Goal: Transaction & Acquisition: Book appointment/travel/reservation

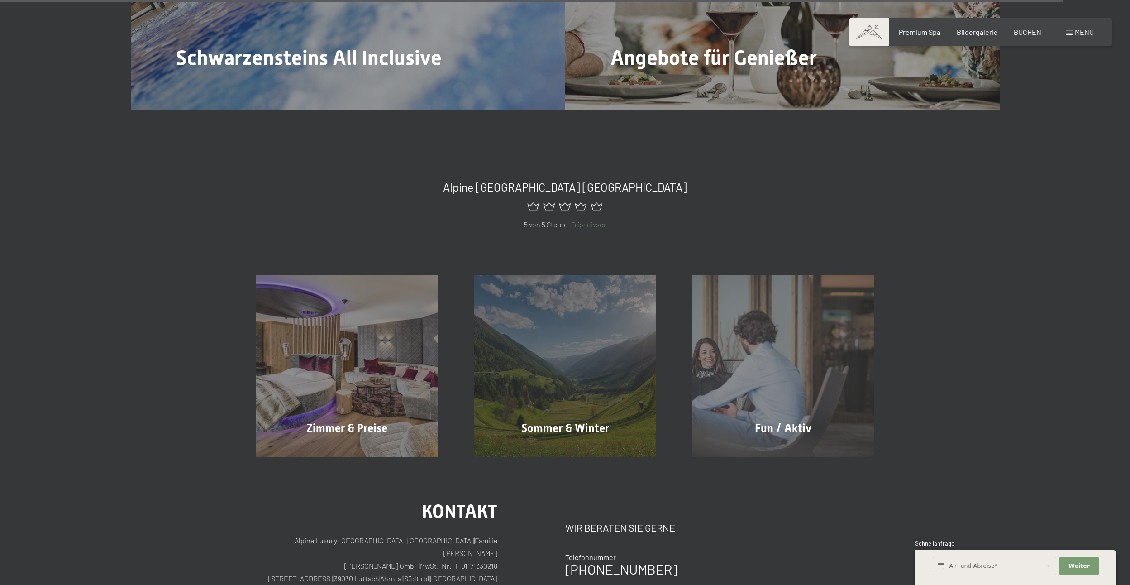
scroll to position [5067, 0]
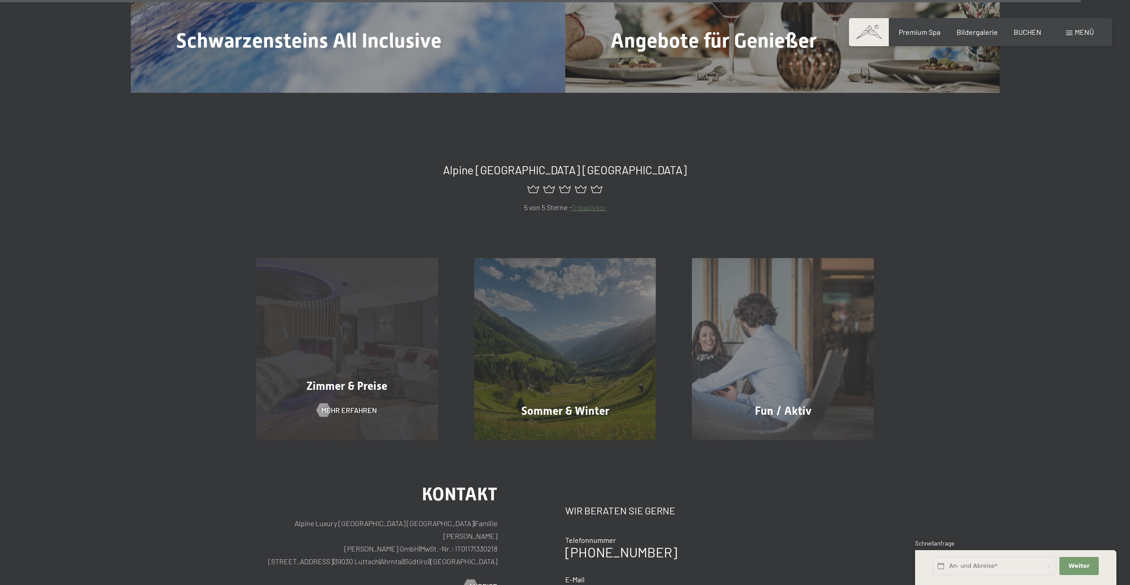
click at [335, 355] on div "Zimmer & Preise Mehr erfahren" at bounding box center [347, 349] width 218 height 182
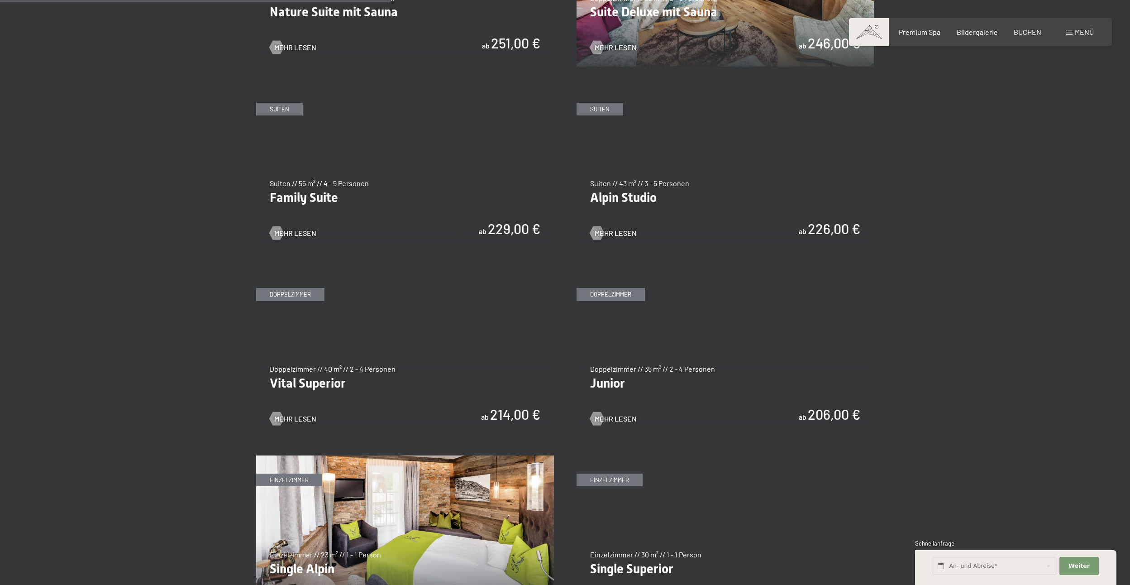
scroll to position [1131, 0]
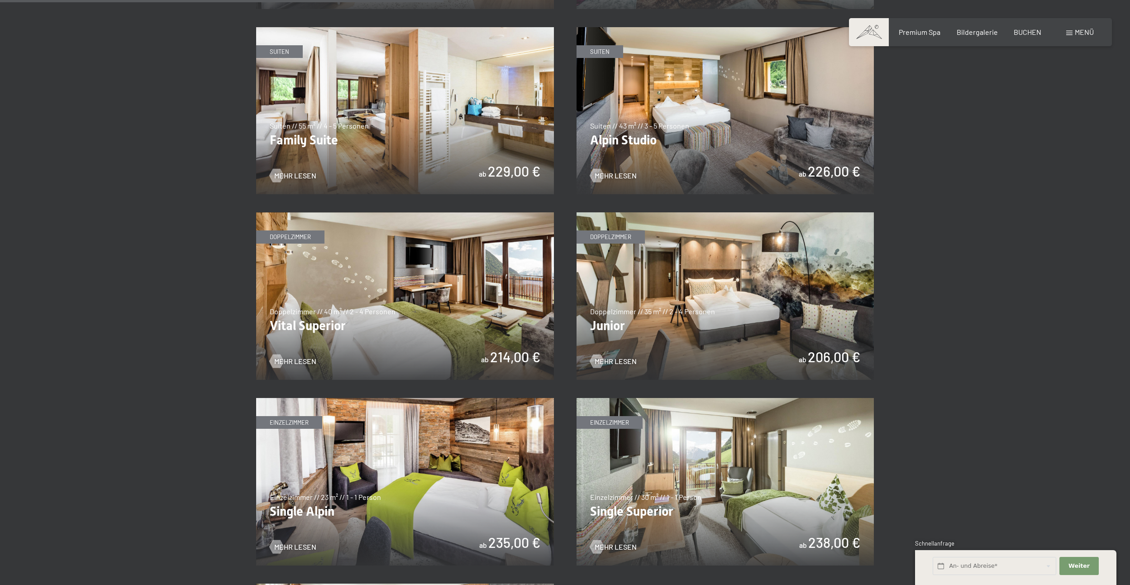
click at [743, 126] on img at bounding box center [725, 110] width 298 height 167
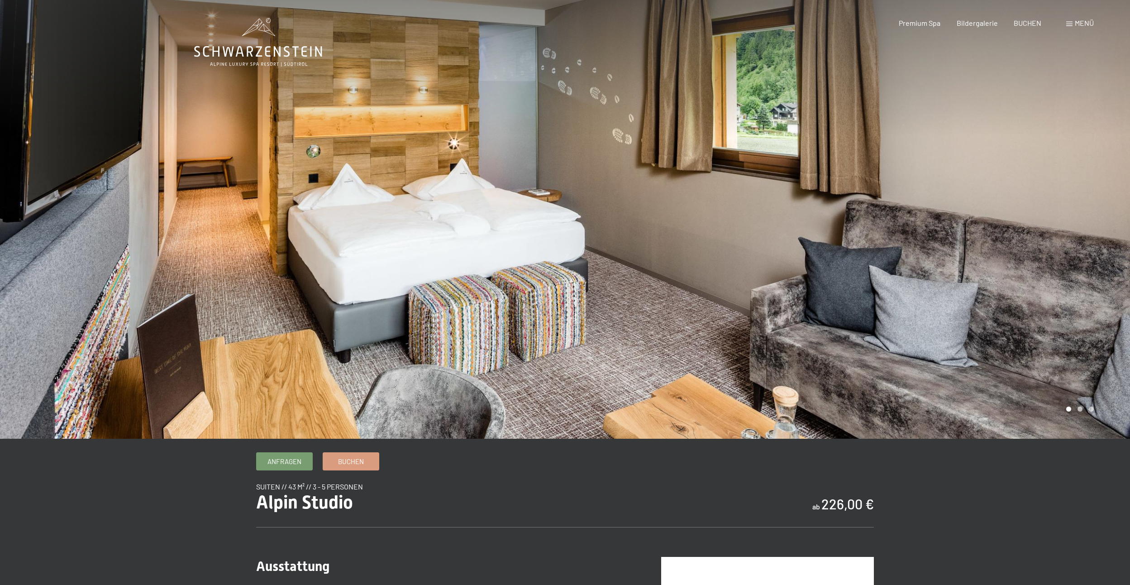
click at [910, 235] on div at bounding box center [847, 219] width 565 height 438
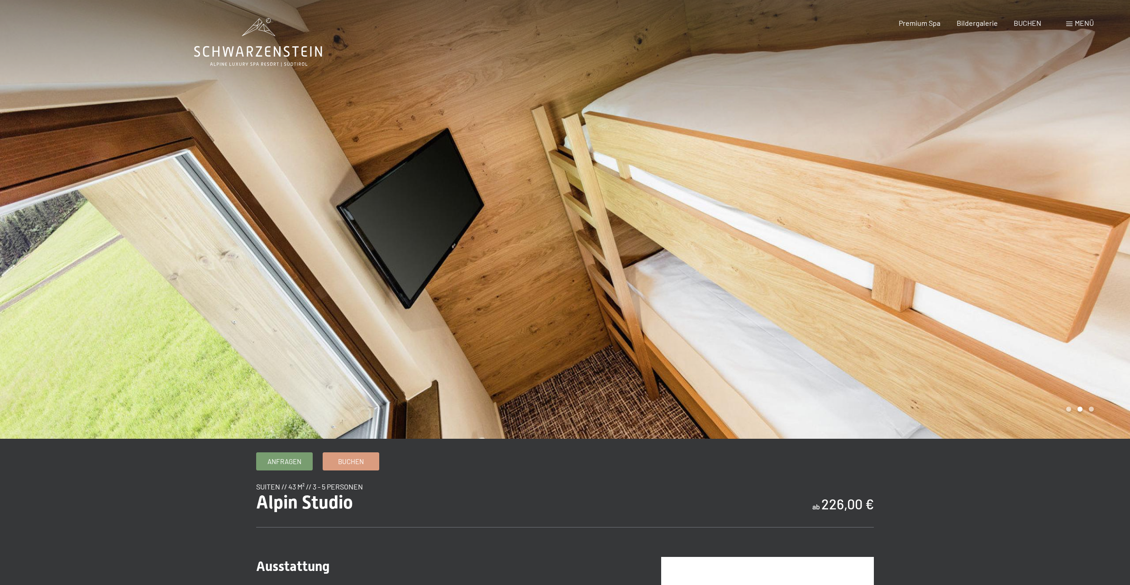
click at [910, 235] on div at bounding box center [847, 219] width 565 height 438
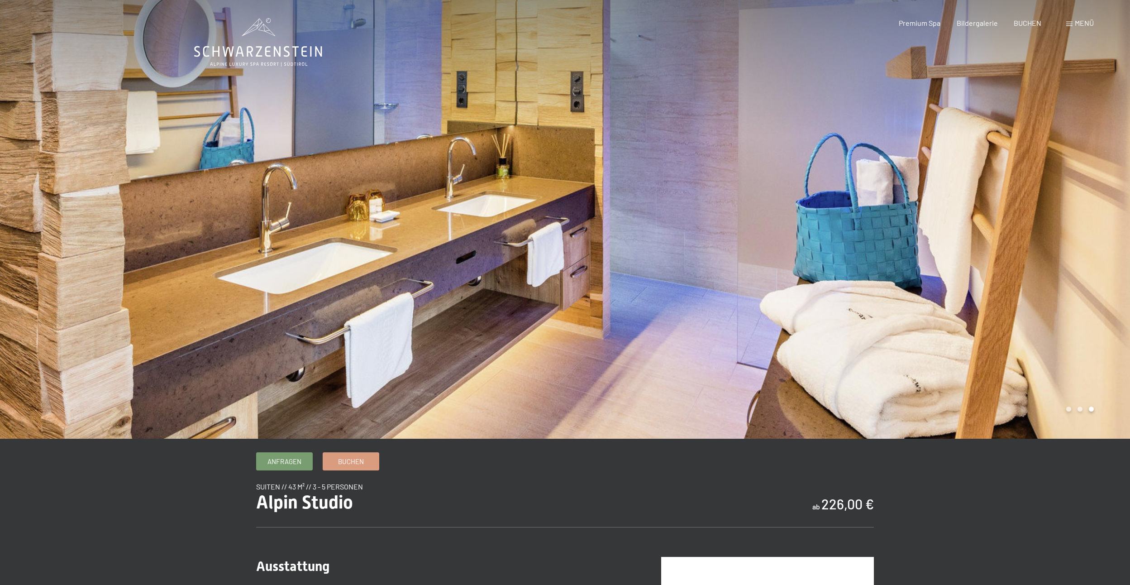
click at [910, 235] on div at bounding box center [847, 219] width 565 height 438
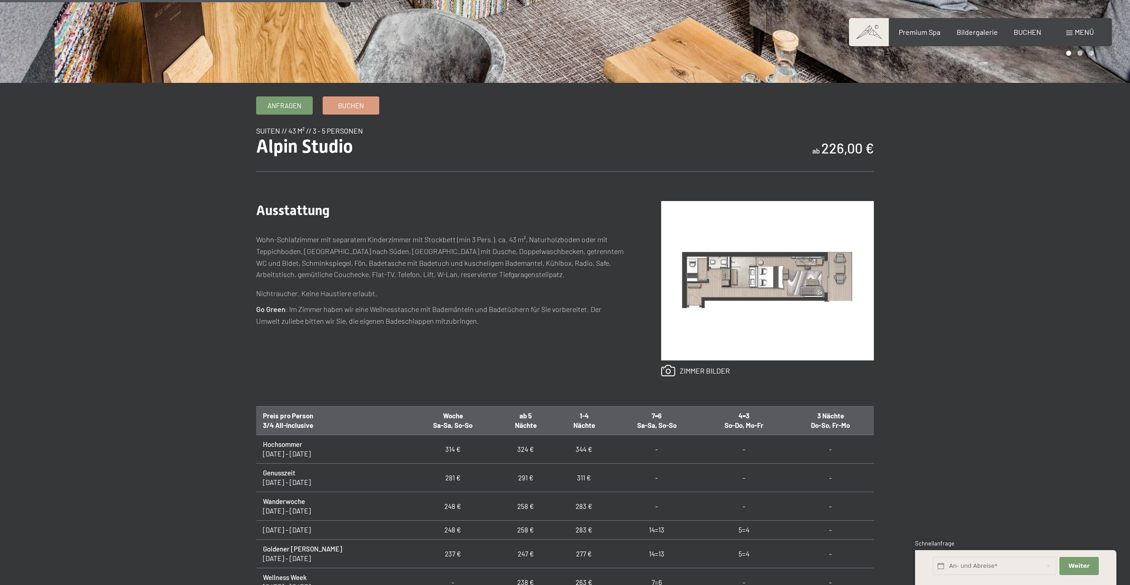
scroll to position [407, 0]
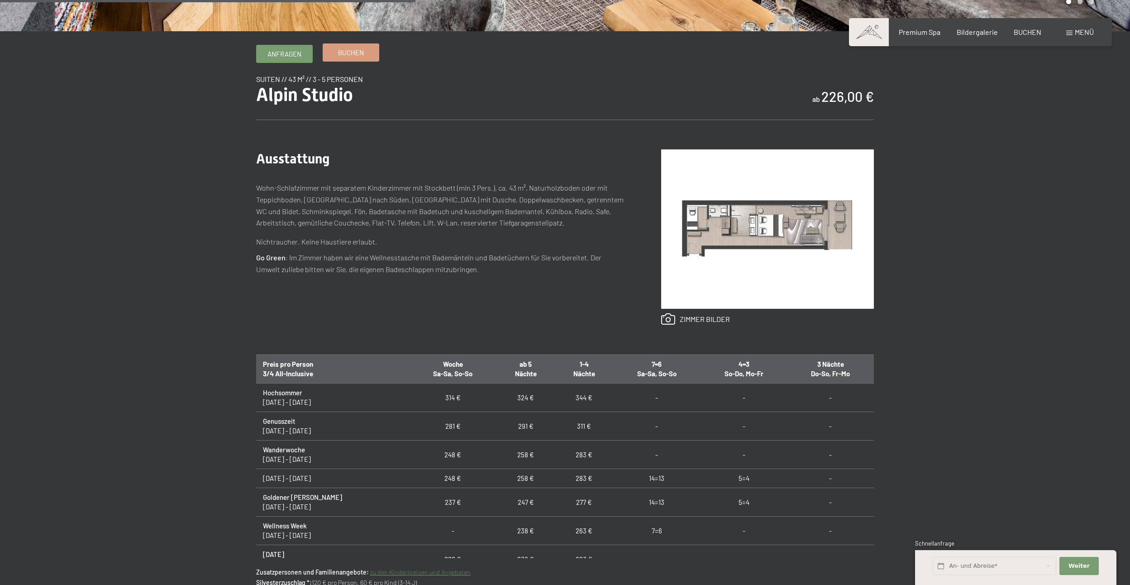
click at [340, 48] on span "Buchen" at bounding box center [351, 53] width 26 height 10
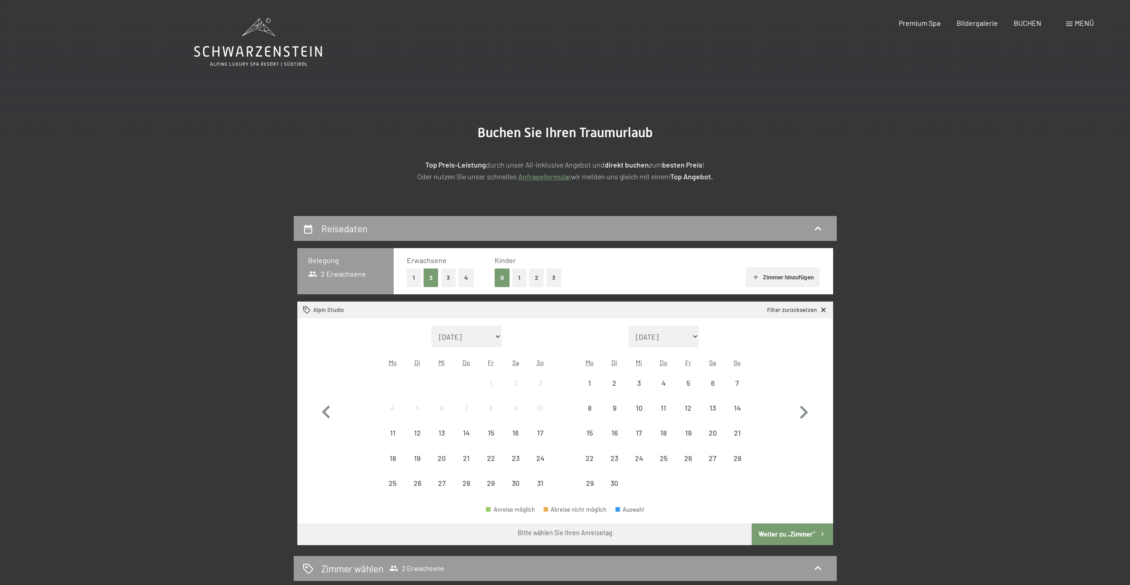
click at [539, 275] on button "2" at bounding box center [536, 277] width 15 height 19
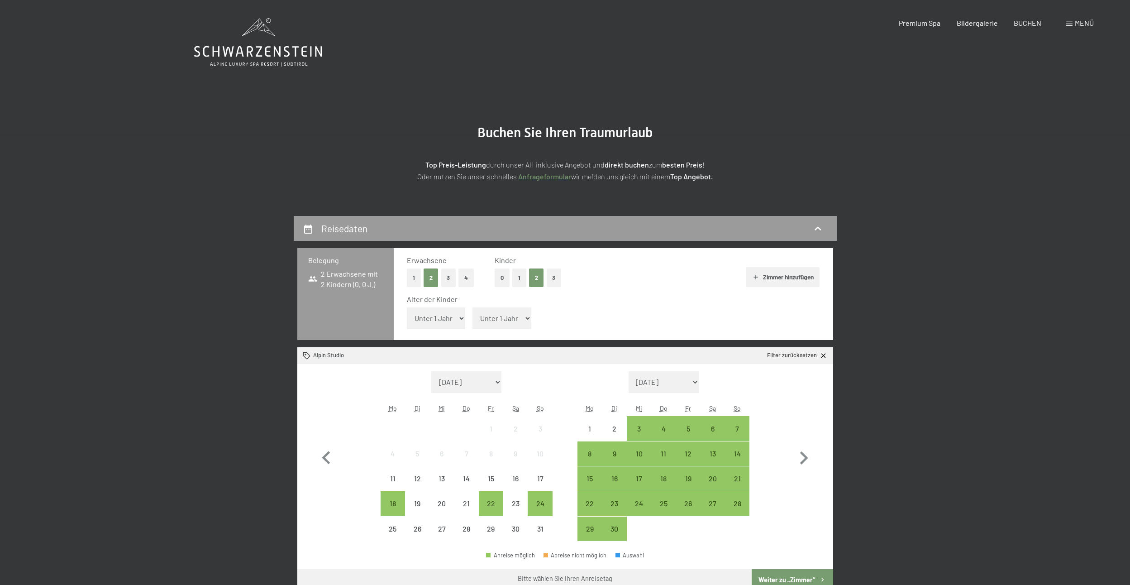
click at [436, 312] on select "Unter 1 Jahr 1 Jahr 2 Jahre 3 Jahre 4 Jahre 5 Jahre 6 Jahre 7 Jahre 8 Jahre 9 J…" at bounding box center [436, 318] width 59 height 22
select select "6"
click at [407, 307] on select "Unter 1 Jahr 1 Jahr 2 Jahre 3 Jahre 4 Jahre 5 Jahre 6 Jahre 7 Jahre 8 Jahre 9 J…" at bounding box center [436, 318] width 59 height 22
click at [497, 321] on span "Einwilligung Marketing*" at bounding box center [515, 318] width 75 height 9
click at [474, 321] on input "Einwilligung Marketing*" at bounding box center [469, 318] width 9 height 9
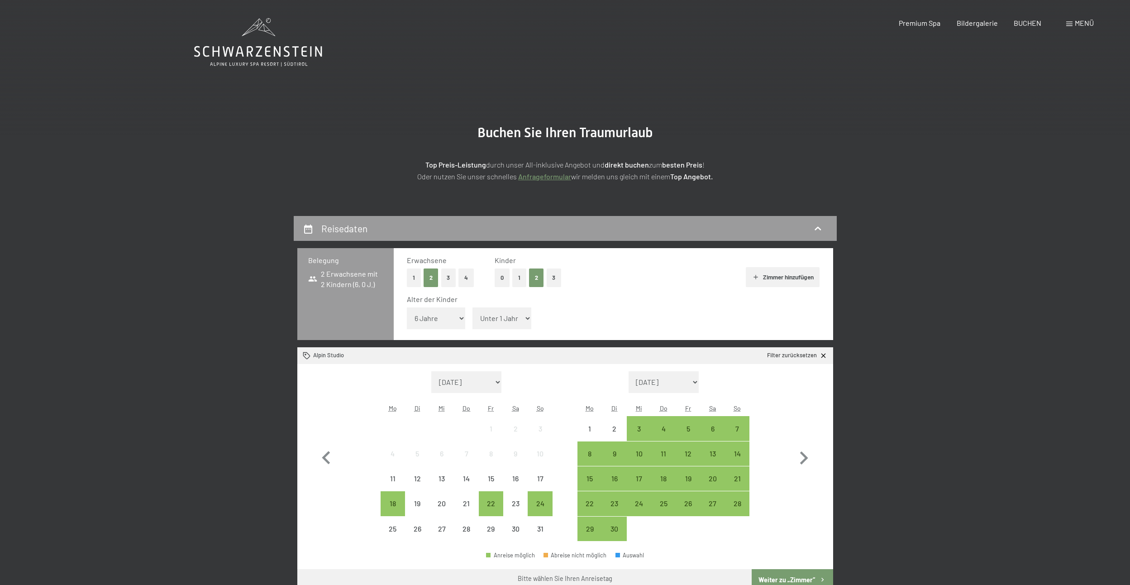
click at [512, 321] on span "Einwilligung Marketing*" at bounding box center [515, 318] width 75 height 9
click at [474, 321] on input "Einwilligung Marketing*" at bounding box center [469, 318] width 9 height 9
click at [522, 318] on span "Einwilligung Marketing*" at bounding box center [515, 318] width 75 height 9
click at [474, 318] on input "Einwilligung Marketing*" at bounding box center [469, 318] width 9 height 9
click at [528, 316] on span "Einwilligung Marketing*" at bounding box center [515, 318] width 75 height 9
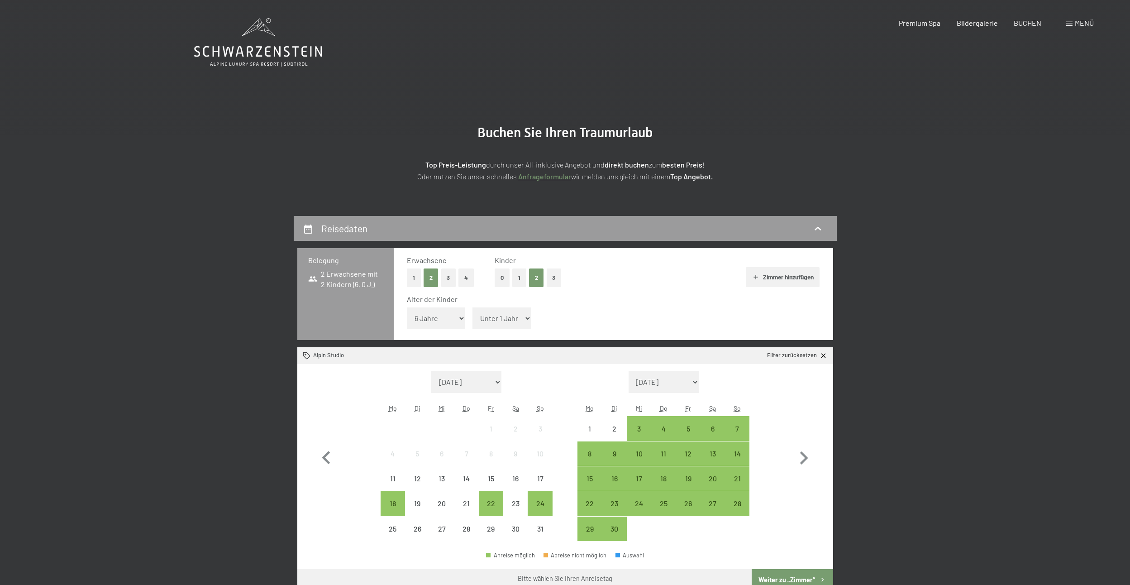
click at [474, 316] on input "Einwilligung Marketing*" at bounding box center [469, 318] width 9 height 9
click at [495, 319] on span "Einwilligung Marketing*" at bounding box center [515, 318] width 75 height 9
click at [474, 319] on input "Einwilligung Marketing*" at bounding box center [469, 318] width 9 height 9
click at [480, 317] on span "Einwilligung Marketing*" at bounding box center [515, 318] width 75 height 9
click at [474, 317] on input "Einwilligung Marketing*" at bounding box center [469, 318] width 9 height 9
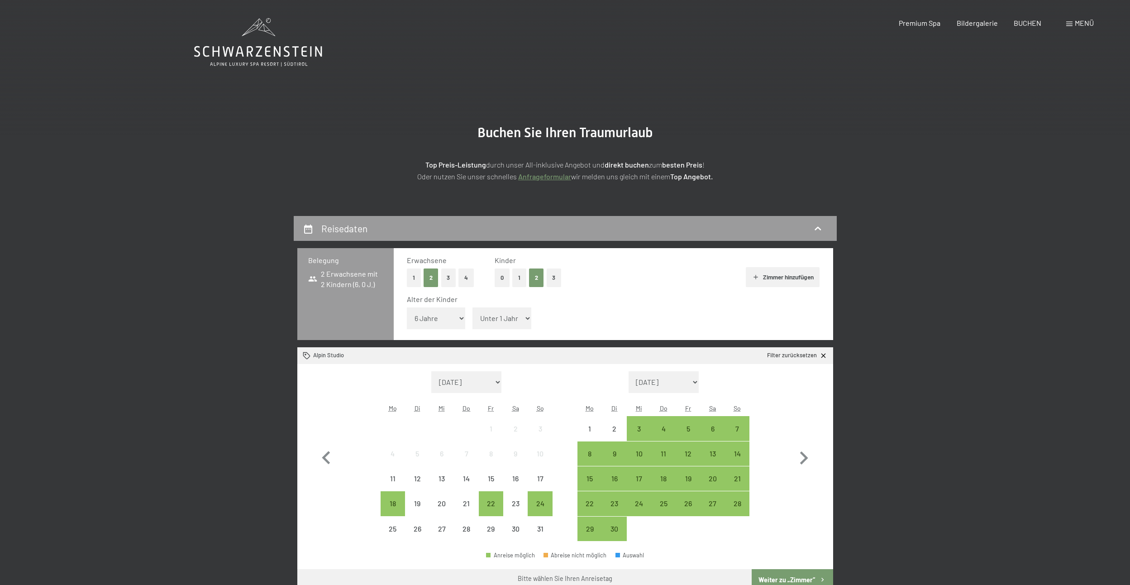
click at [518, 318] on span "Einwilligung Marketing*" at bounding box center [515, 318] width 75 height 9
click at [474, 318] on input "Einwilligung Marketing*" at bounding box center [469, 318] width 9 height 9
click at [527, 318] on span "Einwilligung Marketing*" at bounding box center [515, 318] width 75 height 9
click at [474, 318] on input "Einwilligung Marketing*" at bounding box center [469, 318] width 9 height 9
click at [442, 323] on select "Unter 1 Jahr 1 Jahr 2 Jahre 3 Jahre 4 Jahre 5 Jahre 6 Jahre 7 Jahre 8 Jahre 9 J…" at bounding box center [436, 318] width 59 height 22
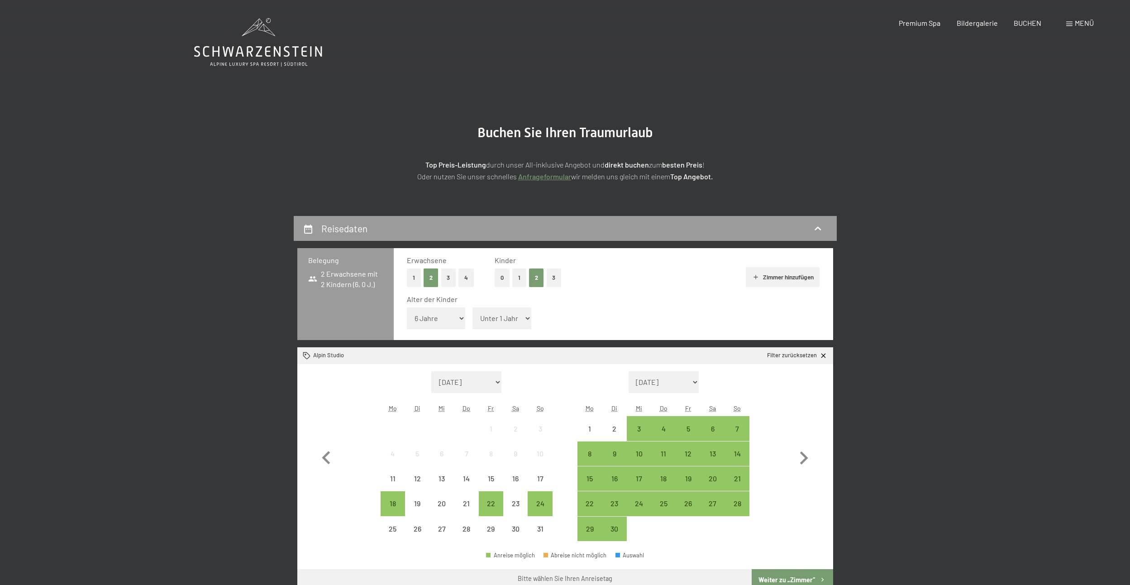
click at [407, 307] on select "Unter 1 Jahr 1 Jahr 2 Jahre 3 Jahre 4 Jahre 5 Jahre 6 Jahre 7 Jahre 8 Jahre 9 J…" at bounding box center [436, 318] width 59 height 22
click at [481, 320] on span "Einwilligung Marketing*" at bounding box center [515, 318] width 75 height 9
click at [474, 320] on input "Einwilligung Marketing*" at bounding box center [469, 318] width 9 height 9
click at [485, 320] on span "Einwilligung Marketing*" at bounding box center [515, 318] width 75 height 9
click at [474, 320] on input "Einwilligung Marketing*" at bounding box center [469, 318] width 9 height 9
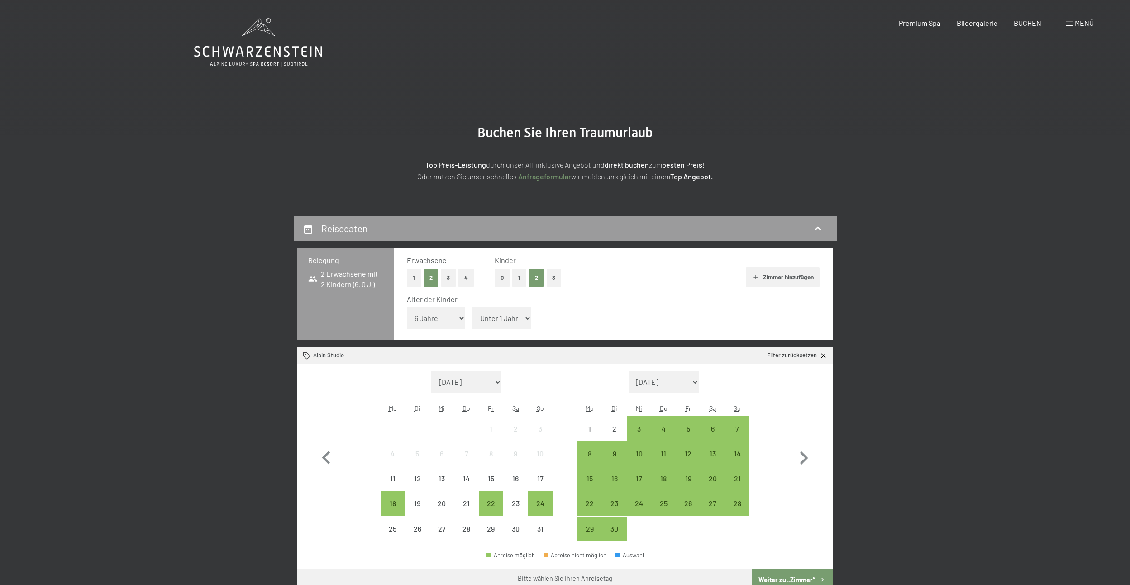
checkbox input "false"
click at [518, 278] on button "1" at bounding box center [519, 277] width 14 height 19
click at [439, 320] on select "Unter 1 Jahr 1 Jahr 2 Jahre 3 Jahre 4 Jahre 5 Jahre 6 Jahre 7 Jahre 8 Jahre 9 J…" at bounding box center [436, 318] width 59 height 22
click at [407, 307] on select "Unter 1 Jahr 1 Jahr 2 Jahre 3 Jahre 4 Jahre 5 Jahre 6 Jahre 7 Jahre 8 Jahre 9 J…" at bounding box center [436, 318] width 59 height 22
click at [531, 278] on button "2" at bounding box center [536, 277] width 15 height 19
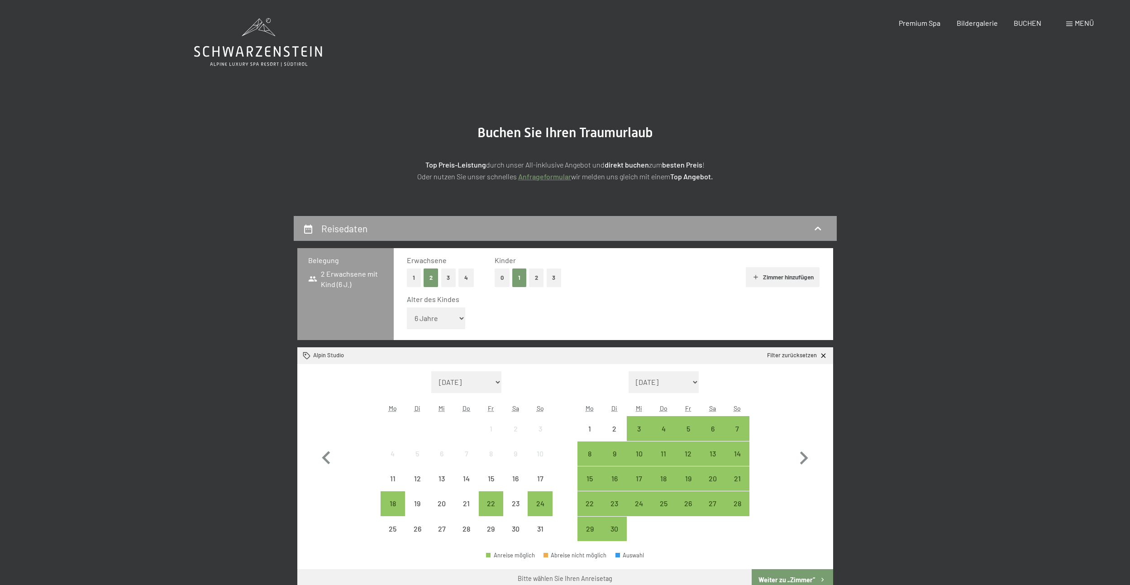
select select "0"
click at [422, 319] on select "Unter 1 Jahr 1 Jahr 2 Jahre 3 Jahre 4 Jahre 5 Jahre 6 Jahre 7 Jahre 8 Jahre 9 J…" at bounding box center [436, 318] width 59 height 22
click at [502, 315] on span "Einwilligung Marketing*" at bounding box center [515, 318] width 75 height 9
click at [474, 315] on input "Einwilligung Marketing*" at bounding box center [469, 318] width 9 height 9
click at [505, 318] on span "Einwilligung Marketing*" at bounding box center [515, 318] width 75 height 9
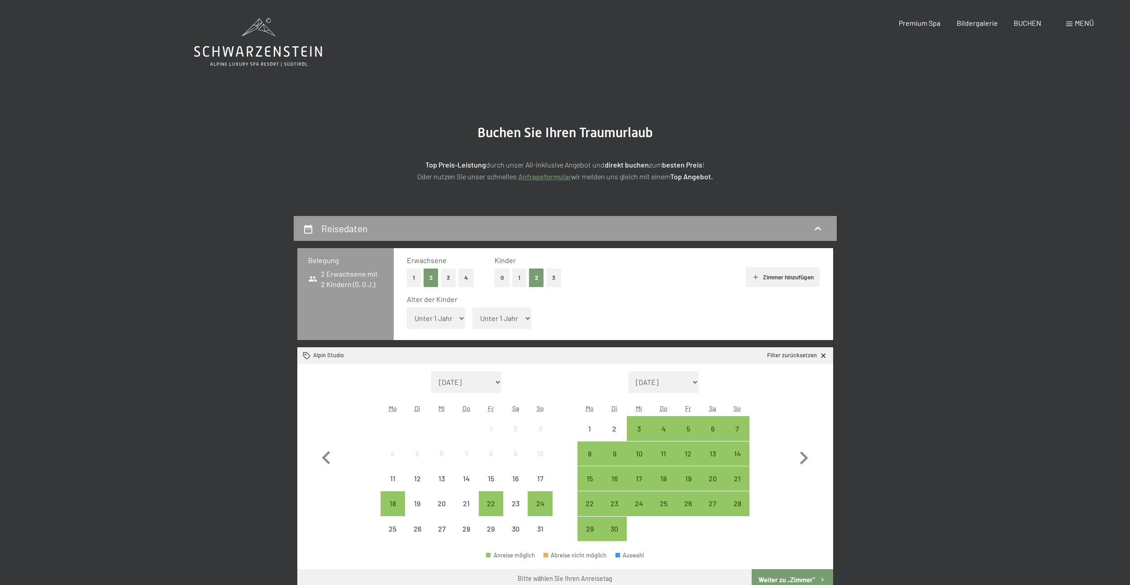
click at [474, 318] on input "Einwilligung Marketing*" at bounding box center [469, 318] width 9 height 9
click at [525, 318] on span "Einwilligung Marketing*" at bounding box center [515, 318] width 75 height 9
click at [474, 318] on input "Einwilligung Marketing*" at bounding box center [469, 318] width 9 height 9
click at [530, 318] on span "Einwilligung Marketing*" at bounding box center [515, 318] width 75 height 9
click at [474, 318] on input "Einwilligung Marketing*" at bounding box center [469, 318] width 9 height 9
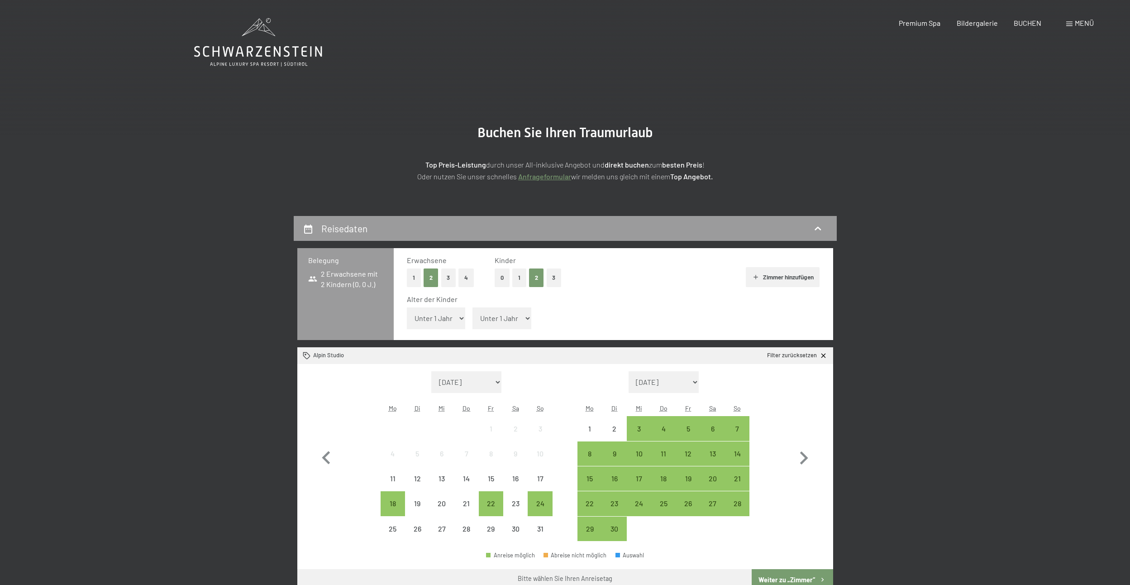
checkbox input "false"
click at [423, 319] on select "Unter 1 Jahr 1 Jahr 2 Jahre 3 Jahre 4 Jahre 5 Jahre 6 Jahre 7 Jahre 8 Jahre 9 J…" at bounding box center [436, 318] width 59 height 22
select select "6"
click at [407, 307] on select "Unter 1 Jahr 1 Jahr 2 Jahre 3 Jahre 4 Jahre 5 Jahre 6 Jahre 7 Jahre 8 Jahre 9 J…" at bounding box center [436, 318] width 59 height 22
click at [276, 382] on div "Reisedaten Belegung 2 Erwachsene mit 2 Kindern (6, 0 J.) Erwachsene 1 2 3 4 Kin…" at bounding box center [565, 543] width 618 height 654
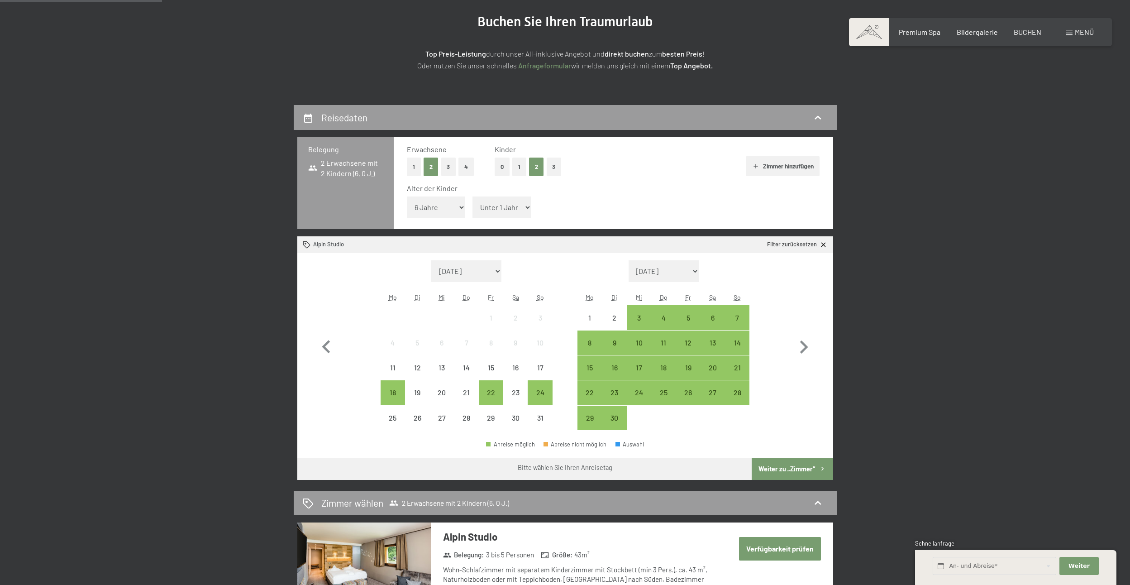
scroll to position [136, 0]
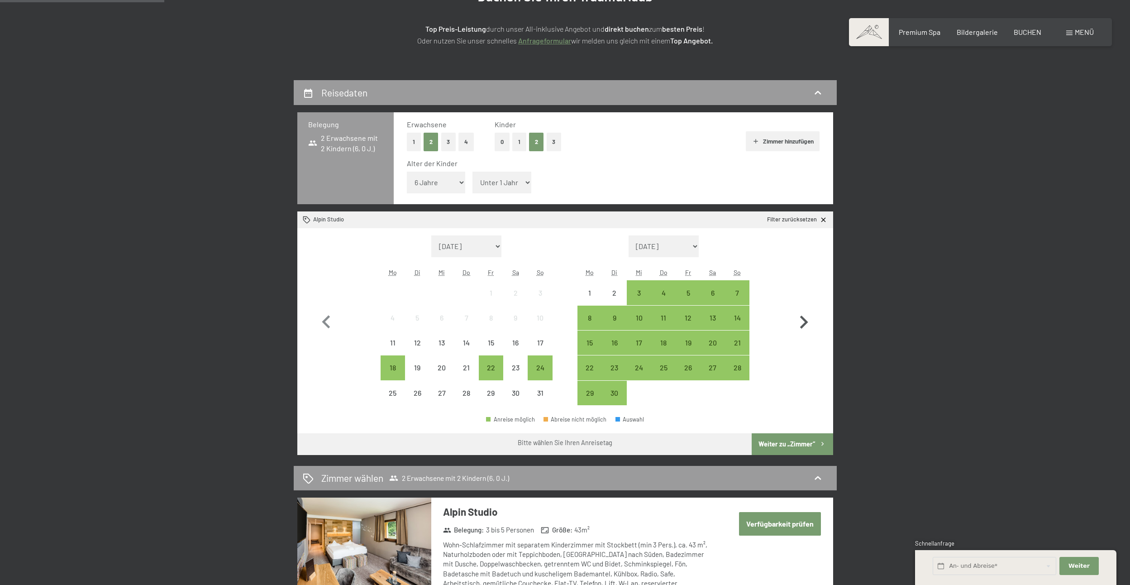
click at [801, 313] on icon "button" at bounding box center [803, 322] width 26 height 26
select select "2025-09-01"
select select "2025-10-01"
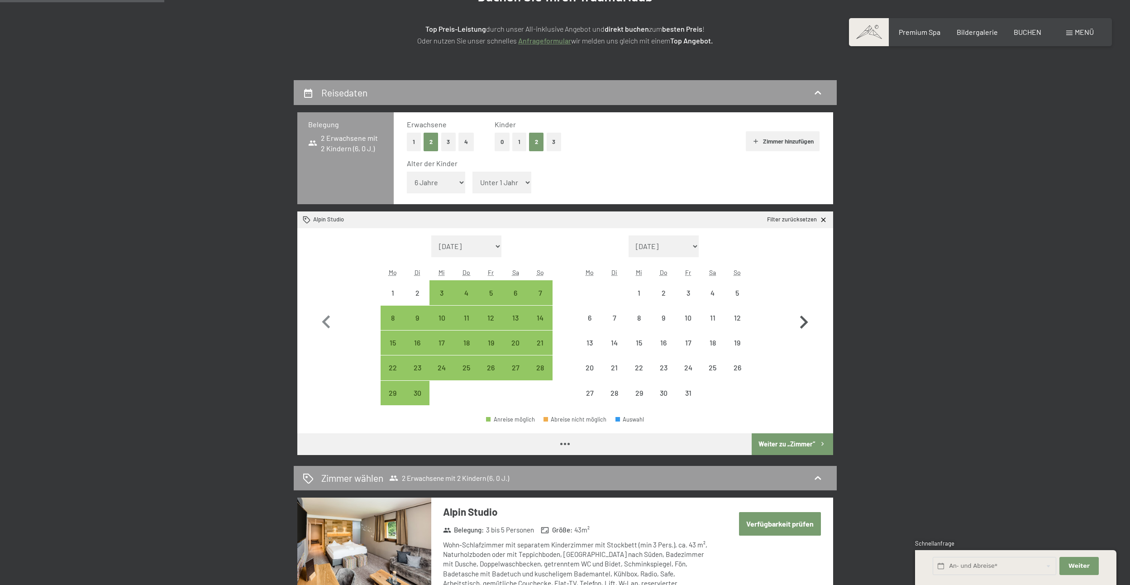
select select "2025-09-01"
select select "2025-10-01"
click at [711, 314] on div "11" at bounding box center [712, 325] width 23 height 23
select select "2025-09-01"
select select "2025-10-01"
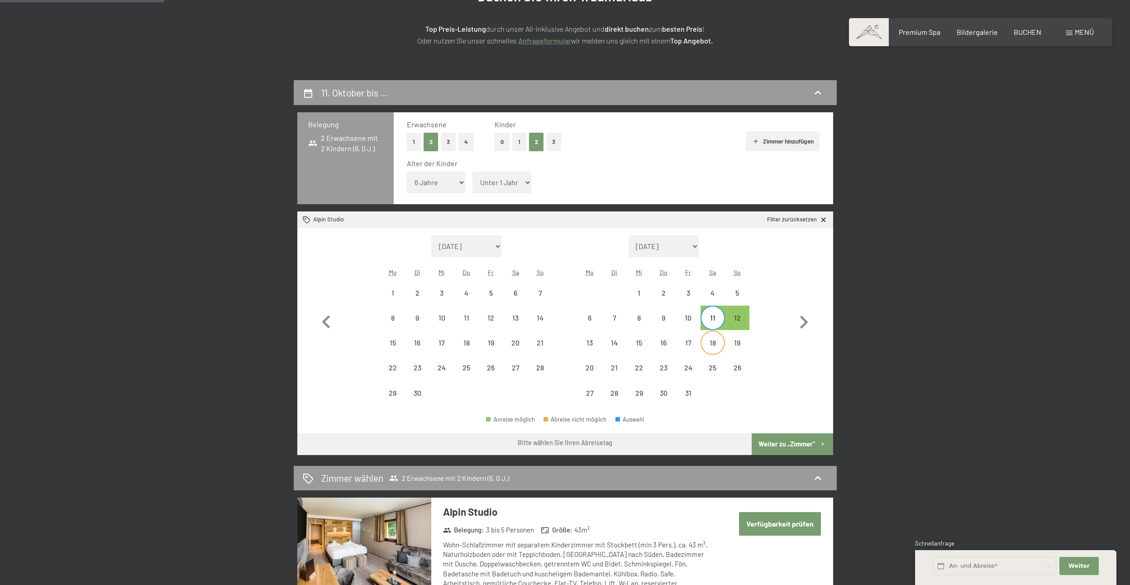
click at [713, 343] on div "18" at bounding box center [712, 350] width 23 height 23
select select "2025-09-01"
select select "2025-10-01"
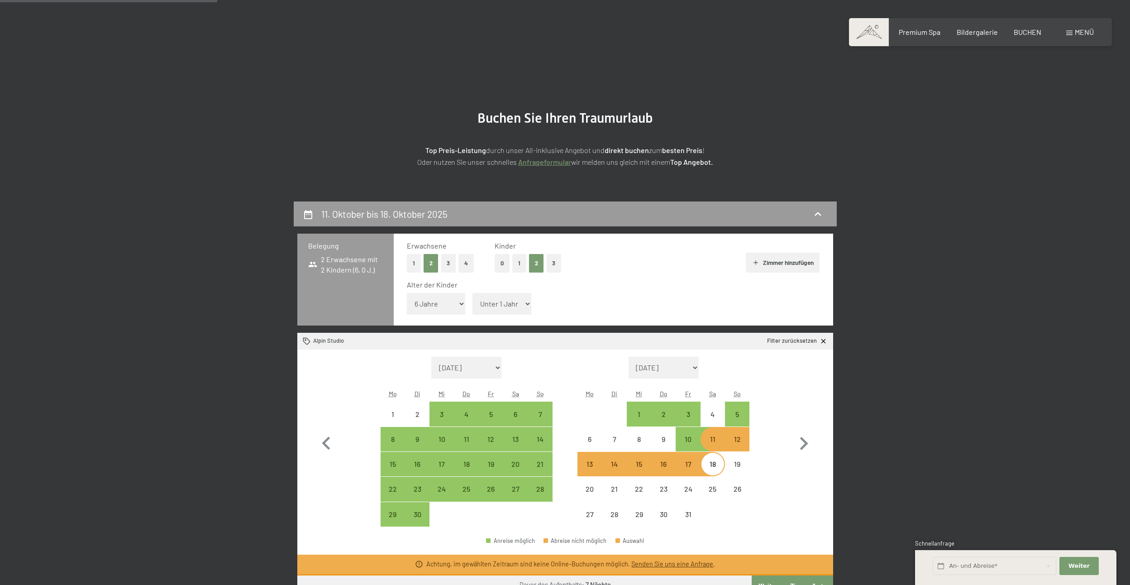
scroll to position [0, 0]
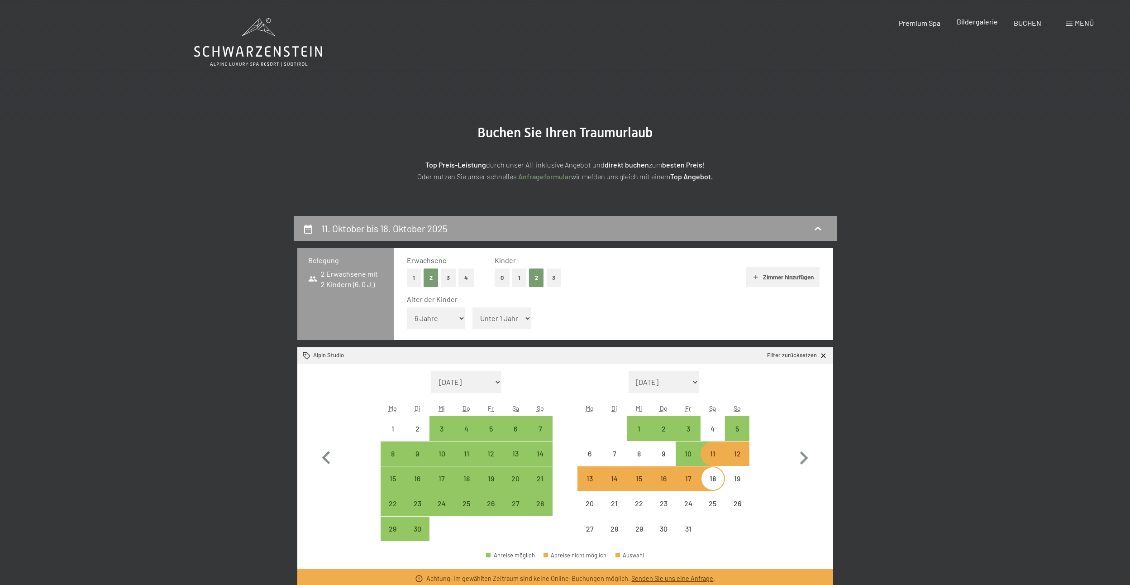
click at [972, 21] on span "Bildergalerie" at bounding box center [976, 21] width 41 height 9
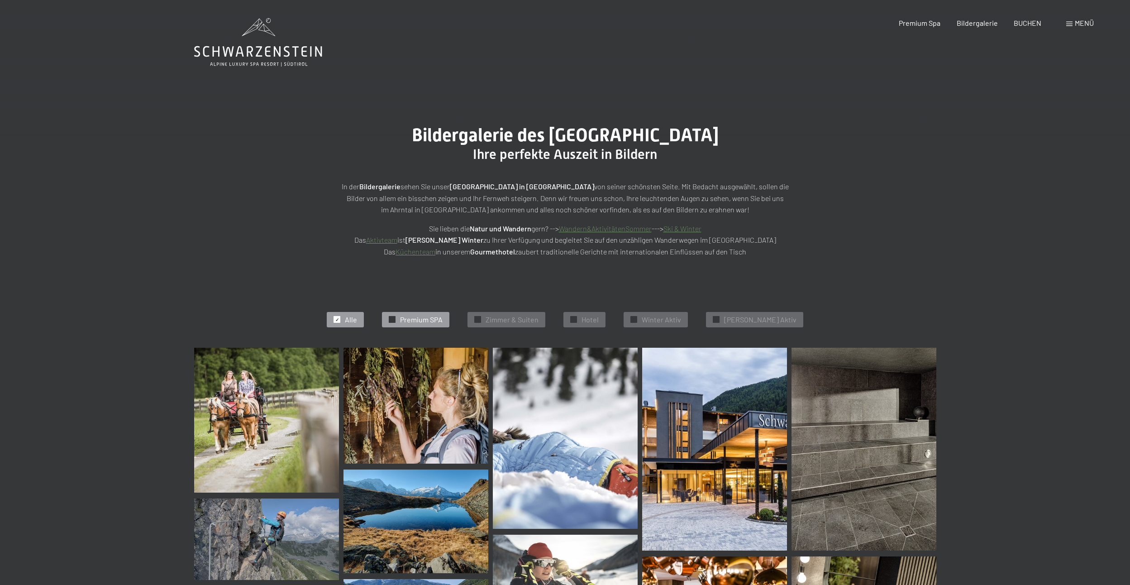
click at [414, 321] on div "✓ Premium SPA" at bounding box center [415, 319] width 67 height 15
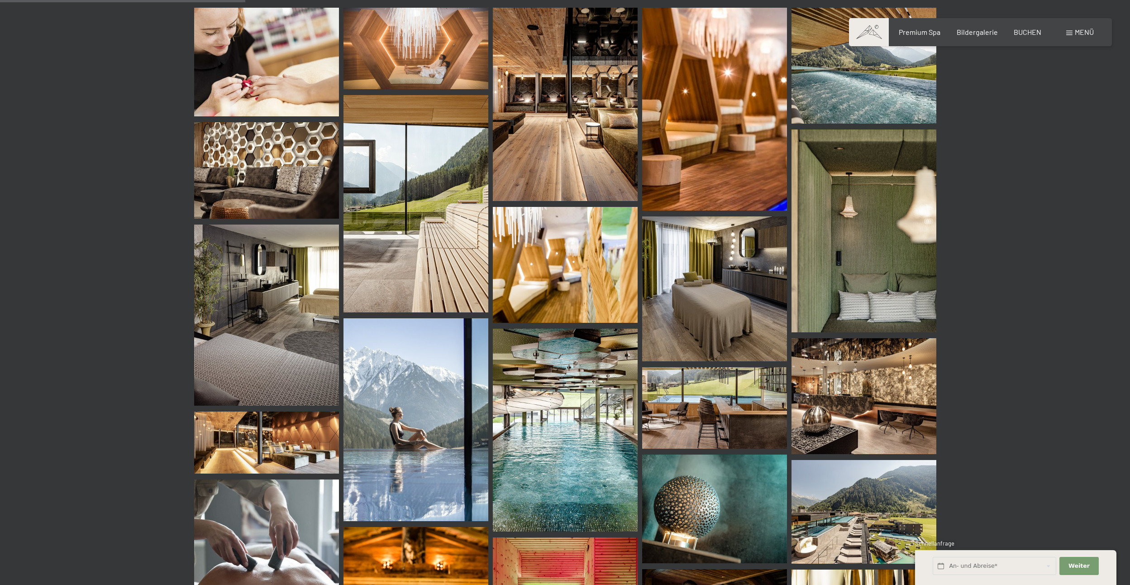
scroll to position [364, 0]
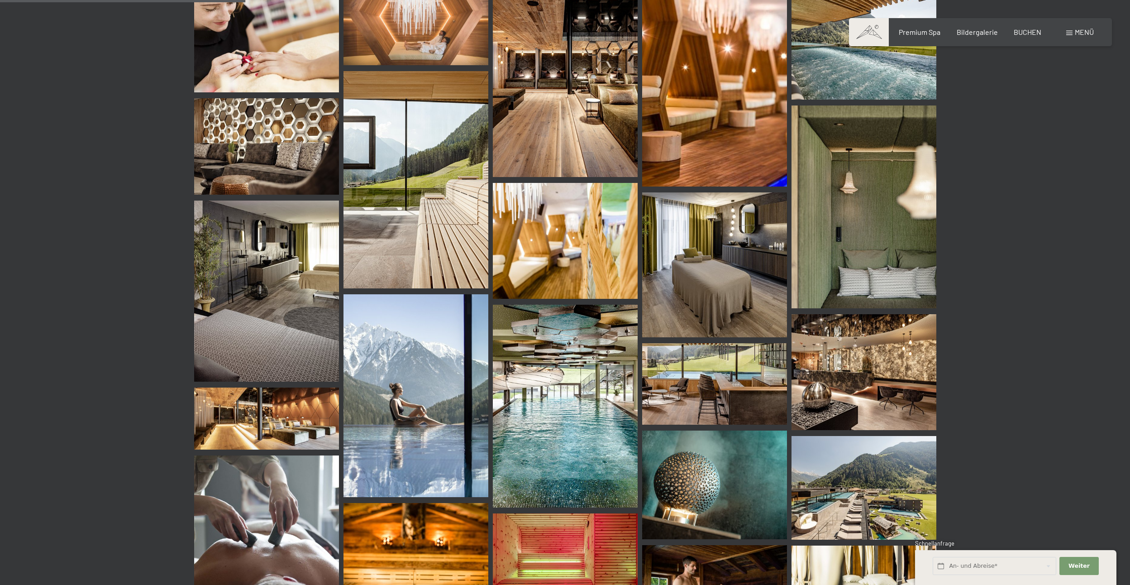
click at [544, 354] on img at bounding box center [565, 405] width 145 height 203
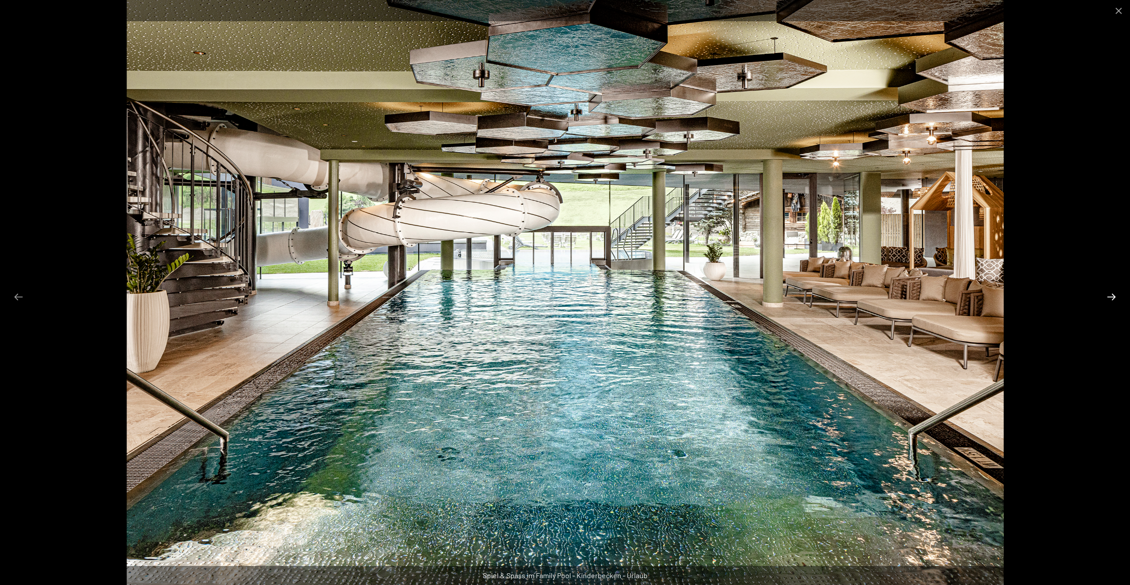
click at [1115, 295] on button "Next slide" at bounding box center [1111, 297] width 19 height 18
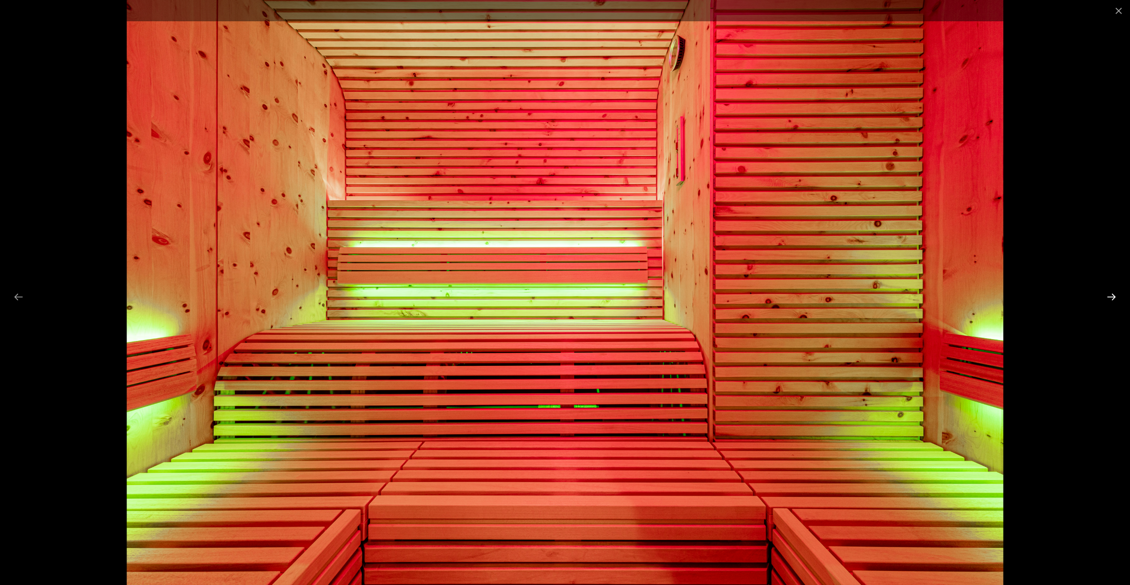
click at [1115, 296] on button "Next slide" at bounding box center [1111, 297] width 19 height 18
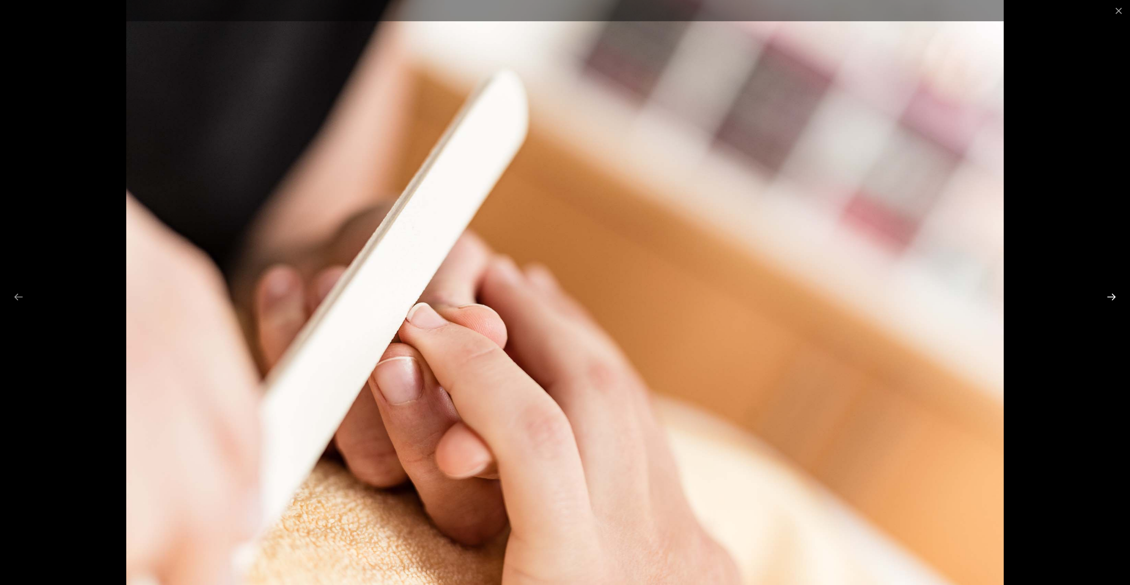
click at [1115, 296] on button "Next slide" at bounding box center [1111, 297] width 19 height 18
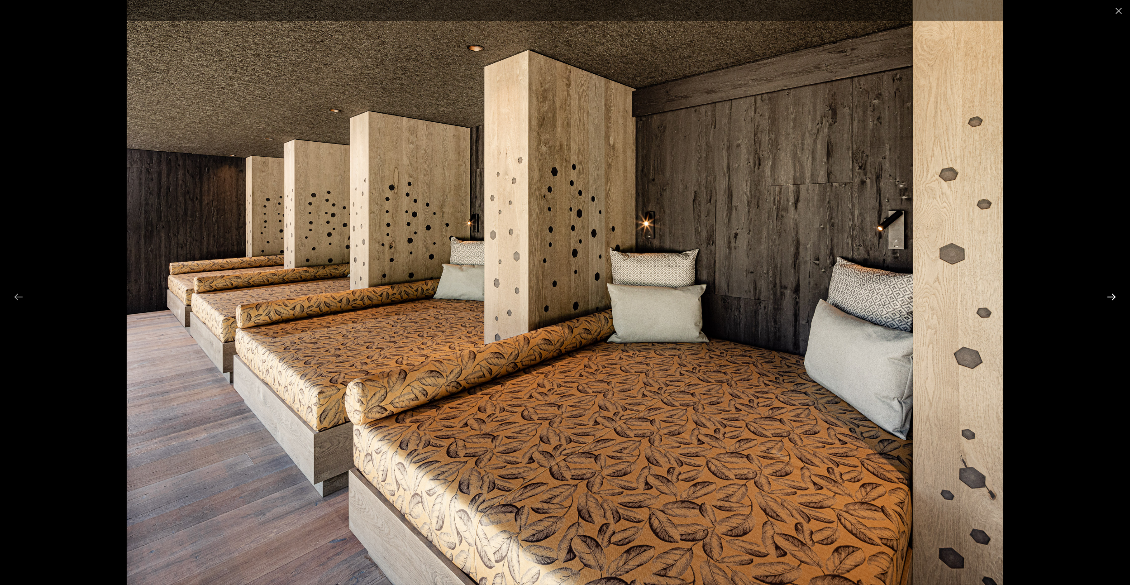
click at [1116, 297] on button "Next slide" at bounding box center [1111, 297] width 19 height 18
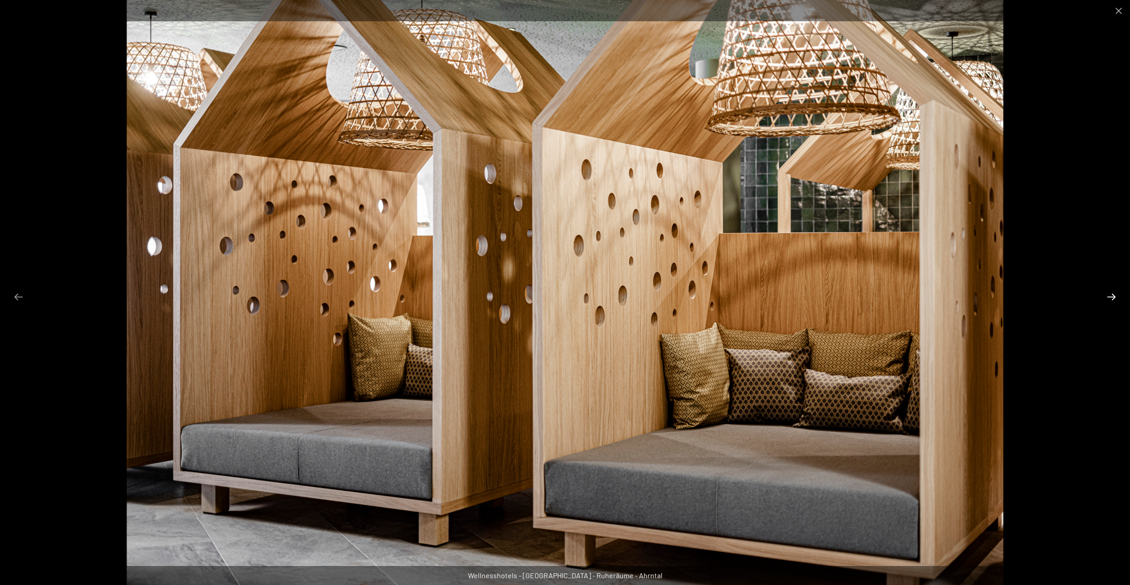
click at [1116, 297] on button "Next slide" at bounding box center [1111, 297] width 19 height 18
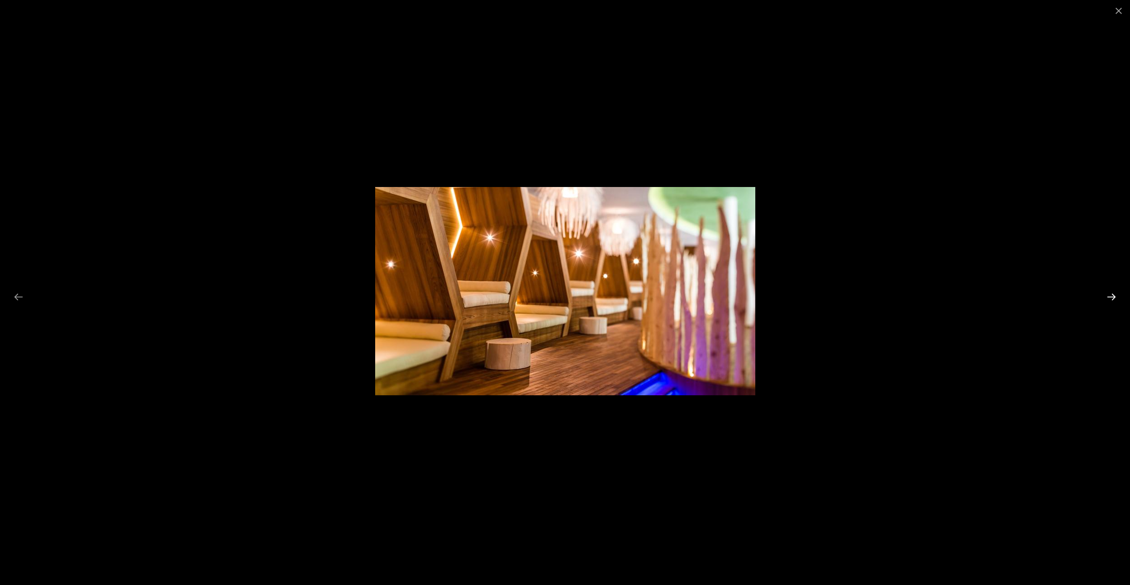
click at [1117, 298] on button "Next slide" at bounding box center [1111, 297] width 19 height 18
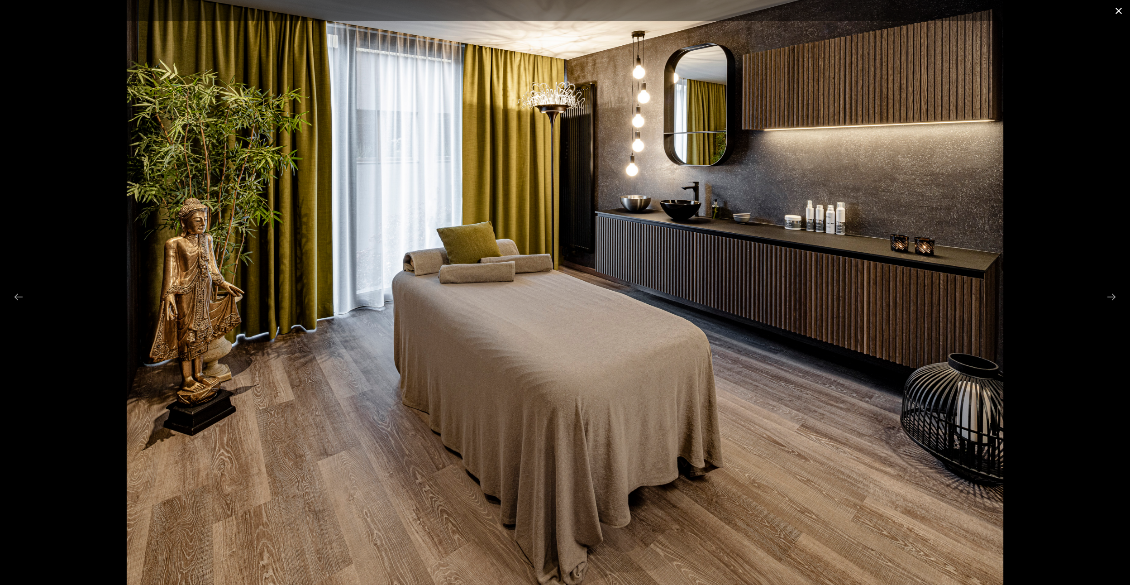
click at [1117, 11] on button "Close gallery" at bounding box center [1118, 10] width 23 height 21
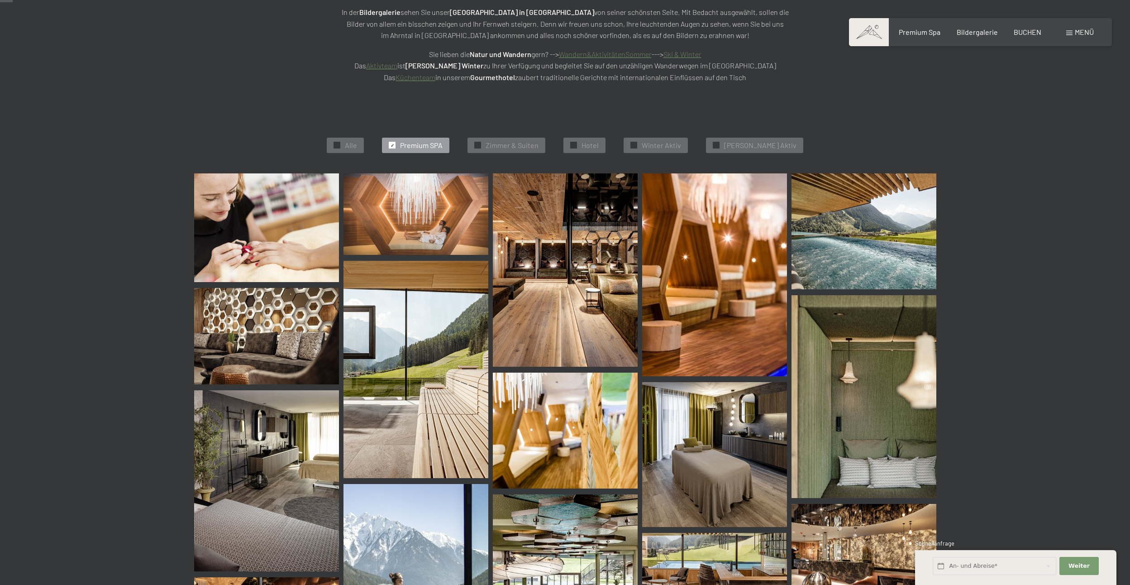
scroll to position [0, 0]
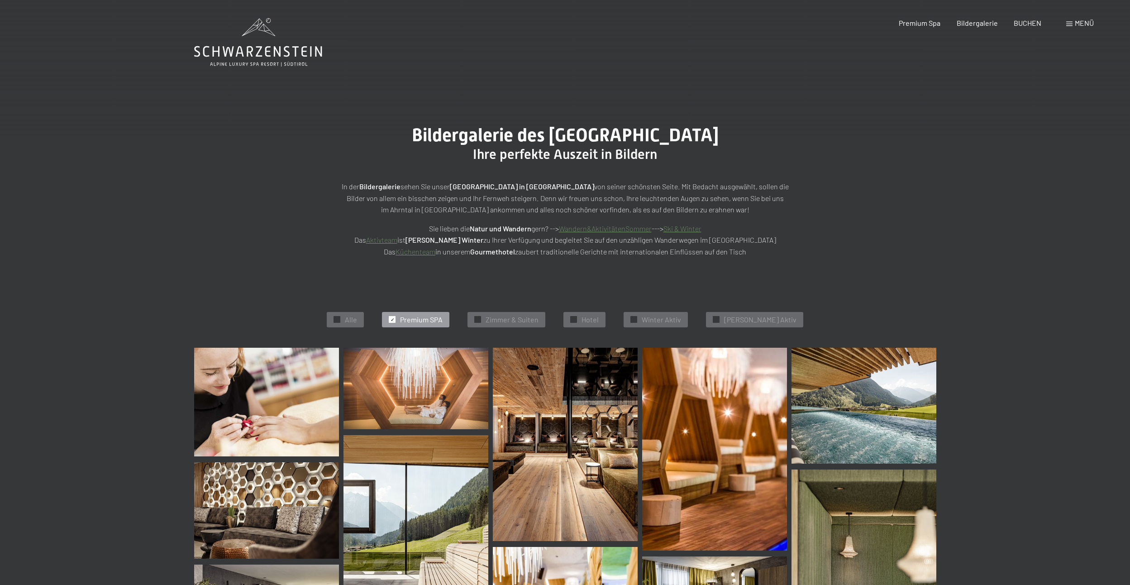
click at [257, 40] on icon at bounding box center [258, 42] width 128 height 48
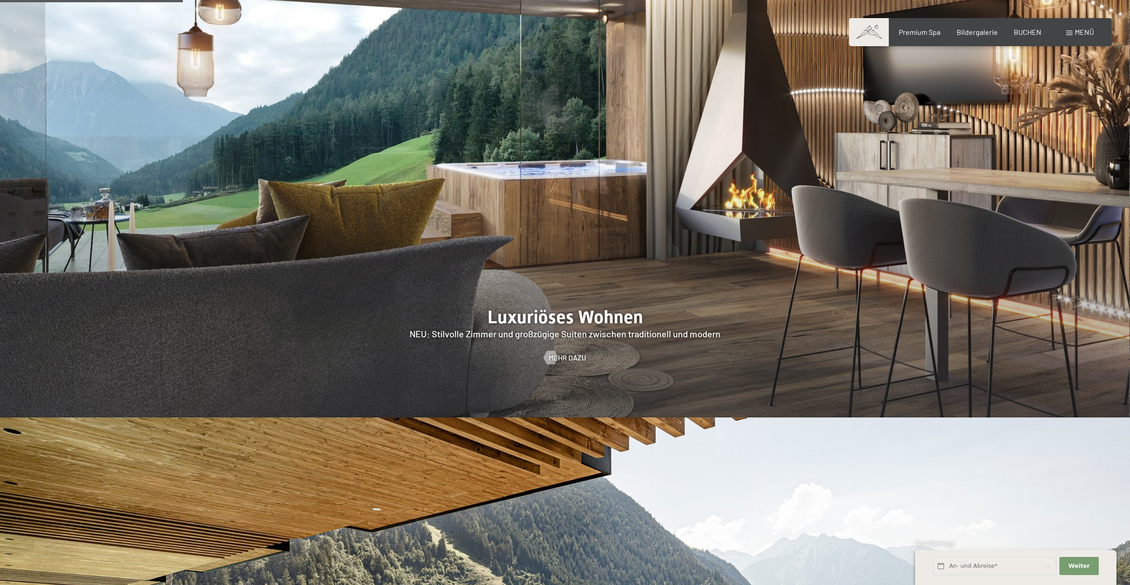
scroll to position [1131, 0]
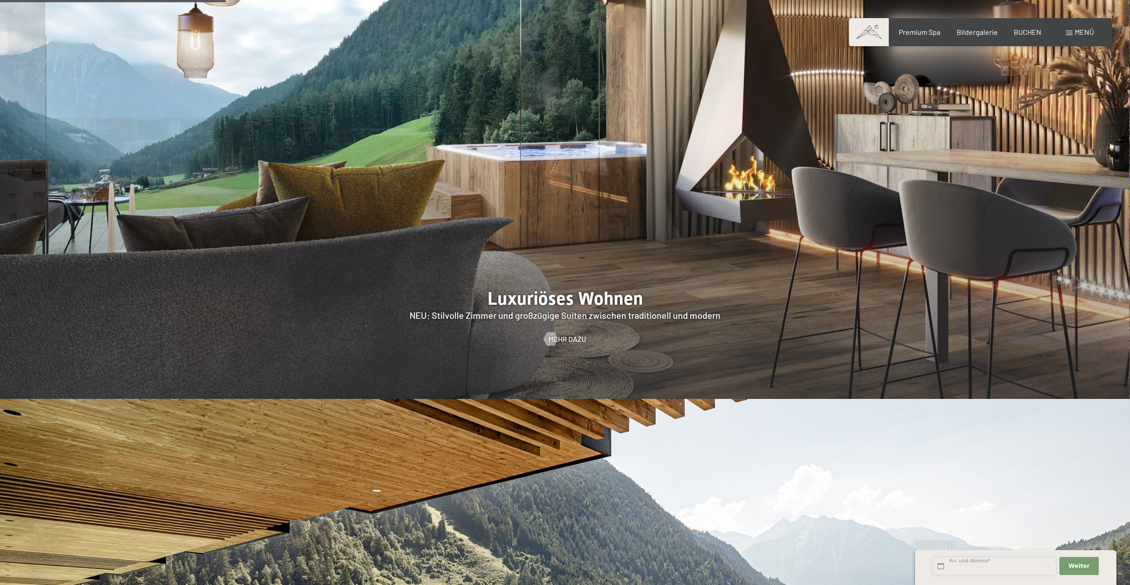
click at [971, 563] on input "text" at bounding box center [994, 565] width 124 height 19
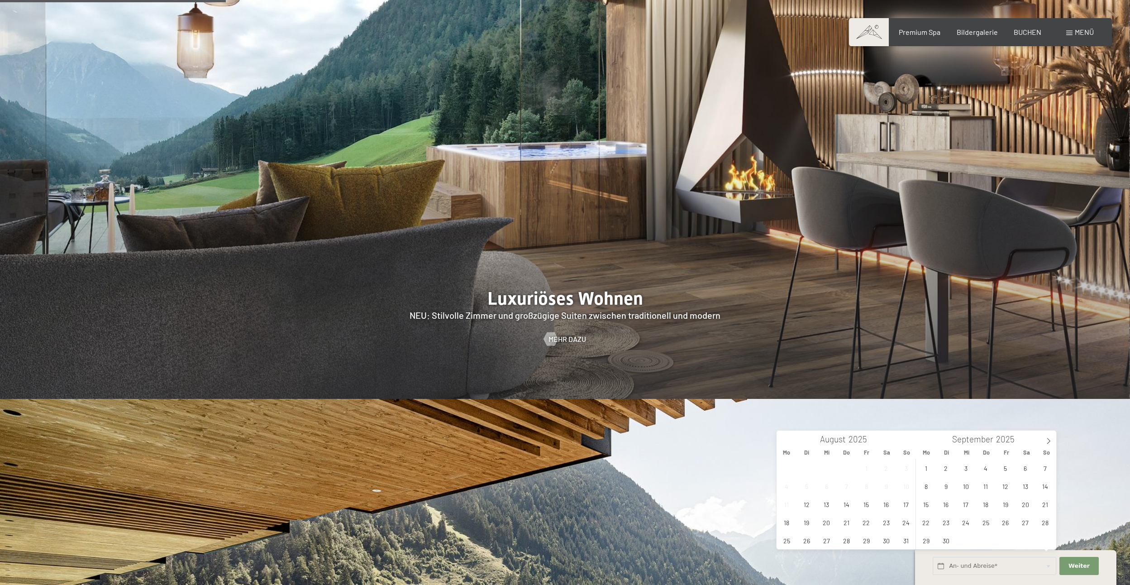
click at [716, 274] on div at bounding box center [565, 157] width 1130 height 484
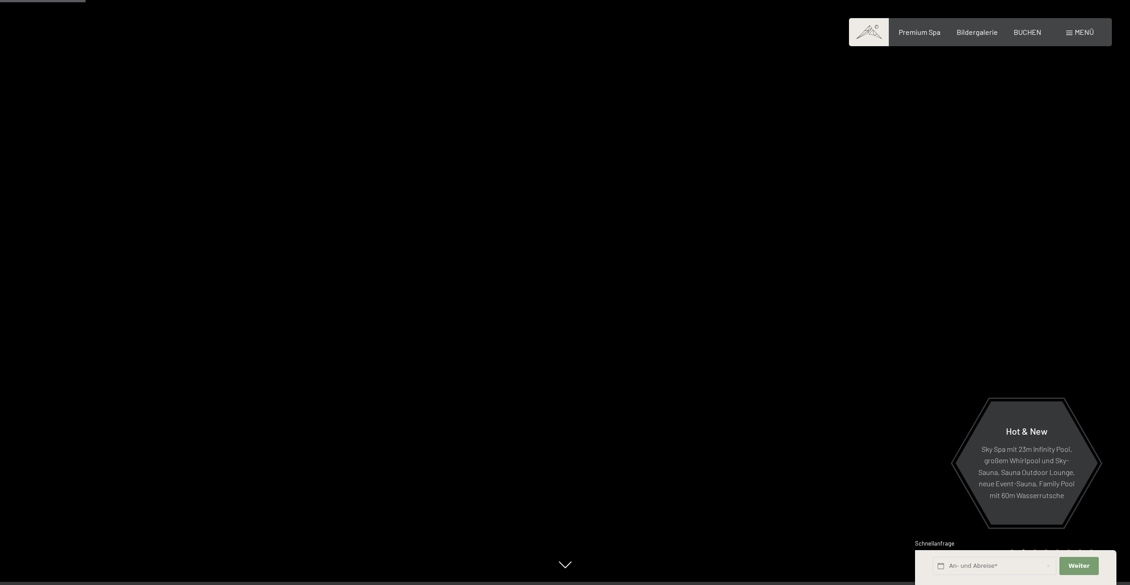
scroll to position [0, 0]
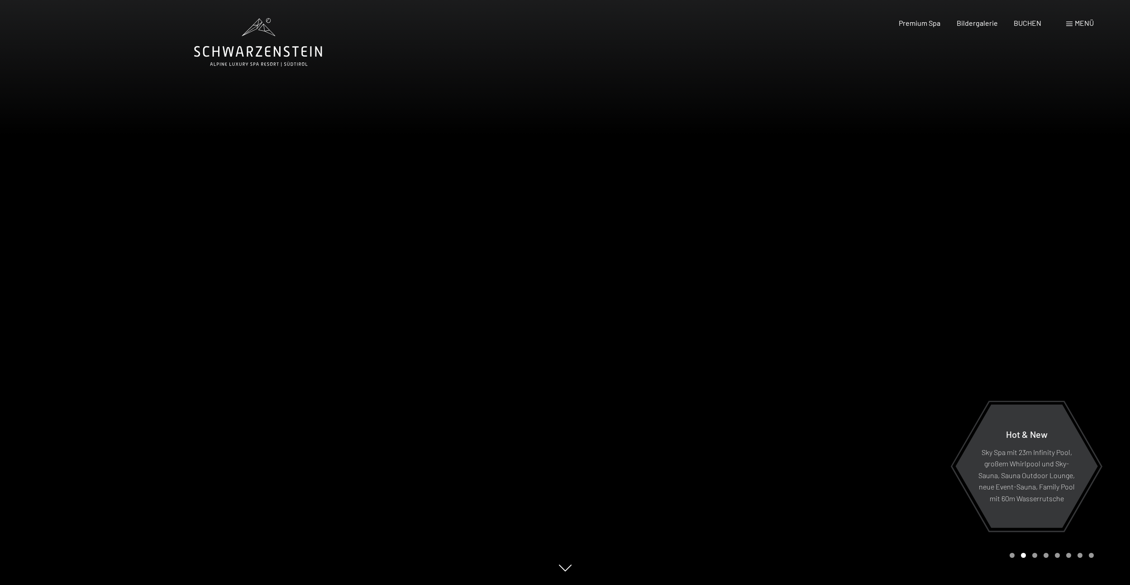
click at [263, 48] on icon at bounding box center [258, 42] width 128 height 48
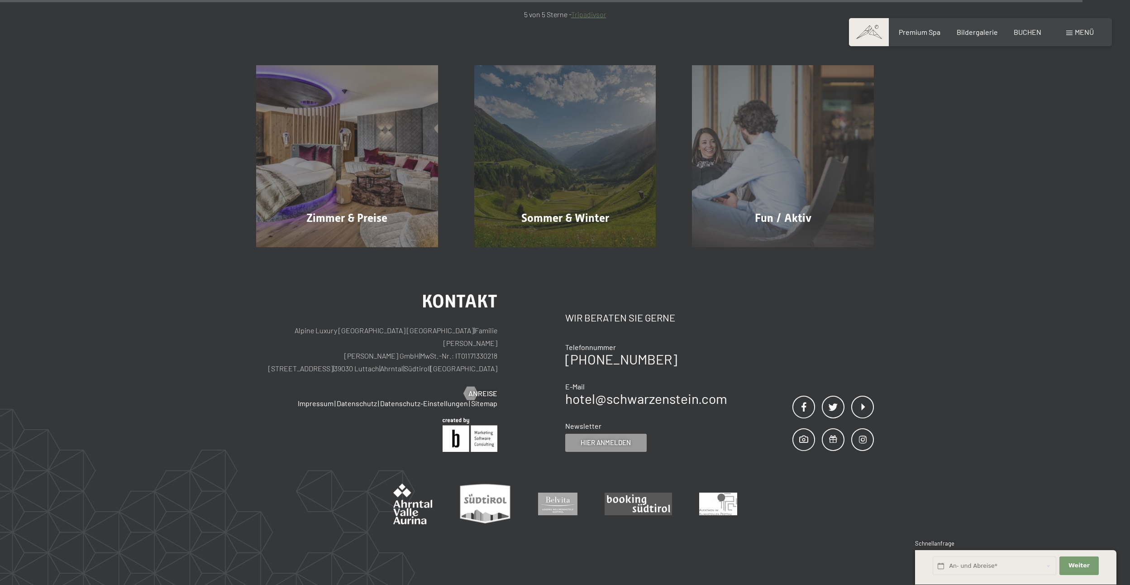
scroll to position [5293, 0]
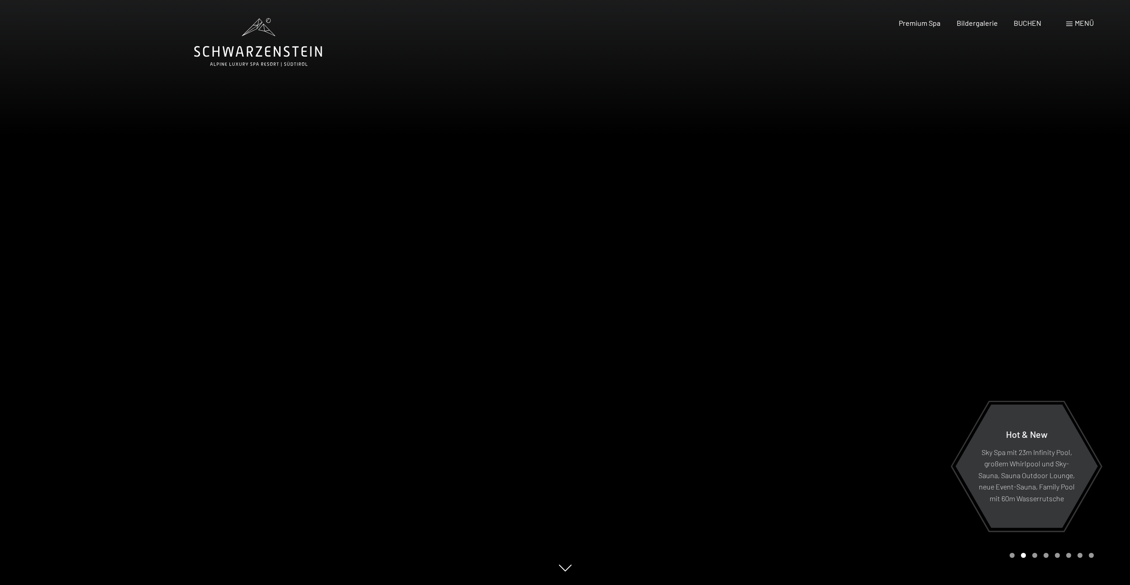
click at [622, 24] on span "Menü" at bounding box center [1084, 23] width 19 height 9
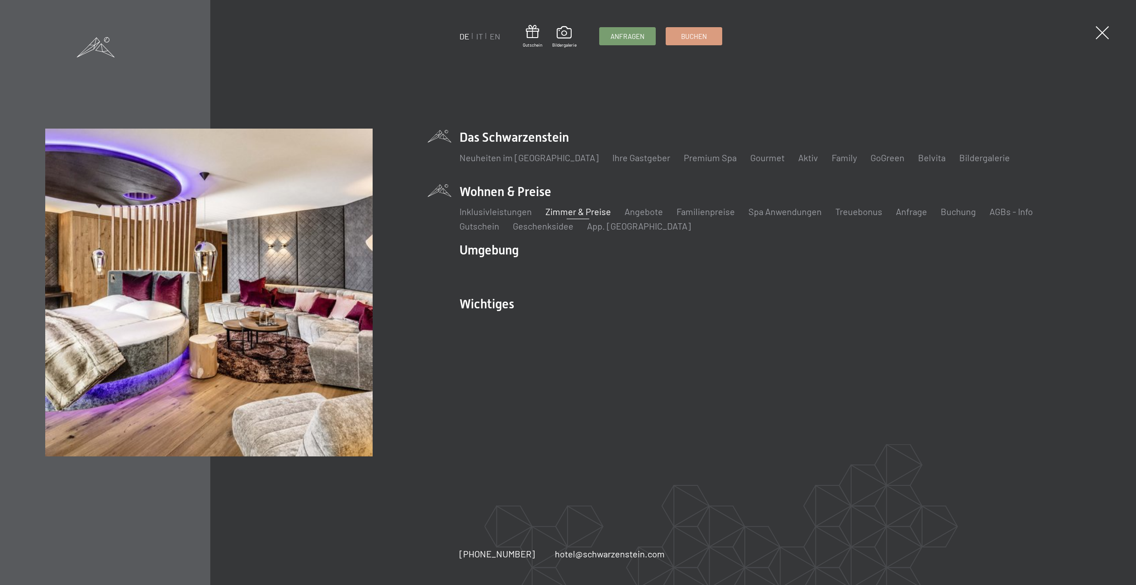
click at [565, 209] on link "Zimmer & Preise" at bounding box center [579, 211] width 66 height 11
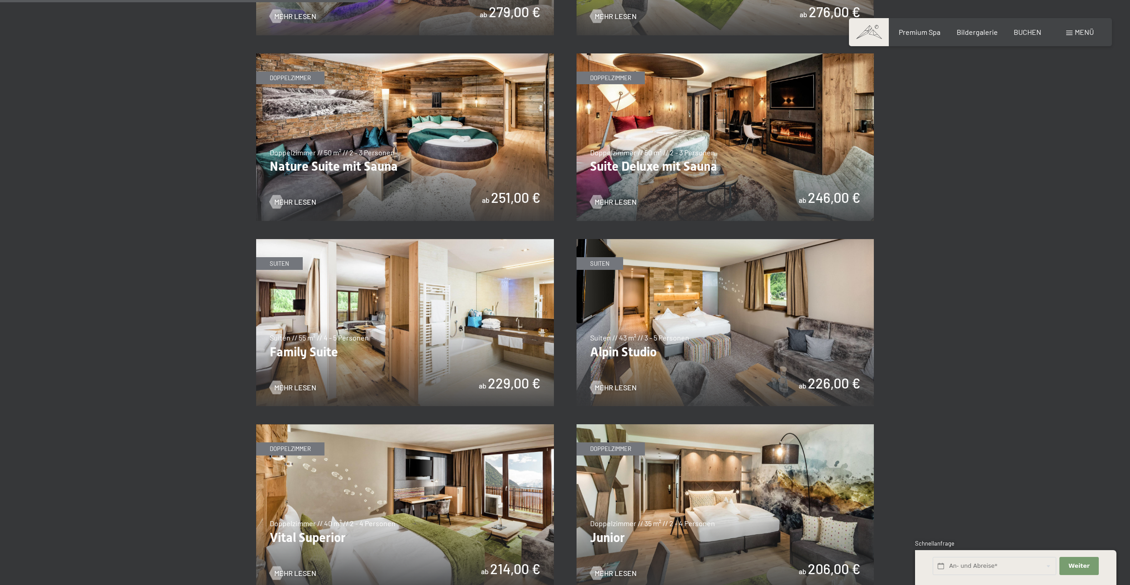
scroll to position [905, 0]
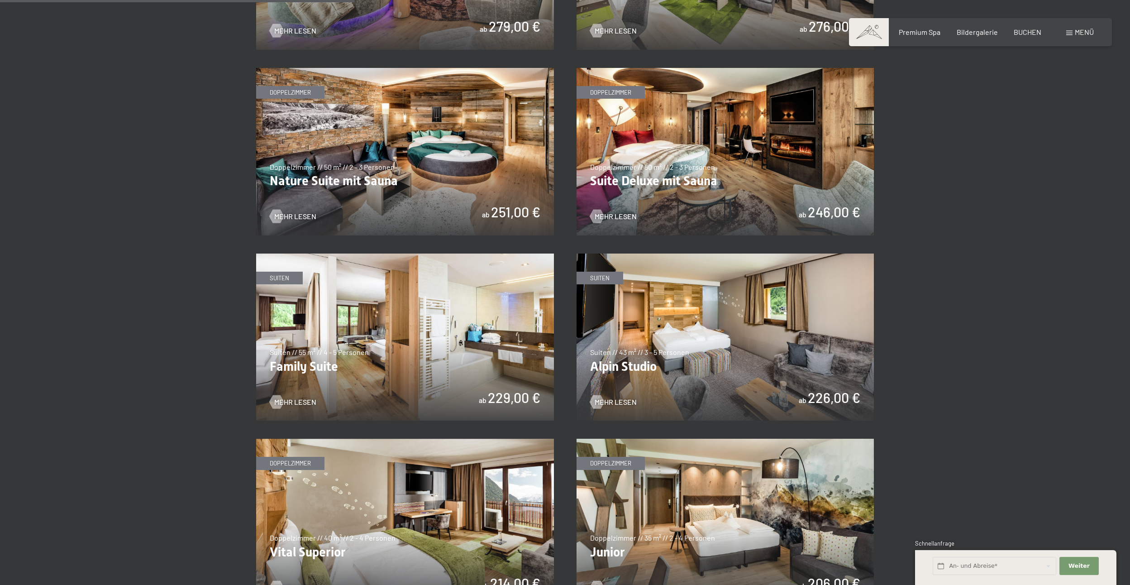
click at [398, 347] on img at bounding box center [405, 336] width 298 height 167
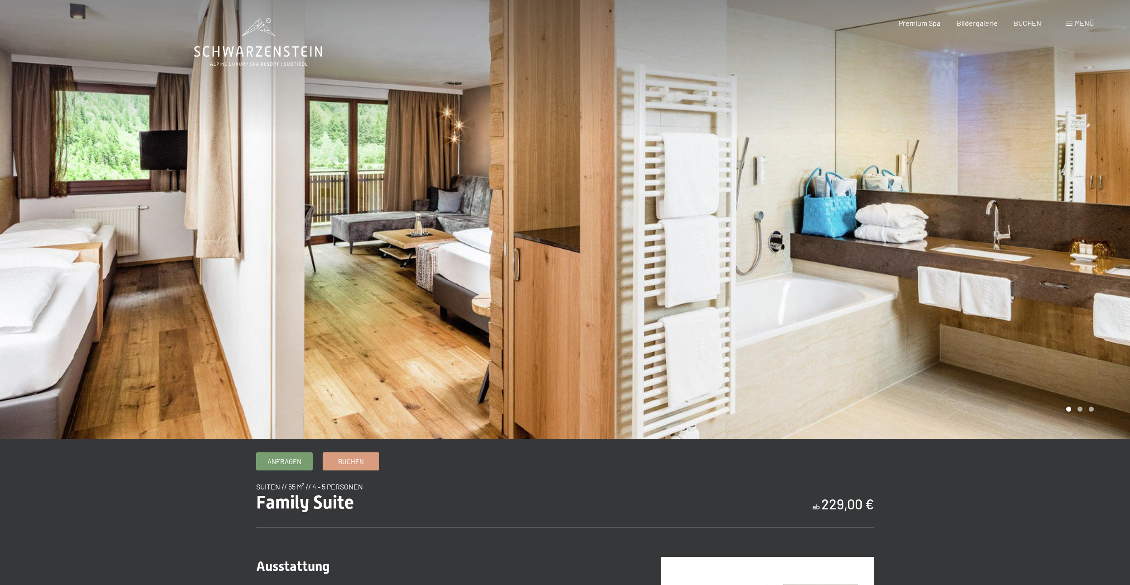
click at [1098, 203] on div at bounding box center [847, 219] width 565 height 438
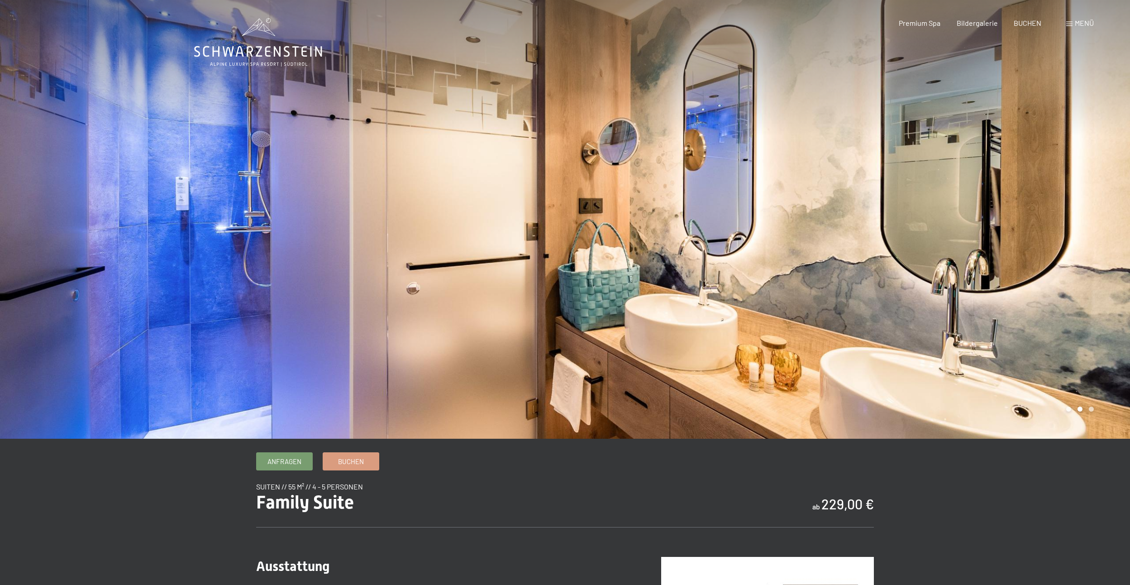
click at [171, 233] on div at bounding box center [282, 219] width 565 height 438
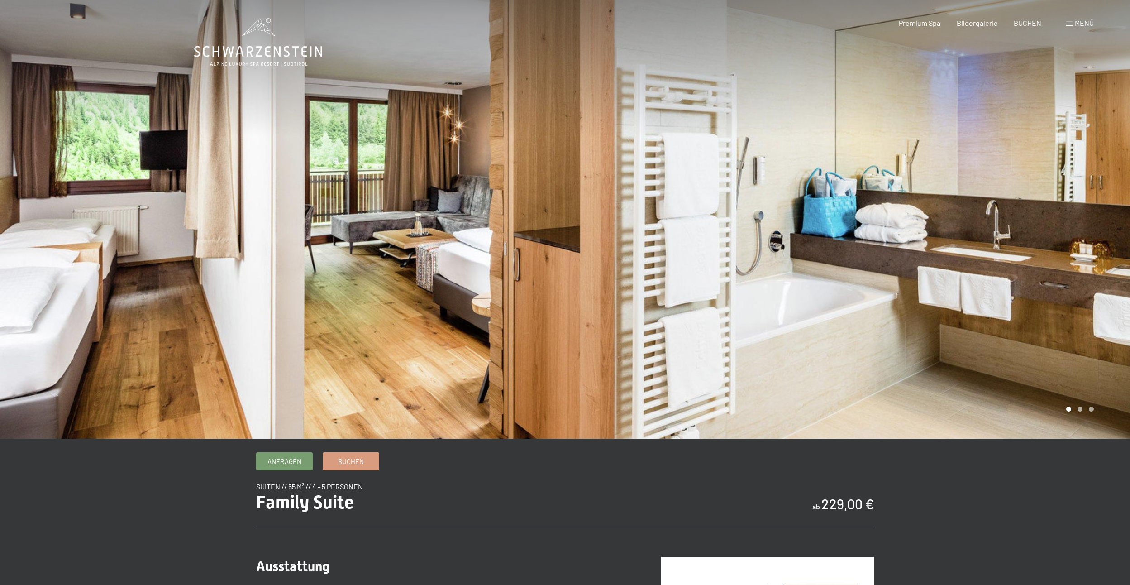
click at [1089, 202] on div at bounding box center [847, 219] width 565 height 438
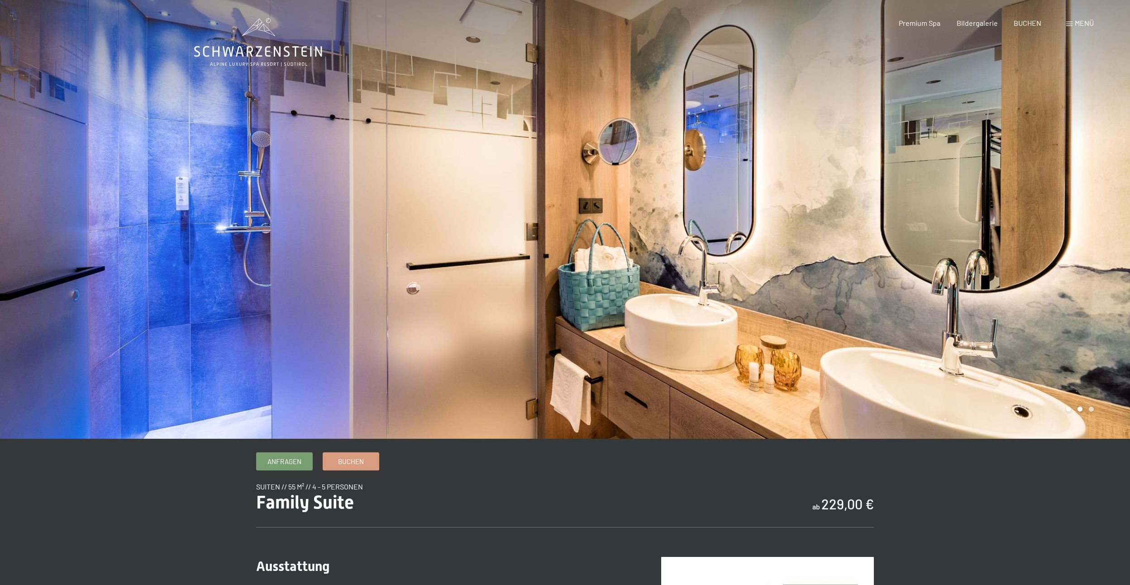
click at [1013, 224] on div at bounding box center [847, 219] width 565 height 438
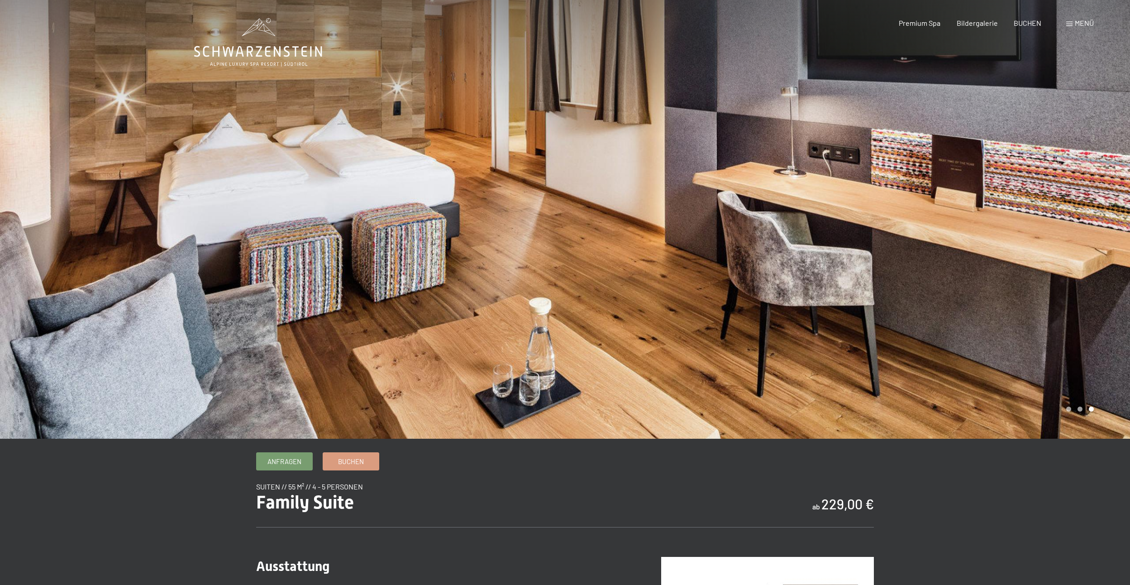
click at [1001, 224] on div at bounding box center [847, 219] width 565 height 438
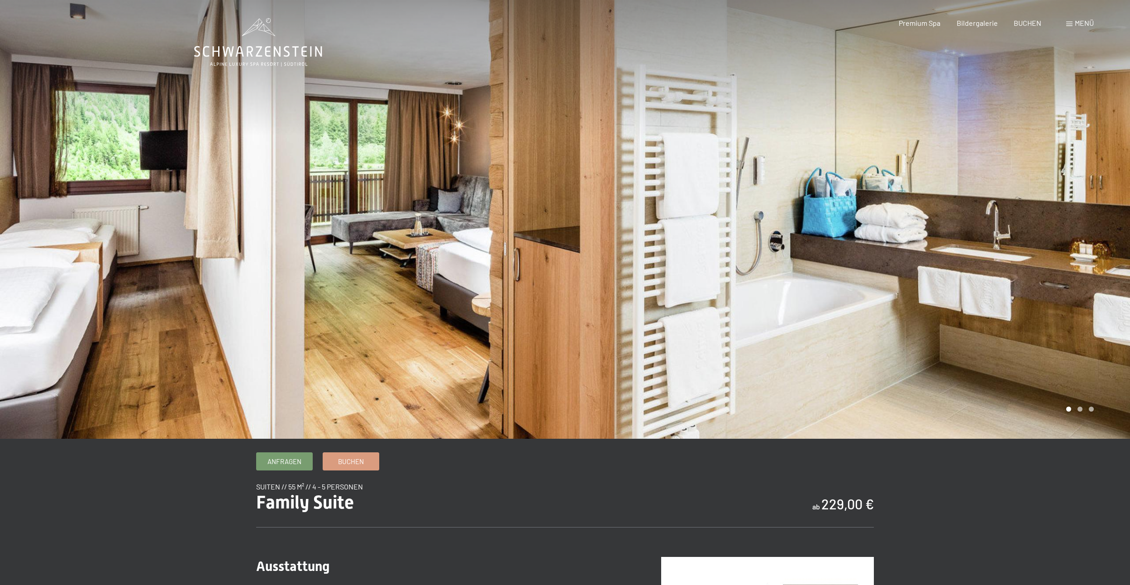
click at [1001, 224] on div at bounding box center [847, 219] width 565 height 438
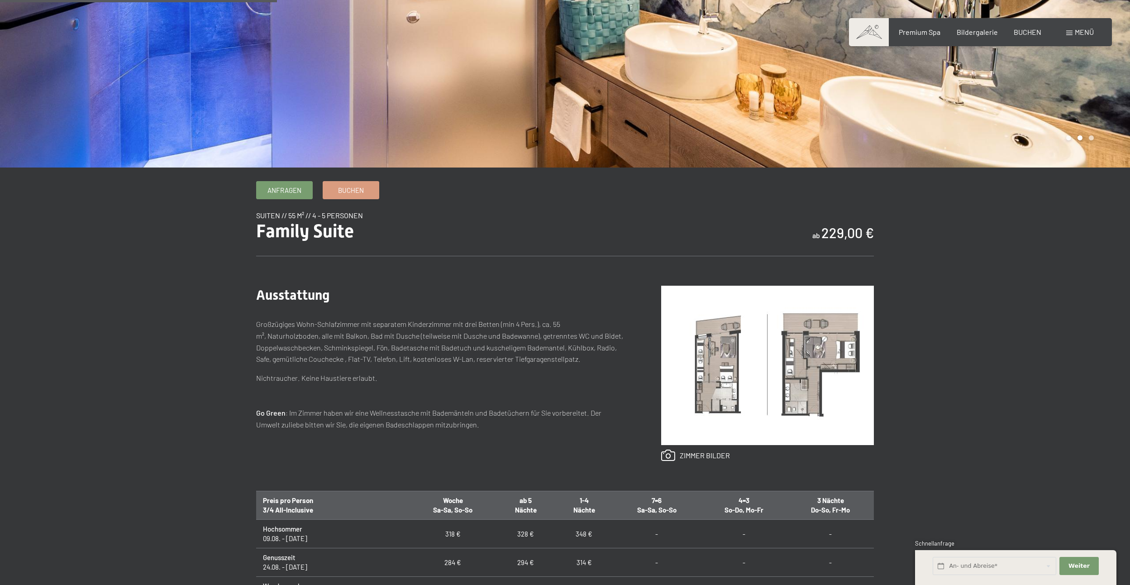
scroll to position [271, 0]
click at [819, 371] on img at bounding box center [767, 364] width 213 height 159
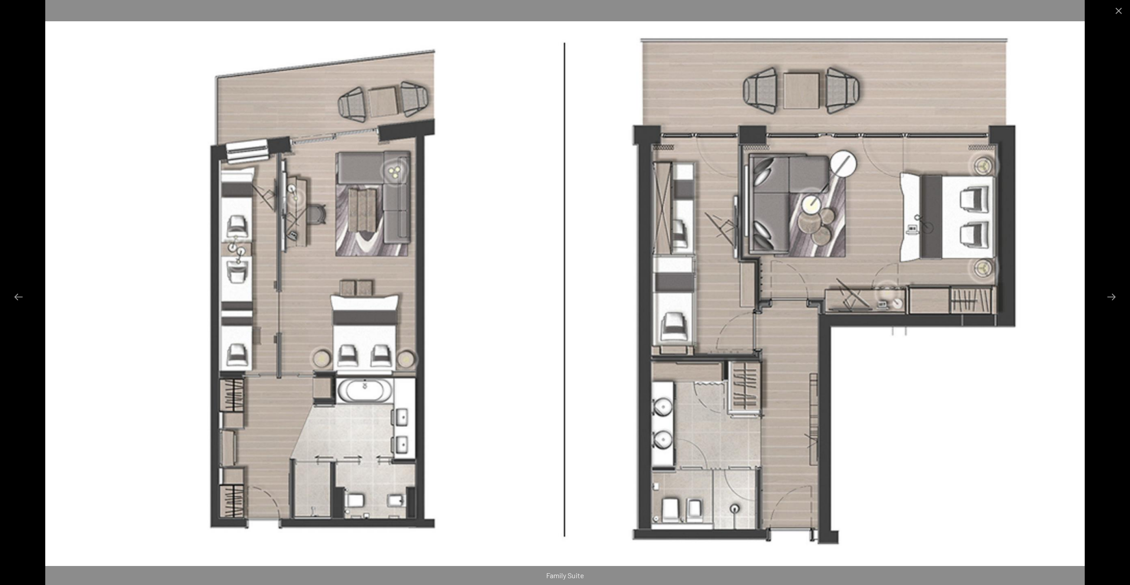
click at [1090, 217] on div at bounding box center [565, 292] width 1130 height 585
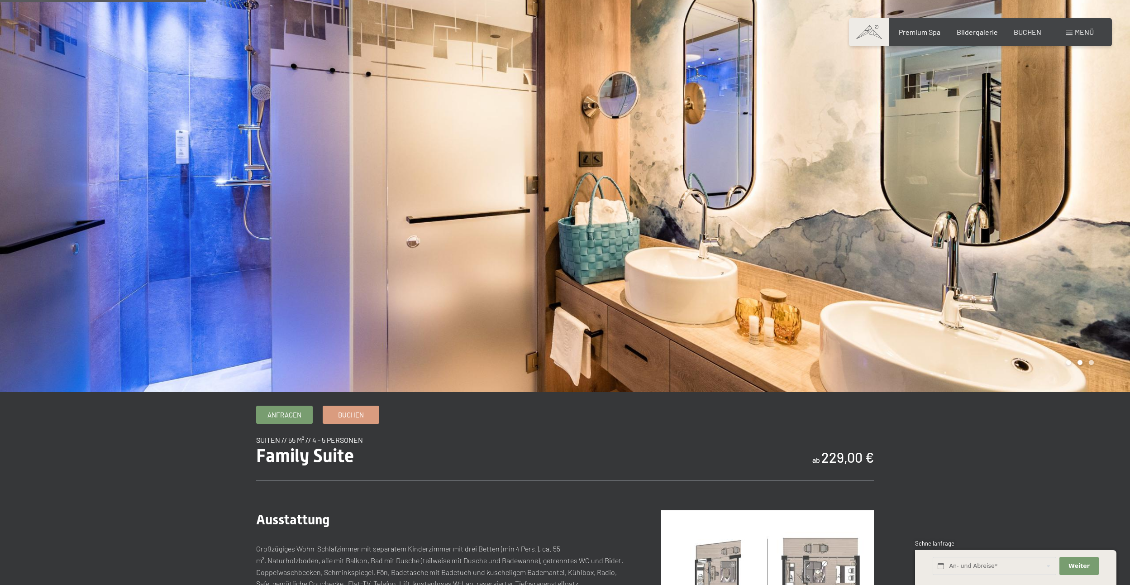
scroll to position [0, 0]
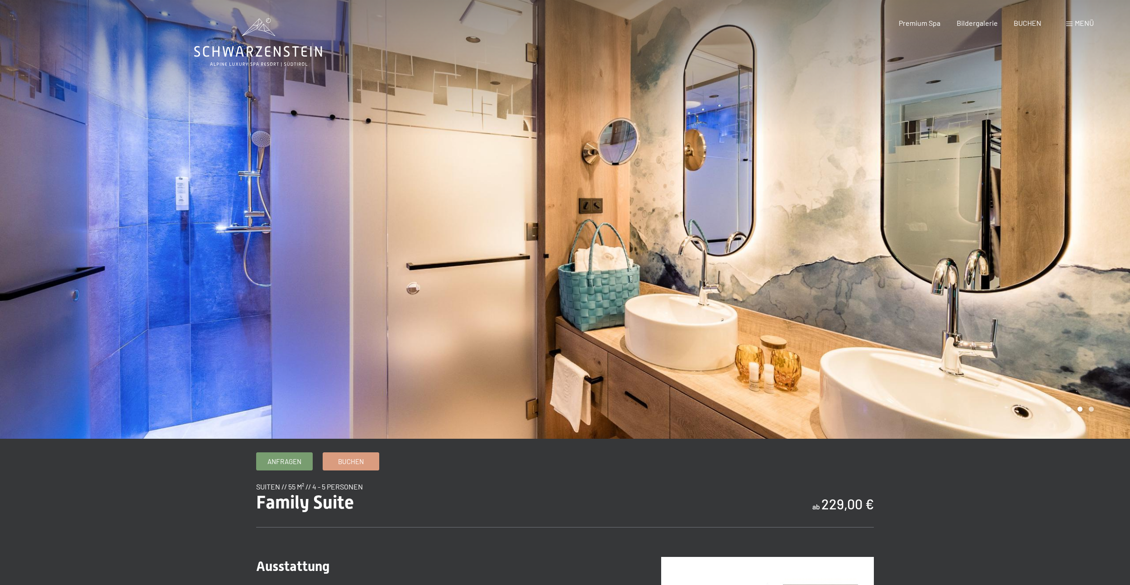
click at [1095, 193] on div at bounding box center [847, 219] width 565 height 438
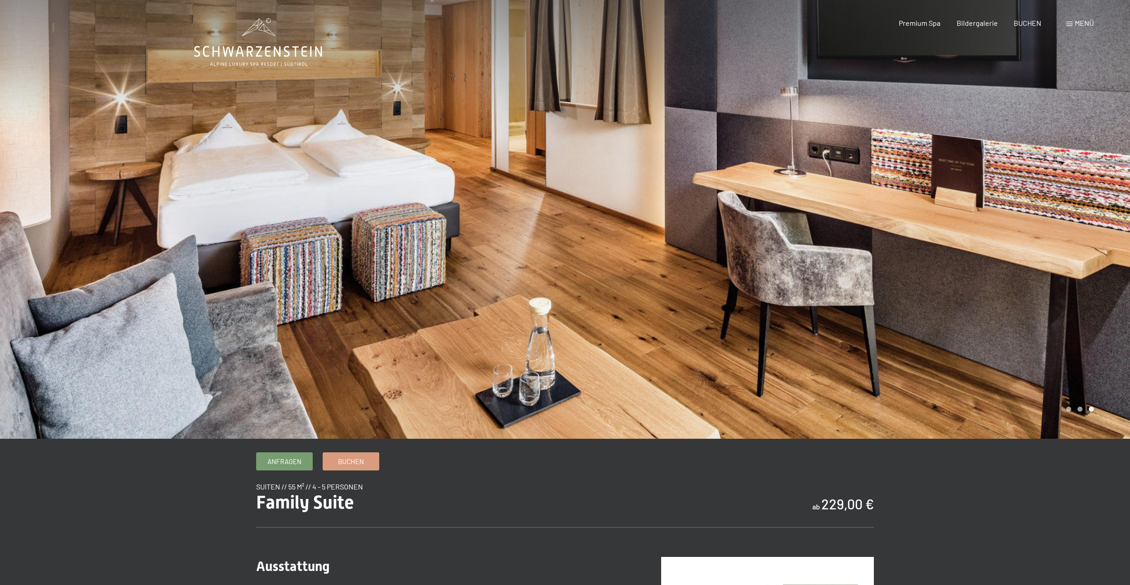
click at [1095, 193] on div at bounding box center [847, 219] width 565 height 438
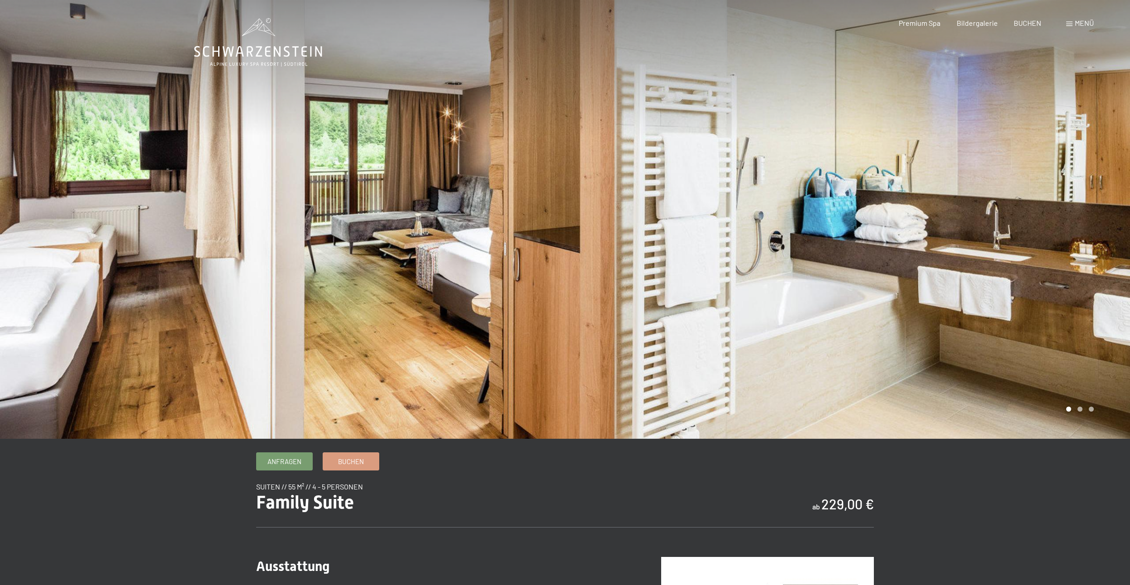
click at [1095, 193] on div at bounding box center [847, 219] width 565 height 438
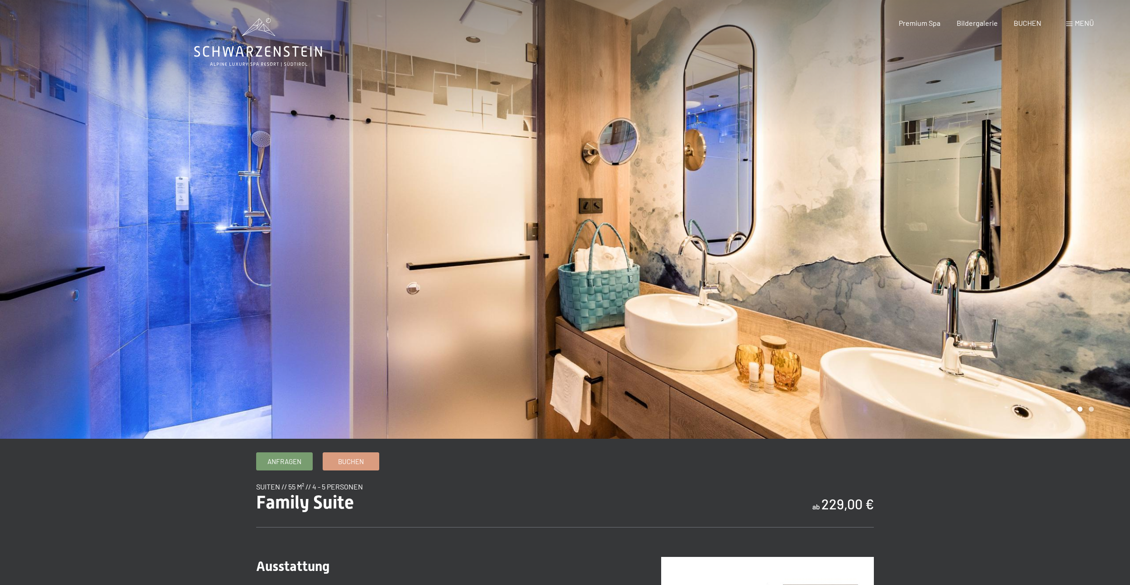
click at [1095, 193] on div at bounding box center [847, 219] width 565 height 438
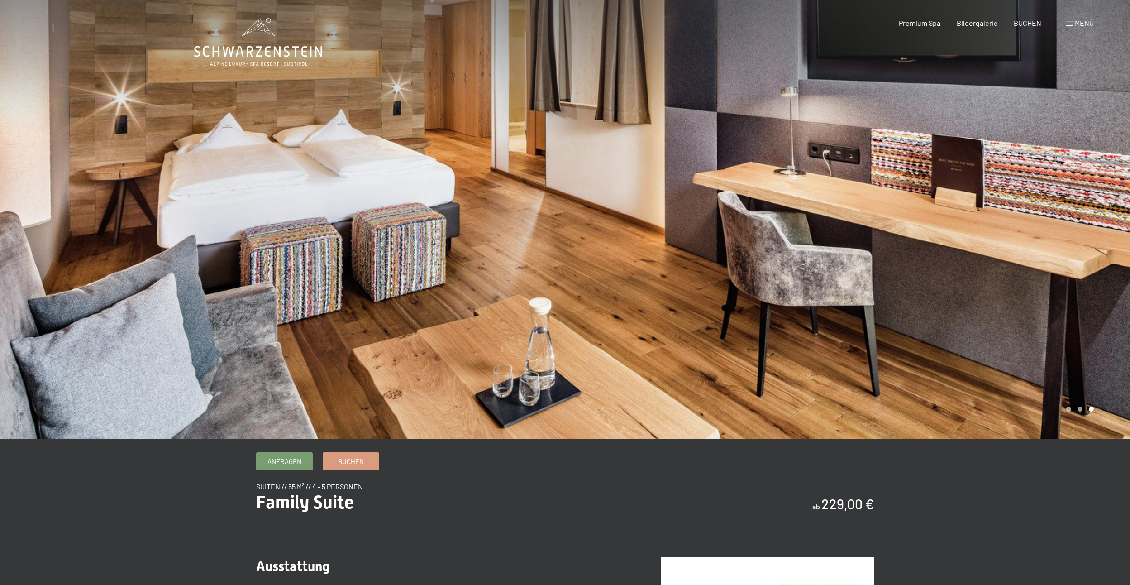
click at [1095, 193] on div at bounding box center [847, 219] width 565 height 438
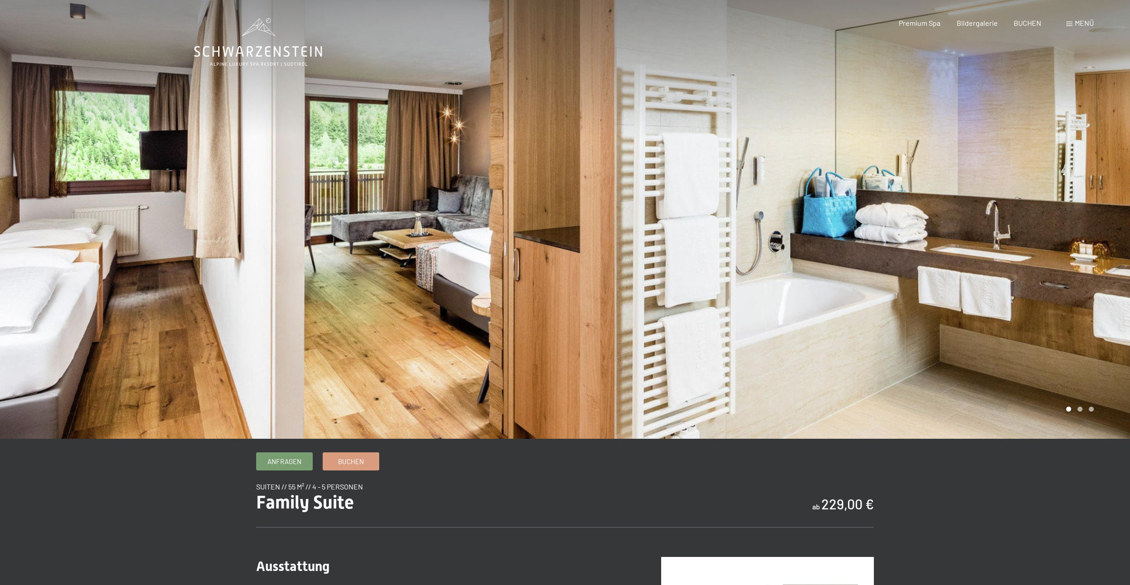
click at [267, 42] on icon at bounding box center [258, 42] width 128 height 48
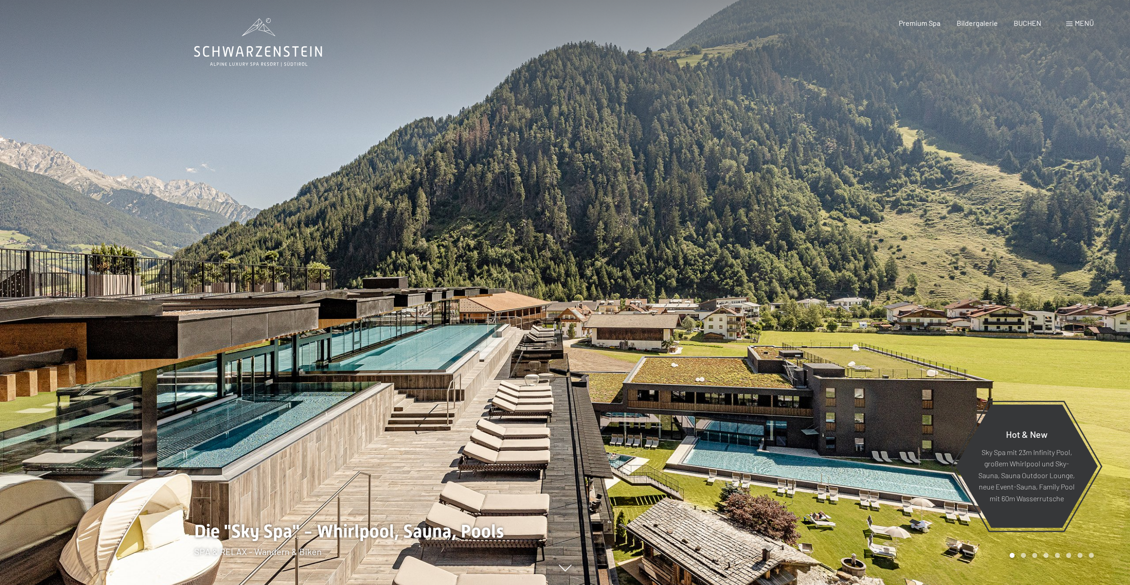
click at [1073, 22] on div "Menü" at bounding box center [1080, 23] width 28 height 10
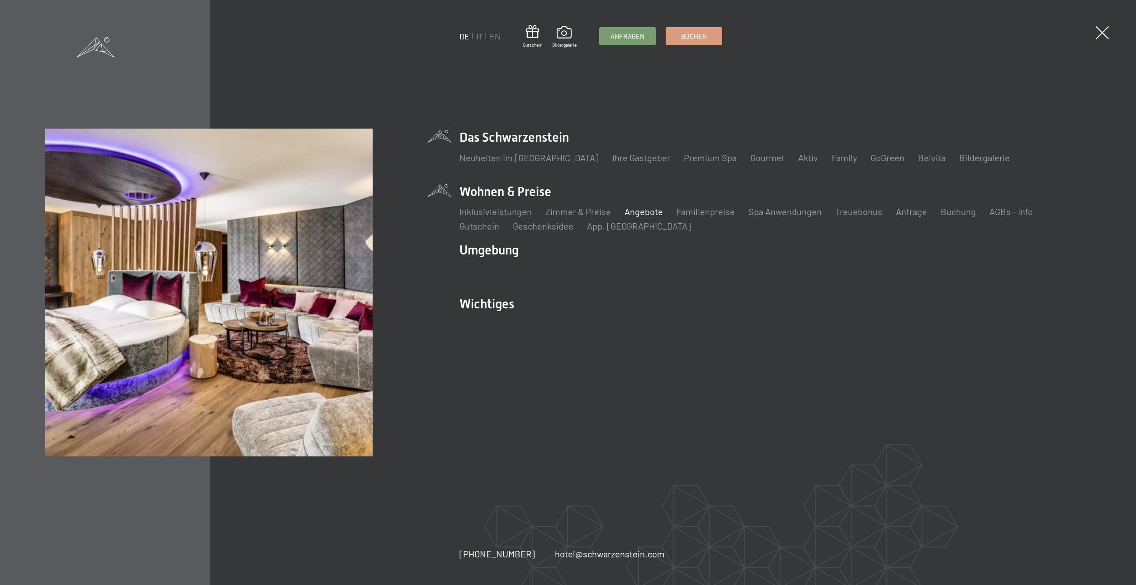
click at [645, 210] on link "Angebote" at bounding box center [644, 211] width 38 height 11
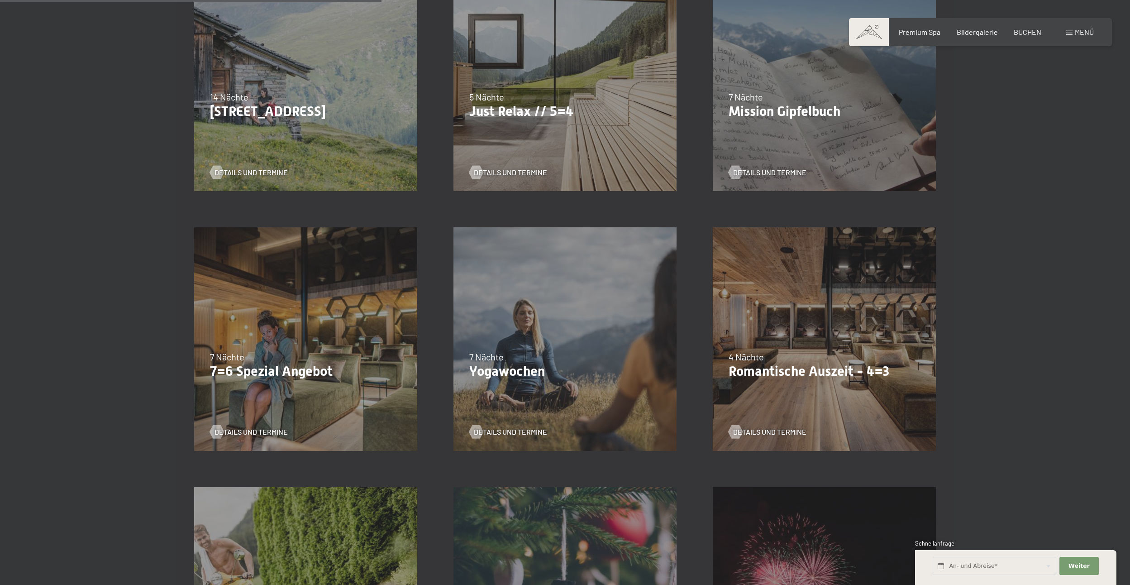
scroll to position [588, 0]
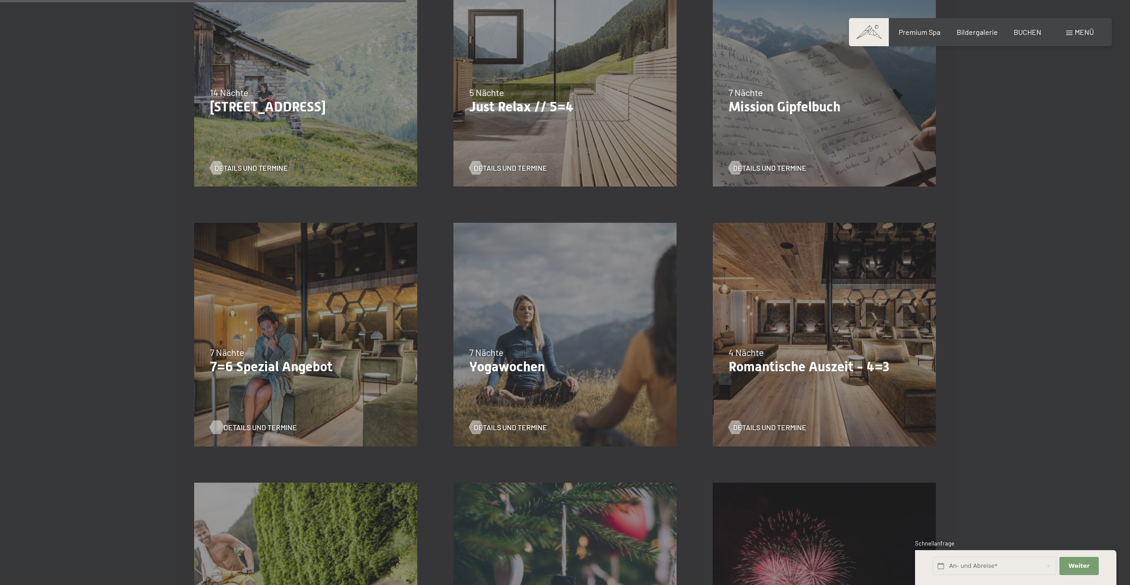
click at [256, 424] on span "Details und Termine" at bounding box center [259, 427] width 73 height 10
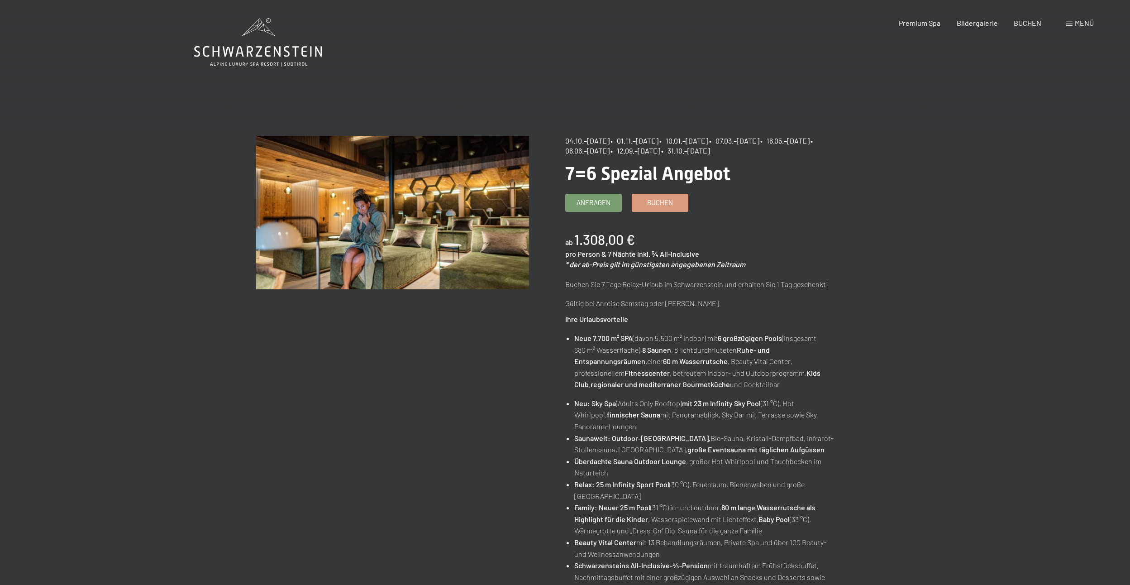
click at [425, 223] on img at bounding box center [392, 212] width 273 height 153
click at [254, 44] on icon at bounding box center [258, 42] width 128 height 48
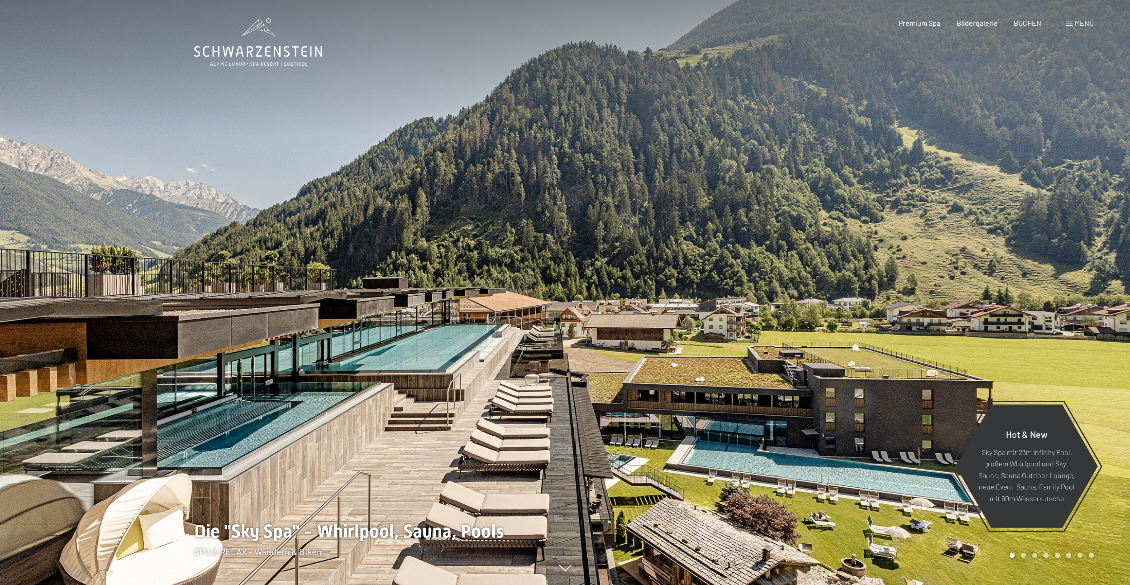
click at [1058, 353] on div at bounding box center [847, 292] width 565 height 585
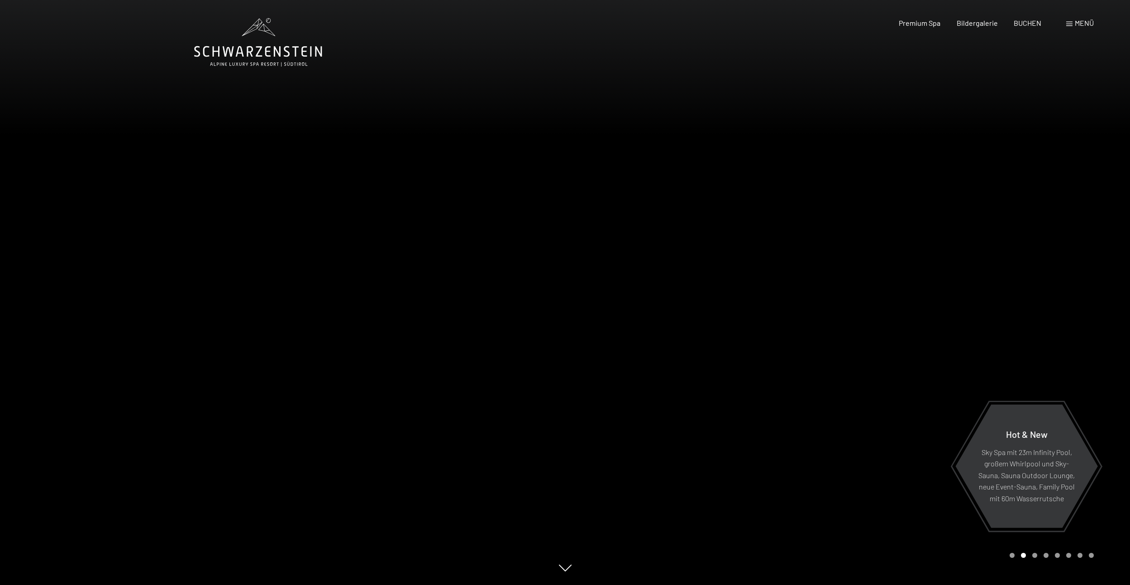
click at [1058, 353] on div at bounding box center [847, 292] width 565 height 585
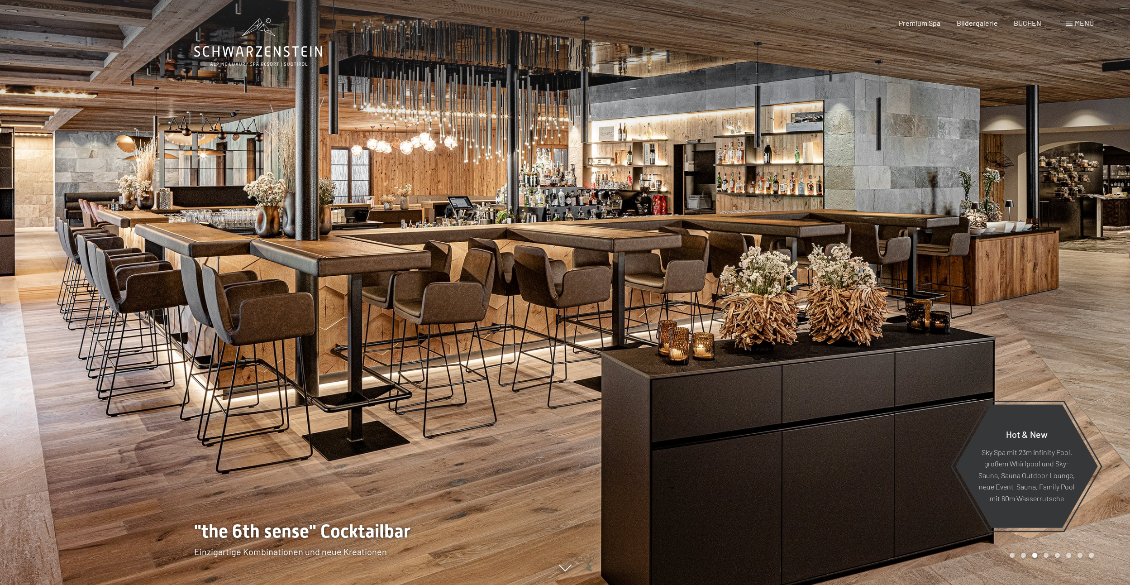
click at [1069, 352] on div at bounding box center [847, 292] width 565 height 585
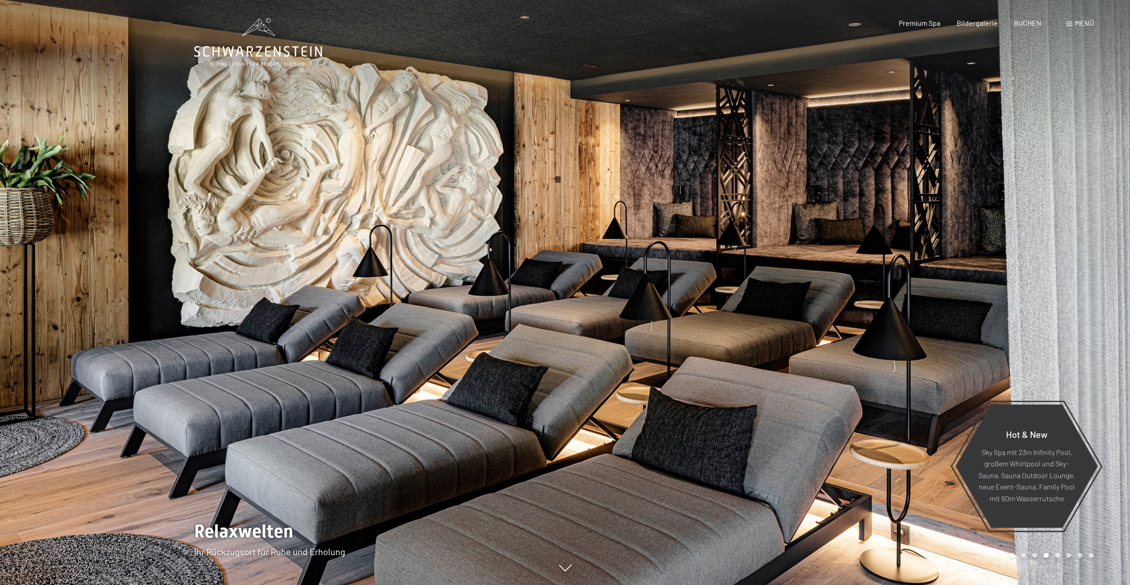
click at [1069, 352] on div at bounding box center [847, 292] width 565 height 585
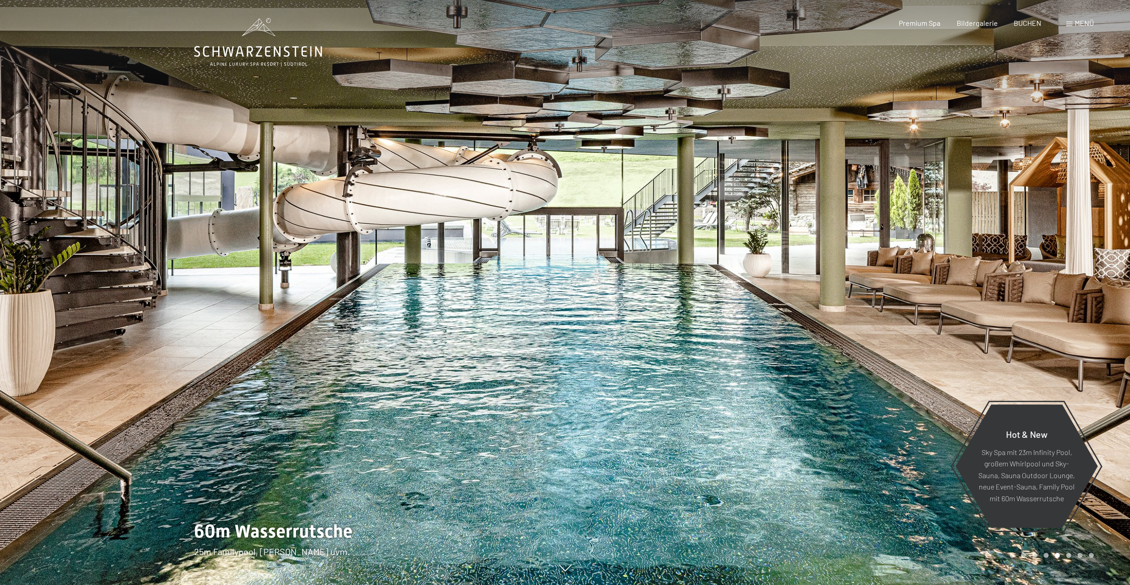
click at [1069, 352] on div at bounding box center [847, 292] width 565 height 585
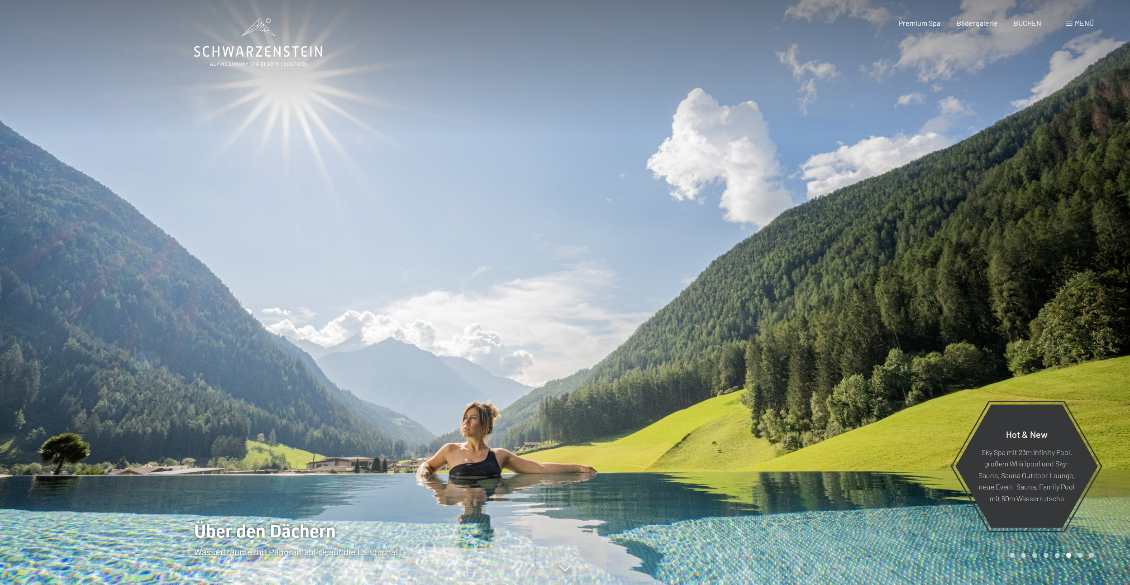
click at [1069, 352] on div at bounding box center [847, 292] width 565 height 585
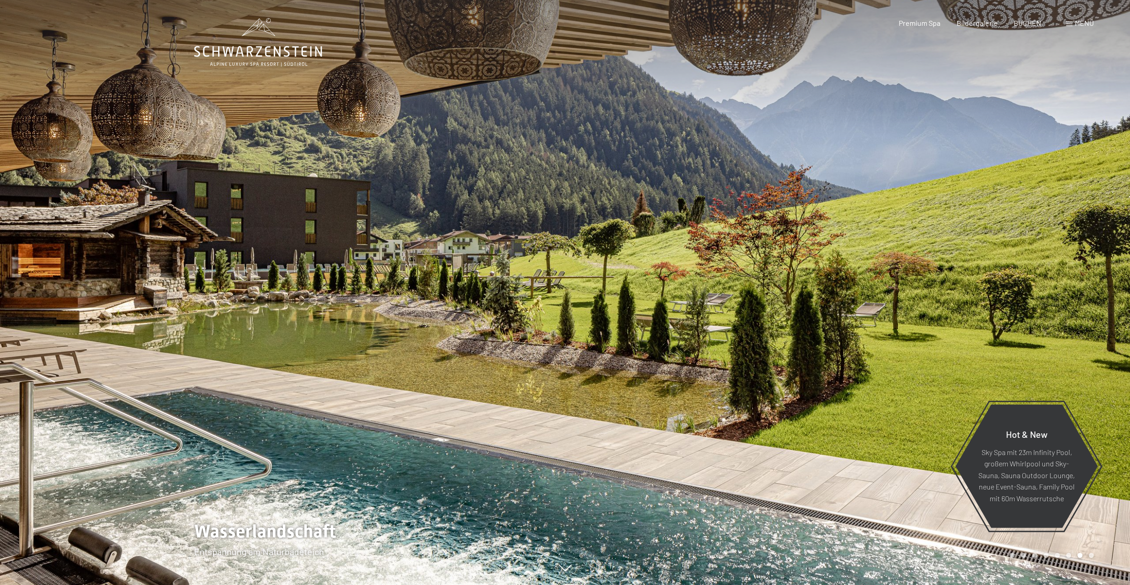
click at [1069, 352] on div at bounding box center [847, 292] width 565 height 585
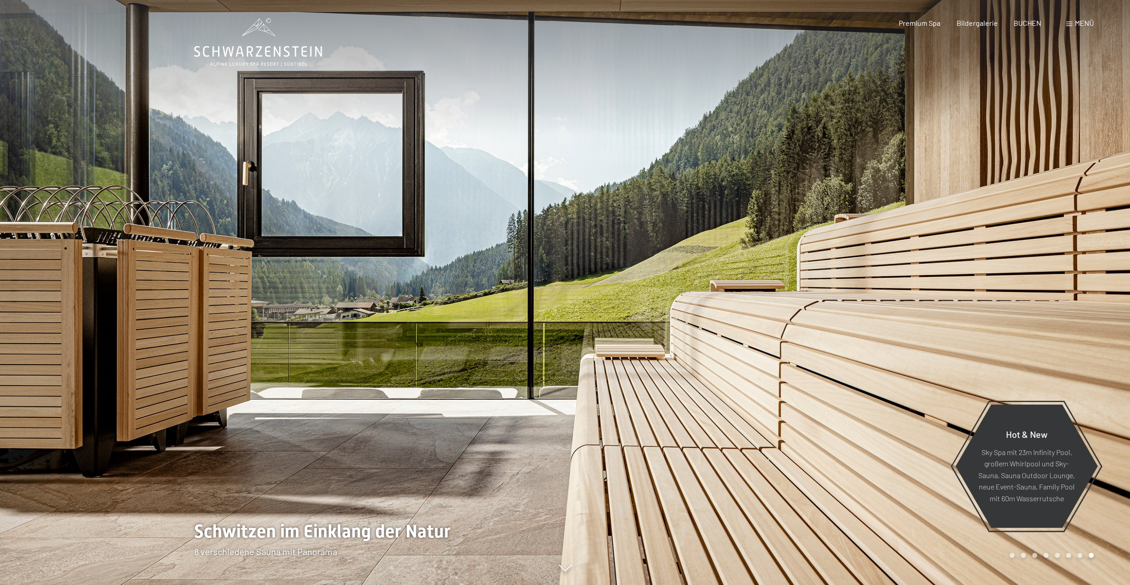
click at [1069, 352] on div at bounding box center [847, 292] width 565 height 585
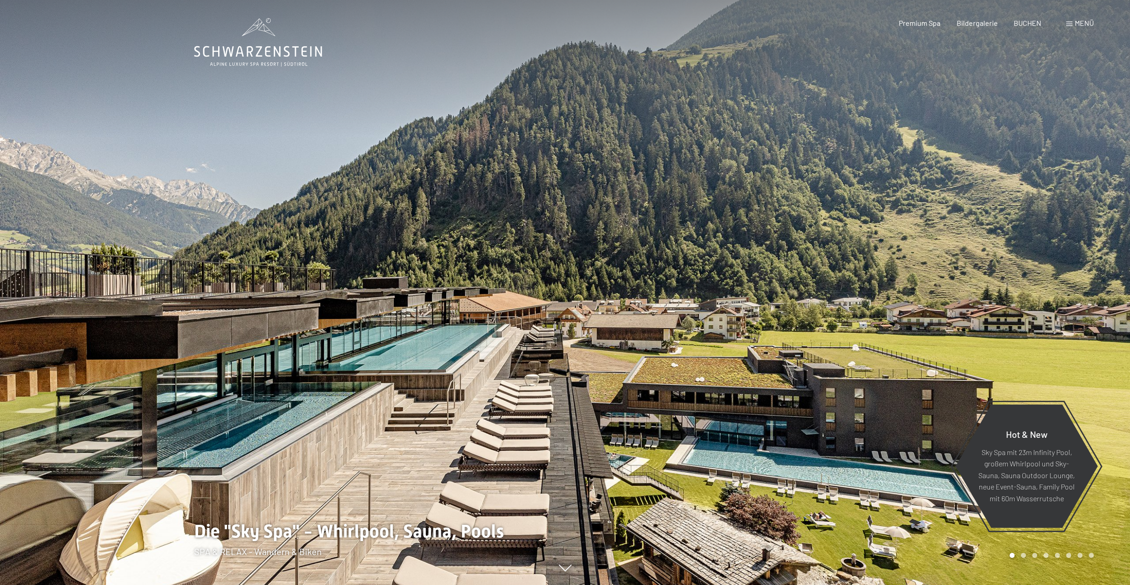
click at [1069, 352] on div at bounding box center [847, 292] width 565 height 585
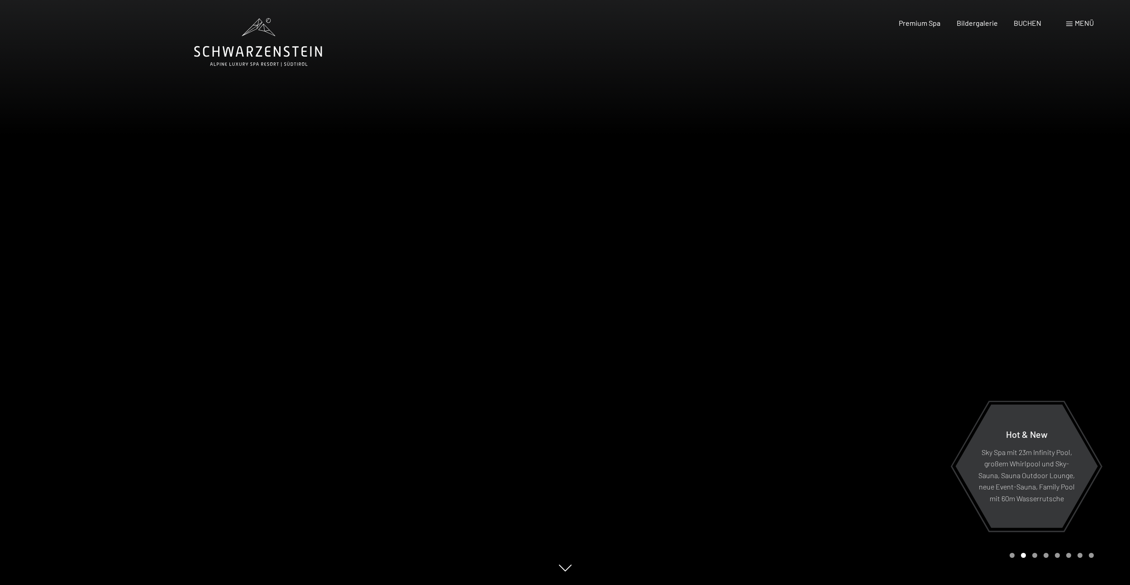
click at [1069, 352] on div at bounding box center [847, 292] width 565 height 585
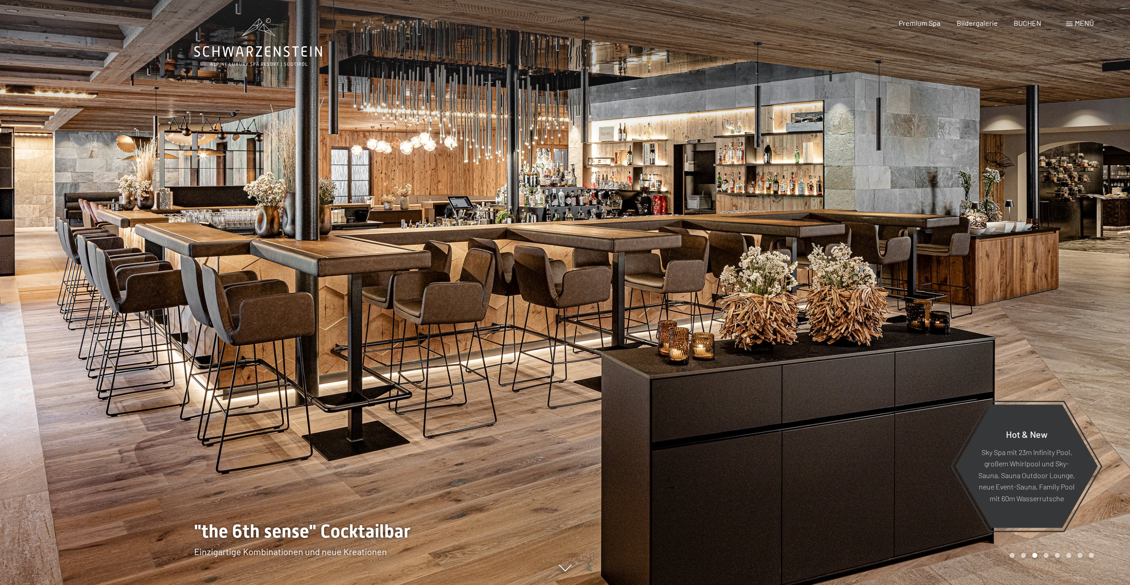
click at [1069, 352] on div at bounding box center [847, 292] width 565 height 585
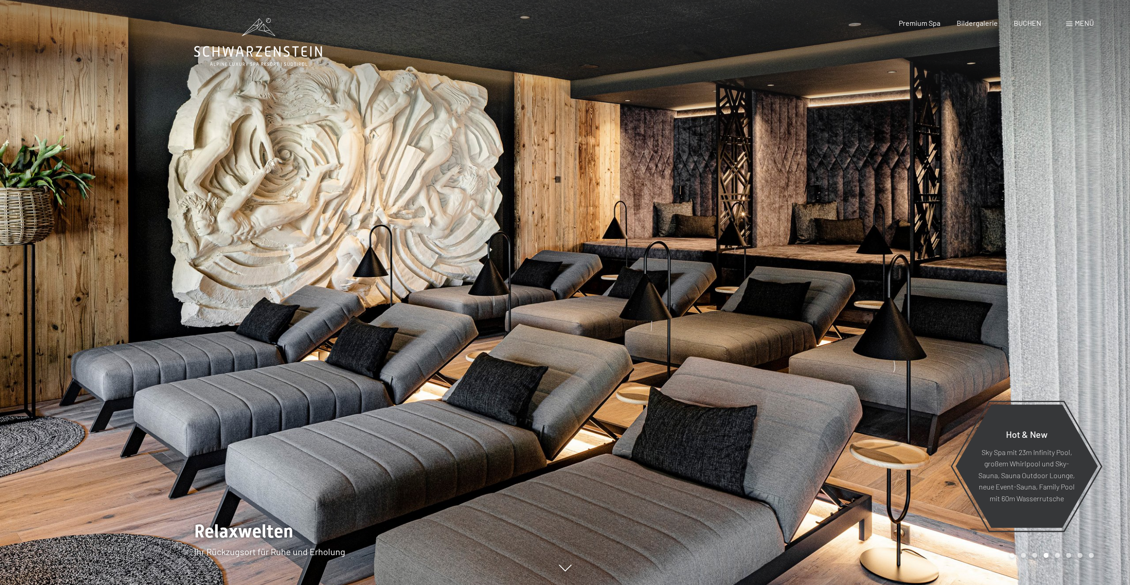
click at [1079, 24] on span "Menü" at bounding box center [1084, 23] width 19 height 9
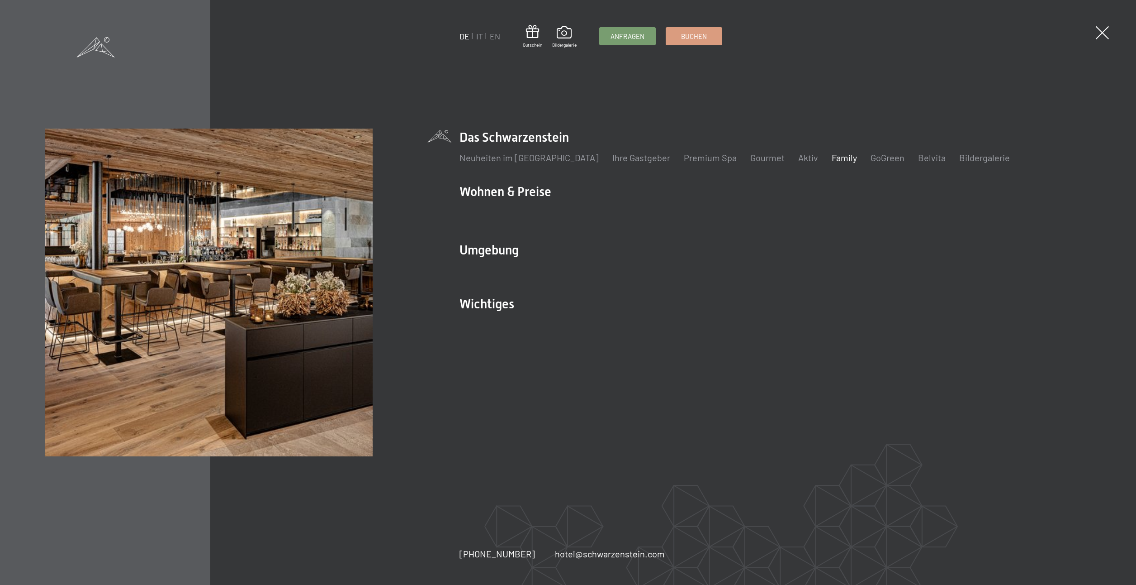
click at [832, 158] on link "Family" at bounding box center [844, 157] width 25 height 11
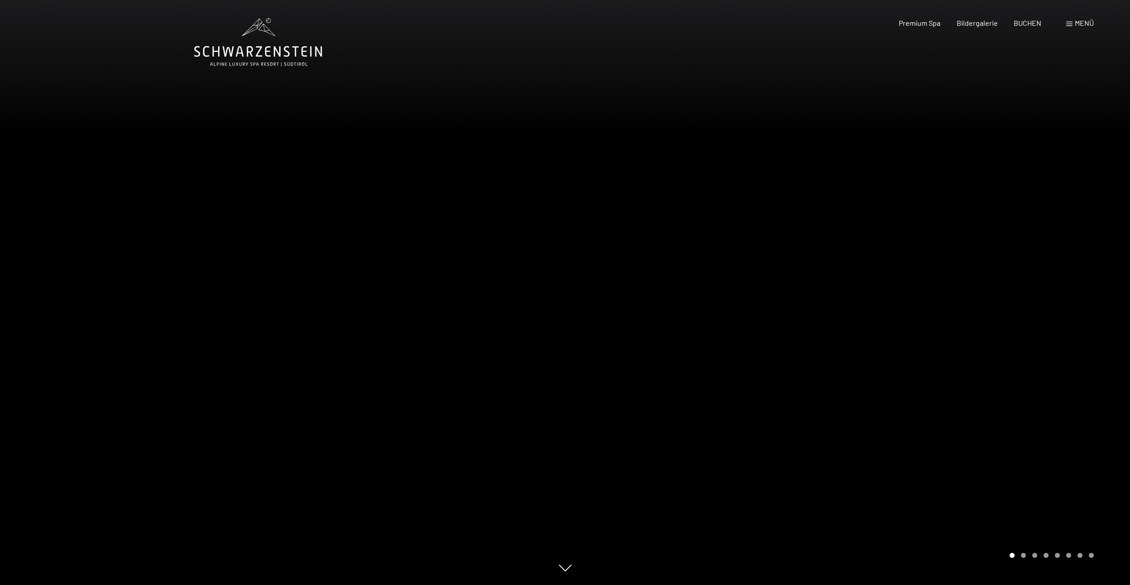
click at [1085, 311] on div at bounding box center [847, 292] width 565 height 585
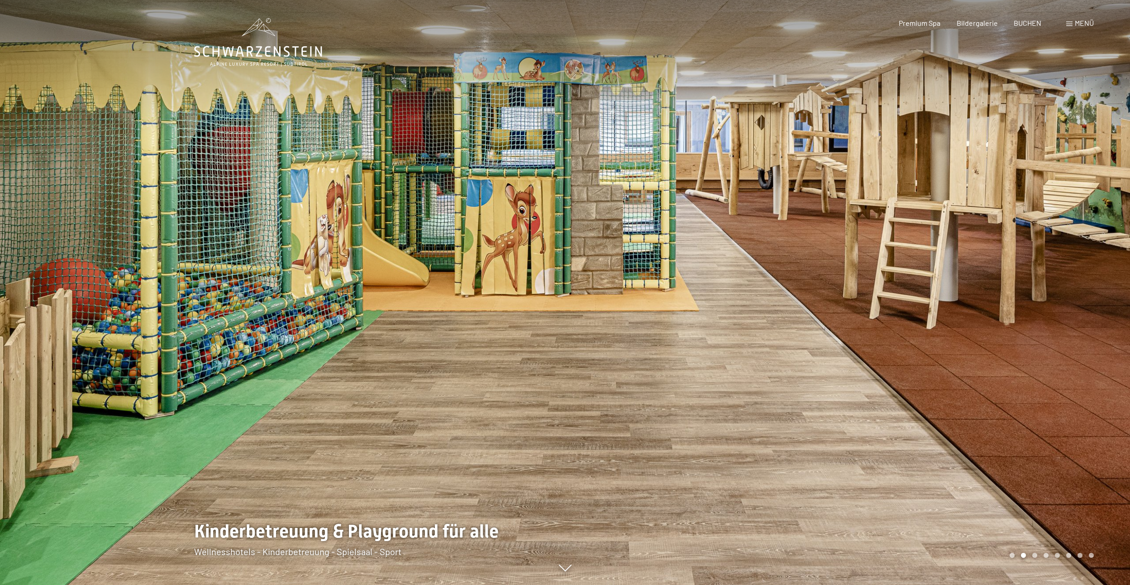
click at [1059, 317] on div at bounding box center [847, 292] width 565 height 585
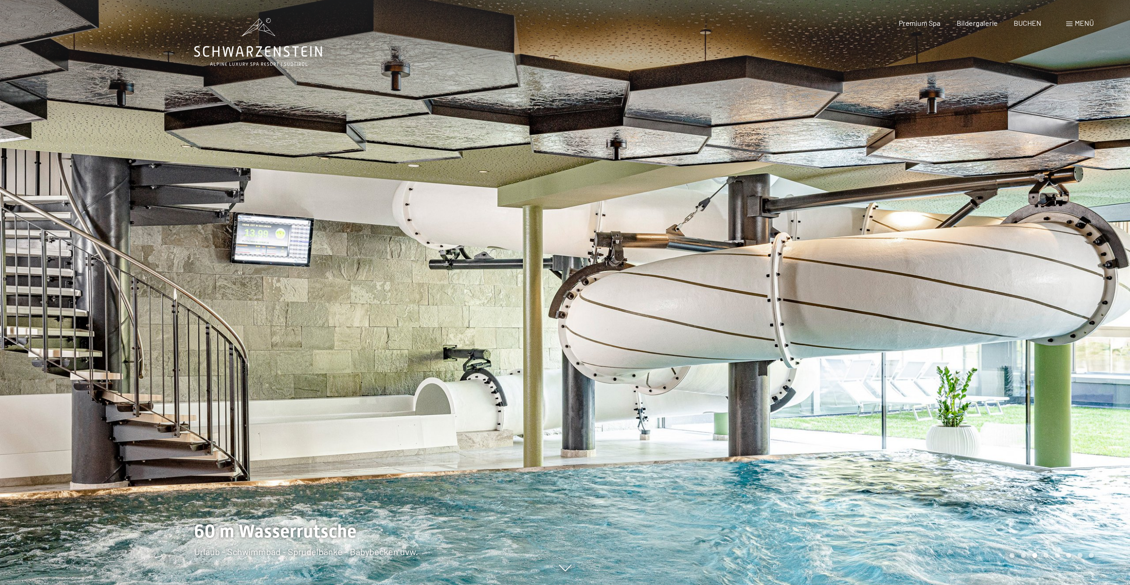
click at [1059, 317] on div at bounding box center [847, 292] width 565 height 585
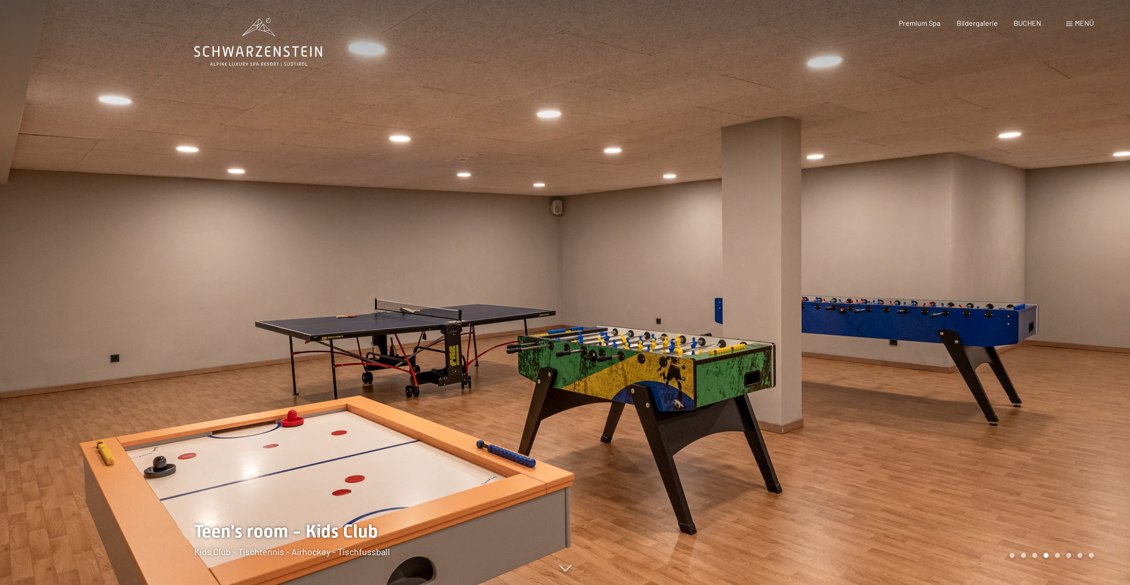
click at [1059, 317] on div at bounding box center [847, 292] width 565 height 585
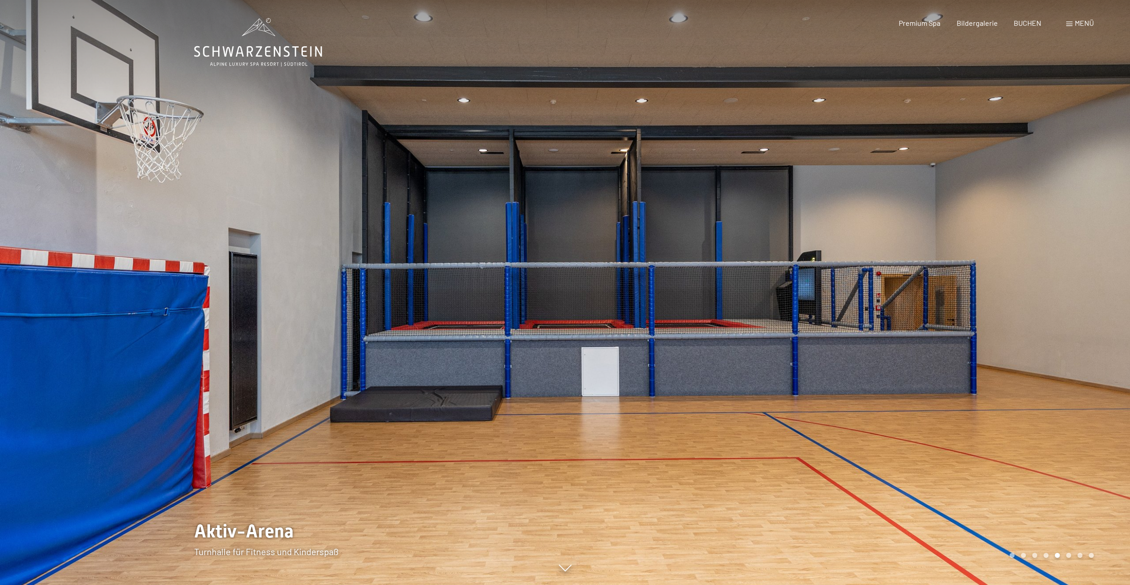
click at [1059, 317] on div at bounding box center [847, 292] width 565 height 585
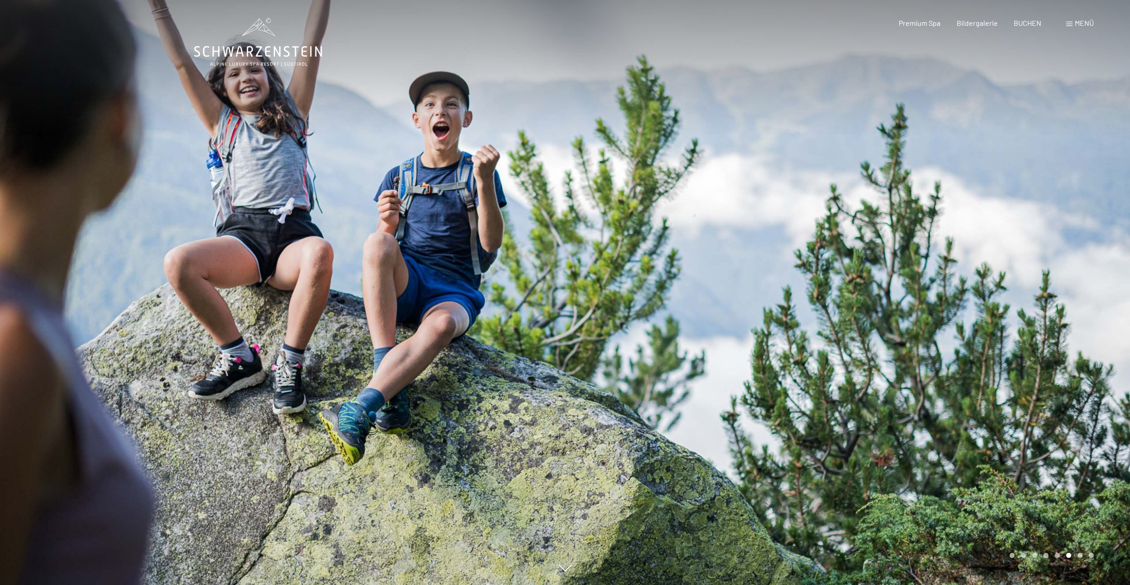
click at [1059, 317] on div at bounding box center [847, 292] width 565 height 585
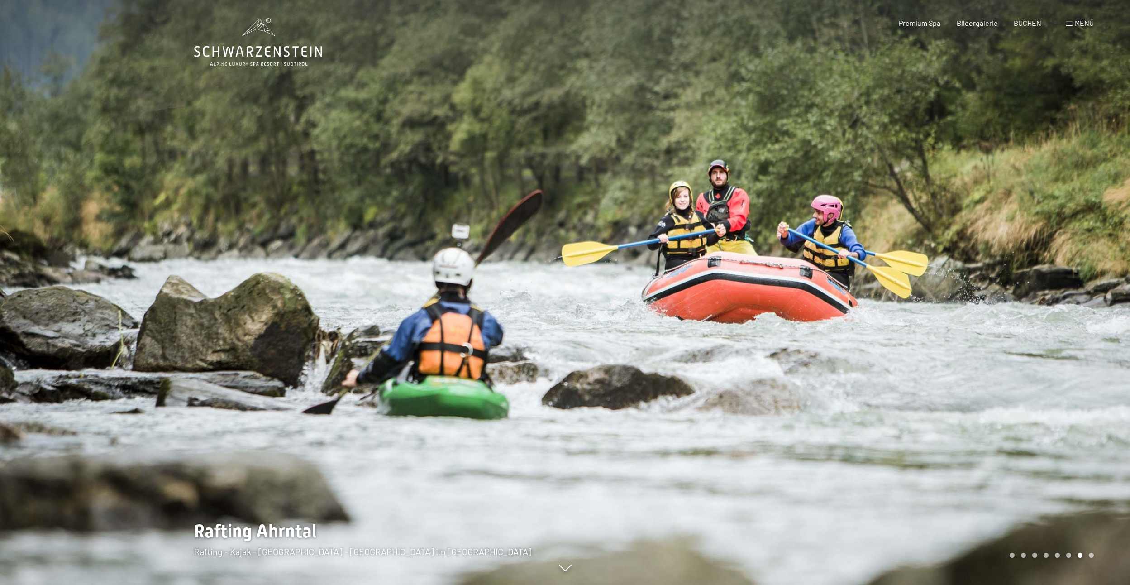
click at [1059, 317] on div at bounding box center [847, 292] width 565 height 585
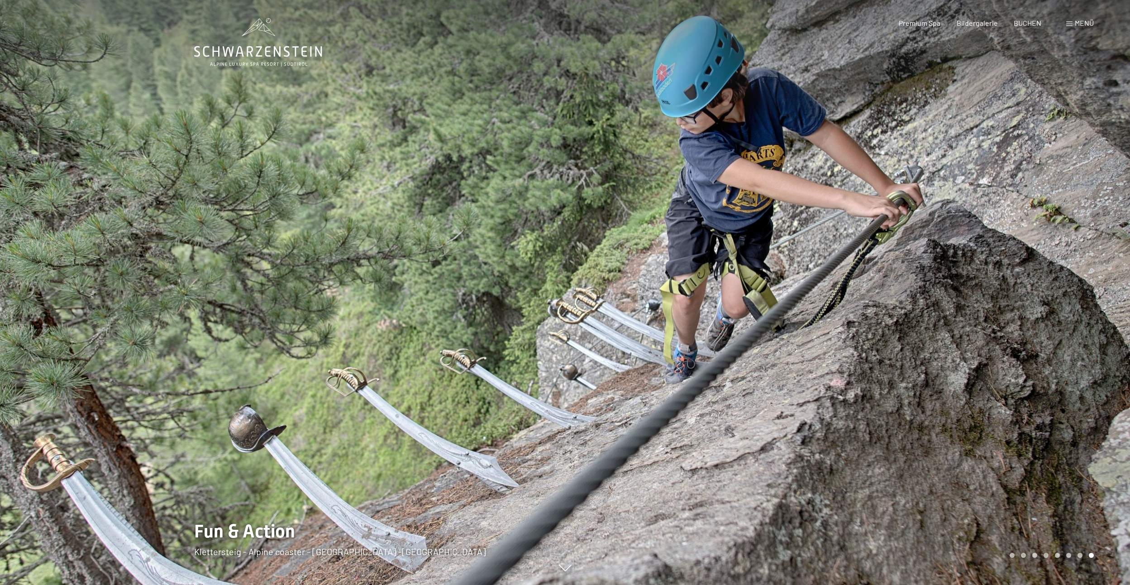
click at [1059, 317] on div at bounding box center [847, 292] width 565 height 585
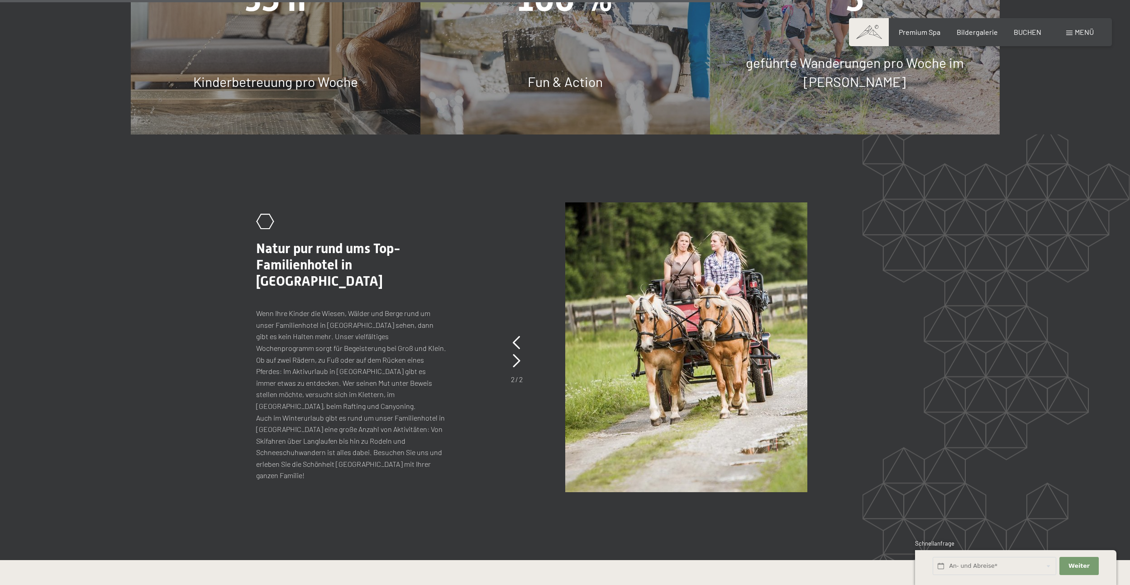
scroll to position [5293, 0]
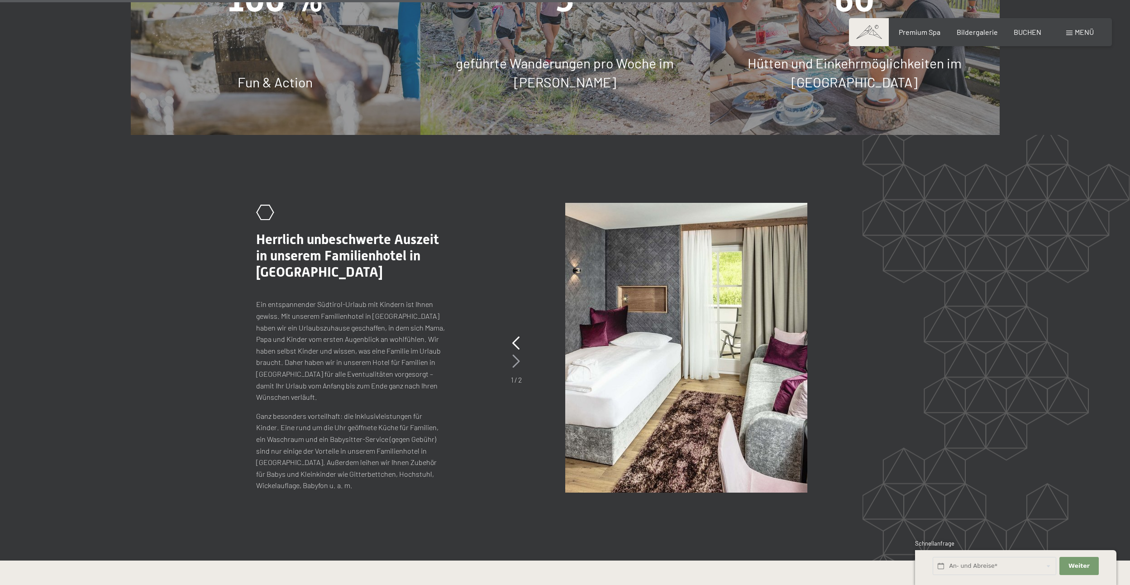
click at [517, 354] on icon at bounding box center [516, 361] width 8 height 14
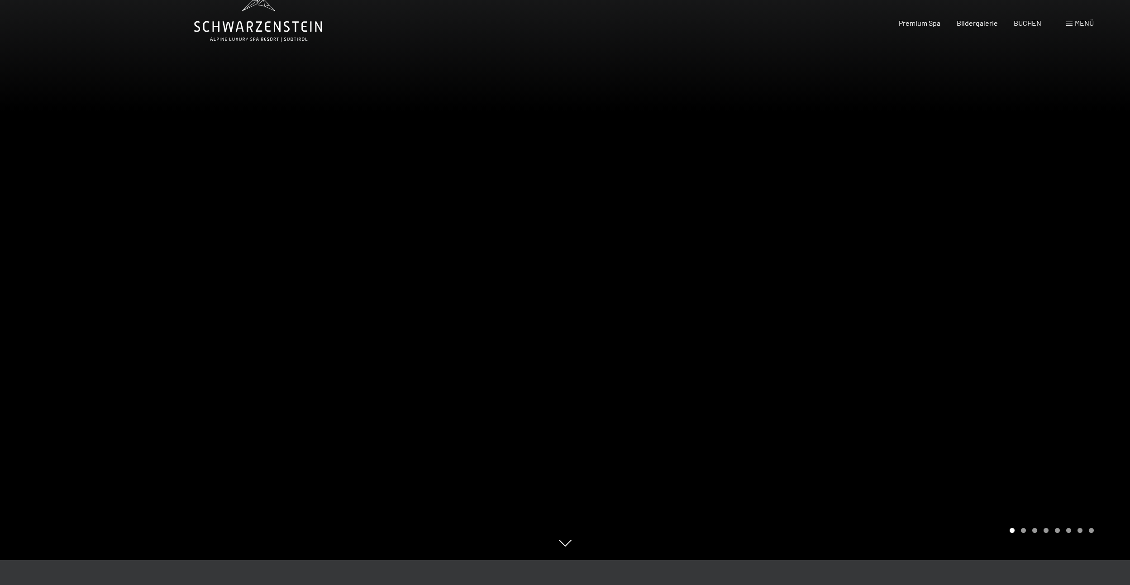
scroll to position [0, 0]
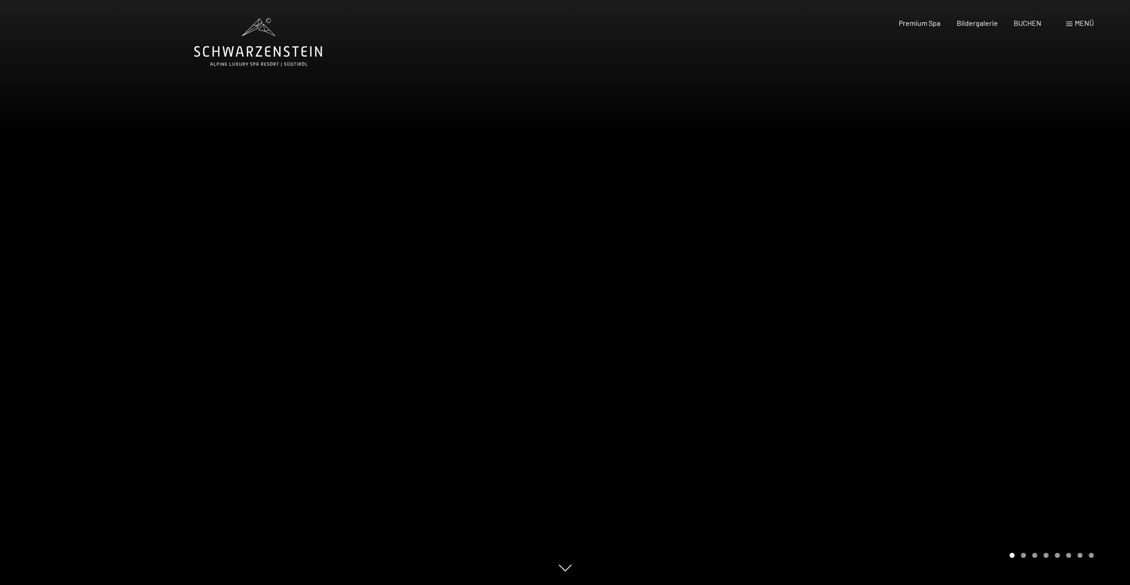
click at [320, 403] on div at bounding box center [282, 292] width 565 height 585
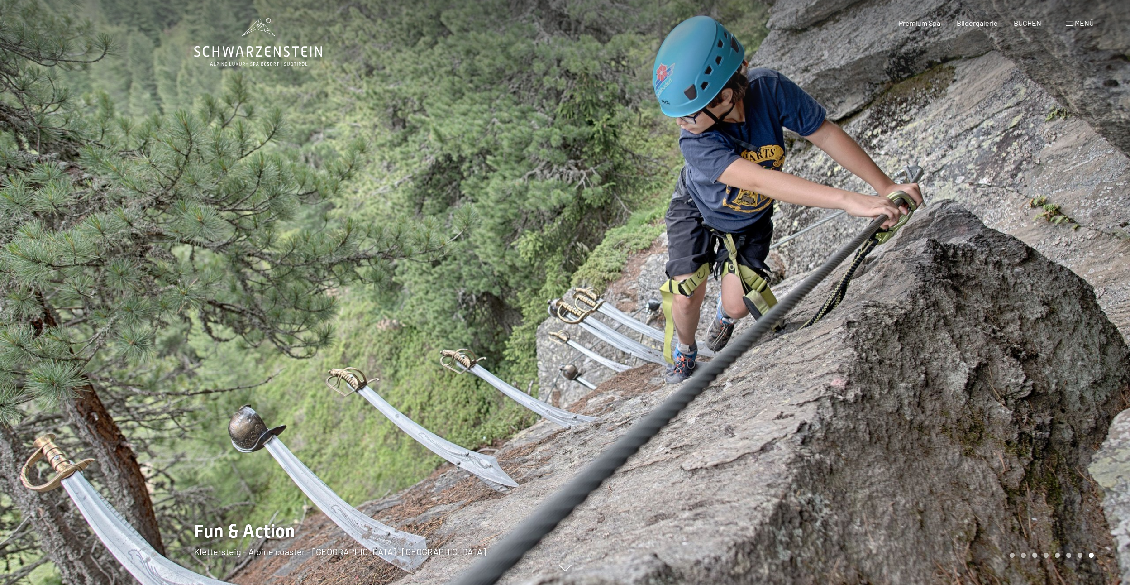
click at [960, 370] on div at bounding box center [847, 292] width 565 height 585
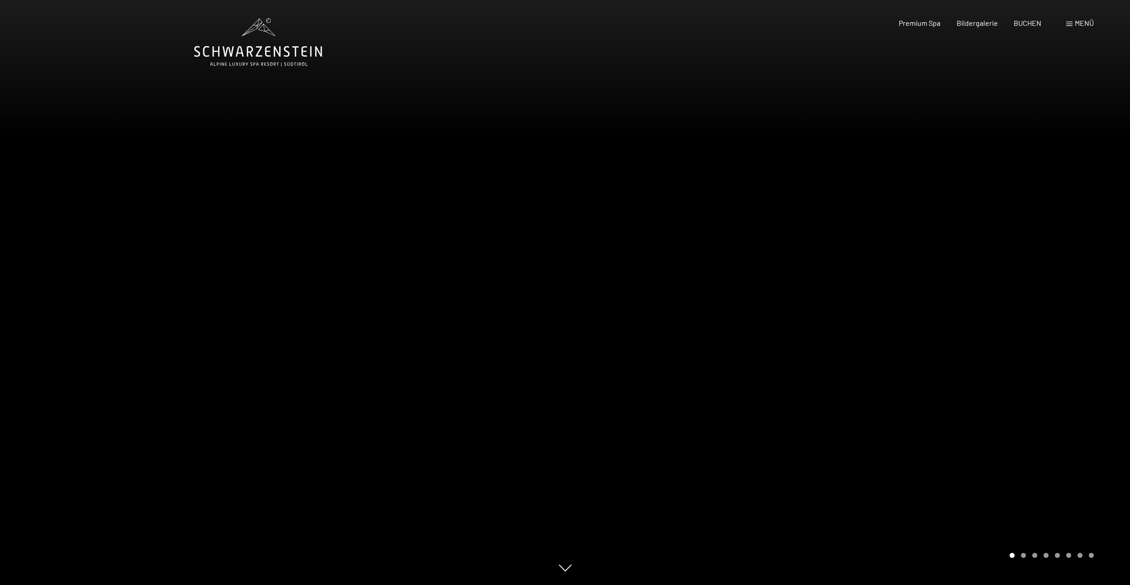
click at [960, 370] on div at bounding box center [847, 292] width 565 height 585
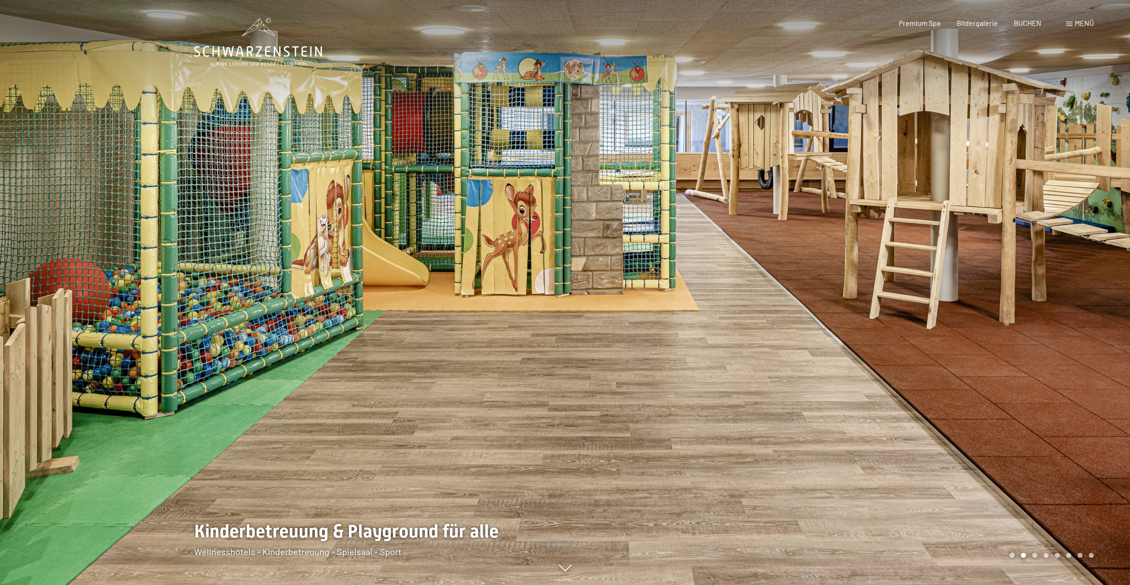
click at [960, 370] on div at bounding box center [847, 292] width 565 height 585
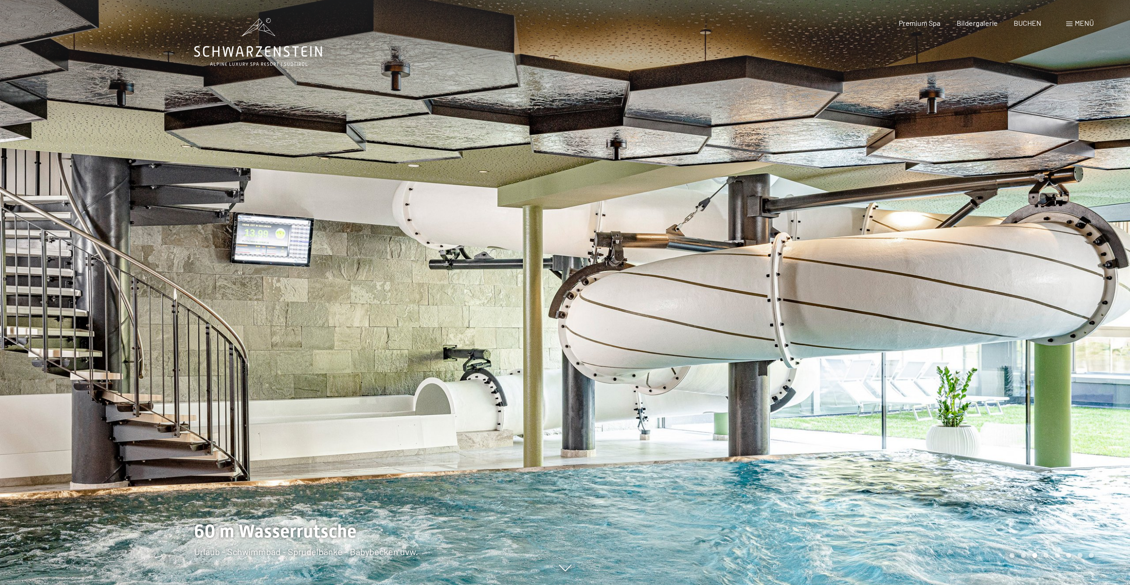
click at [596, 311] on div at bounding box center [847, 292] width 565 height 585
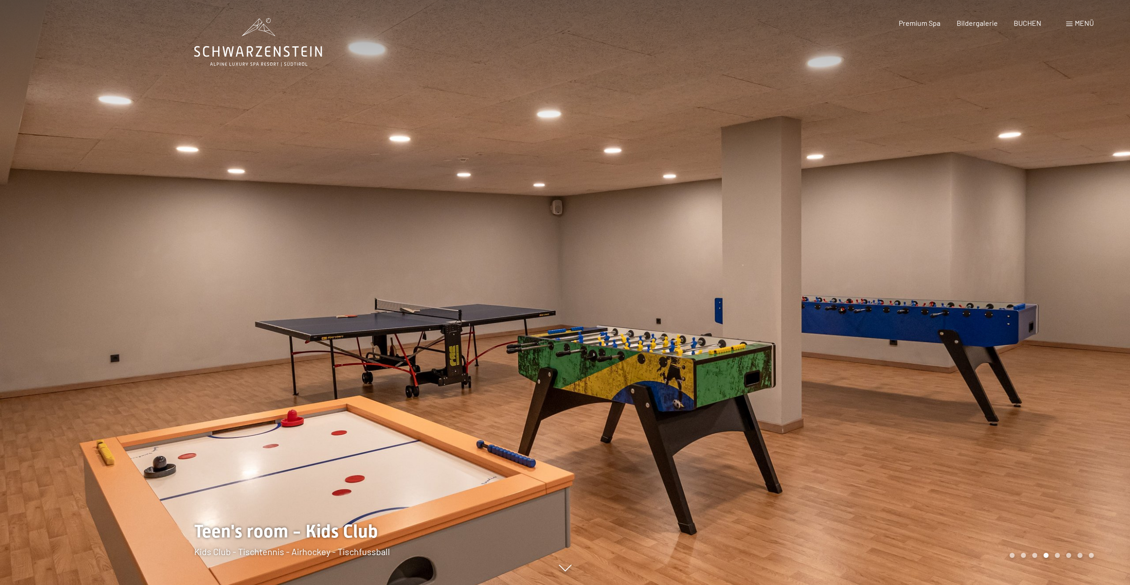
click at [257, 52] on icon at bounding box center [258, 42] width 128 height 48
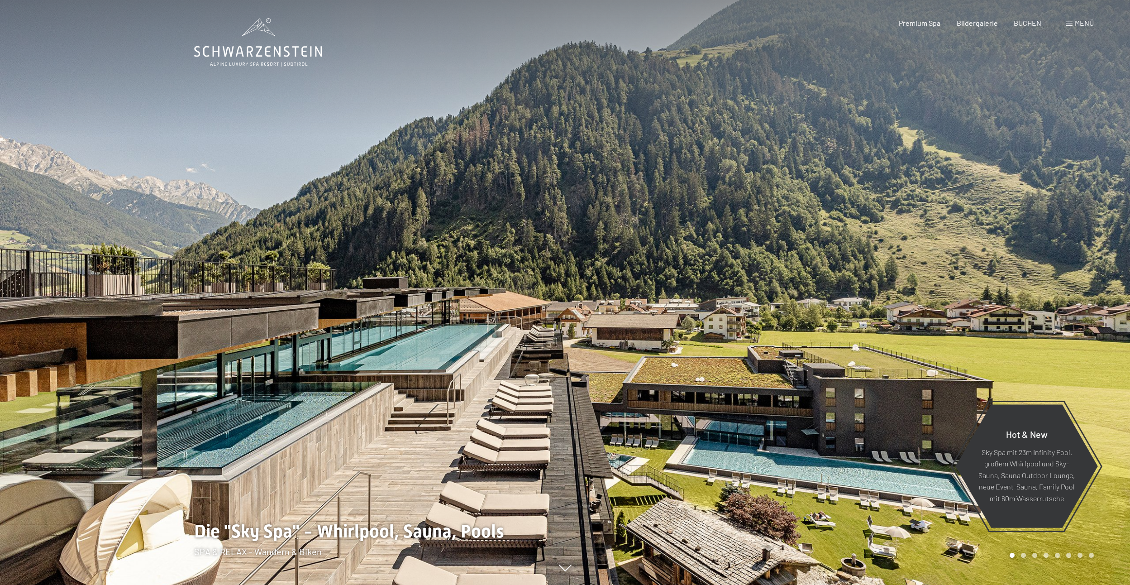
click at [1059, 333] on div at bounding box center [847, 292] width 565 height 585
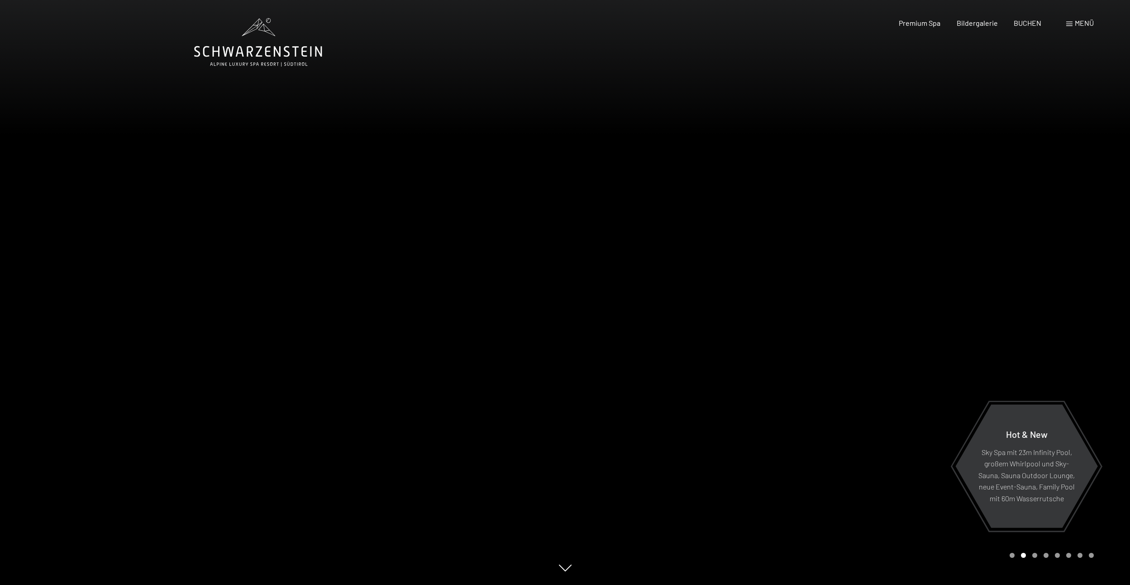
click at [1059, 333] on div at bounding box center [847, 292] width 565 height 585
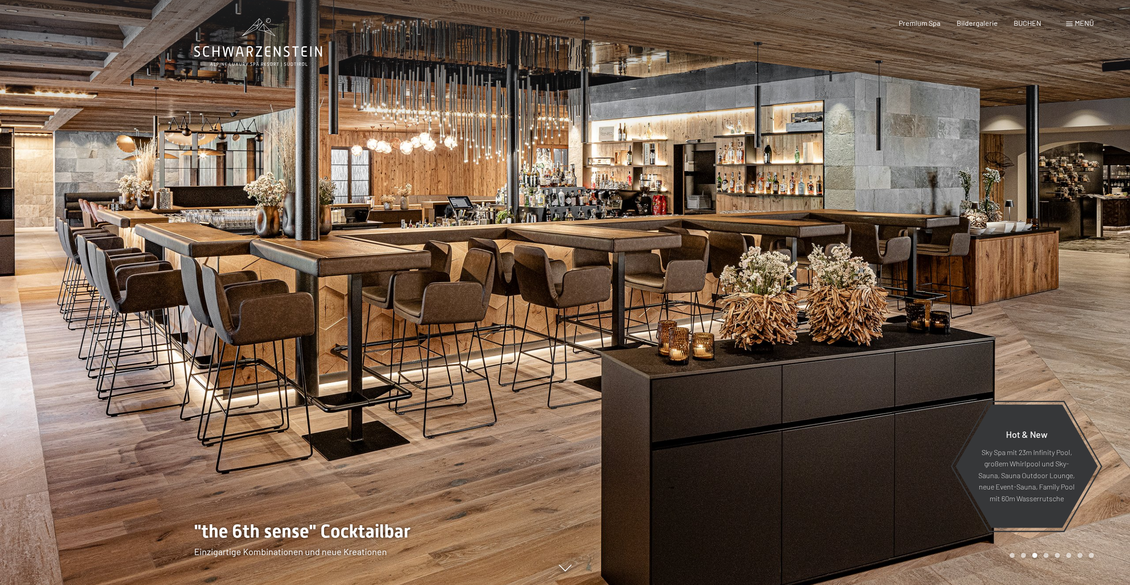
click at [1059, 333] on div at bounding box center [847, 292] width 565 height 585
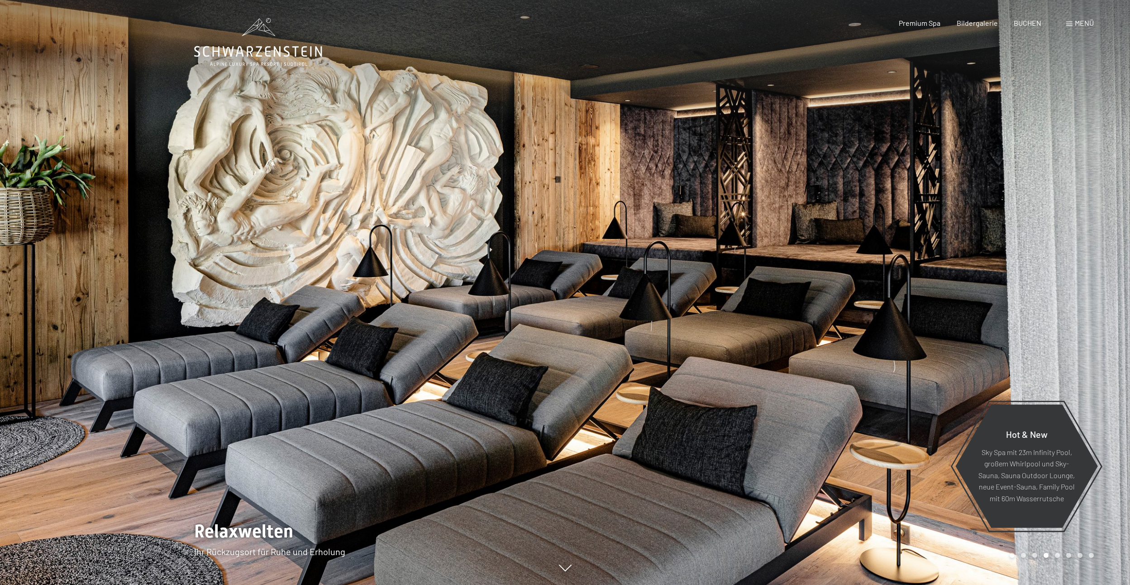
click at [1059, 333] on div at bounding box center [847, 292] width 565 height 585
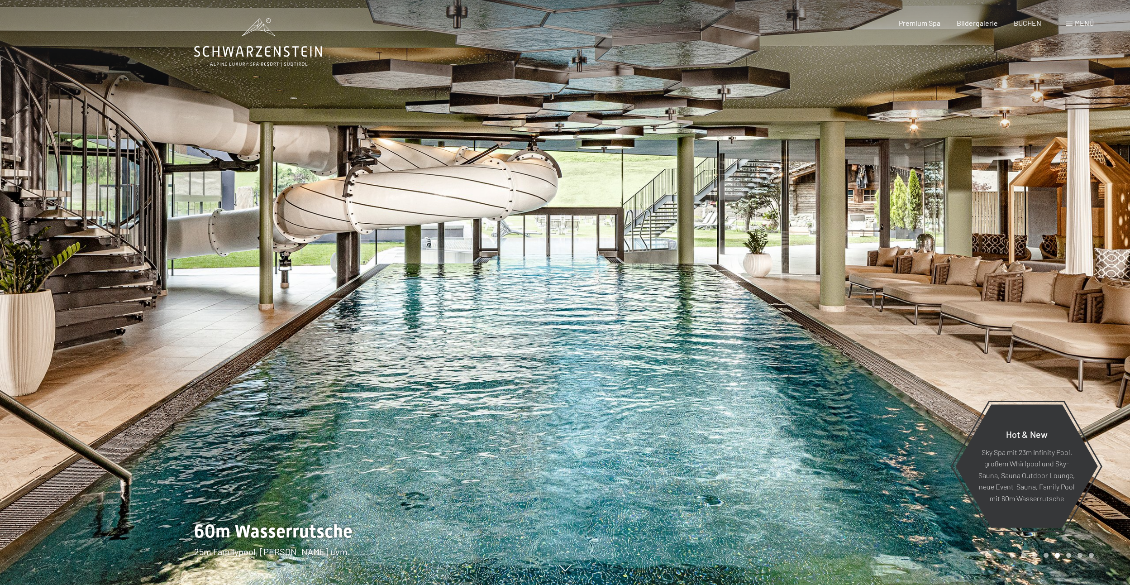
click at [954, 399] on div at bounding box center [847, 292] width 565 height 585
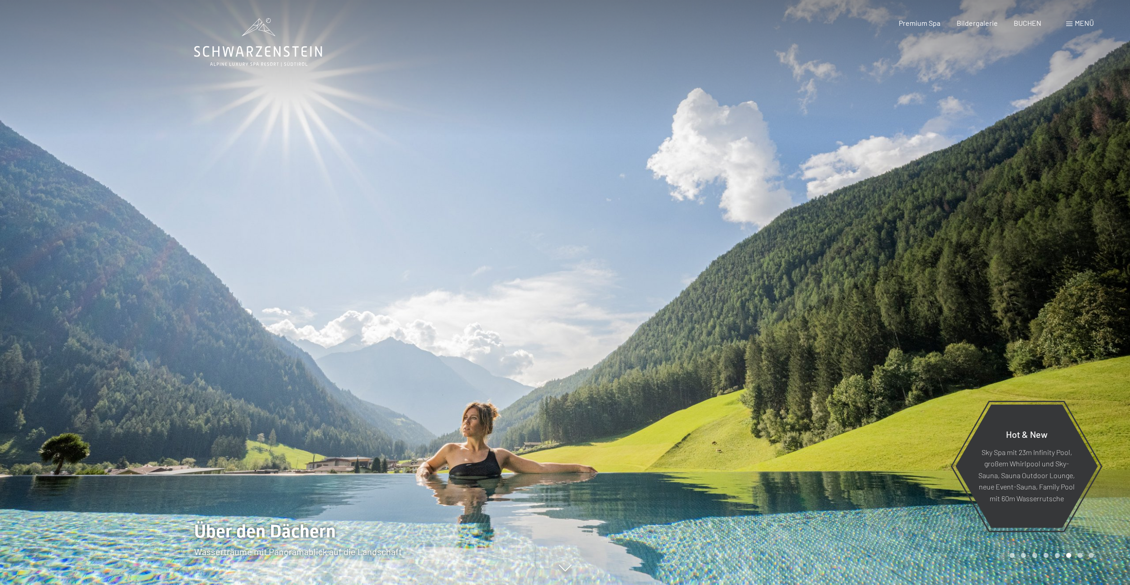
click at [954, 399] on div at bounding box center [847, 292] width 565 height 585
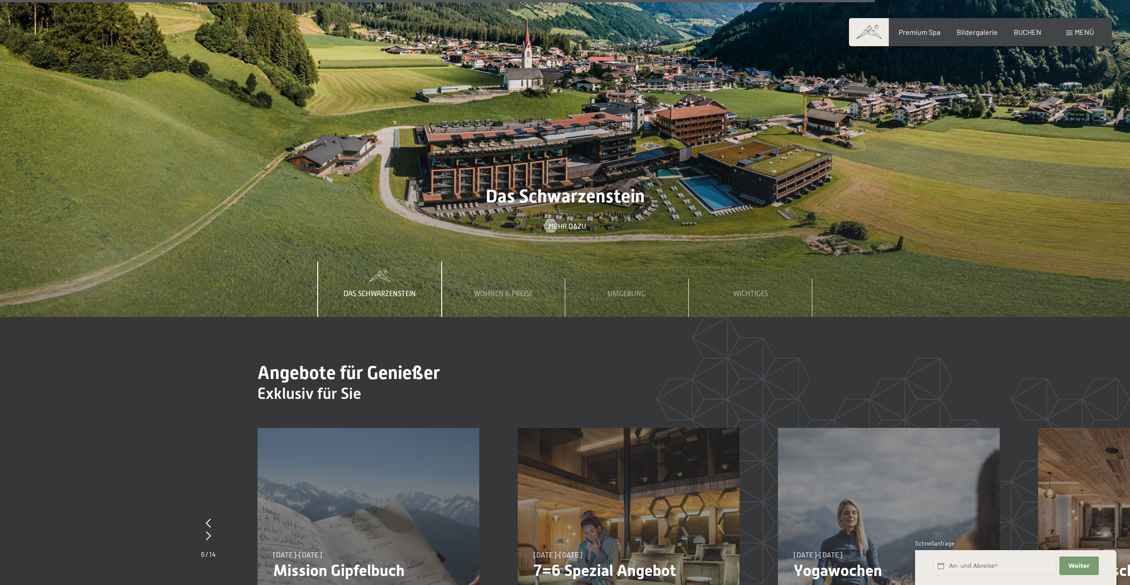
scroll to position [4072, 0]
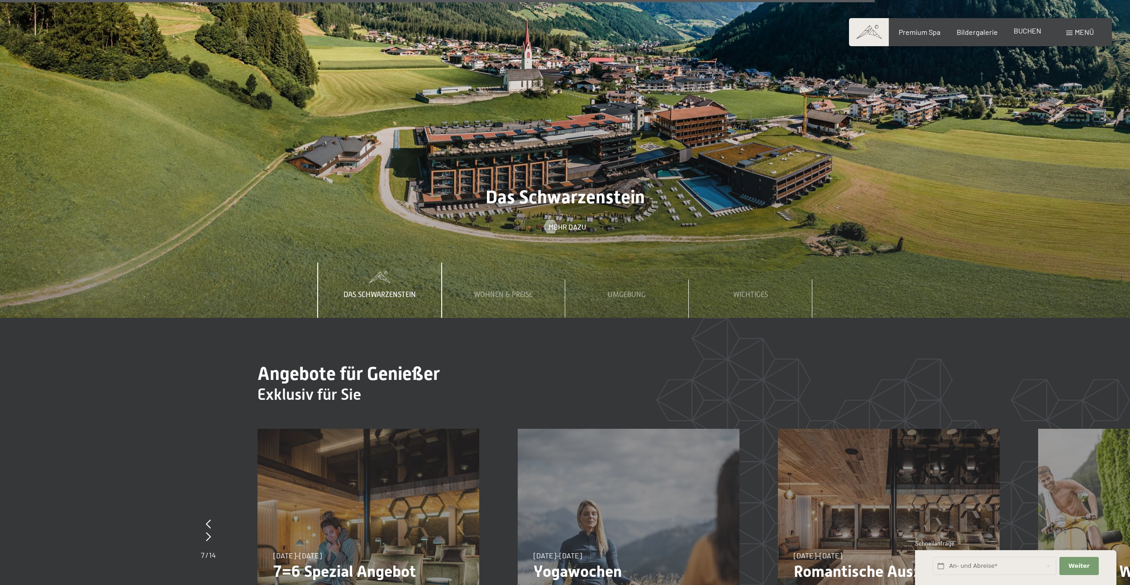
click at [1025, 29] on span "BUCHEN" at bounding box center [1027, 30] width 28 height 9
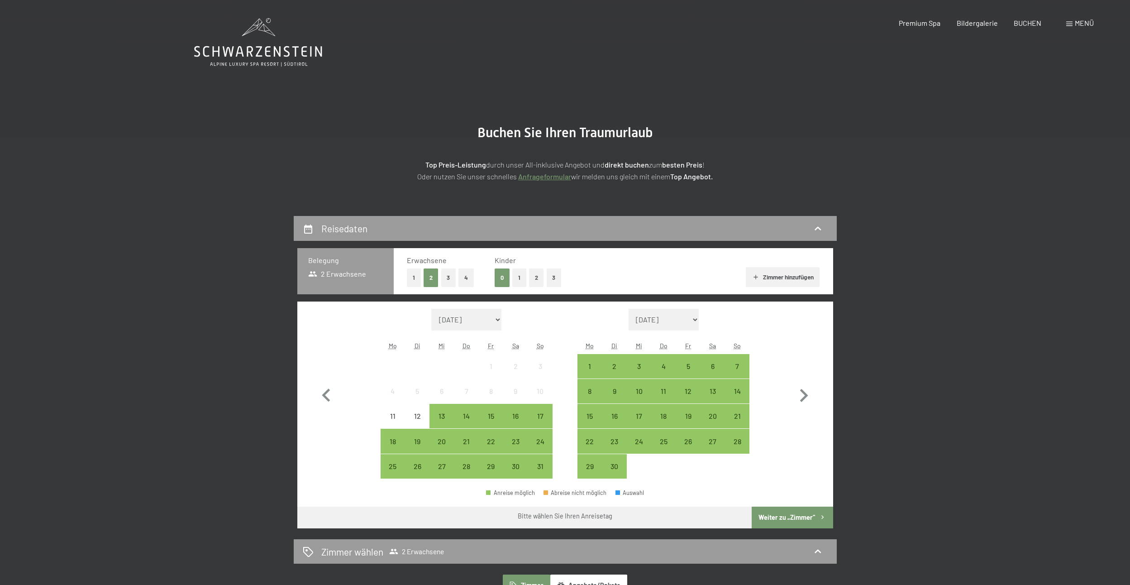
click at [536, 275] on button "2" at bounding box center [536, 277] width 15 height 19
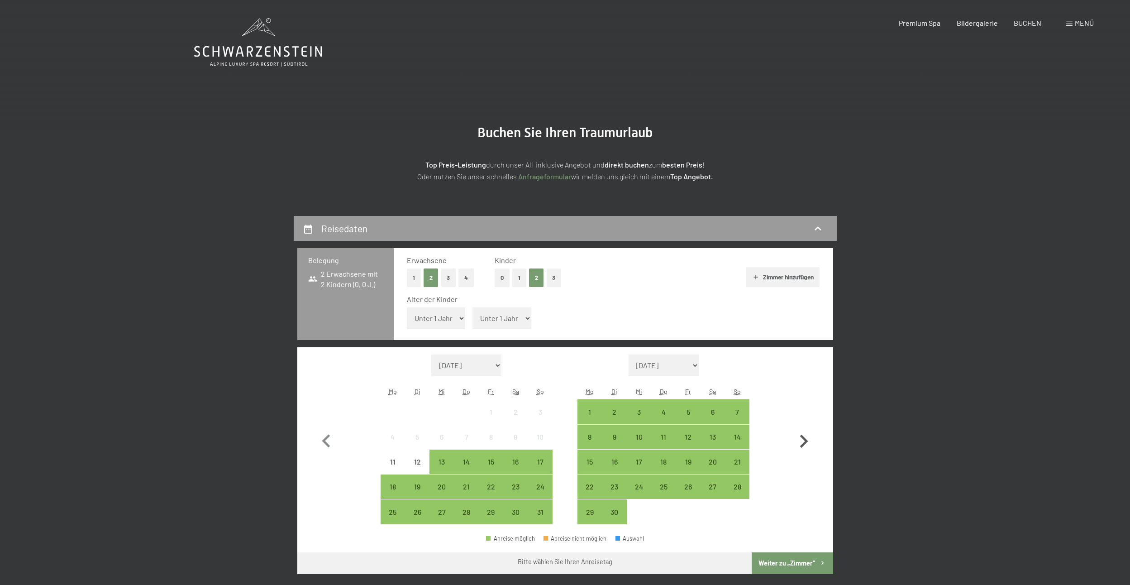
click at [804, 437] on icon "button" at bounding box center [804, 440] width 8 height 13
select select "2025-09-01"
select select "2025-10-01"
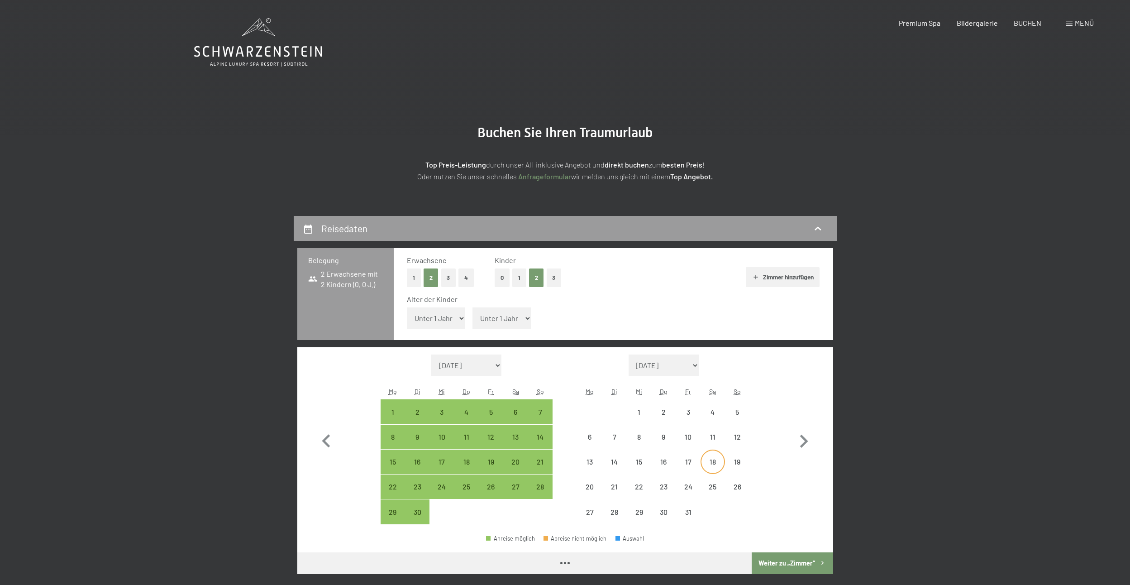
select select "2025-09-01"
select select "2025-10-01"
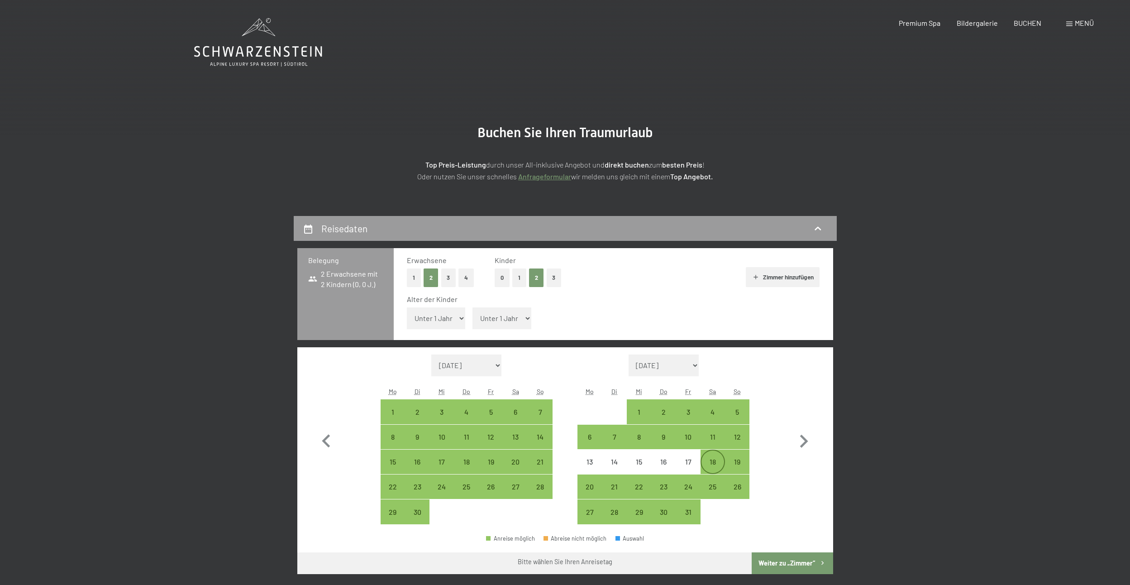
click at [713, 459] on div "18" at bounding box center [712, 469] width 23 height 23
select select "2025-09-01"
select select "2025-10-01"
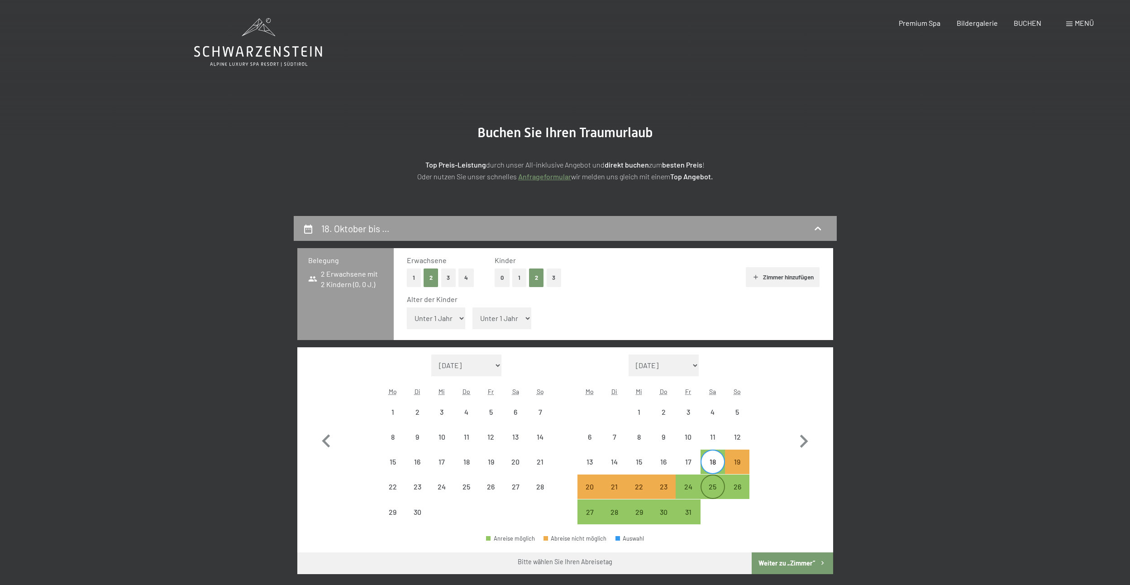
click at [711, 485] on div "25" at bounding box center [712, 494] width 23 height 23
select select "[DATE]"
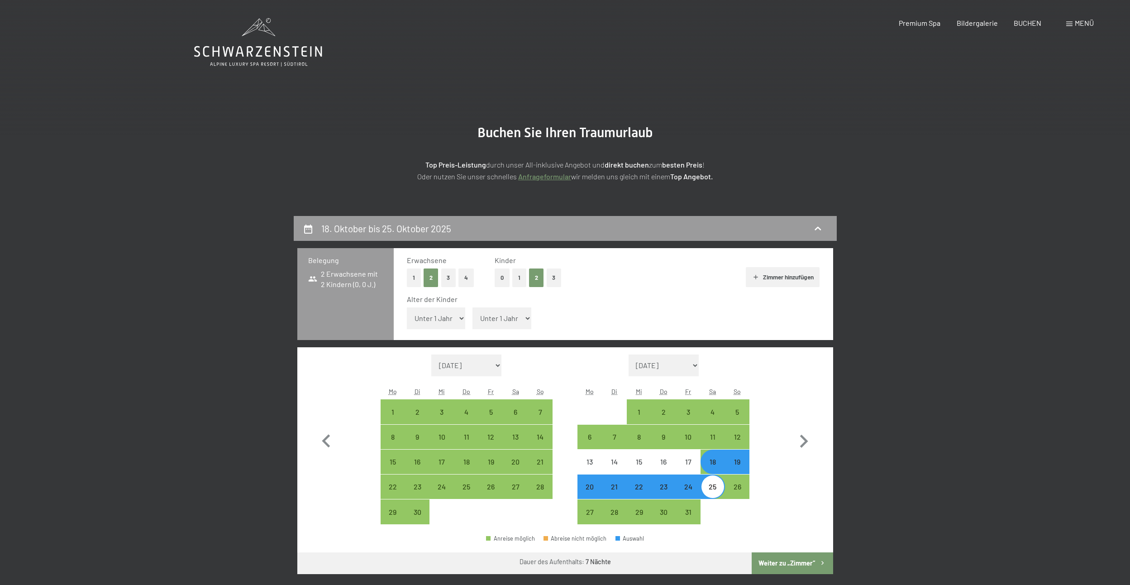
click at [788, 562] on button "Weiter zu „Zimmer“" at bounding box center [791, 563] width 81 height 22
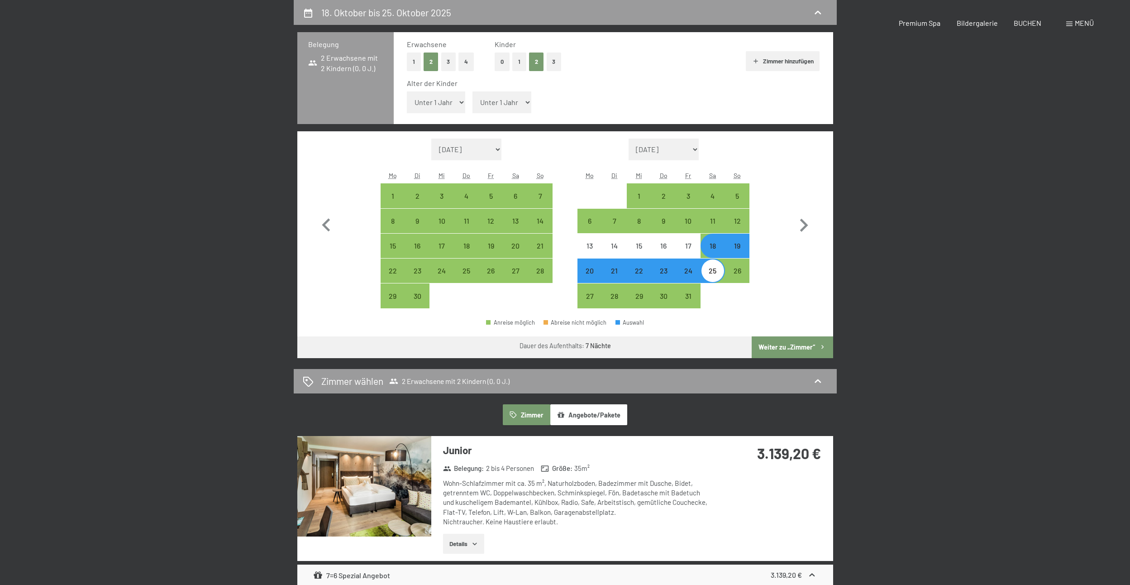
select select "2025-09-01"
select select "2025-10-01"
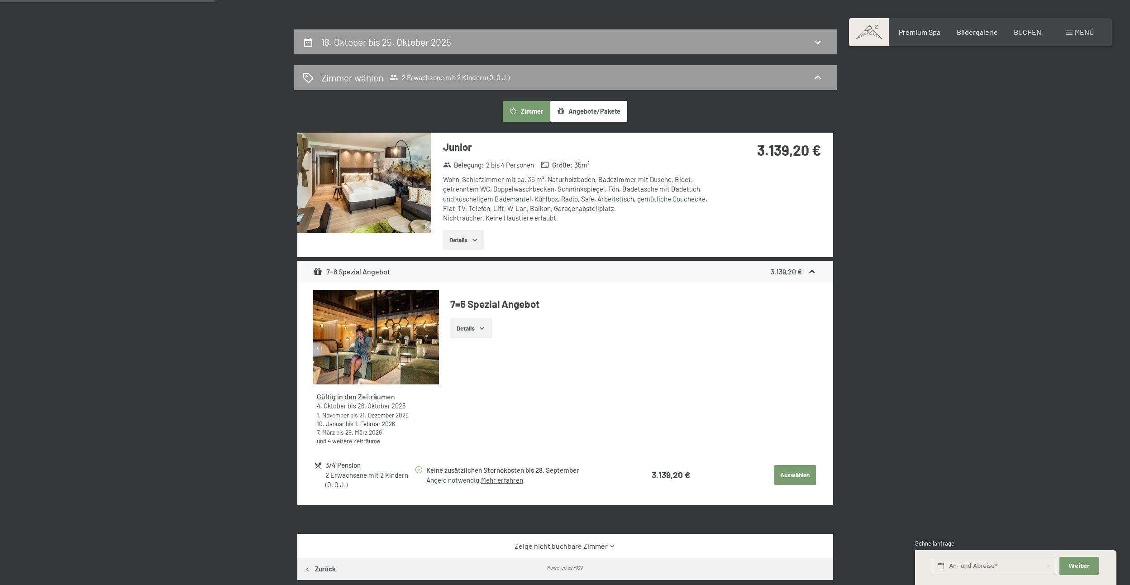
scroll to position [171, 0]
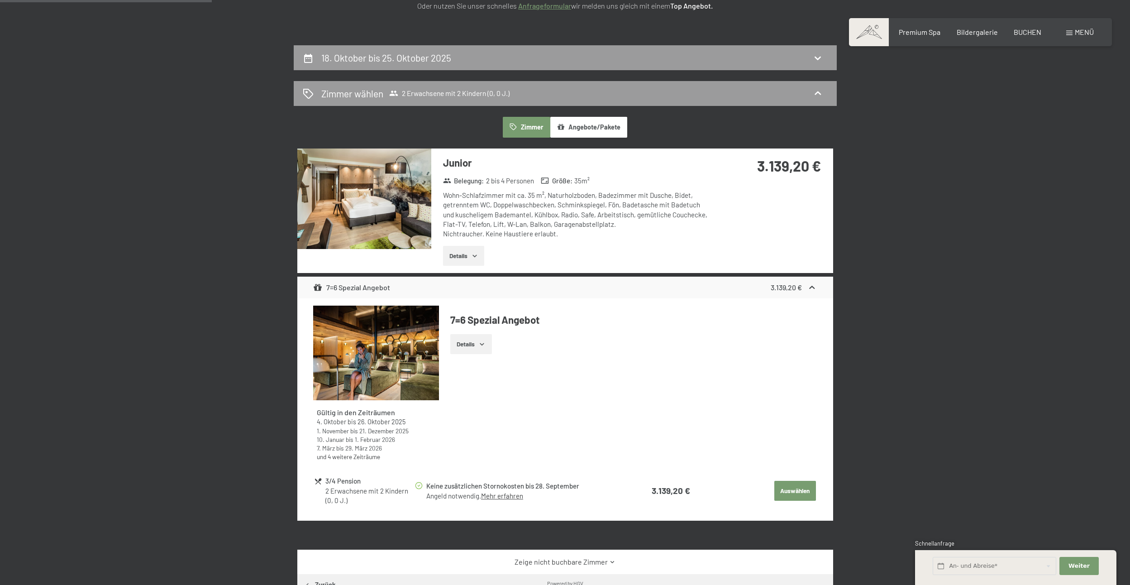
click at [466, 253] on button "Details" at bounding box center [463, 256] width 41 height 20
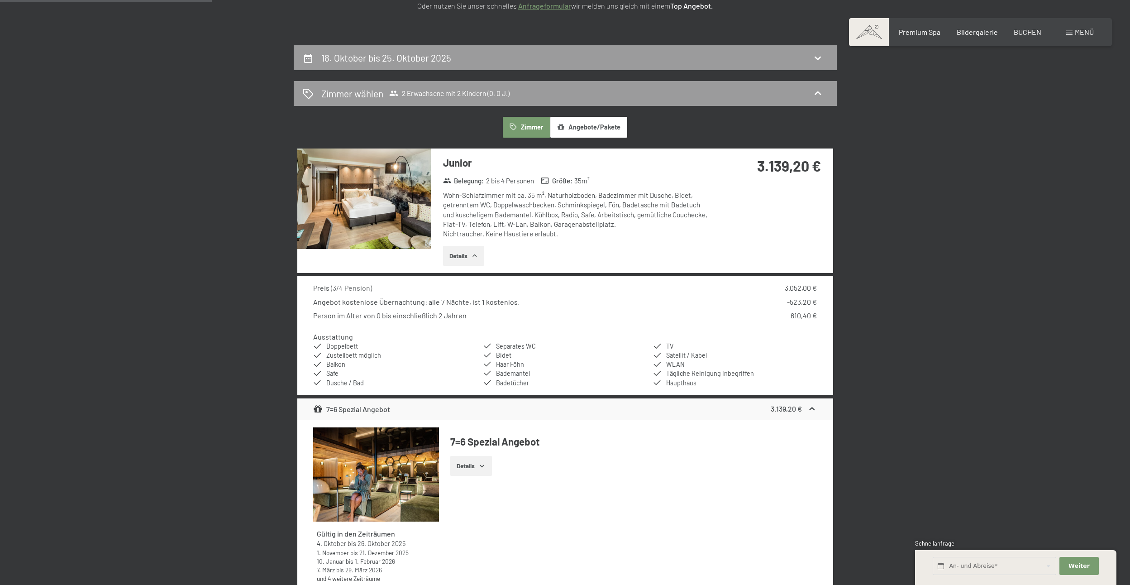
click at [370, 207] on img at bounding box center [364, 198] width 134 height 100
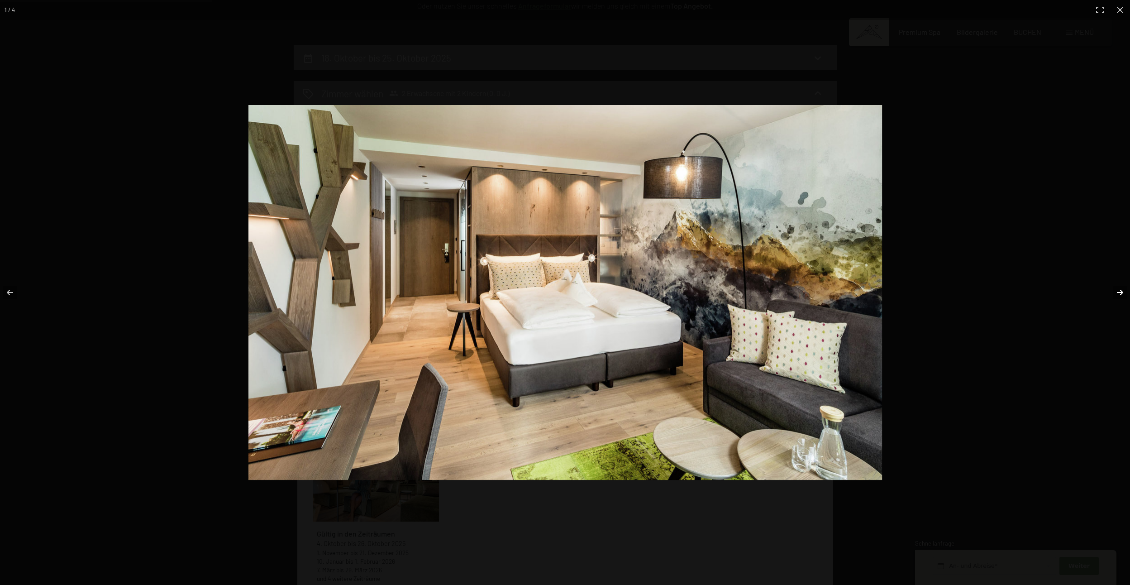
click at [1112, 296] on button "button" at bounding box center [1114, 292] width 32 height 45
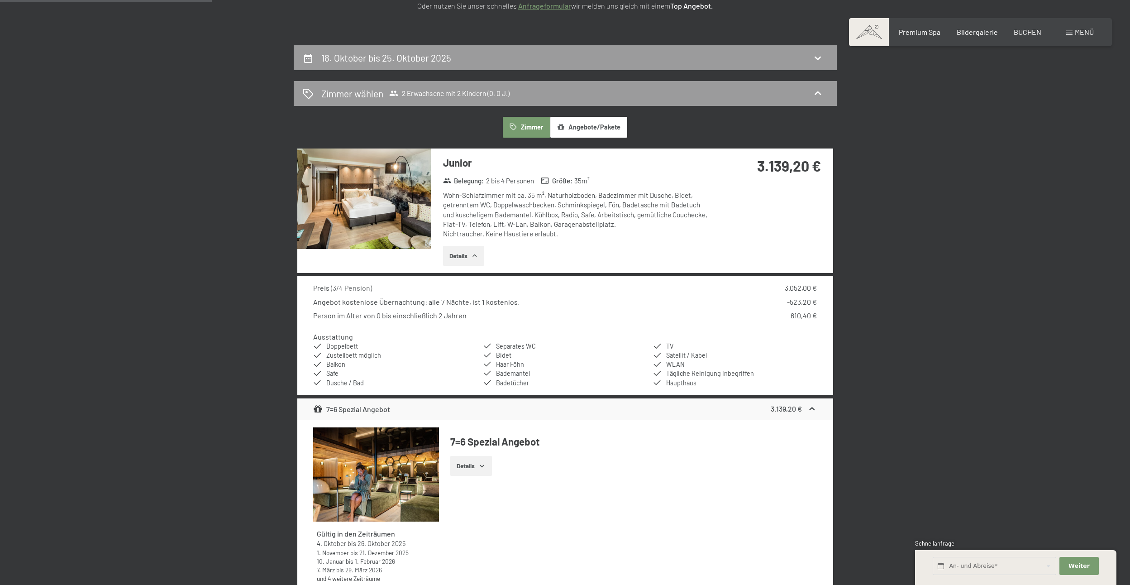
click at [0, 0] on button "button" at bounding box center [0, 0] width 0 height 0
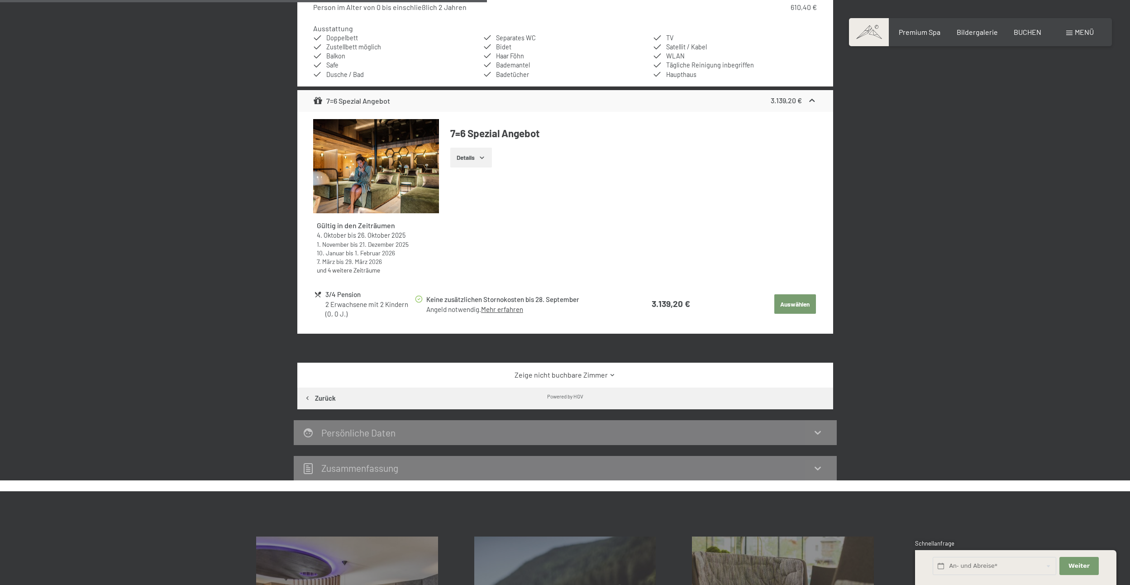
scroll to position [487, 0]
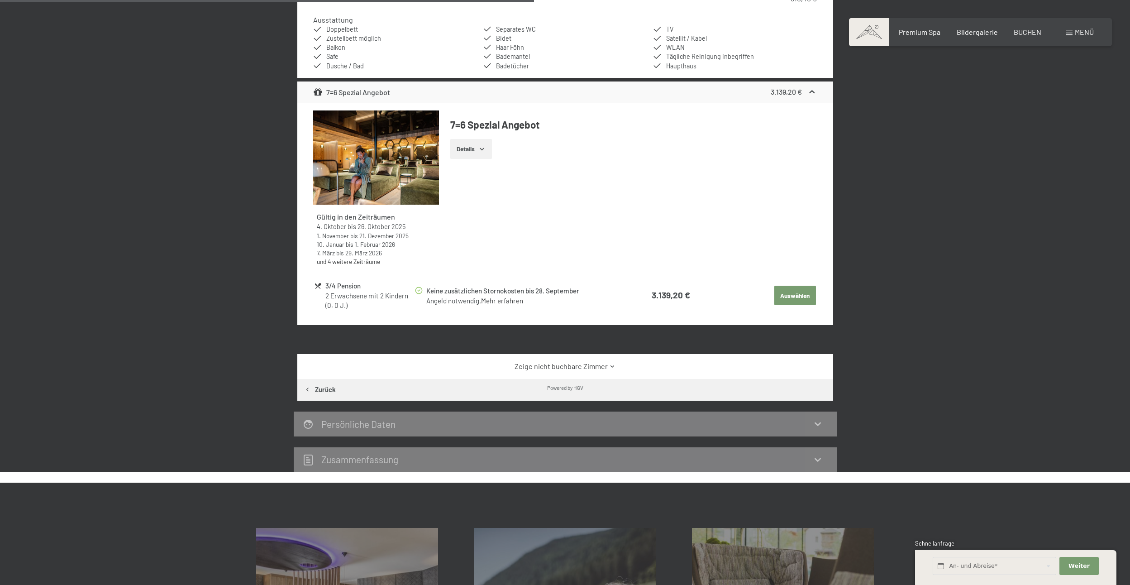
click at [961, 279] on div "18. Oktober bis 25. Oktober 2025 Zimmer wählen 2 Erwachsene mit 2 Kindern (0, 0…" at bounding box center [565, 100] width 1130 height 743
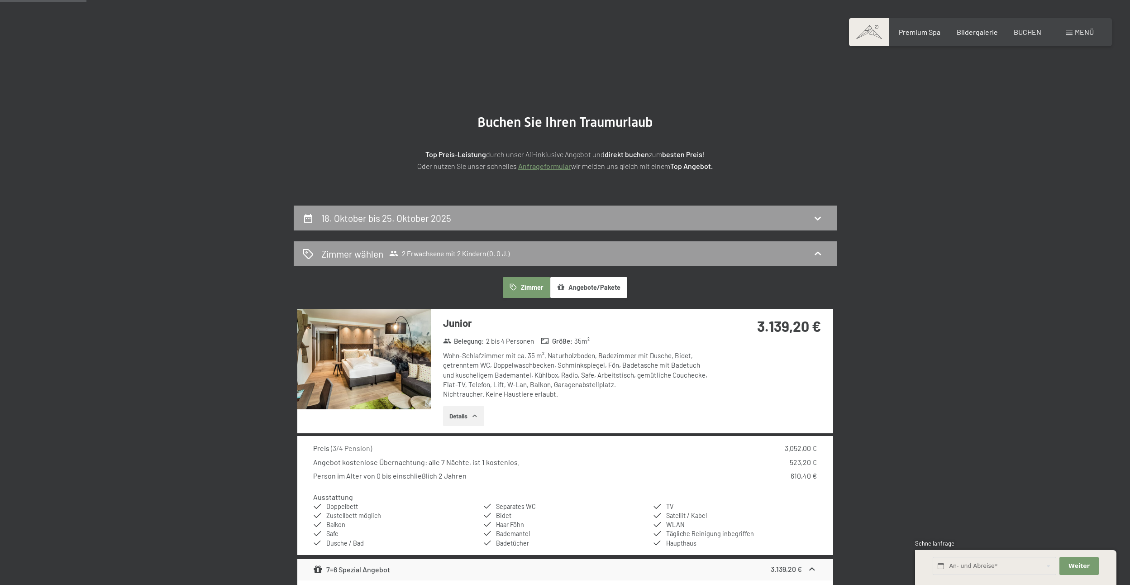
scroll to position [0, 0]
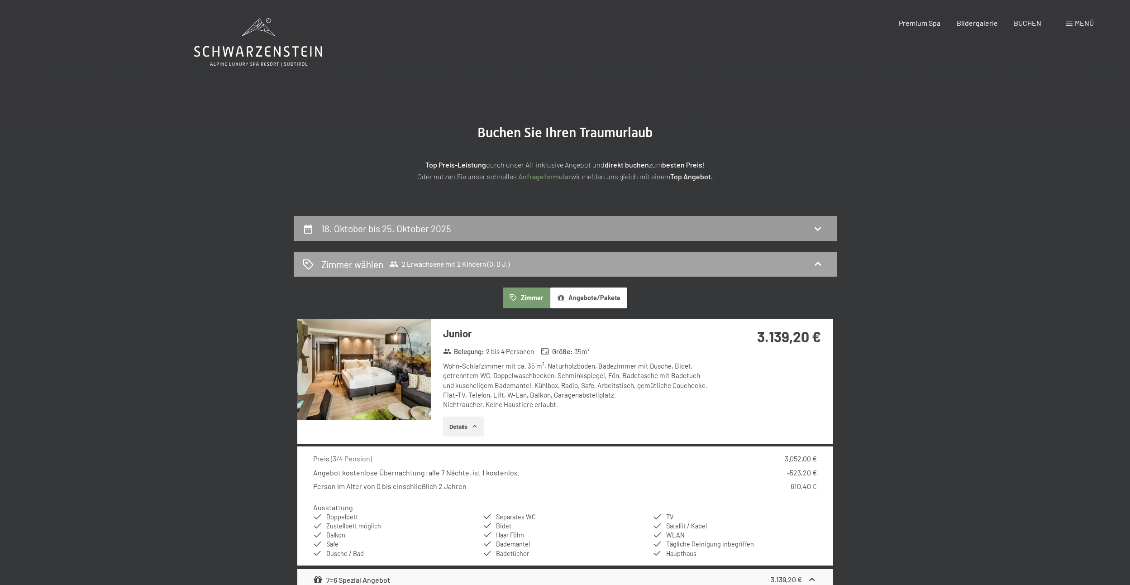
click at [499, 265] on span "2 Erwachsene mit 2 Kindern (0, 0 J.)" at bounding box center [449, 263] width 120 height 9
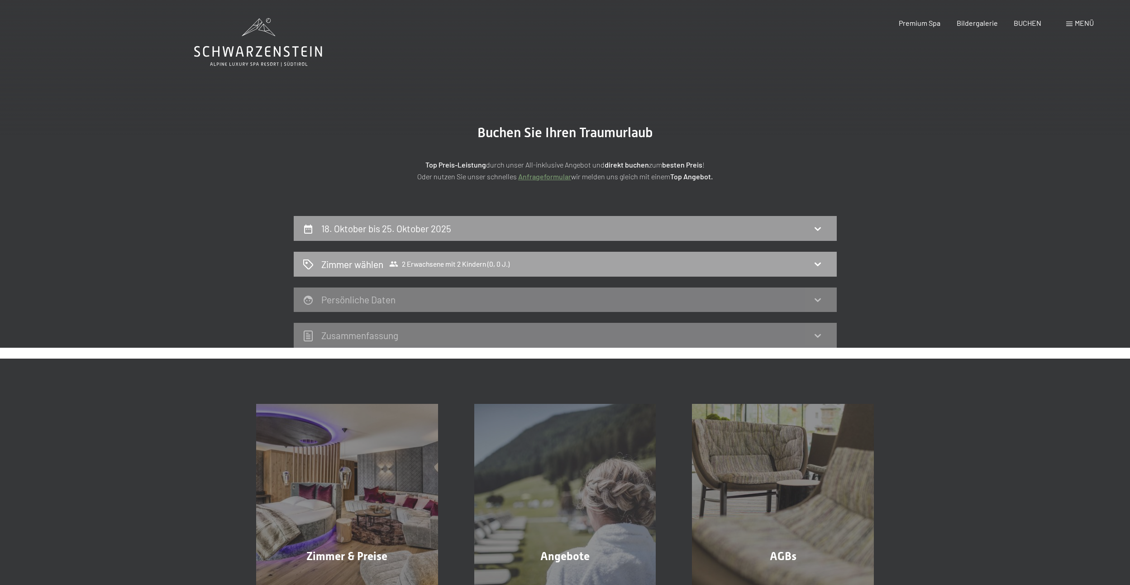
click at [815, 264] on icon at bounding box center [817, 264] width 6 height 4
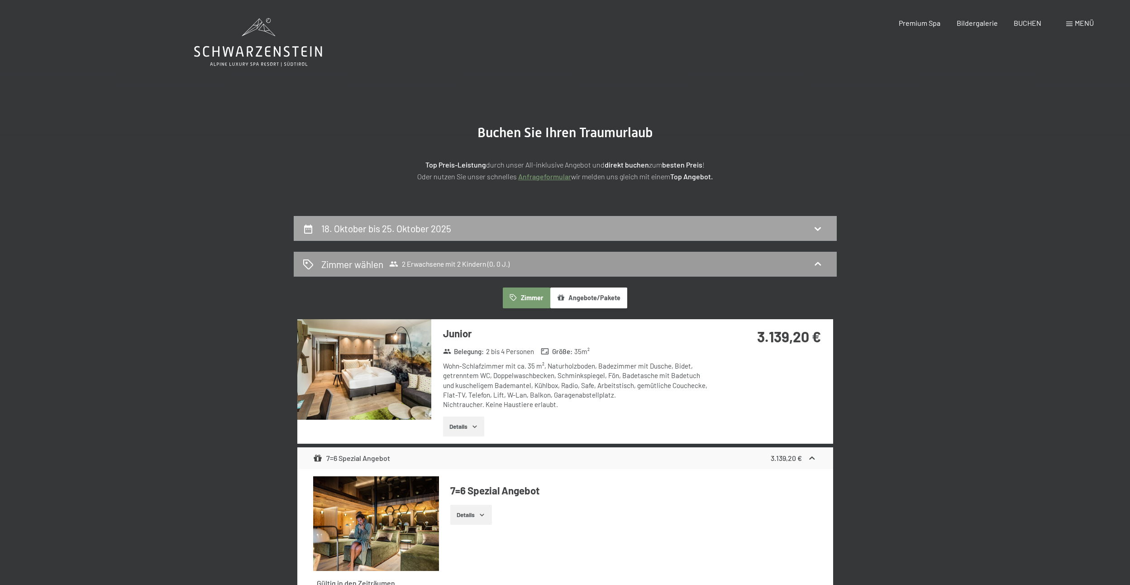
click at [375, 232] on h2 "18. Oktober bis 25. Oktober 2025" at bounding box center [386, 228] width 130 height 11
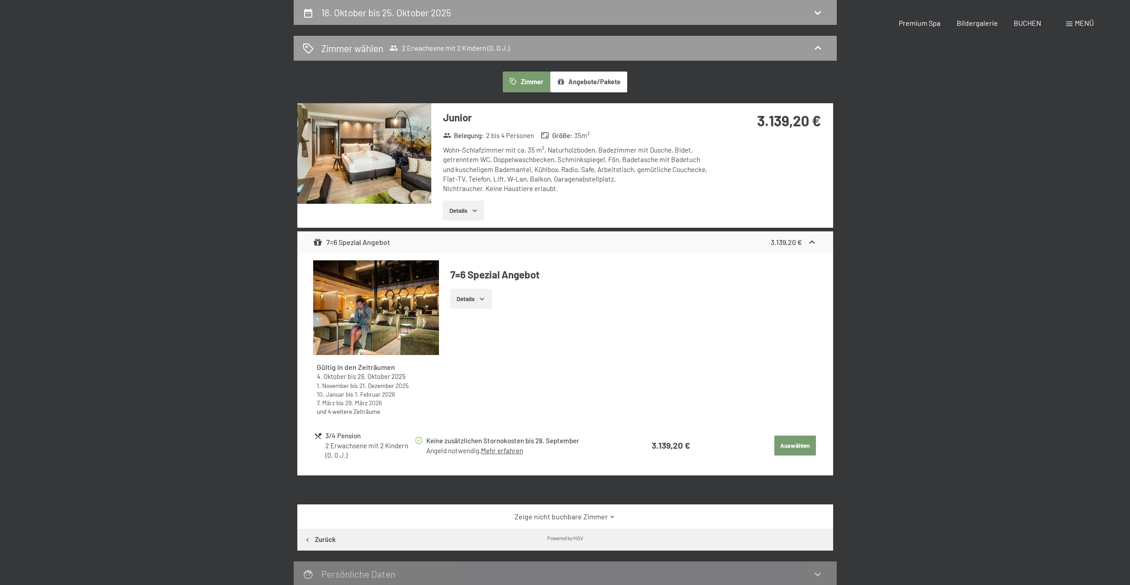
select select "2025-09-01"
select select "2025-10-01"
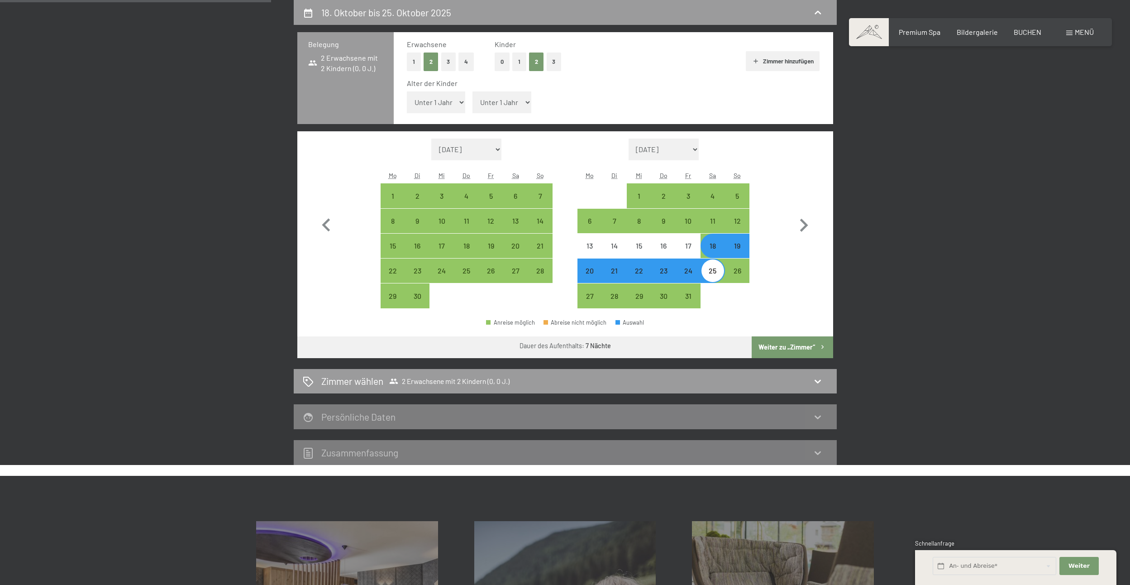
click at [452, 103] on select "Unter 1 Jahr 1 Jahr 2 Jahre 3 Jahre 4 Jahre 5 Jahre 6 Jahre 7 Jahre 8 Jahre 9 J…" at bounding box center [436, 102] width 59 height 22
select select "6"
click at [407, 91] on select "Unter 1 Jahr 1 Jahr 2 Jahre 3 Jahre 4 Jahre 5 Jahre 6 Jahre 7 Jahre 8 Jahre 9 J…" at bounding box center [436, 102] width 59 height 22
select select "2025-09-01"
select select "2025-10-01"
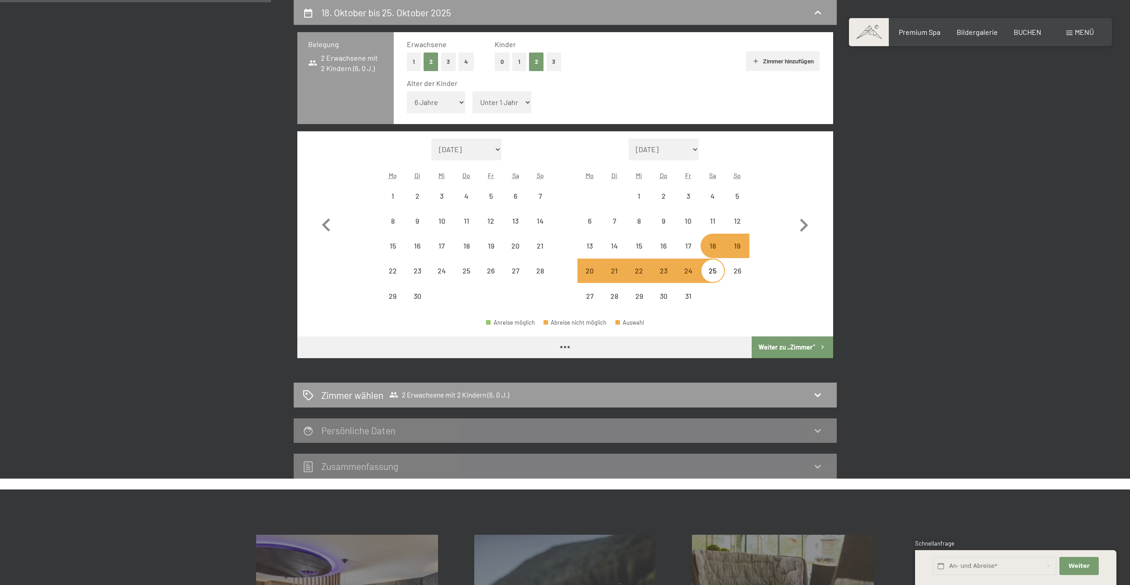
click at [500, 103] on select "Unter 1 Jahr 1 Jahr 2 Jahre 3 Jahre 4 Jahre 5 Jahre 6 Jahre 7 Jahre 8 Jahre 9 J…" at bounding box center [501, 102] width 59 height 22
select select "2025-09-01"
select select "2025-10-01"
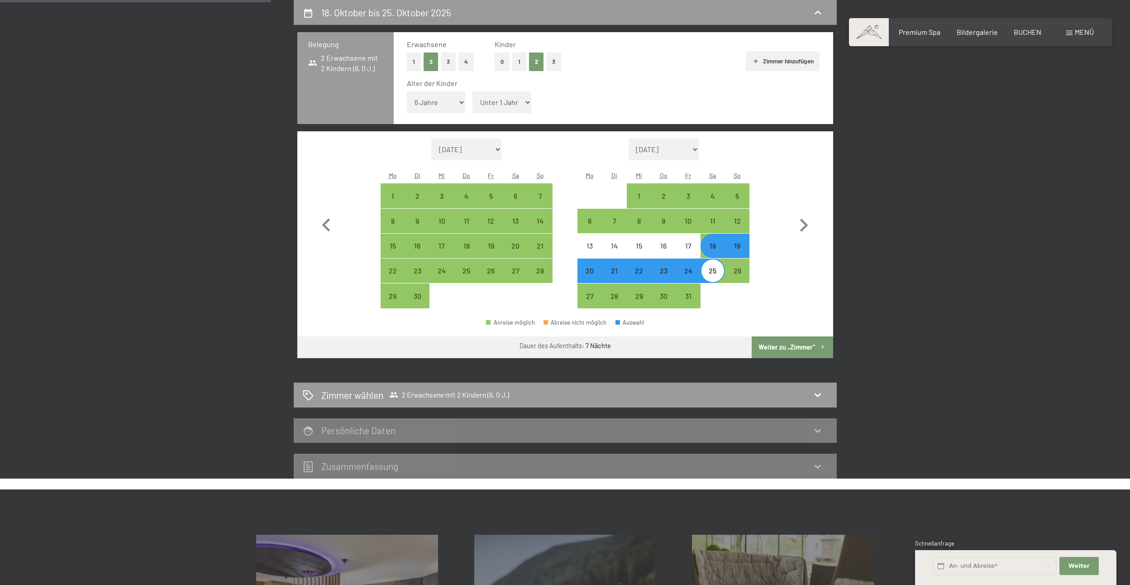
select select "6"
click at [472, 91] on select "Unter 1 Jahr 1 Jahr 2 Jahre 3 Jahre 4 Jahre 5 Jahre 6 Jahre 7 Jahre 8 Jahre 9 J…" at bounding box center [501, 102] width 59 height 22
select select "2025-09-01"
select select "2025-10-01"
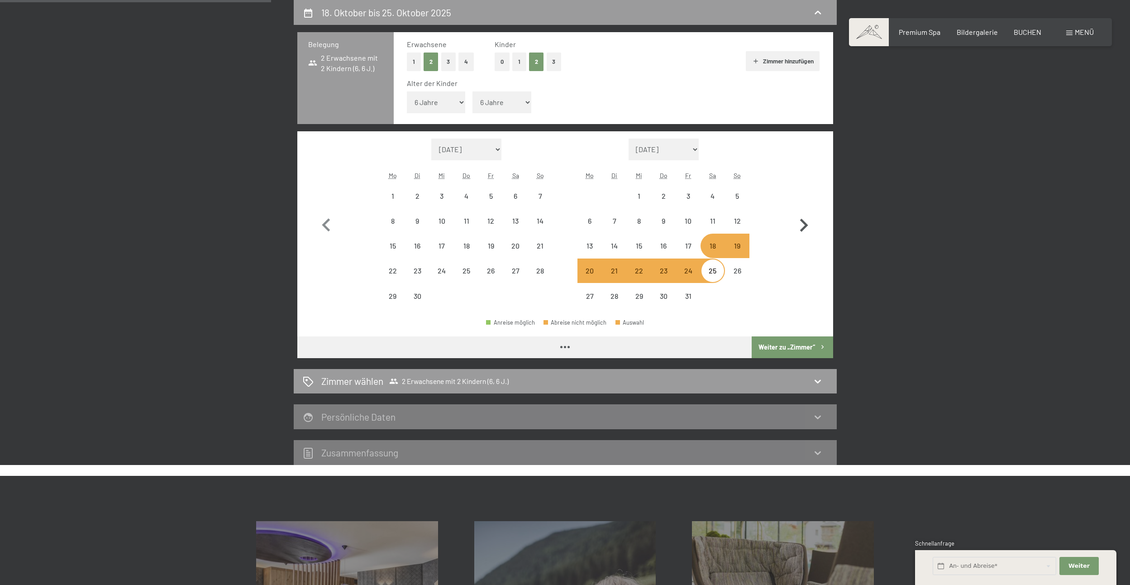
select select "2025-09-01"
select select "2025-10-01"
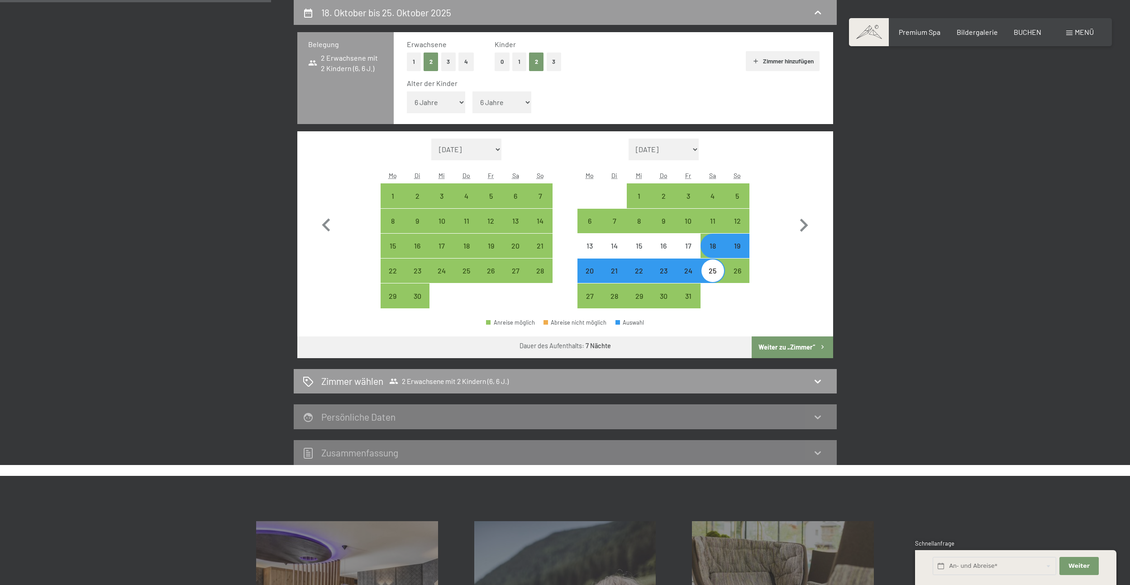
click at [784, 343] on button "Weiter zu „Zimmer“" at bounding box center [791, 347] width 81 height 22
select select "2025-09-01"
select select "2025-10-01"
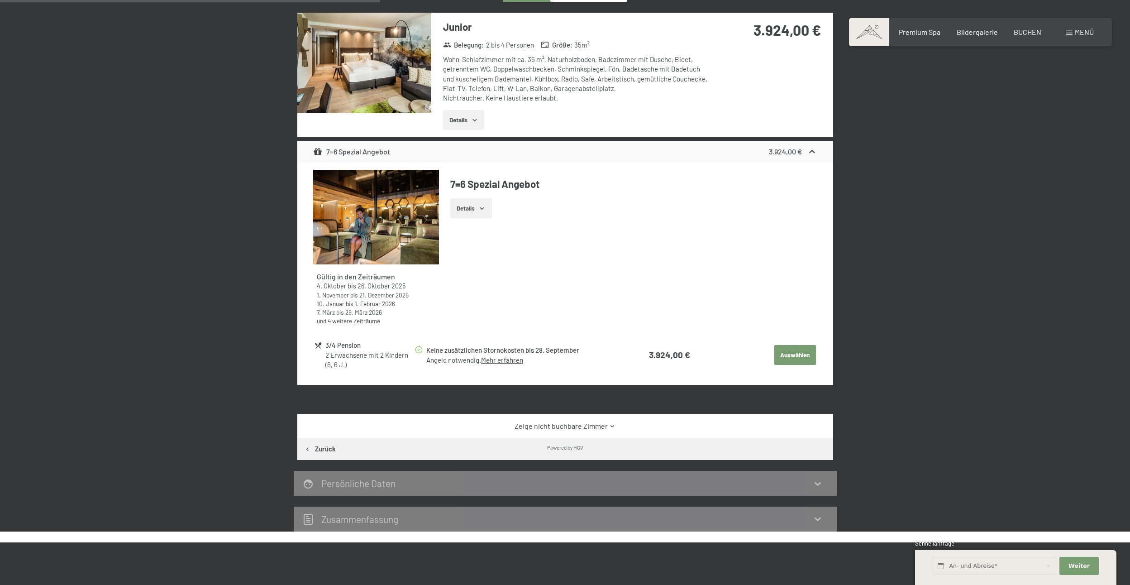
click at [322, 450] on button "Zurück" at bounding box center [319, 449] width 45 height 22
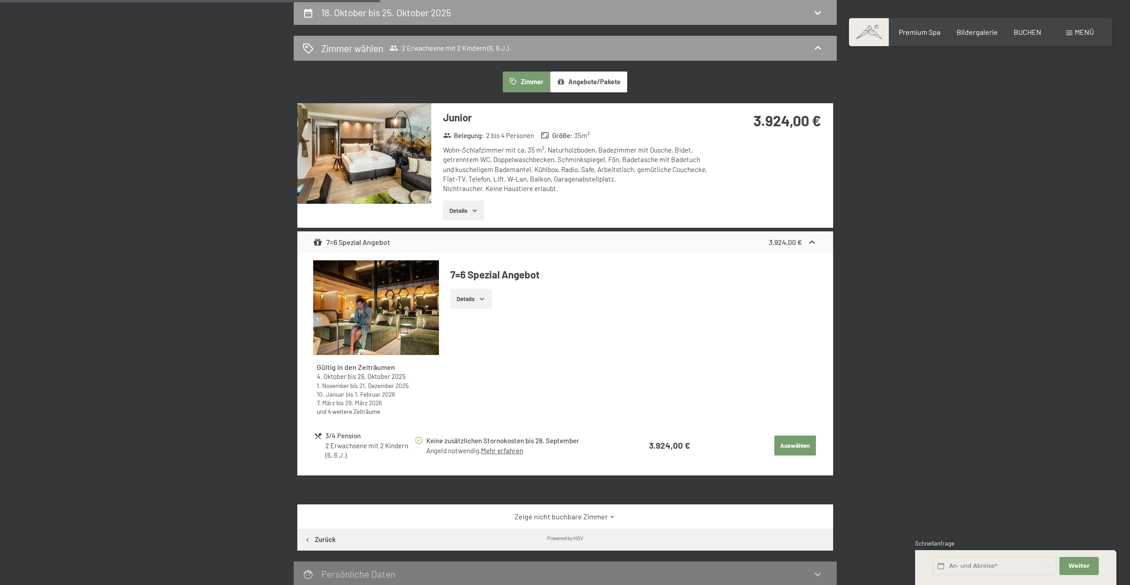
select select "6"
select select "2025-09-01"
select select "2025-10-01"
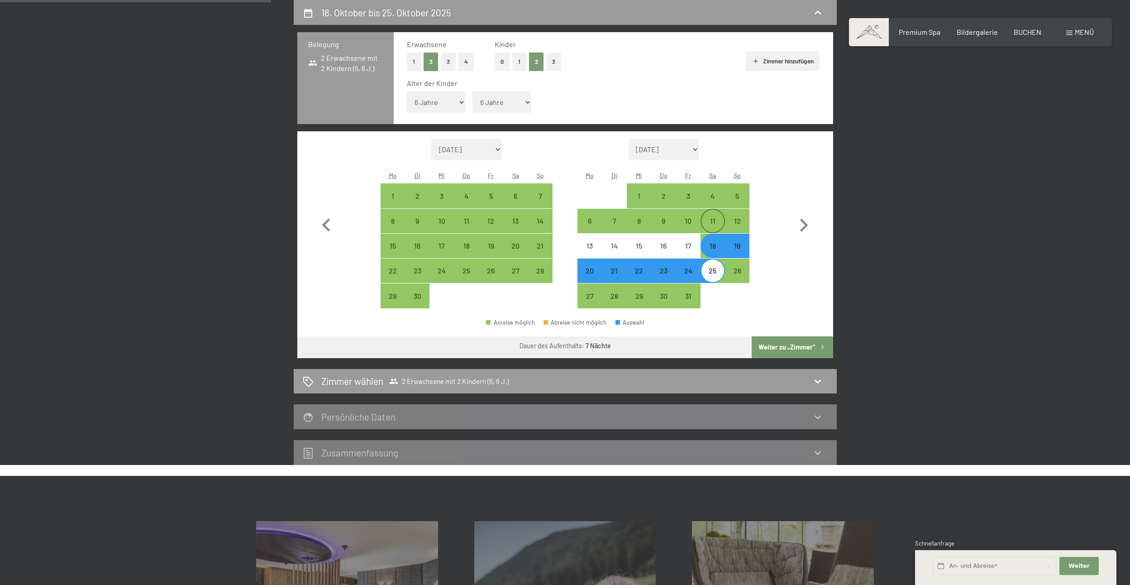
click at [713, 225] on div "11" at bounding box center [712, 228] width 23 height 23
select select "2025-09-01"
select select "2025-10-01"
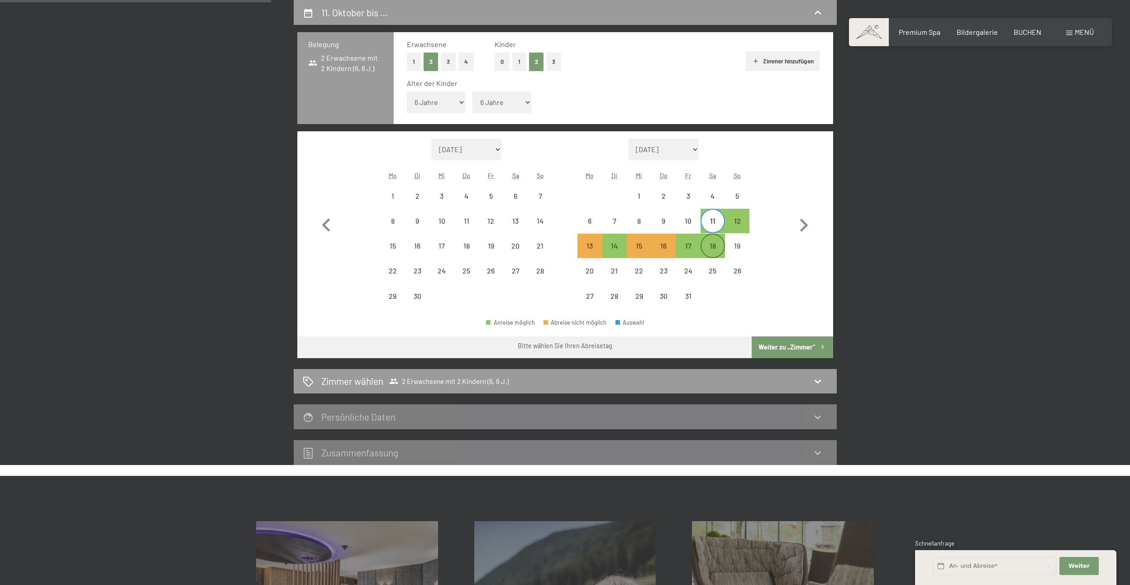
click at [714, 250] on div "18" at bounding box center [712, 253] width 23 height 23
select select "2025-09-01"
select select "2025-10-01"
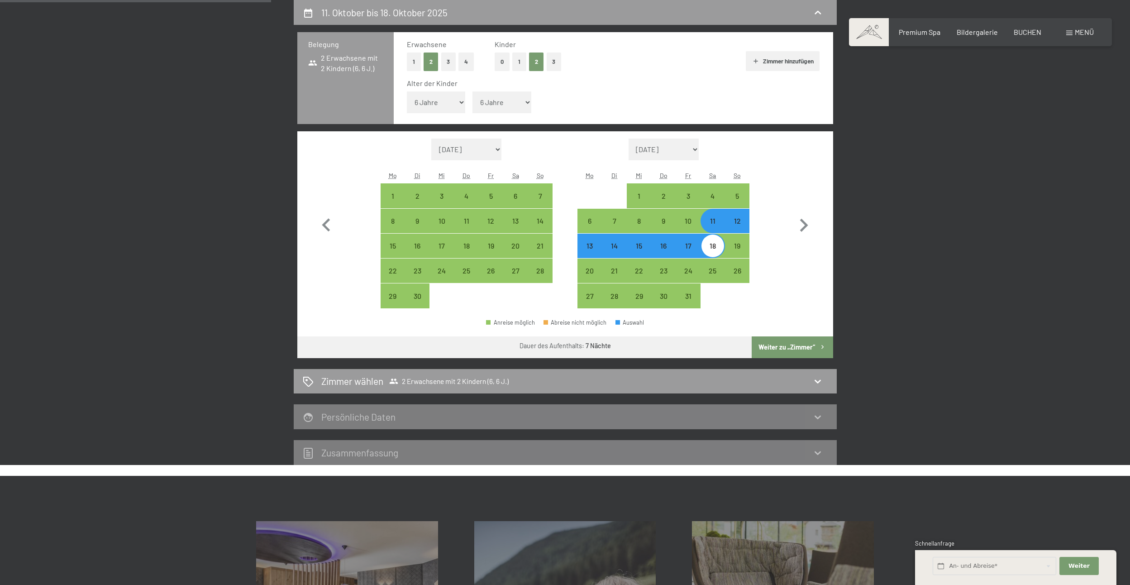
click at [770, 349] on button "Weiter zu „Zimmer“" at bounding box center [791, 347] width 81 height 22
select select "2025-09-01"
select select "2025-10-01"
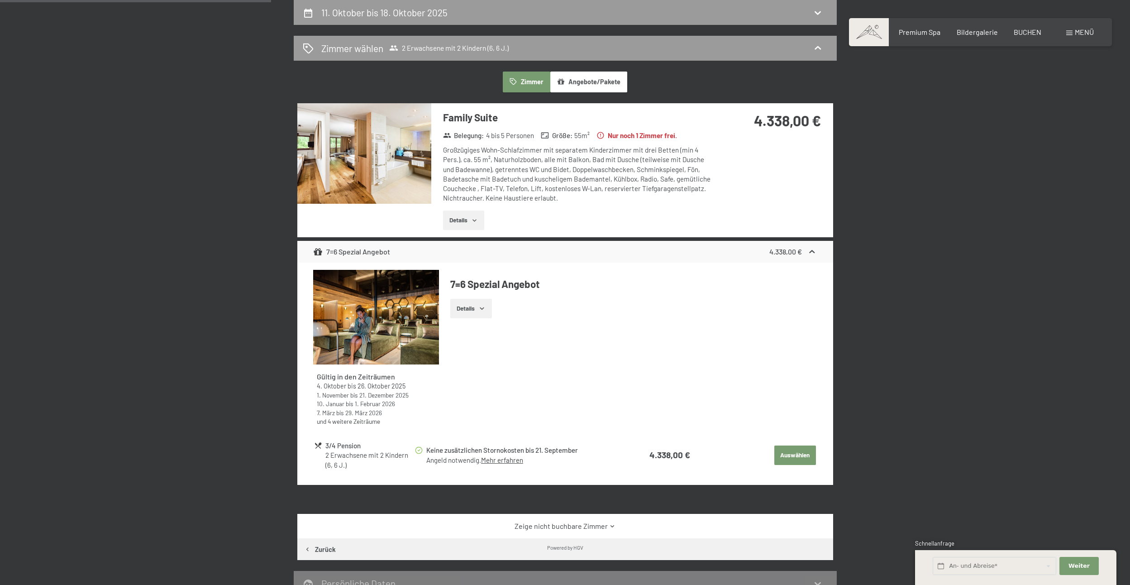
click at [474, 217] on icon "button" at bounding box center [474, 220] width 7 height 7
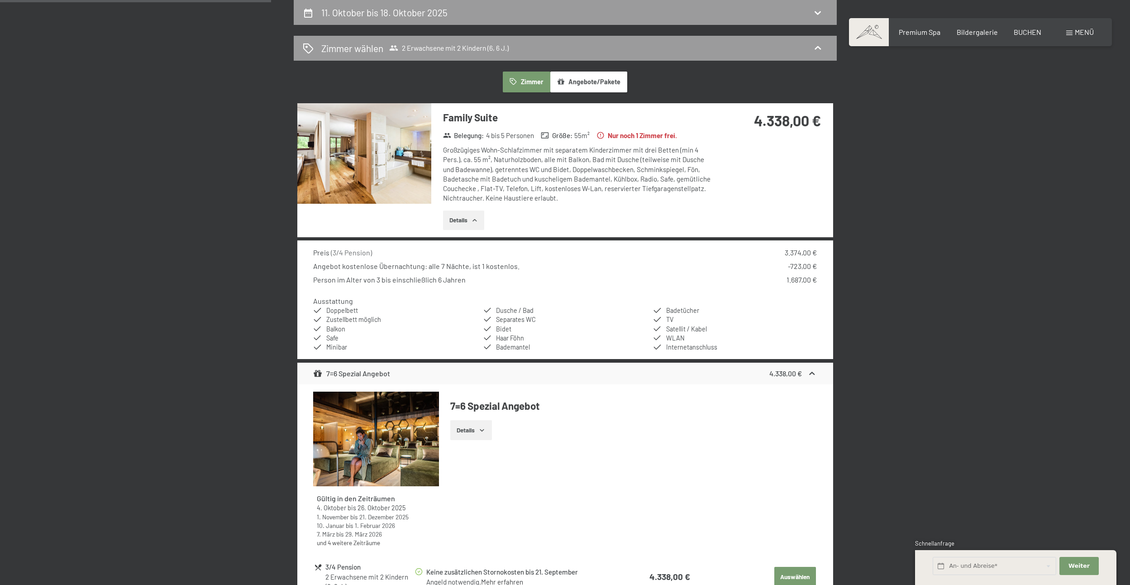
click at [381, 158] on img at bounding box center [364, 153] width 134 height 100
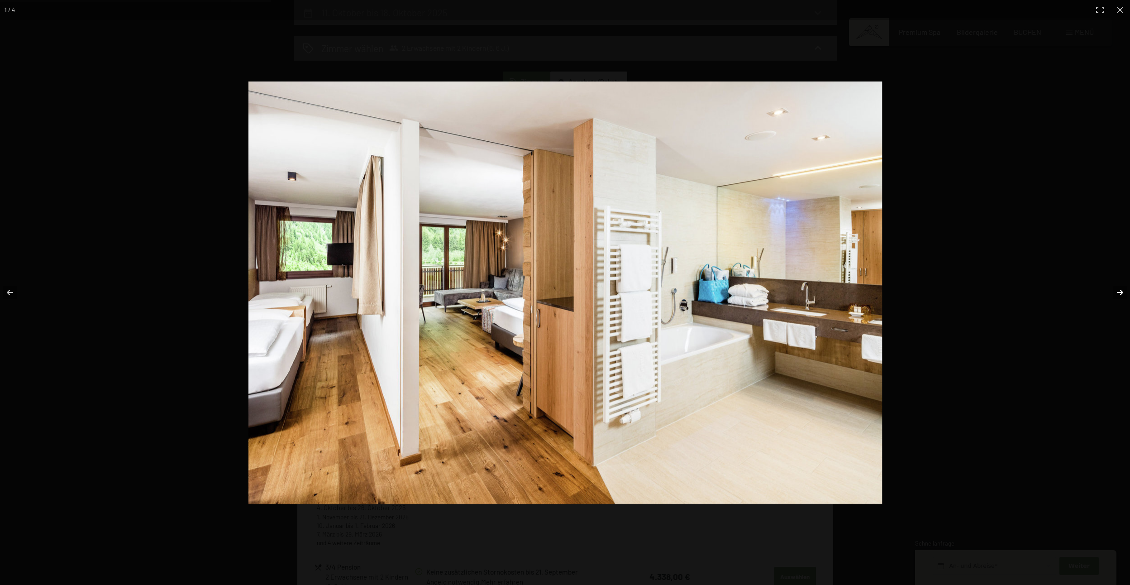
click at [1117, 288] on button "button" at bounding box center [1114, 292] width 32 height 45
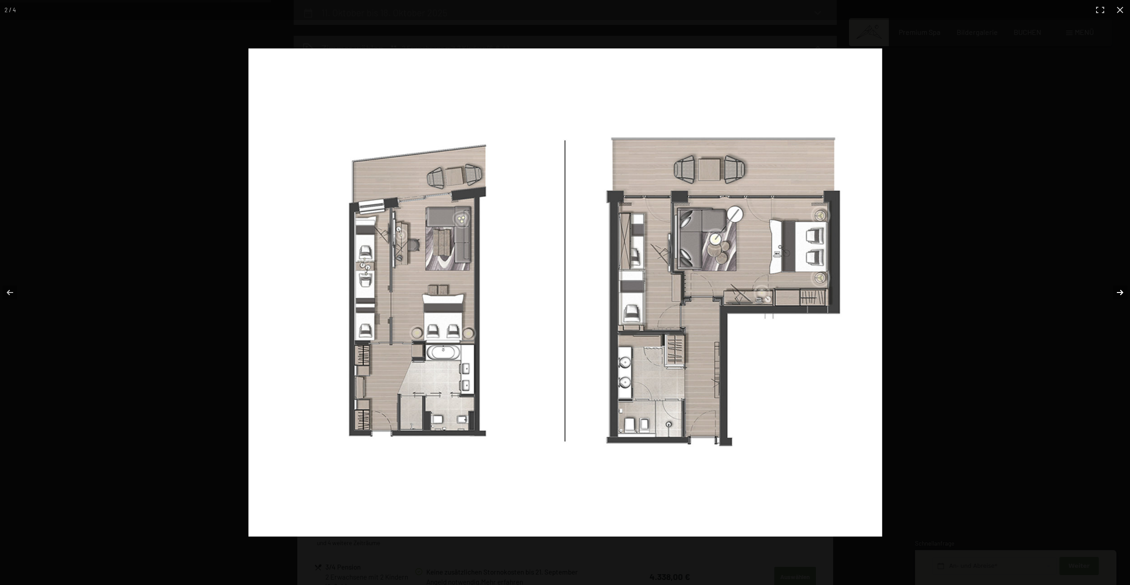
click at [1117, 289] on button "button" at bounding box center [1114, 292] width 32 height 45
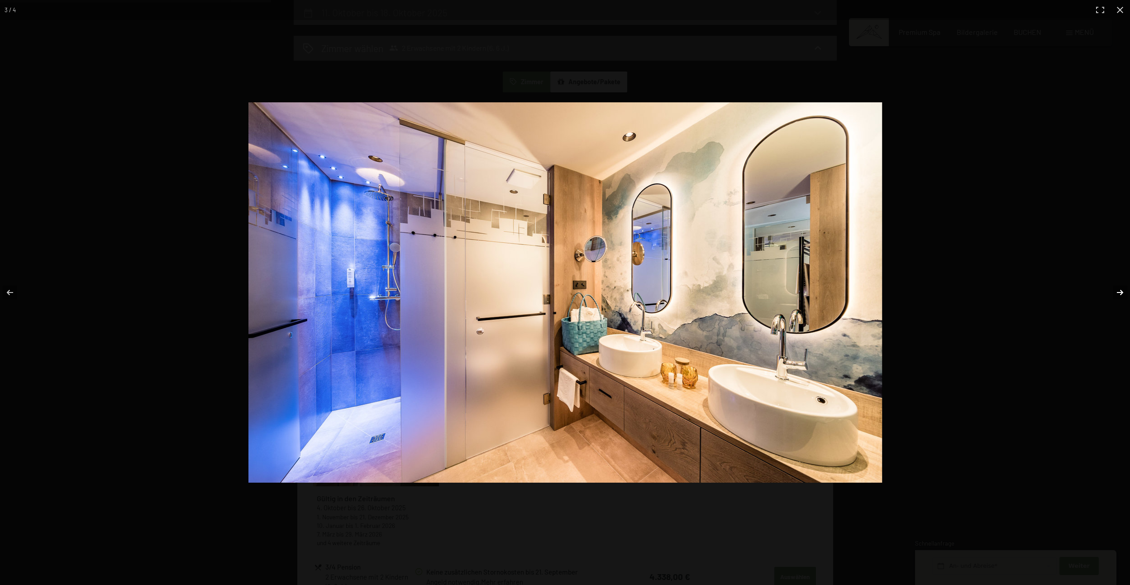
click at [1117, 289] on button "button" at bounding box center [1114, 292] width 32 height 45
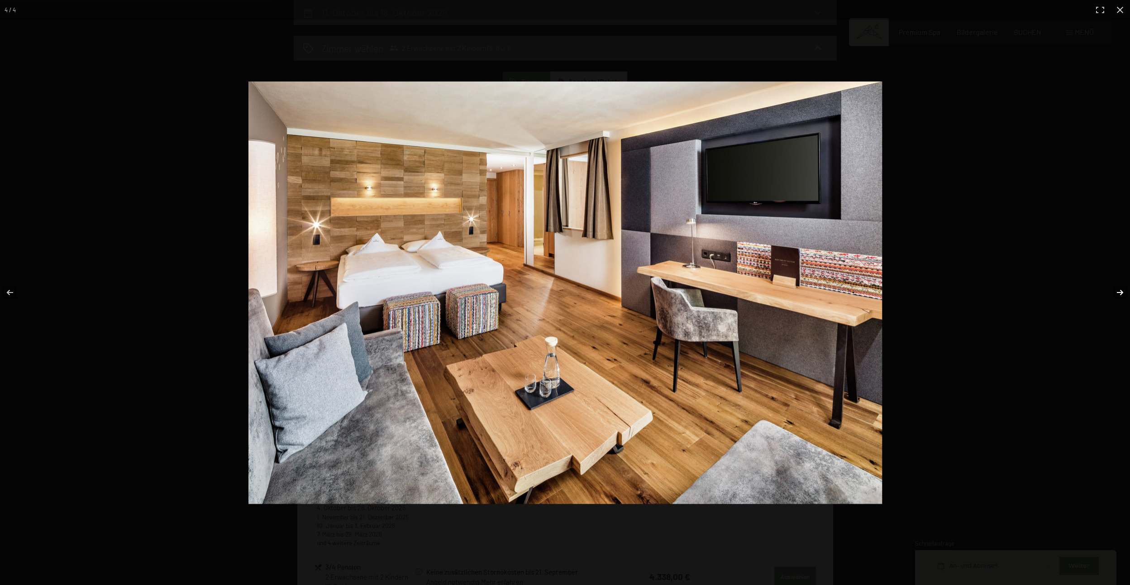
click at [1117, 289] on button "button" at bounding box center [1114, 292] width 32 height 45
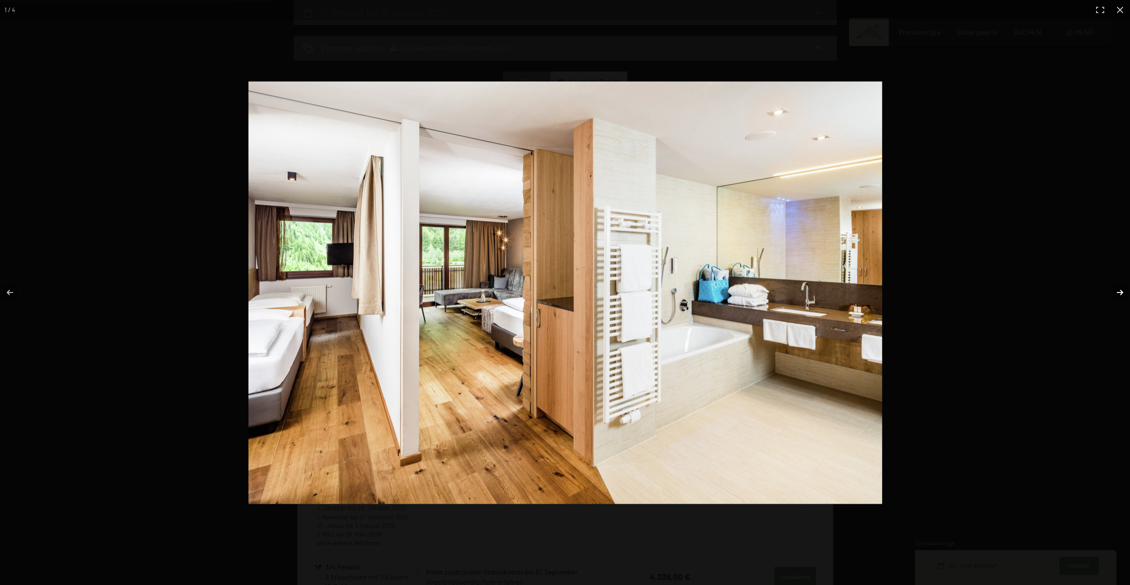
click at [1117, 289] on button "button" at bounding box center [1114, 292] width 32 height 45
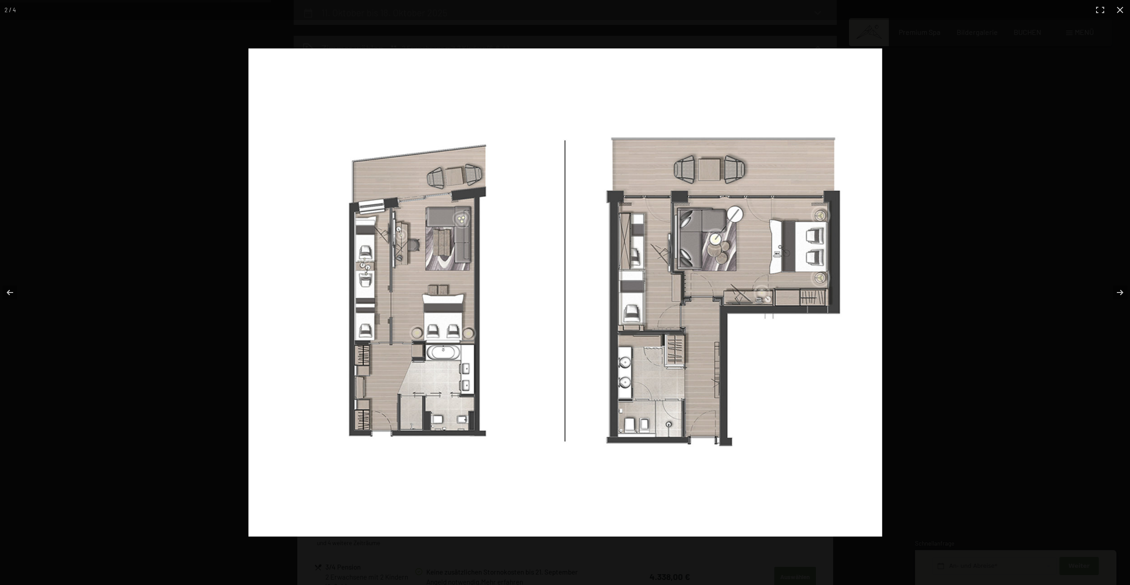
click at [1036, 216] on div at bounding box center [754, 309] width 1012 height 523
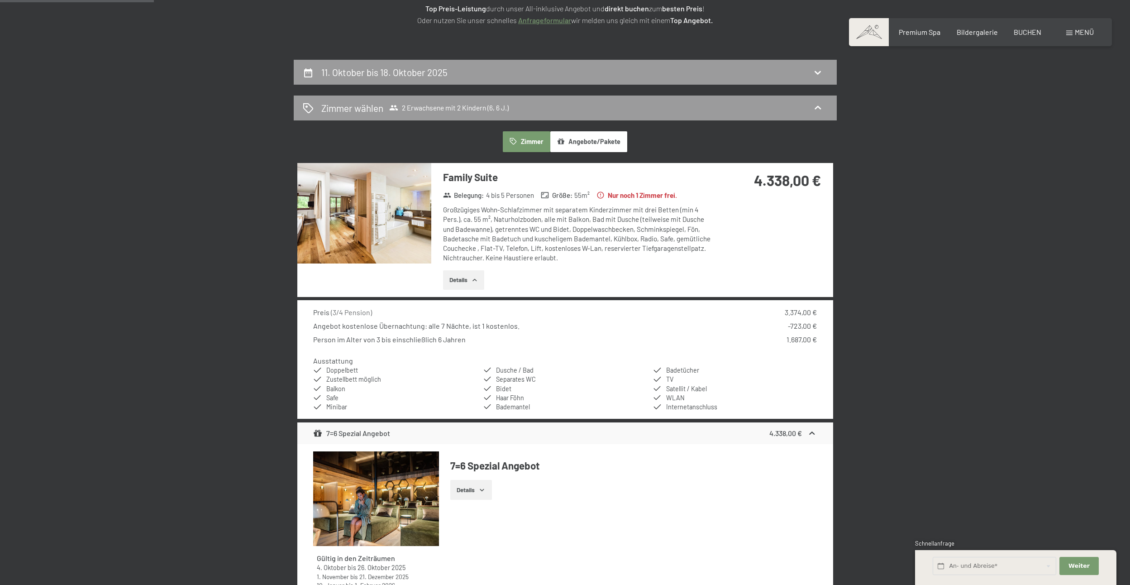
scroll to position [181, 0]
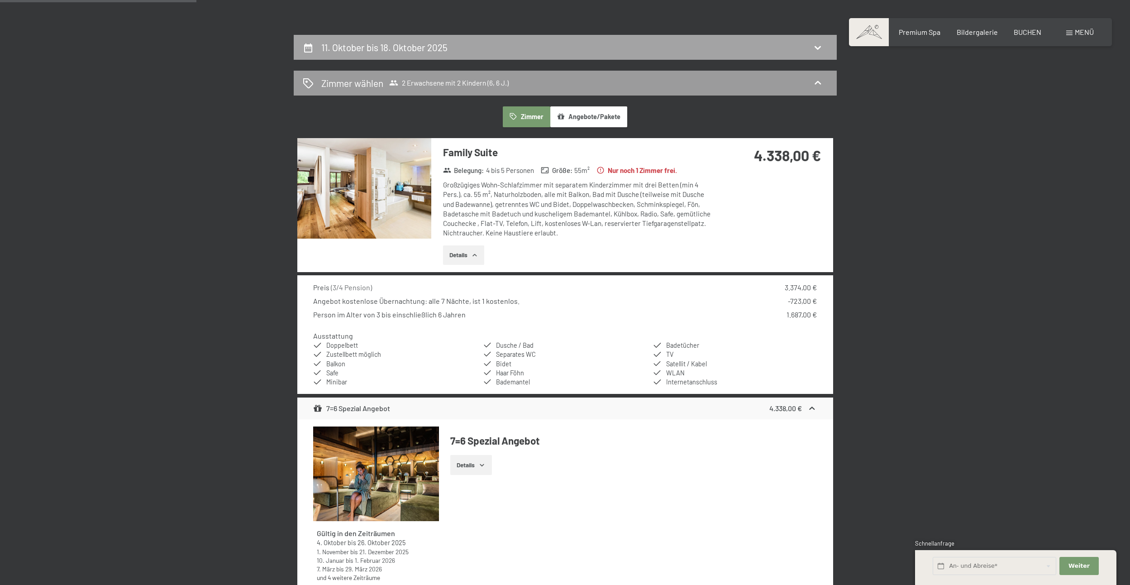
click at [437, 44] on h2 "11. Oktober bis 18. Oktober 2025" at bounding box center [384, 47] width 126 height 11
select select "6"
select select "2025-09-01"
select select "2025-10-01"
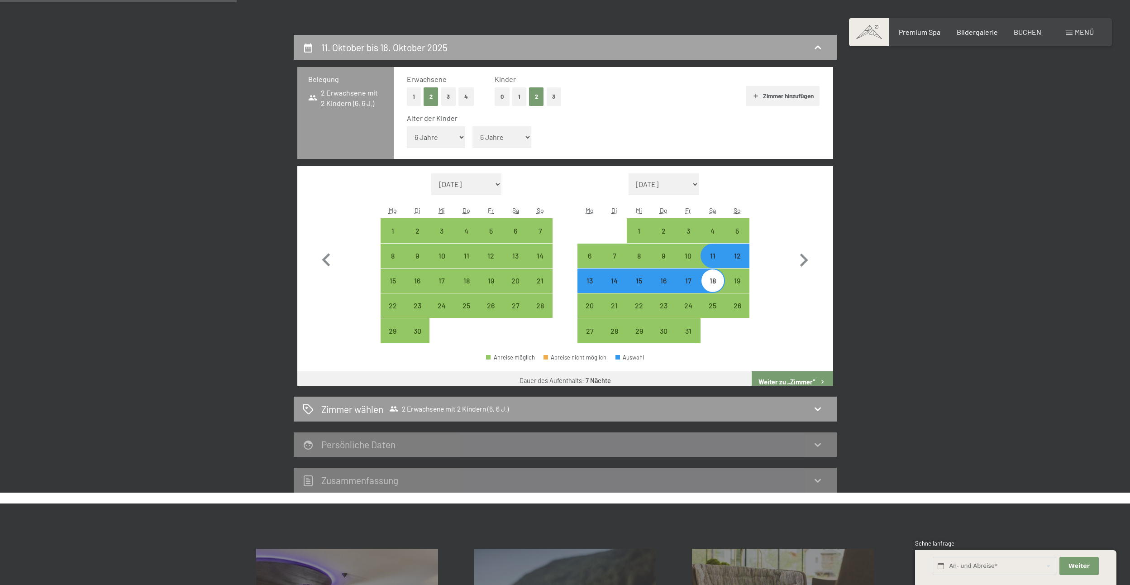
scroll to position [216, 0]
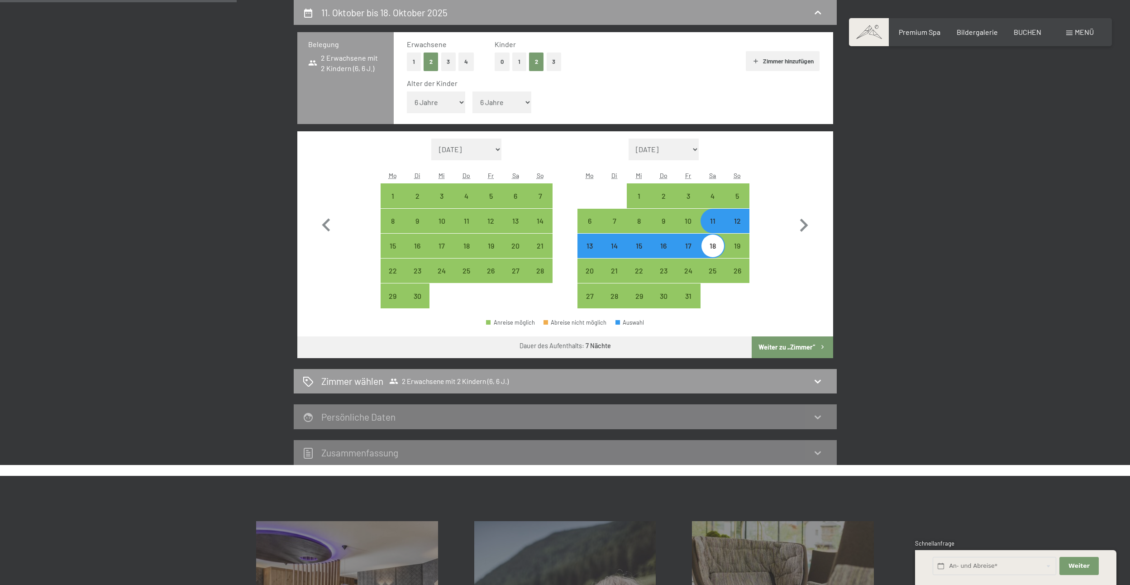
click at [715, 248] on div "18" at bounding box center [712, 253] width 23 height 23
select select "2025-09-01"
select select "2025-10-01"
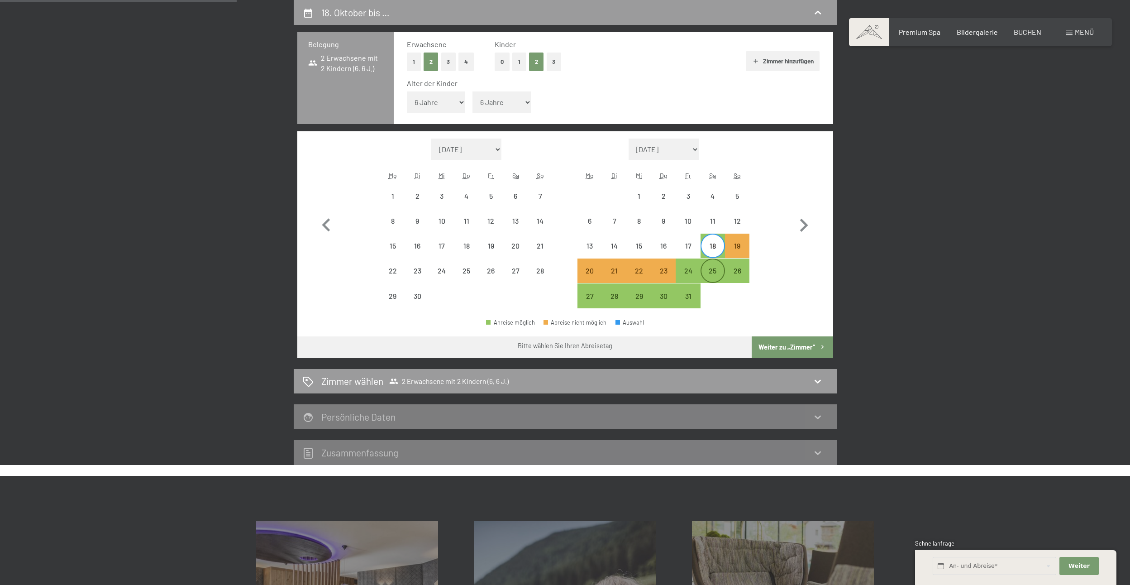
click at [713, 276] on div "25" at bounding box center [712, 278] width 23 height 23
select select "2025-09-01"
select select "2025-10-01"
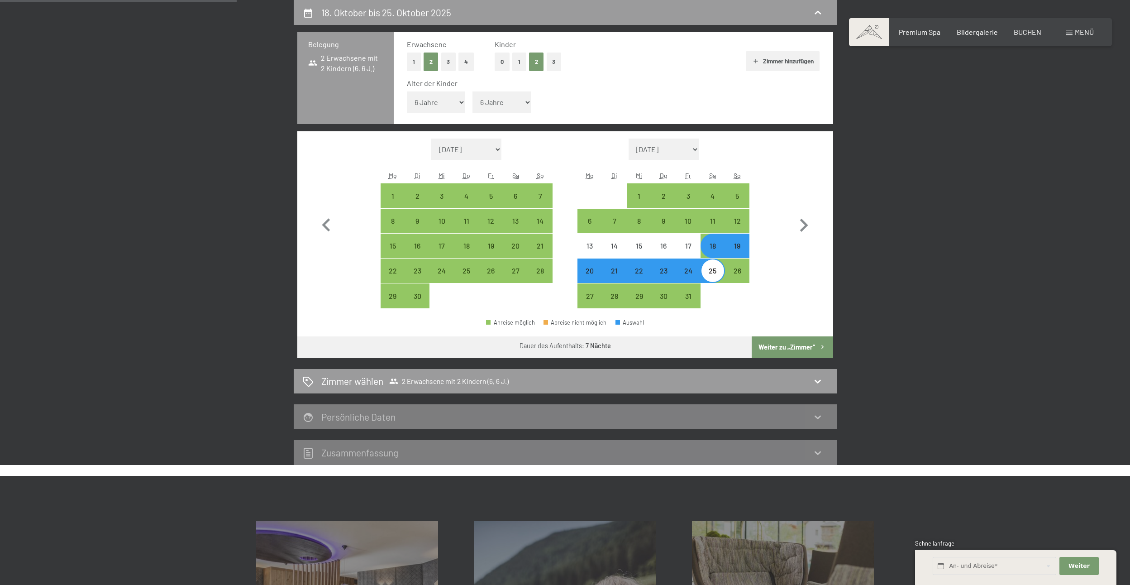
click at [778, 345] on button "Weiter zu „Zimmer“" at bounding box center [791, 347] width 81 height 22
select select "2025-09-01"
select select "2025-10-01"
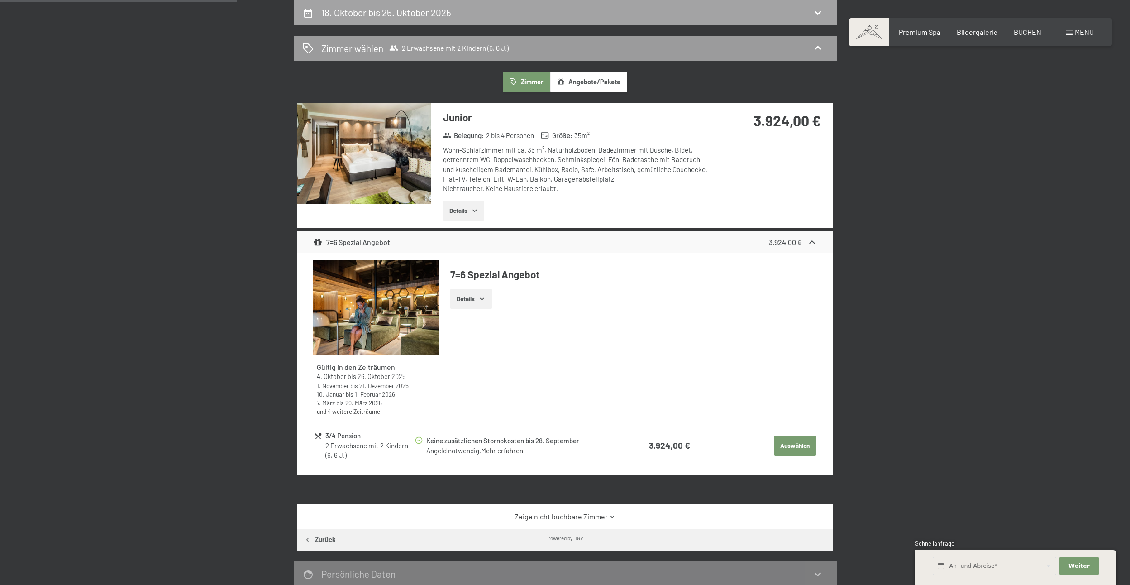
click at [459, 15] on div "18. Oktober bis 25. Oktober 2025" at bounding box center [565, 12] width 525 height 13
select select "6"
select select "2025-09-01"
select select "2025-10-01"
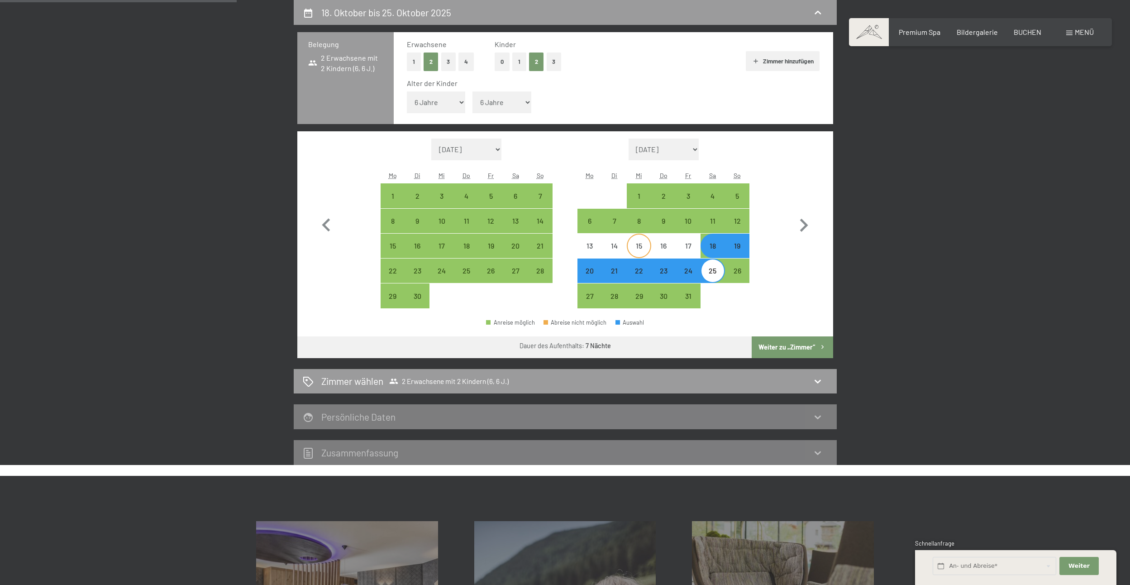
click at [639, 247] on div "15" at bounding box center [639, 253] width 23 height 23
select select "2025-09-01"
select select "2025-10-01"
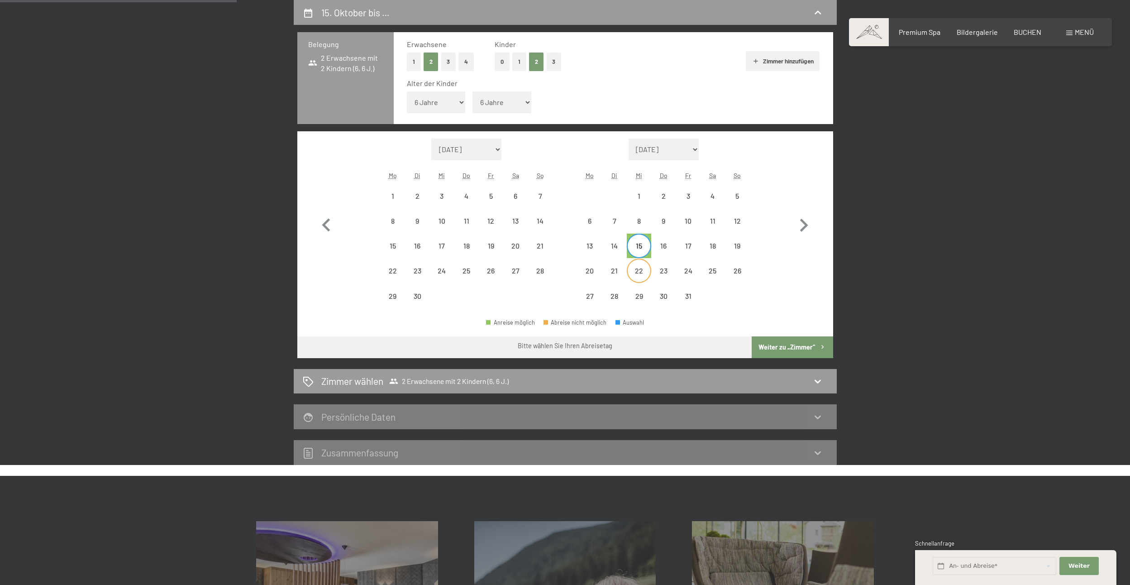
click at [637, 270] on div "22" at bounding box center [639, 278] width 23 height 23
select select "2025-09-01"
select select "2025-10-01"
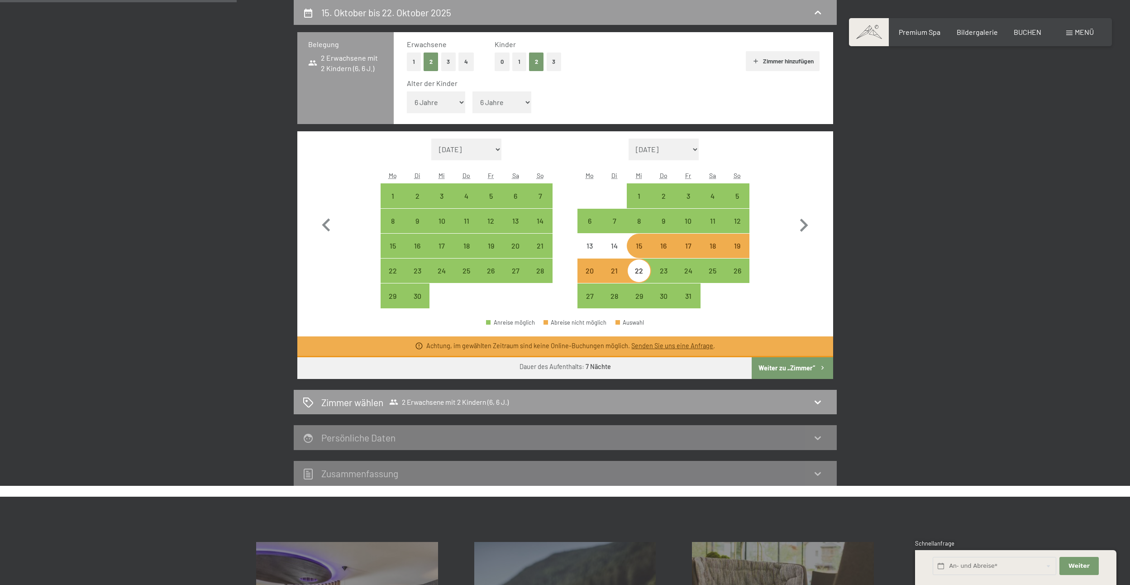
click at [779, 366] on button "Weiter zu „Zimmer“" at bounding box center [791, 368] width 81 height 22
select select "2025-09-01"
select select "2025-10-01"
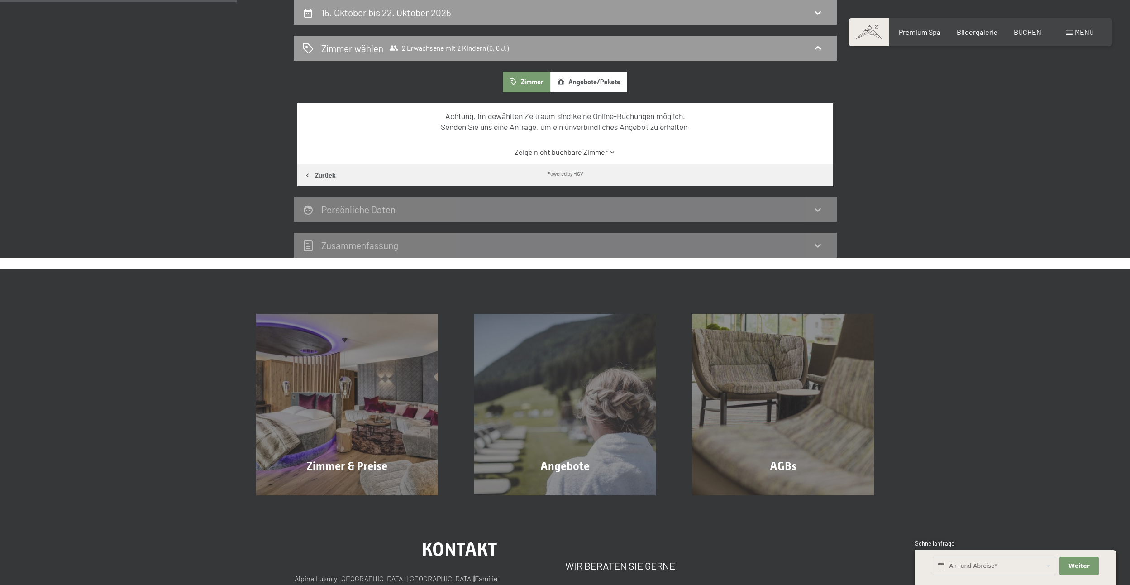
click at [328, 171] on button "Zurück" at bounding box center [319, 175] width 45 height 22
select select "6"
select select "2025-09-01"
select select "2025-10-01"
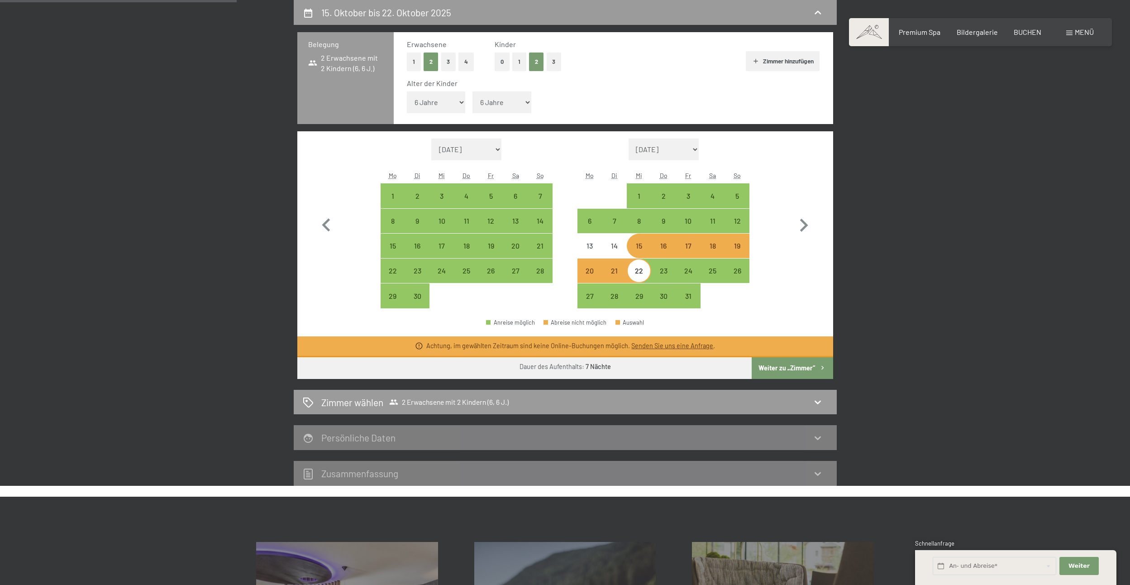
click at [694, 244] on div "17" at bounding box center [687, 253] width 23 height 23
select select "2025-09-01"
select select "2025-10-01"
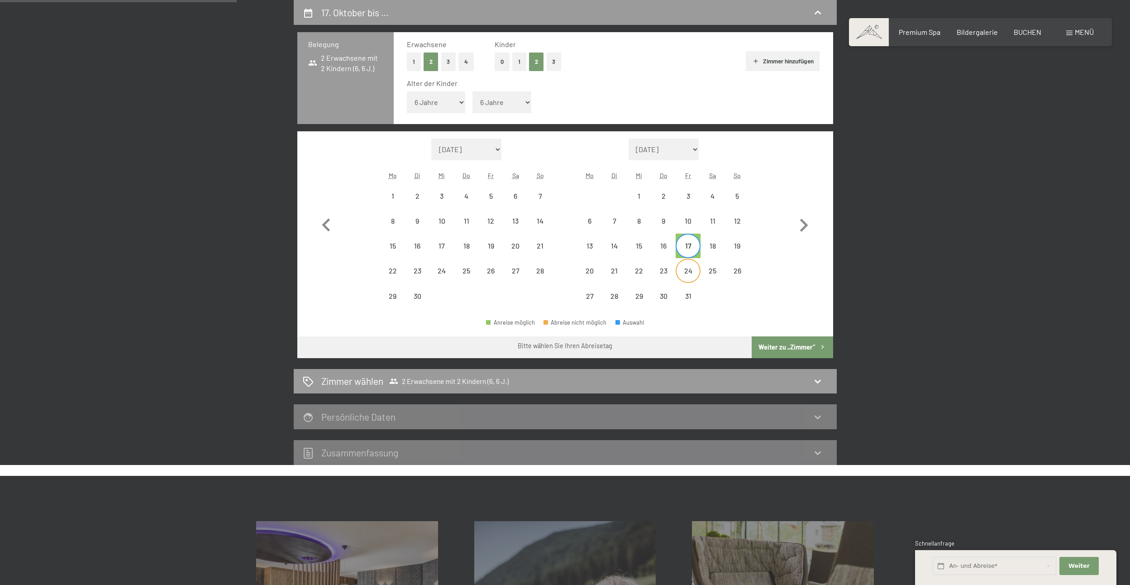
click at [689, 268] on div "24" at bounding box center [687, 278] width 23 height 23
select select "2025-09-01"
select select "2025-10-01"
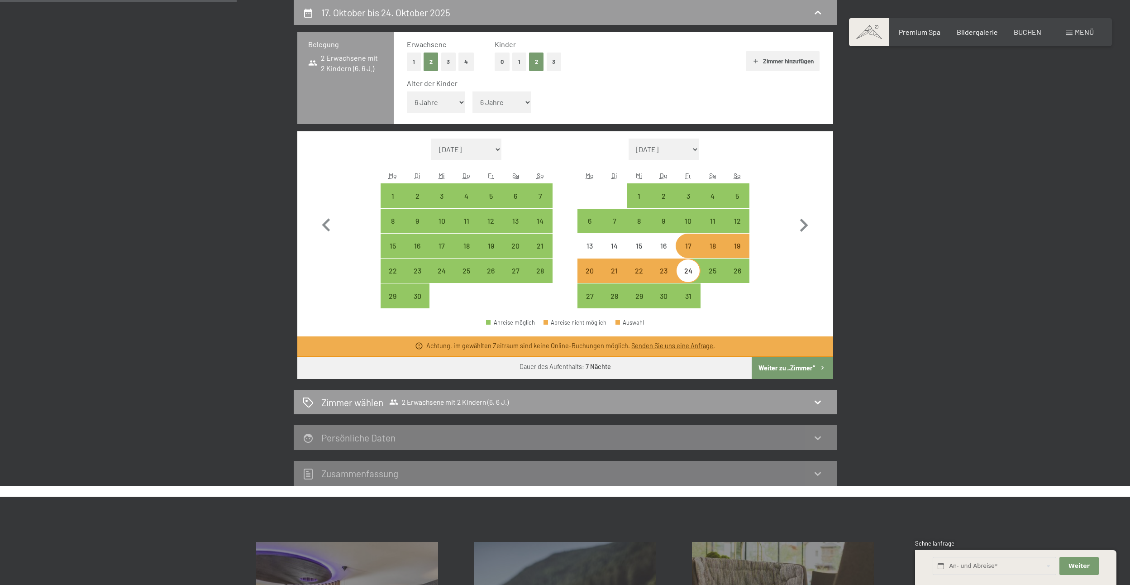
click at [774, 364] on button "Weiter zu „Zimmer“" at bounding box center [791, 368] width 81 height 22
select select "2025-09-01"
select select "2025-10-01"
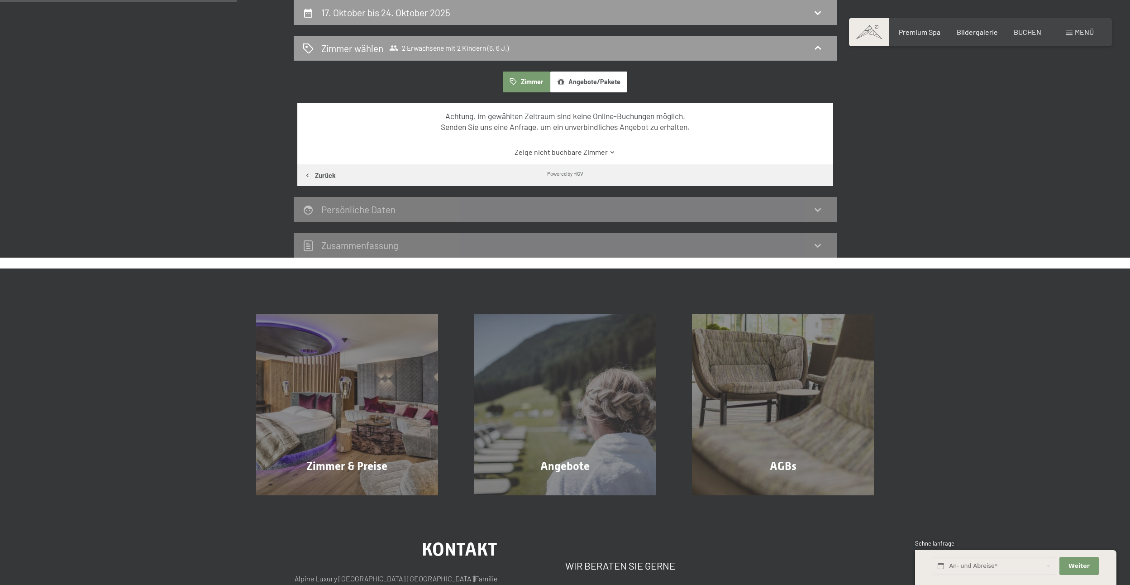
click at [567, 77] on button "Angebote/Pakete" at bounding box center [588, 81] width 77 height 21
click at [507, 51] on span "2 Erwachsene mit 2 Kindern (6, 6 J.)" at bounding box center [448, 47] width 119 height 9
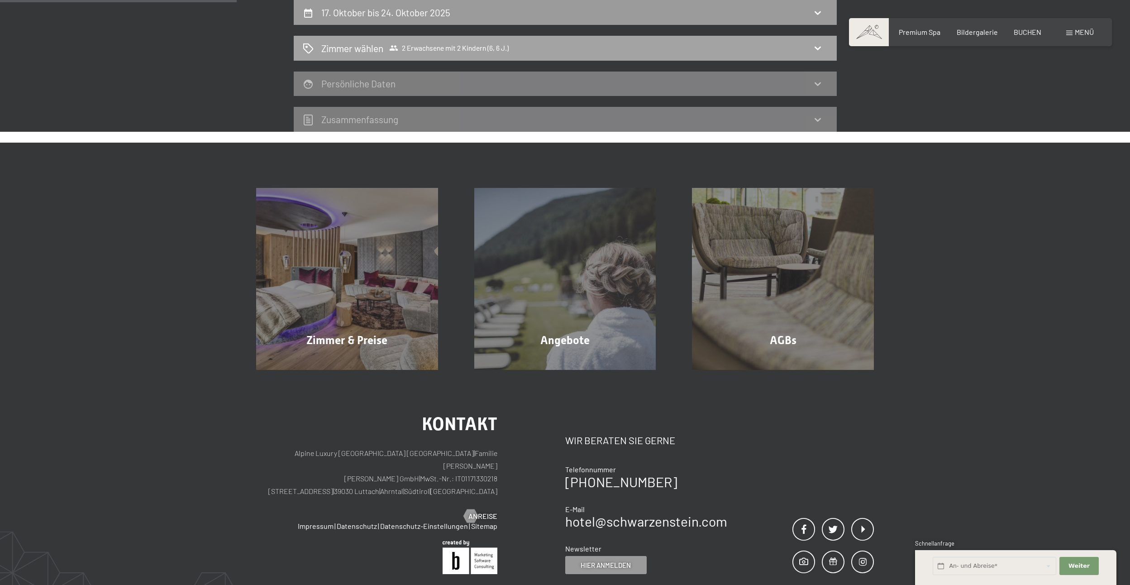
click at [507, 51] on span "2 Erwachsene mit 2 Kindern (6, 6 J.)" at bounding box center [448, 47] width 119 height 9
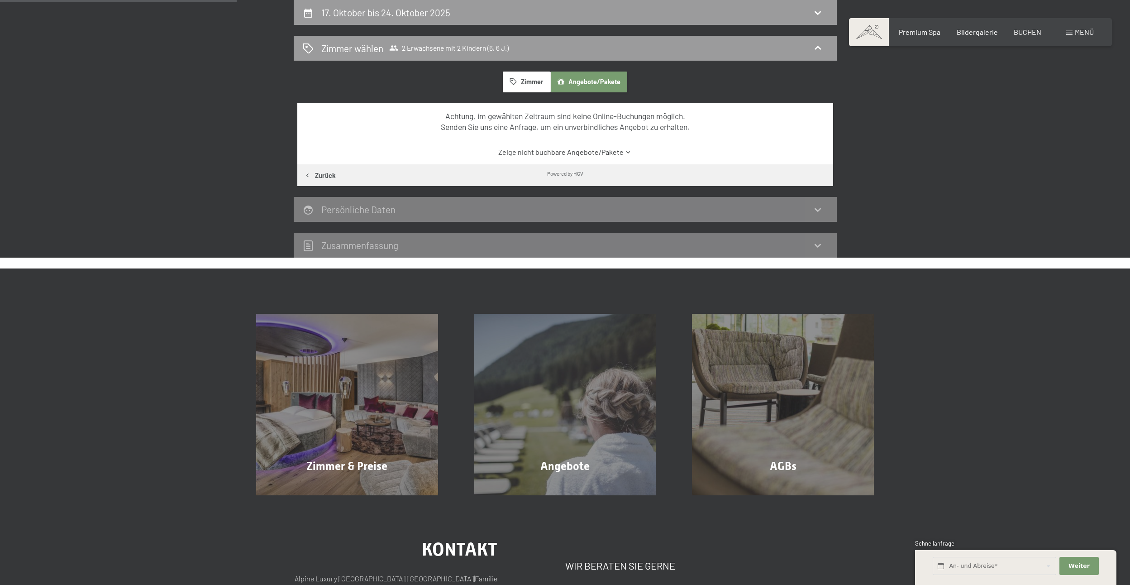
click at [529, 79] on button "Zimmer" at bounding box center [526, 81] width 47 height 21
click at [322, 178] on button "Zurück" at bounding box center [319, 175] width 45 height 22
select select "6"
select select "2025-09-01"
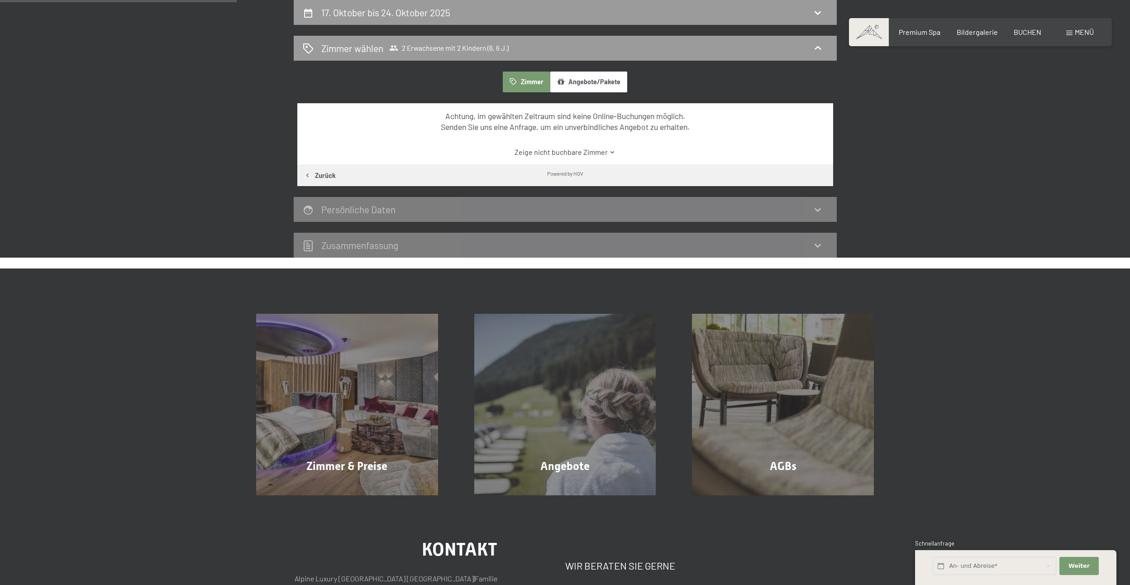
select select "2025-10-01"
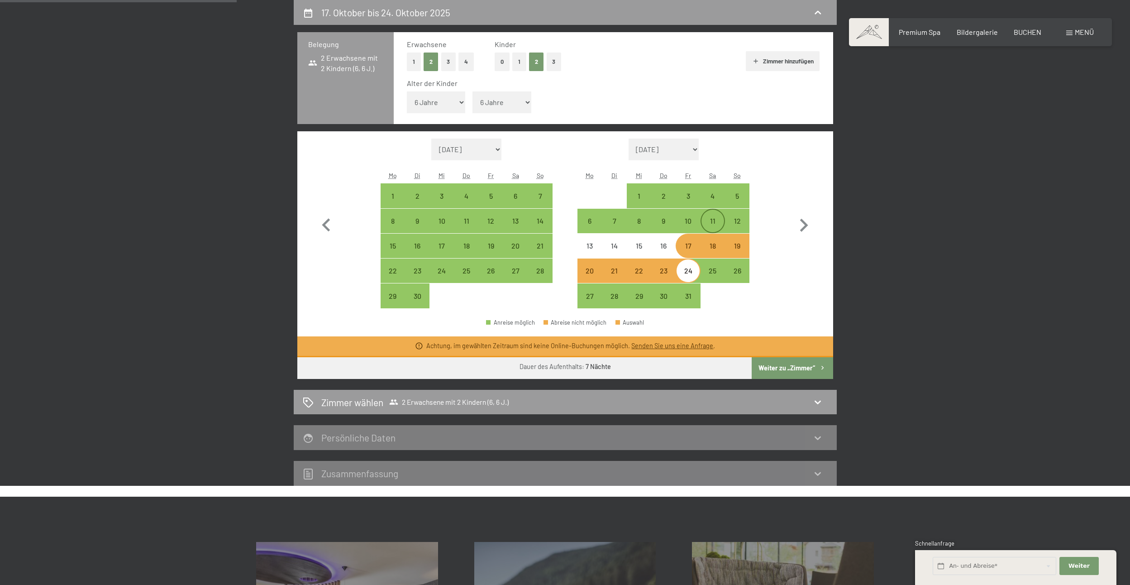
click at [718, 221] on div "11" at bounding box center [712, 228] width 23 height 23
select select "2025-09-01"
select select "2025-10-01"
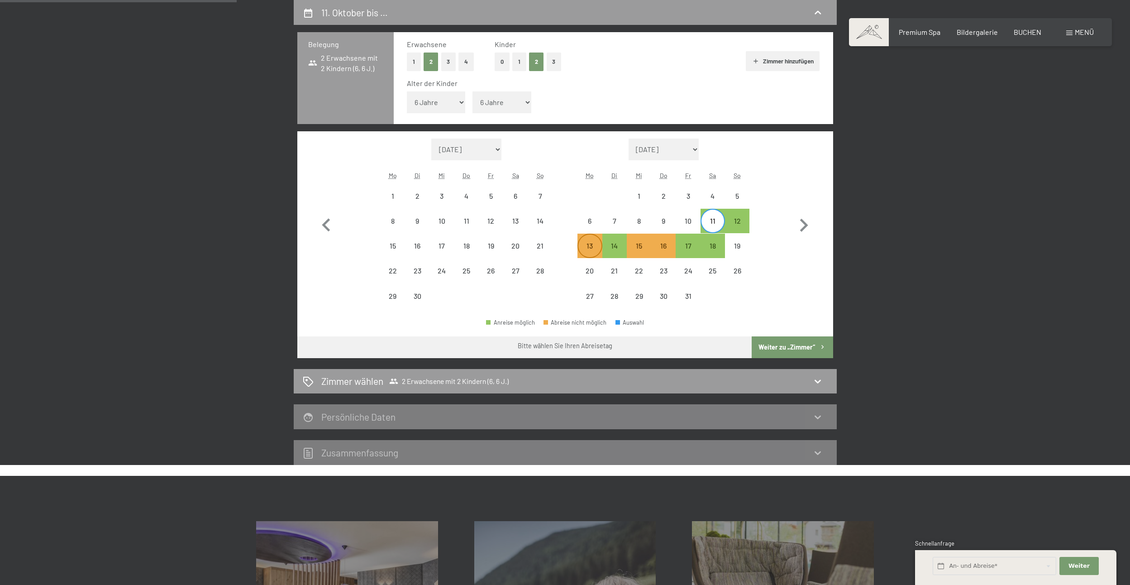
click at [583, 241] on div "13" at bounding box center [589, 245] width 23 height 23
select select "2025-09-01"
select select "2025-10-01"
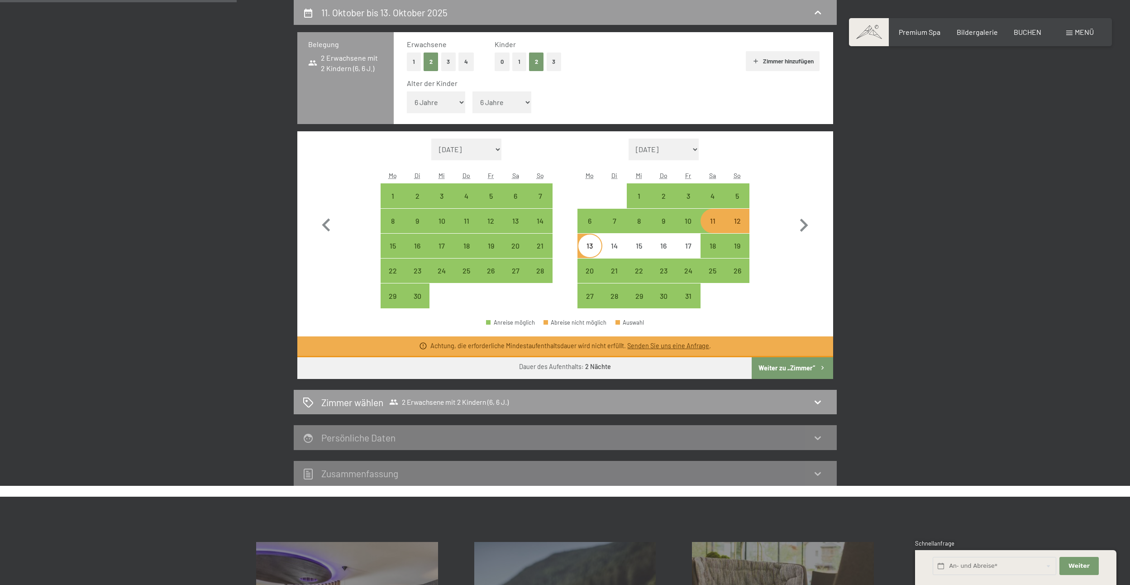
click at [590, 249] on div "13" at bounding box center [589, 253] width 23 height 23
select select "2025-09-01"
select select "2025-10-01"
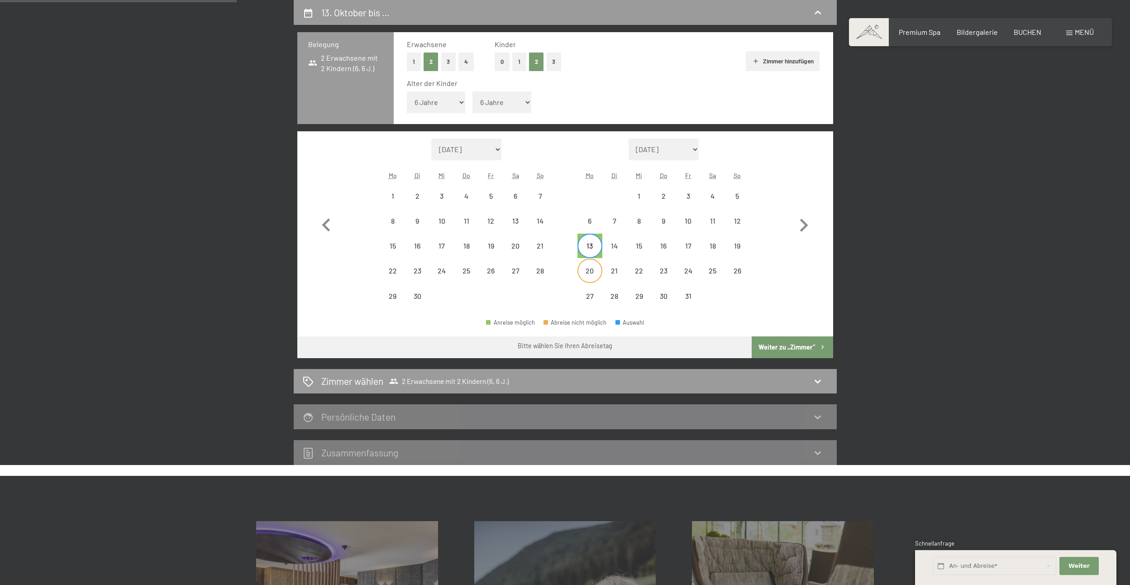
click at [588, 268] on div "20" at bounding box center [589, 278] width 23 height 23
select select "2025-09-01"
select select "2025-10-01"
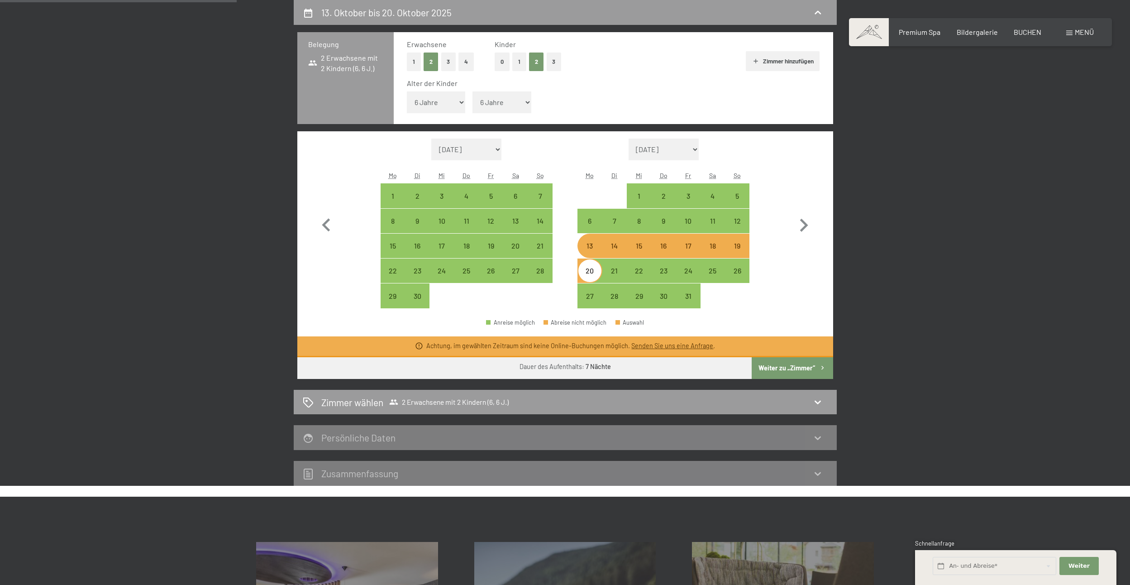
click at [769, 369] on button "Weiter zu „Zimmer“" at bounding box center [791, 368] width 81 height 22
select select "2025-09-01"
select select "2025-10-01"
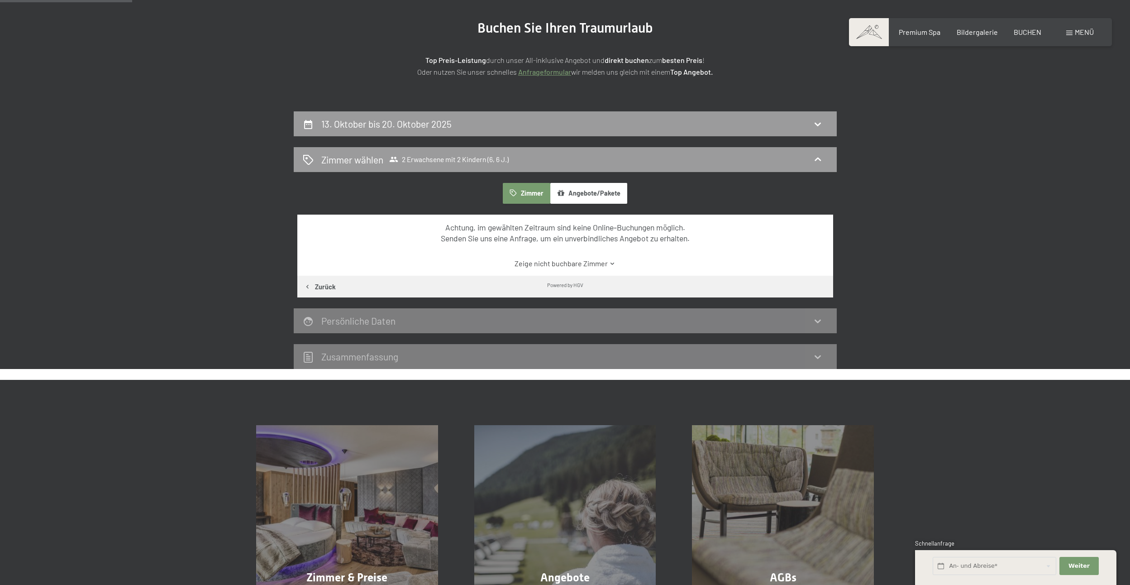
scroll to position [136, 0]
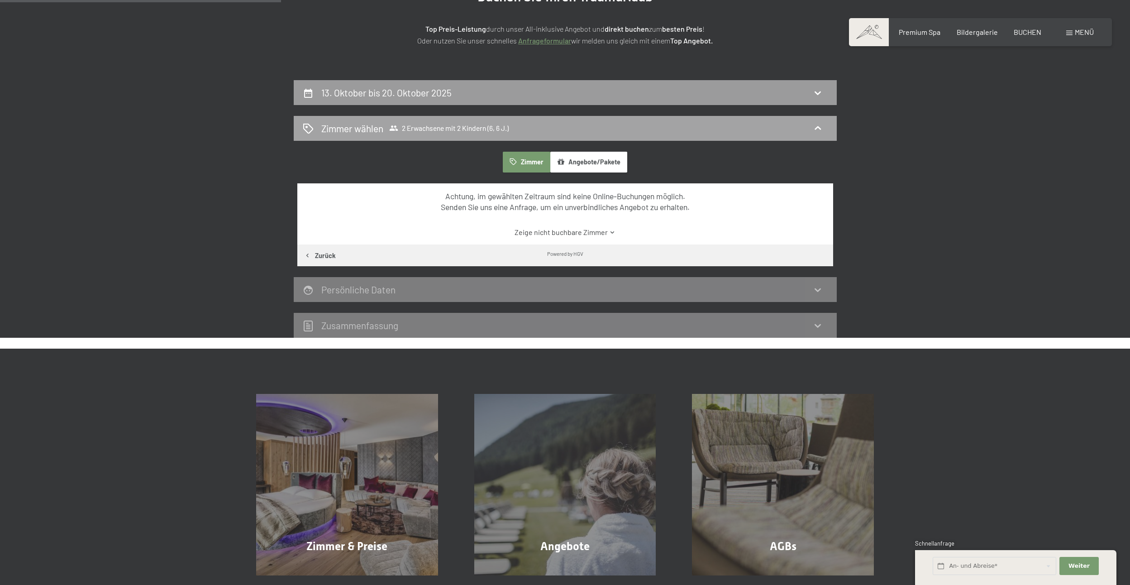
click at [491, 131] on span "2 Erwachsene mit 2 Kindern (6, 6 J.)" at bounding box center [448, 128] width 119 height 9
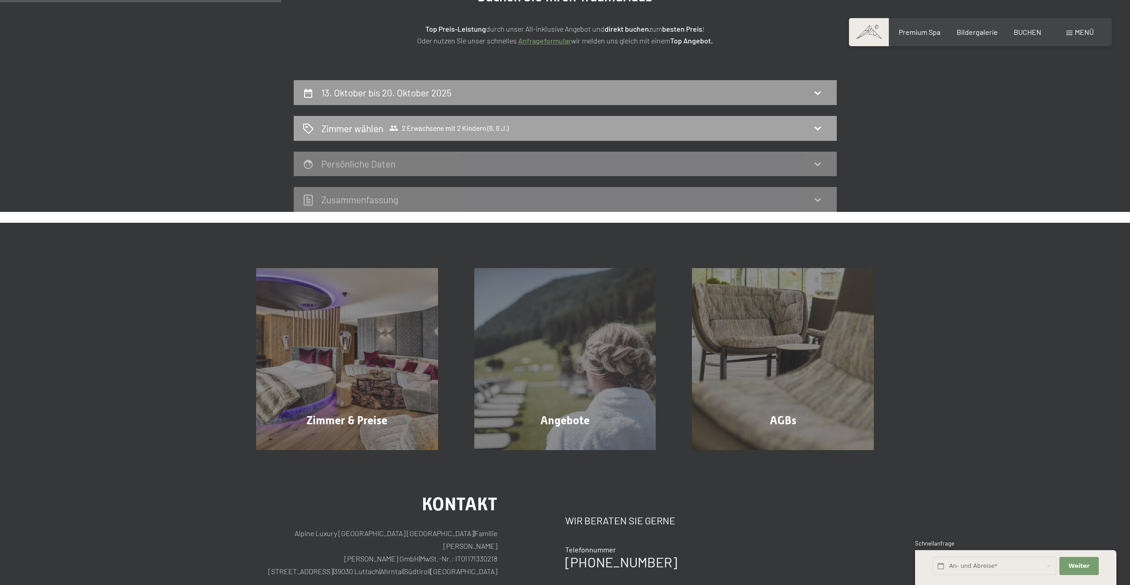
click at [490, 131] on span "2 Erwachsene mit 2 Kindern (6, 6 J.)" at bounding box center [448, 128] width 119 height 9
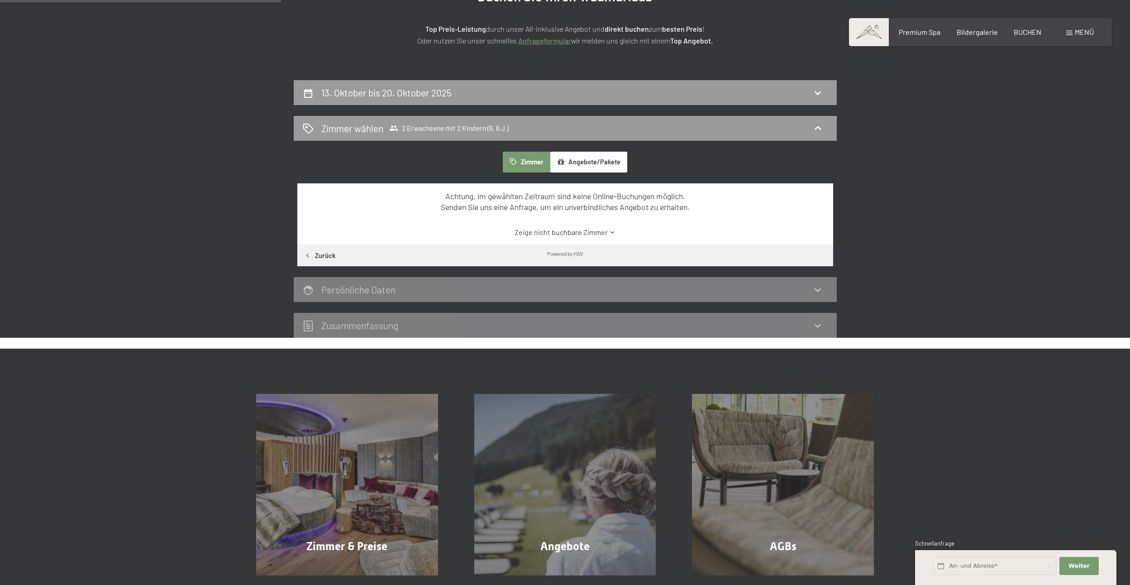
click at [533, 162] on button "Zimmer" at bounding box center [526, 162] width 47 height 21
click at [438, 88] on h2 "13. Oktober bis 20. Oktober 2025" at bounding box center [386, 92] width 130 height 11
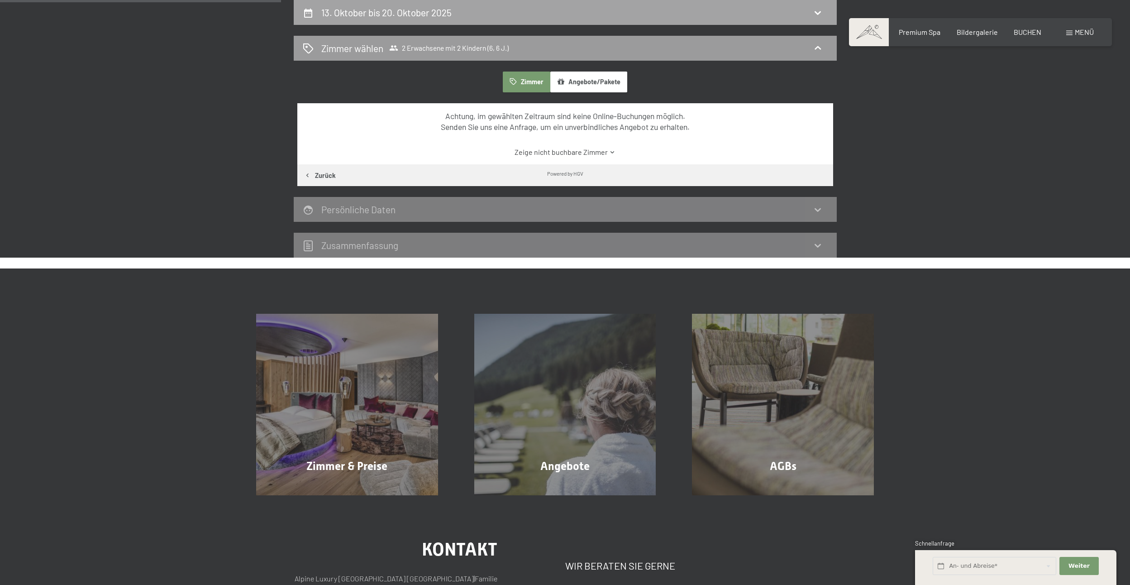
select select "6"
select select "2025-09-01"
select select "2025-10-01"
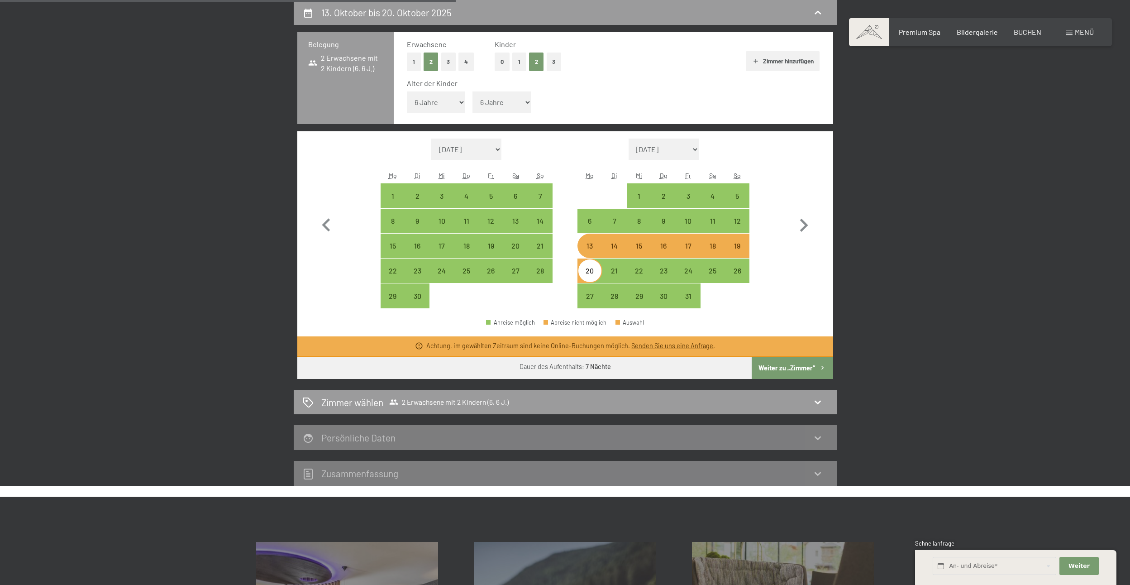
click at [580, 259] on div "20" at bounding box center [589, 270] width 24 height 24
select select "2025-09-01"
select select "2025-10-01"
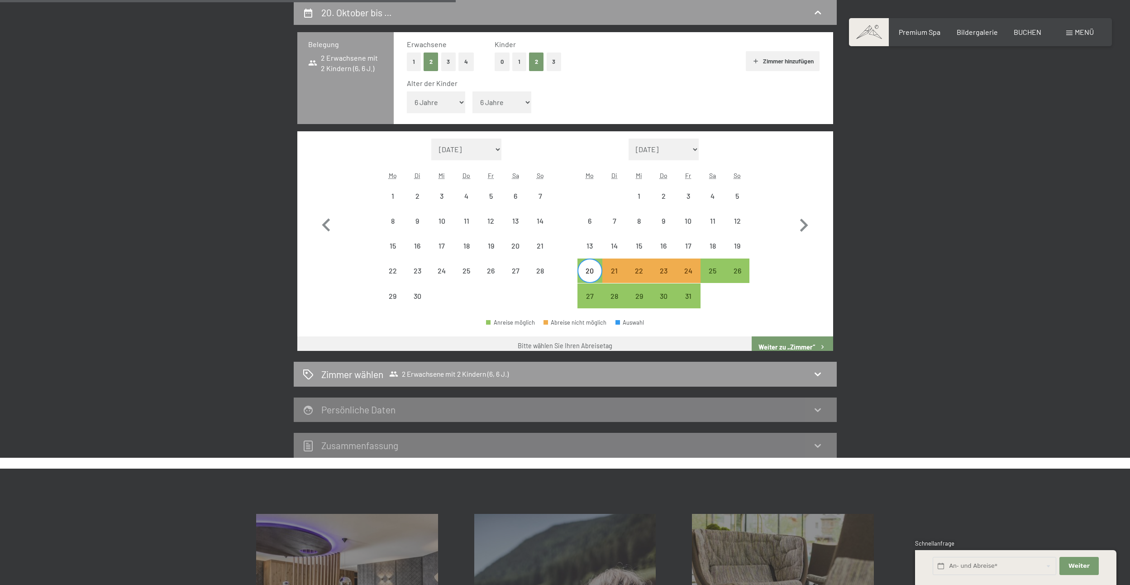
click at [591, 265] on div "20" at bounding box center [589, 270] width 23 height 23
select select "2025-09-01"
select select "2025-10-01"
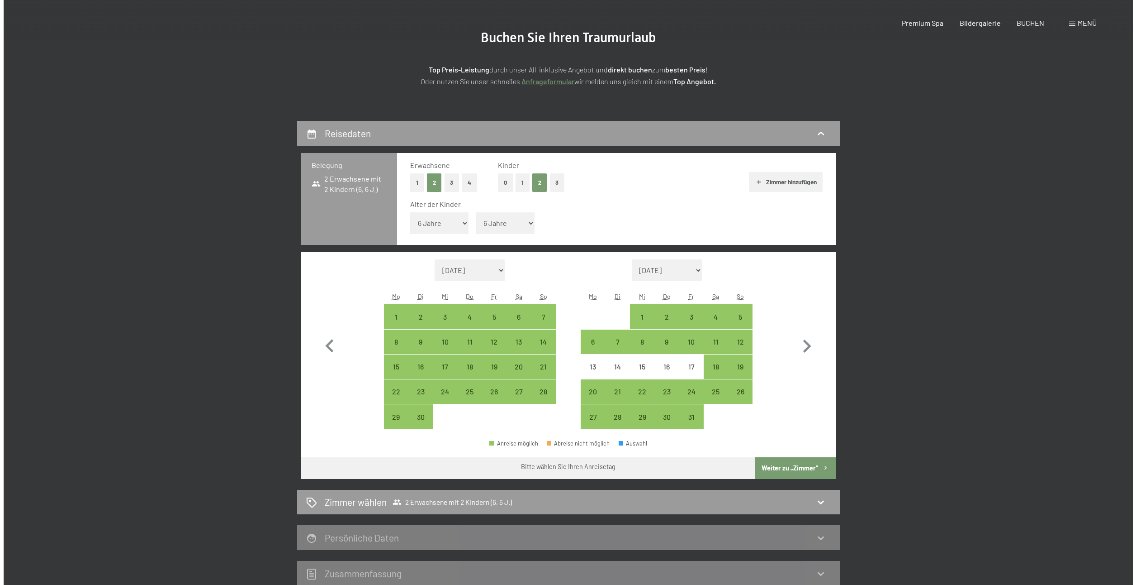
scroll to position [0, 0]
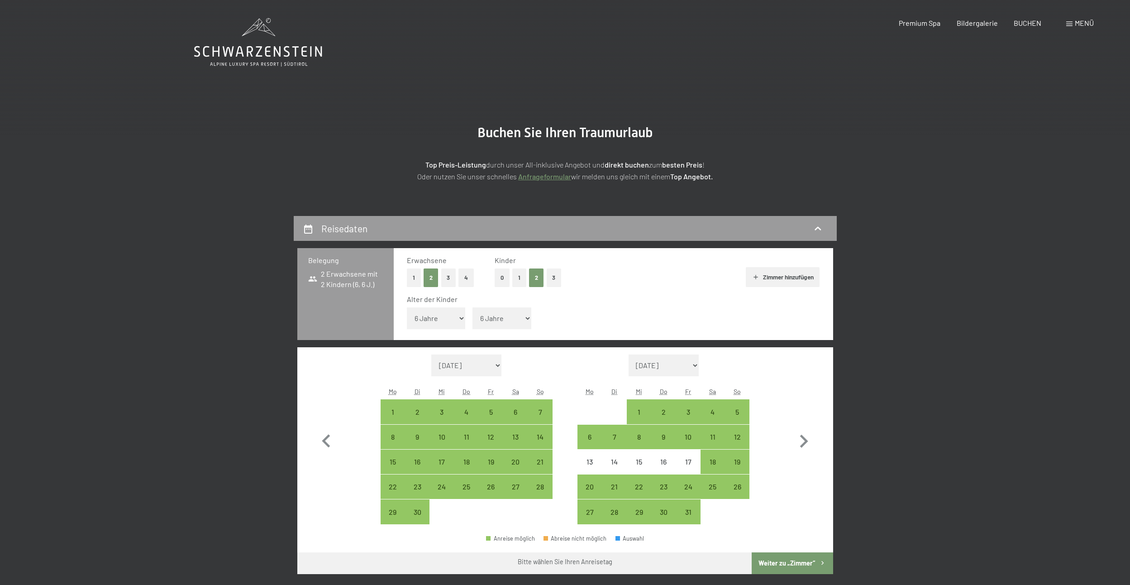
click at [932, 28] on div "Premium Spa Bildergalerie BUCHEN" at bounding box center [962, 23] width 190 height 10
click at [928, 24] on span "Premium Spa" at bounding box center [920, 21] width 42 height 9
click at [1078, 26] on span "Menü" at bounding box center [1084, 23] width 19 height 9
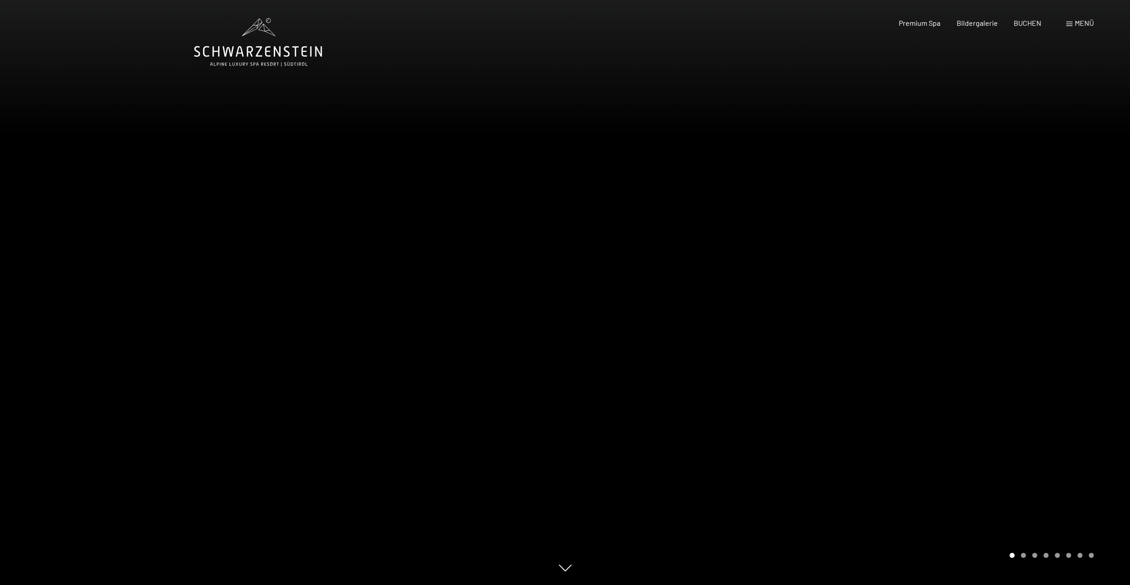
click at [1080, 26] on span "Menü" at bounding box center [1084, 23] width 19 height 9
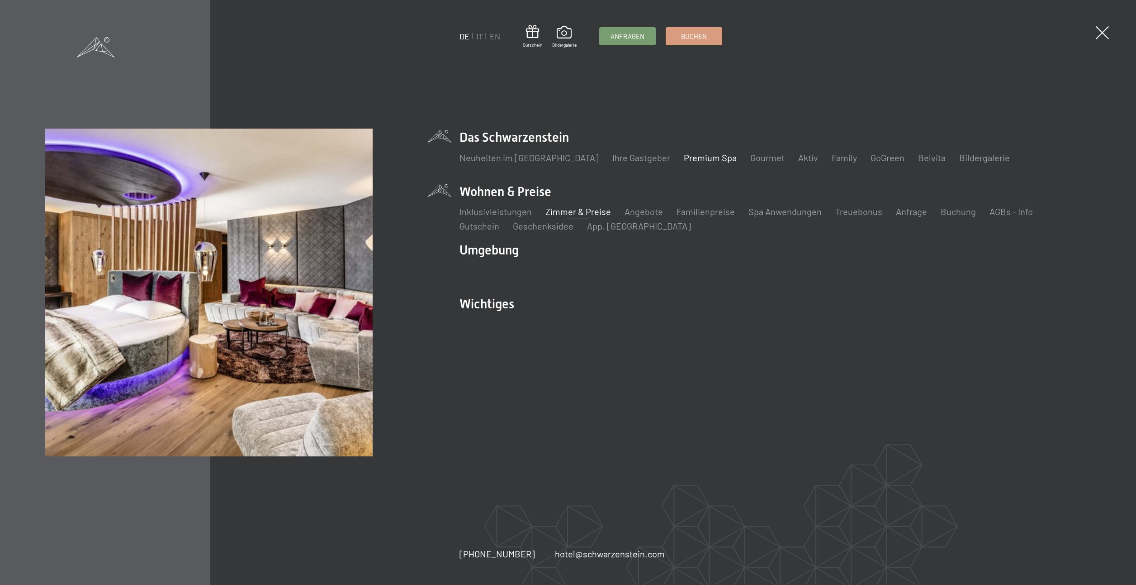
click at [587, 214] on link "Zimmer & Preise" at bounding box center [579, 211] width 66 height 11
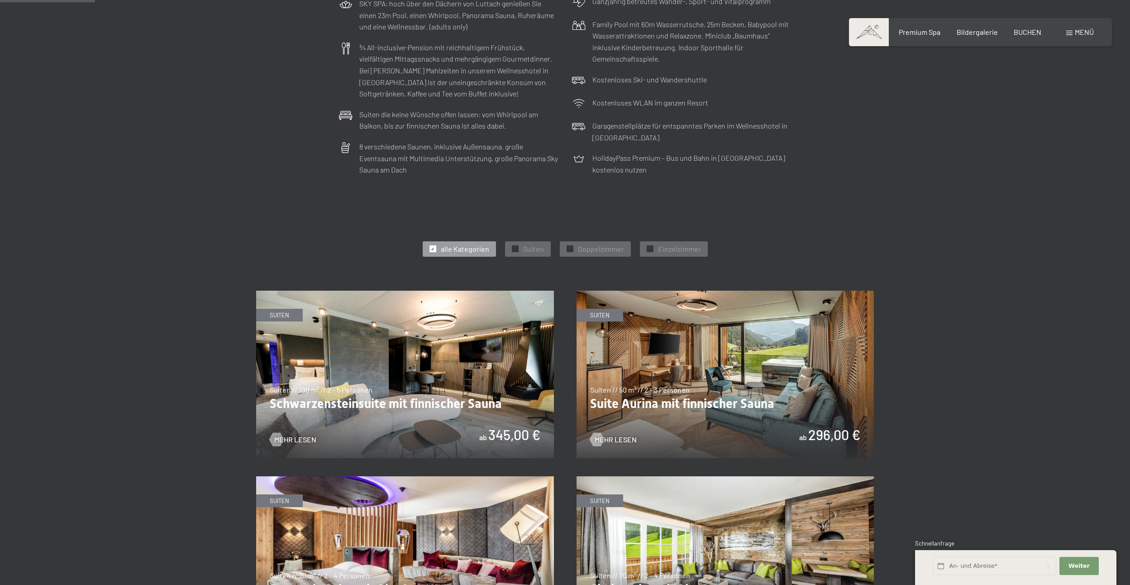
scroll to position [317, 0]
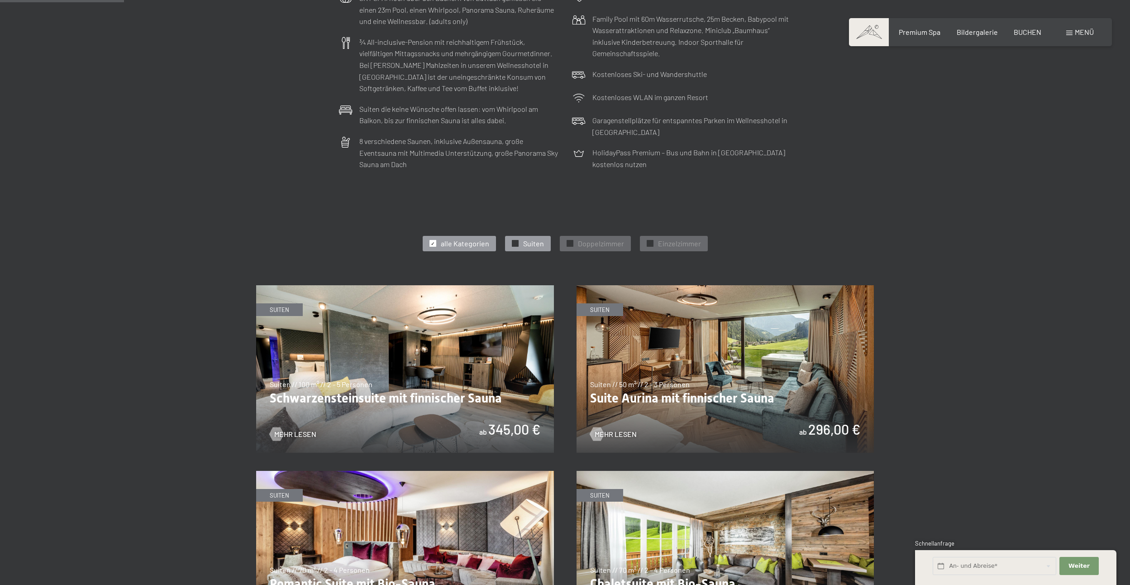
click at [517, 243] on div at bounding box center [515, 243] width 7 height 7
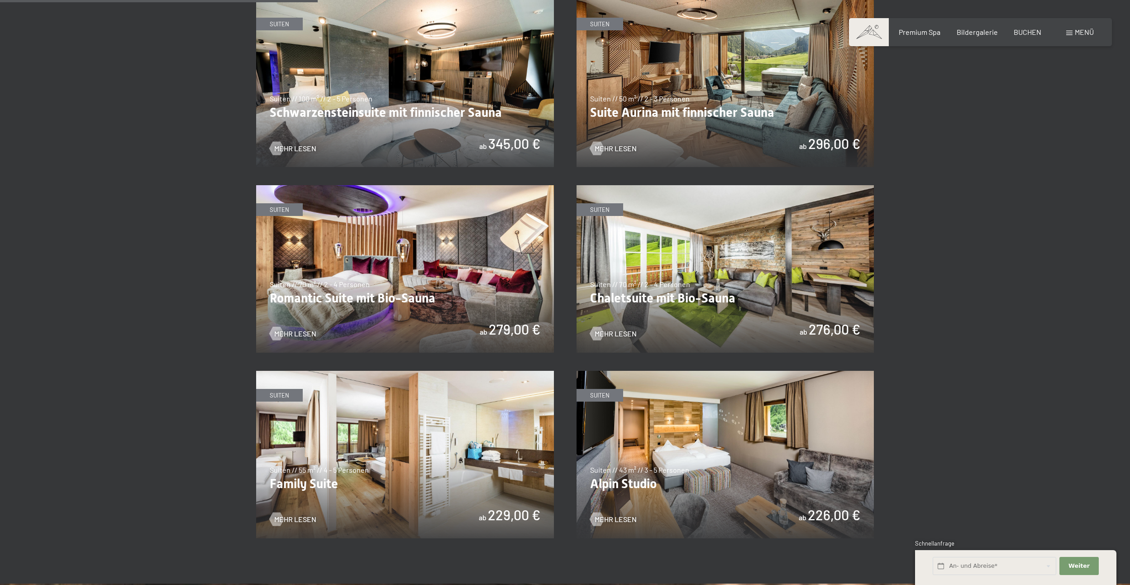
scroll to position [588, 0]
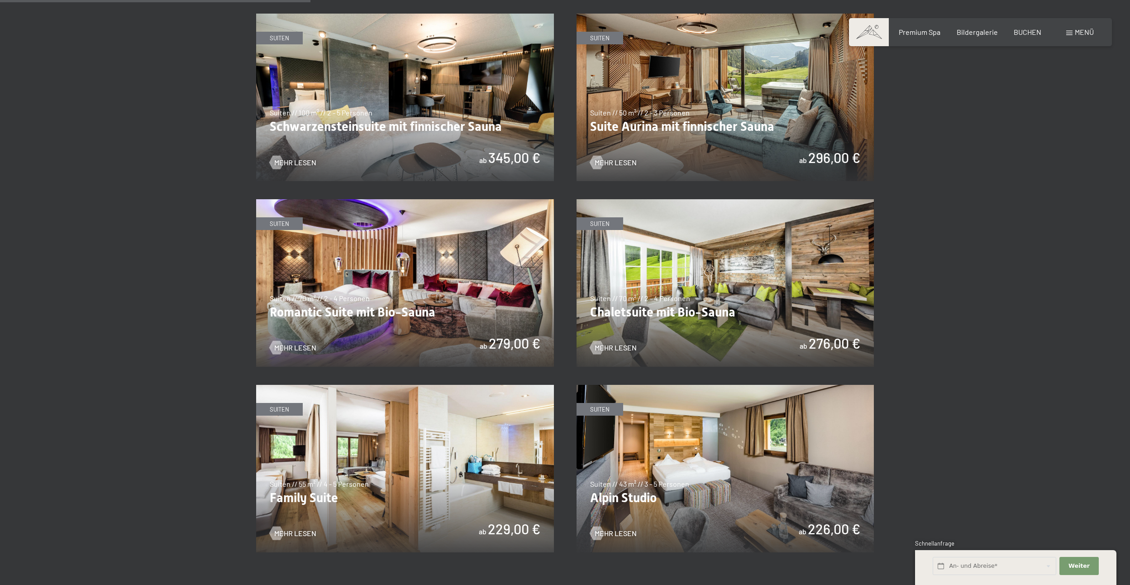
click at [382, 447] on img at bounding box center [405, 468] width 298 height 167
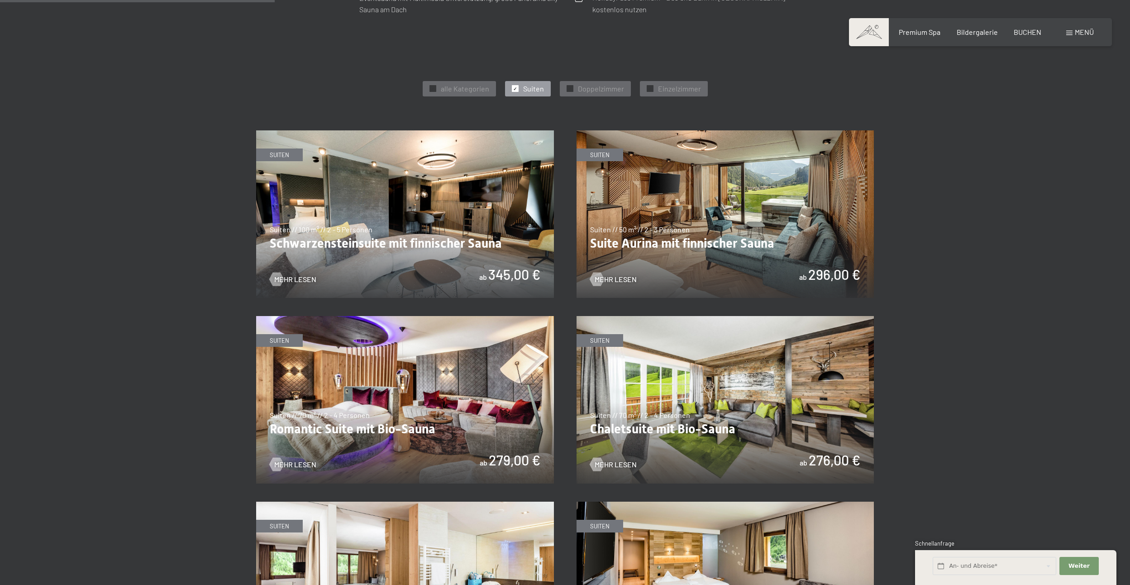
scroll to position [452, 0]
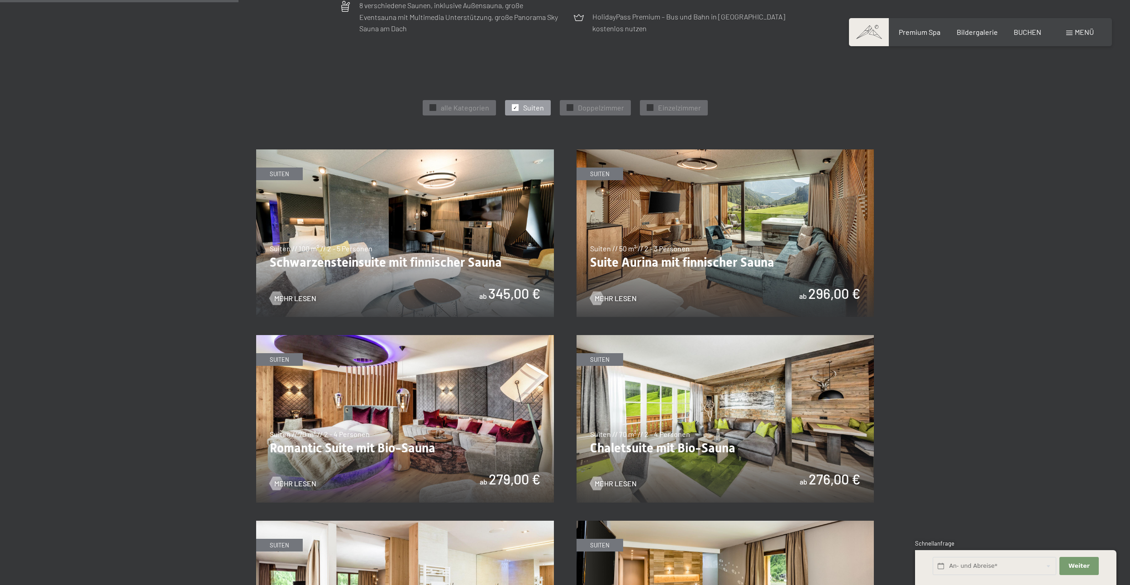
click at [515, 108] on span "✓" at bounding box center [515, 108] width 4 height 6
click at [582, 107] on span "Doppelzimmer" at bounding box center [601, 108] width 46 height 10
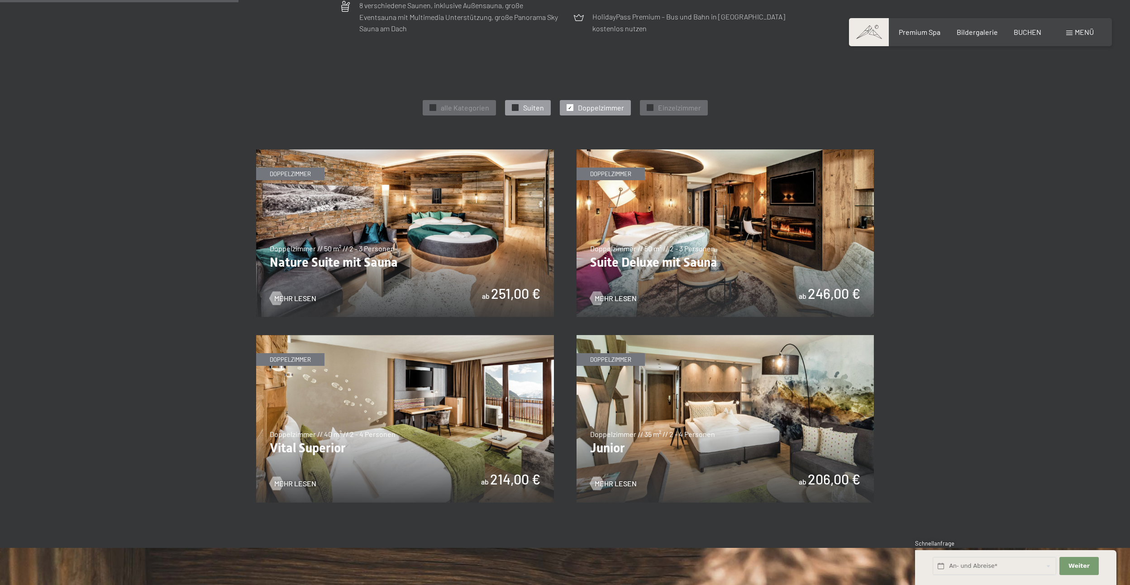
click at [537, 105] on span "Suiten" at bounding box center [533, 108] width 21 height 10
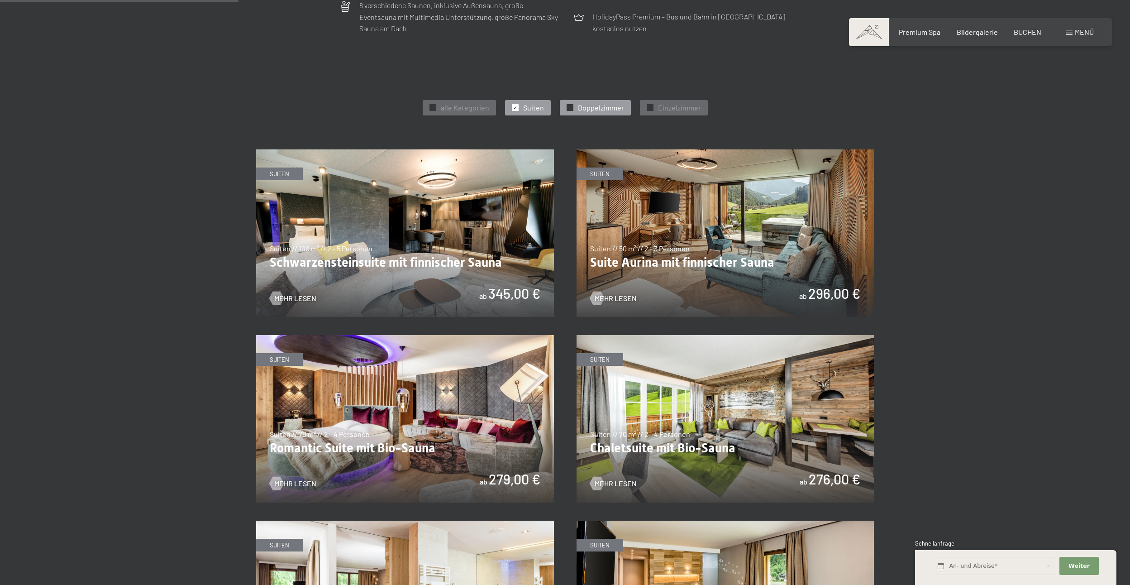
click at [599, 106] on span "Doppelzimmer" at bounding box center [601, 108] width 46 height 10
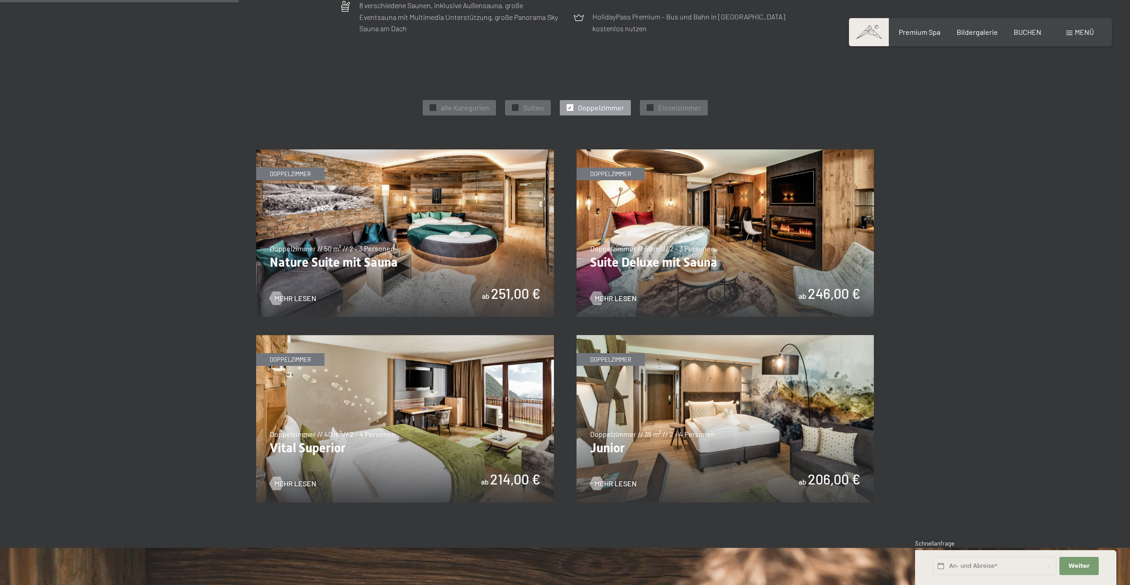
click at [460, 416] on img at bounding box center [405, 418] width 298 height 167
click at [518, 109] on div at bounding box center [515, 107] width 7 height 7
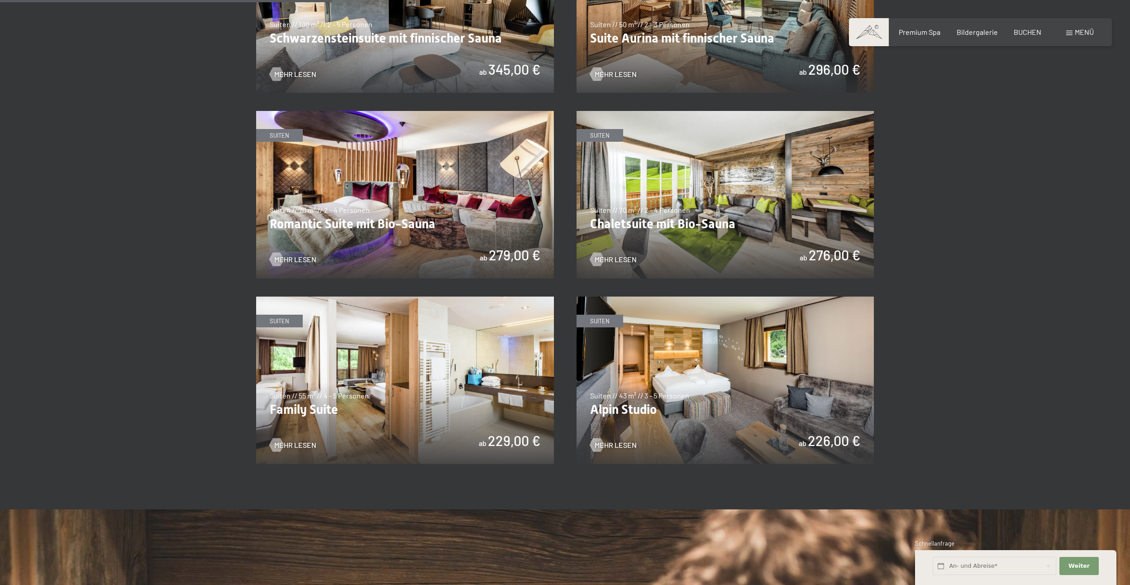
scroll to position [679, 0]
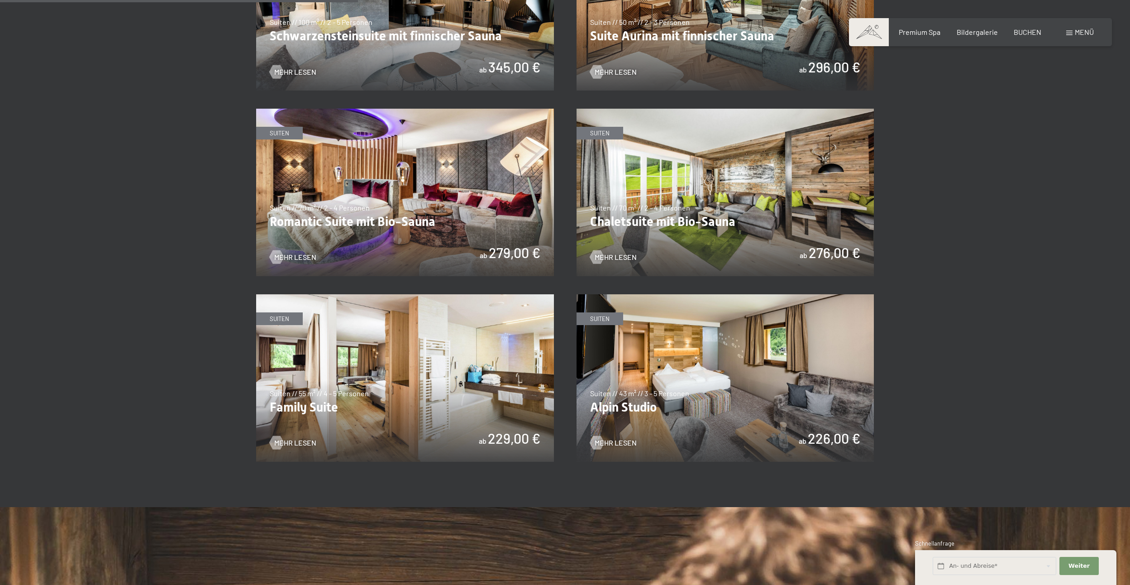
click at [723, 358] on img at bounding box center [725, 377] width 298 height 167
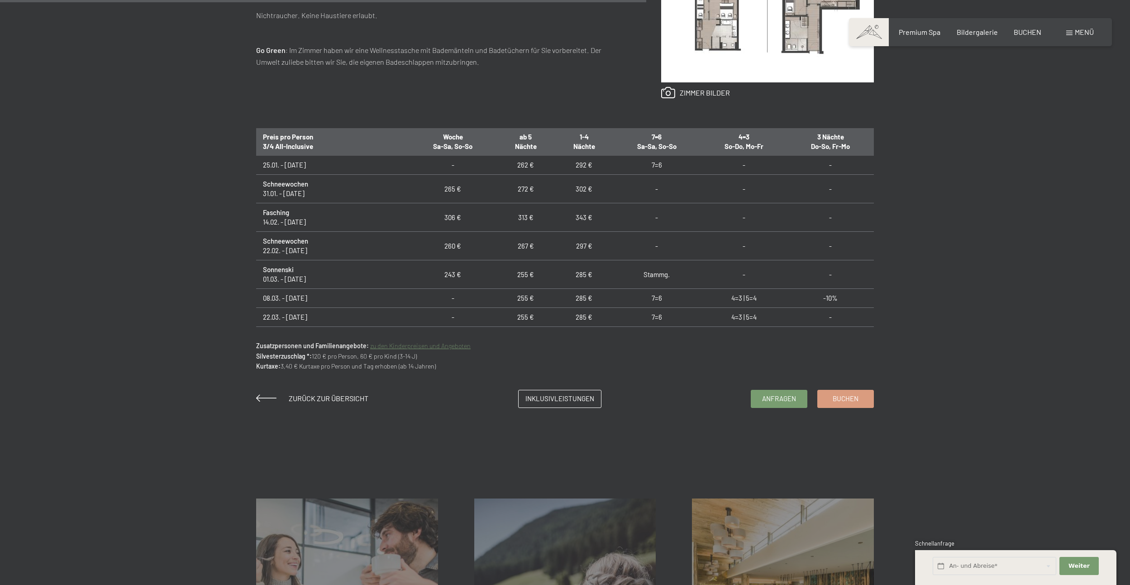
scroll to position [452, 0]
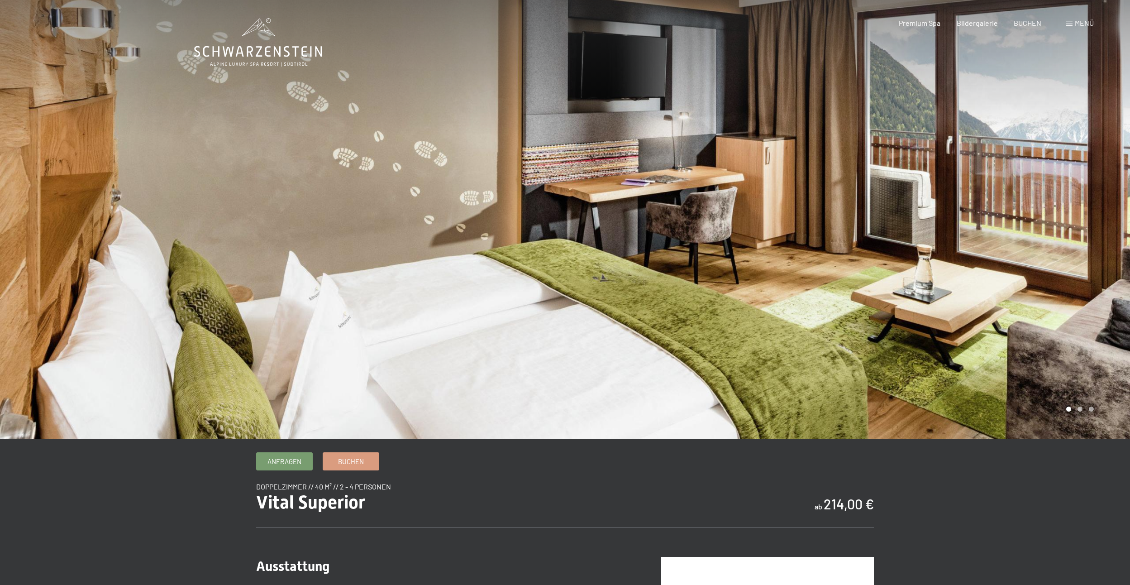
click at [894, 215] on div at bounding box center [847, 219] width 565 height 438
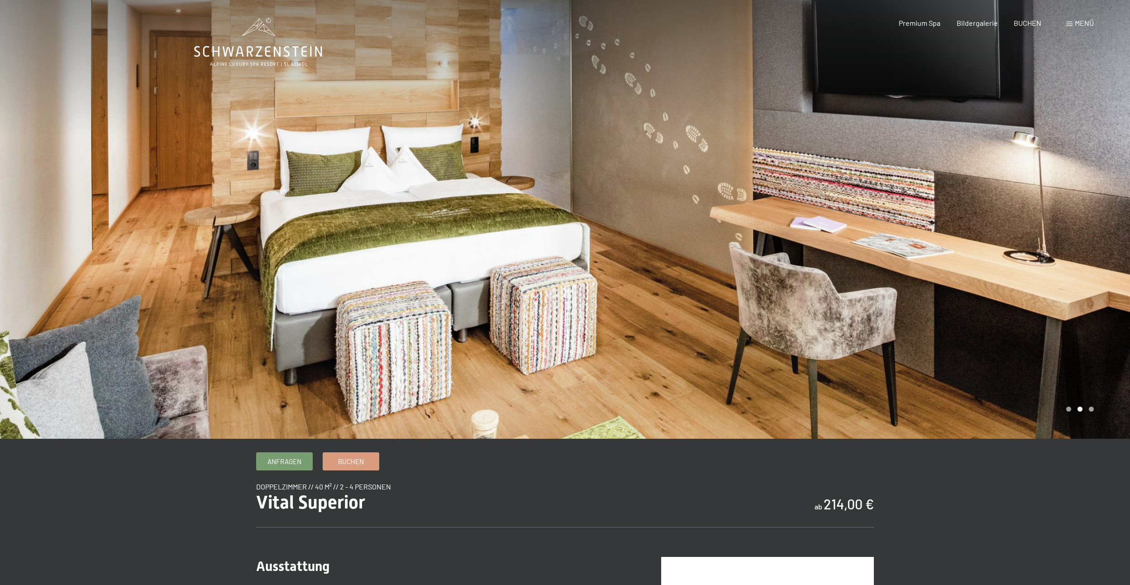
click at [894, 215] on div at bounding box center [847, 219] width 565 height 438
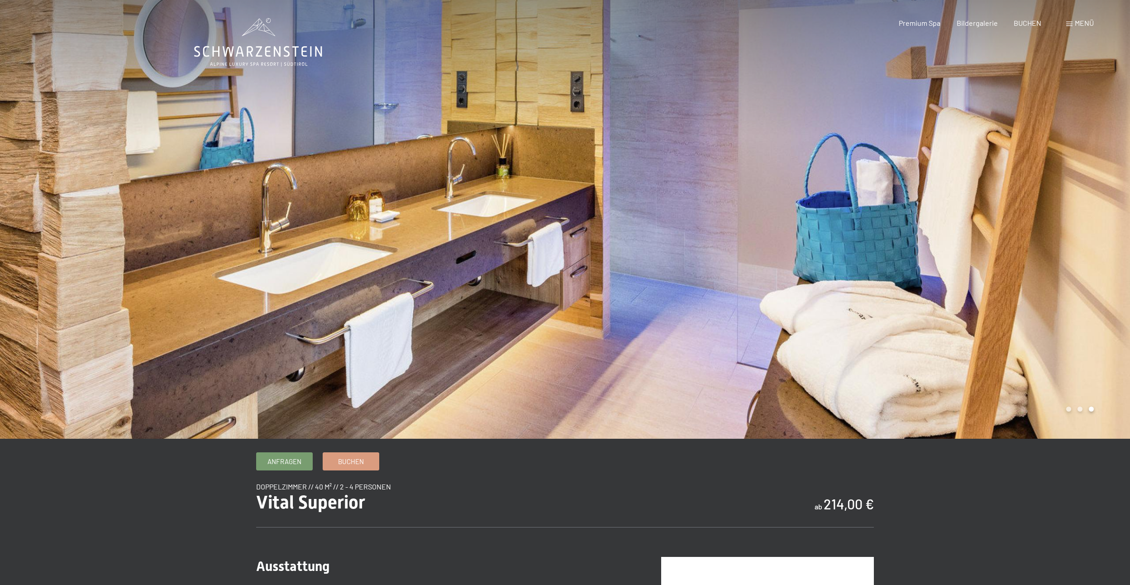
click at [894, 215] on div at bounding box center [847, 219] width 565 height 438
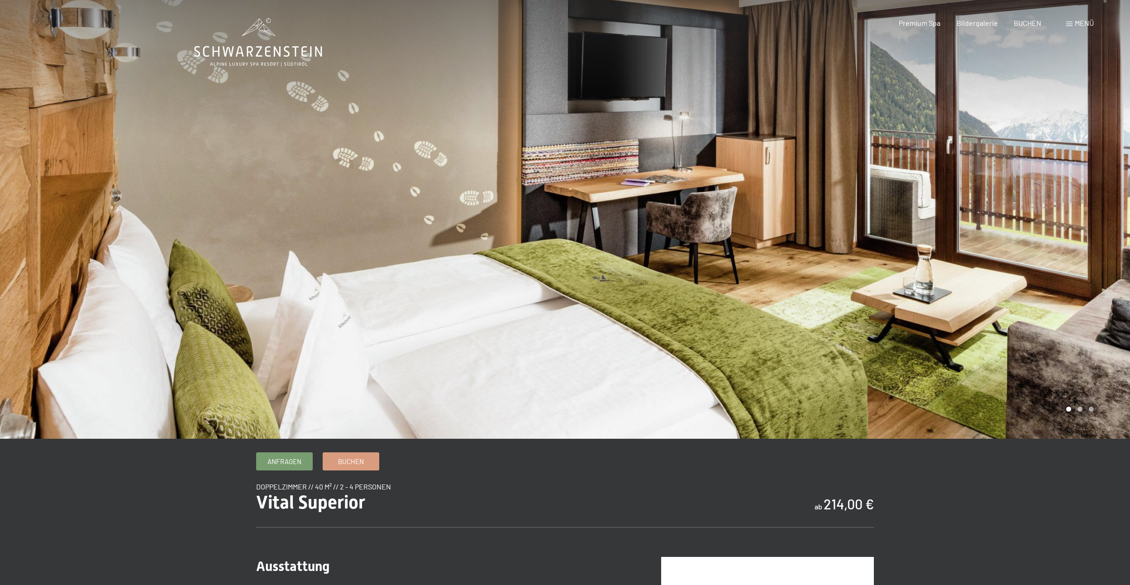
click at [516, 238] on div at bounding box center [282, 219] width 565 height 438
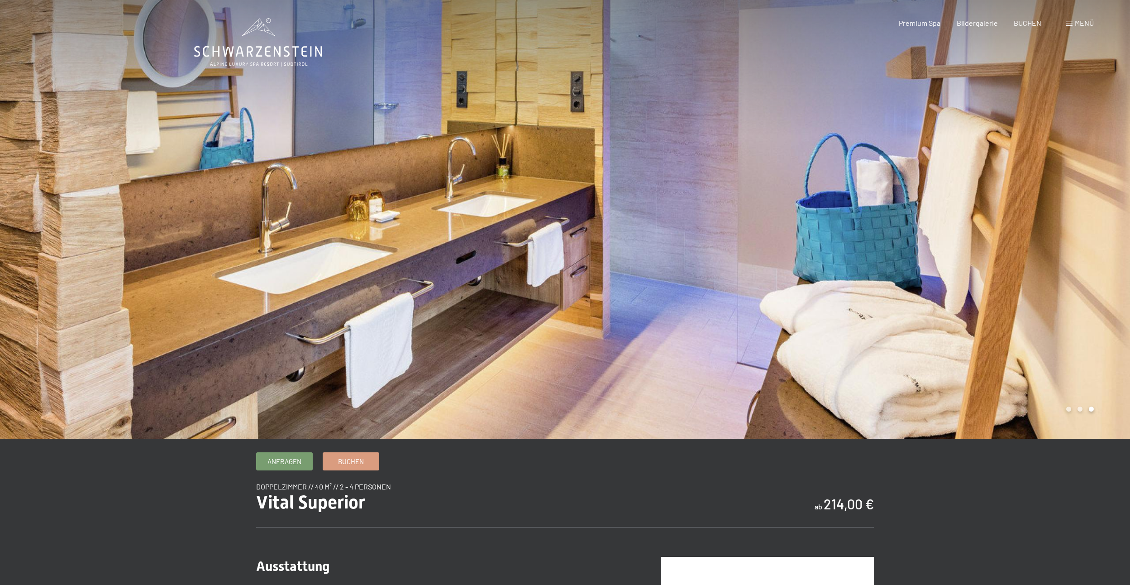
click at [1034, 218] on div at bounding box center [847, 219] width 565 height 438
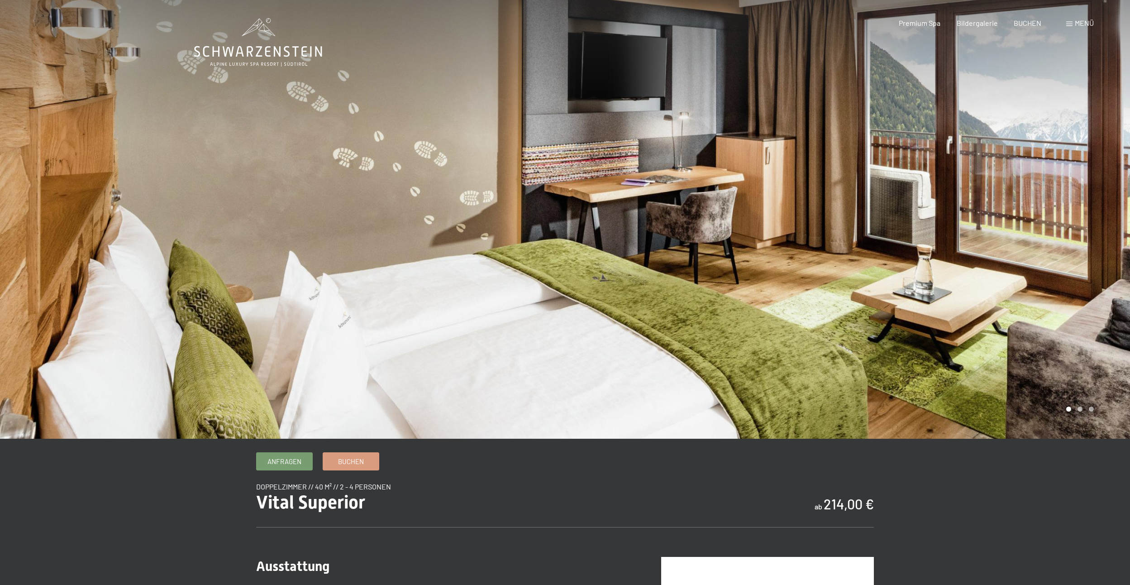
click at [1034, 218] on div at bounding box center [847, 219] width 565 height 438
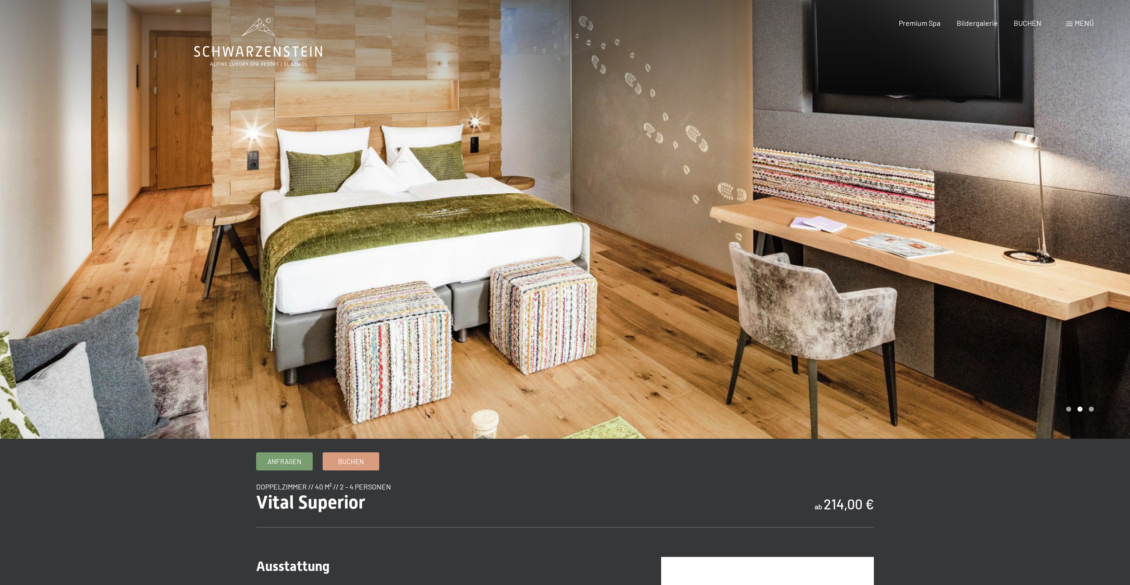
click at [1034, 218] on div at bounding box center [847, 219] width 565 height 438
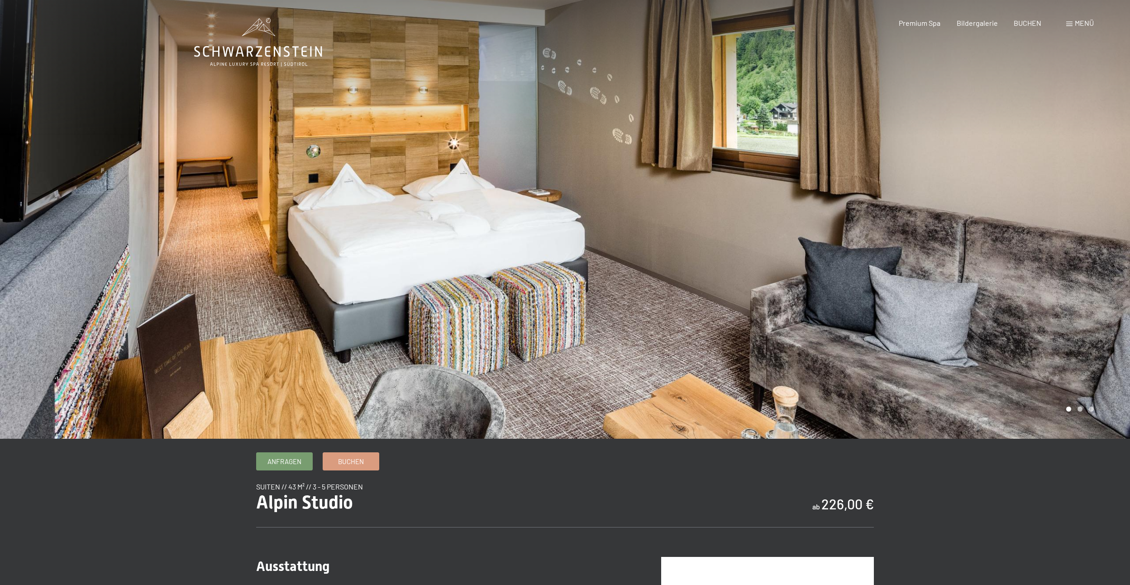
click at [901, 202] on div at bounding box center [847, 219] width 565 height 438
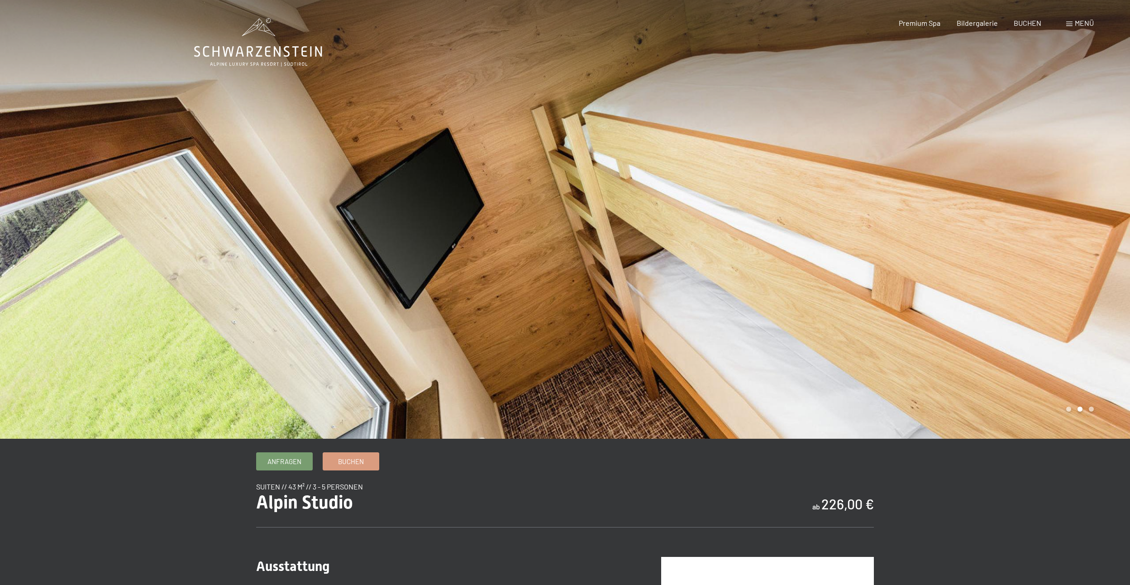
click at [901, 202] on div at bounding box center [847, 219] width 565 height 438
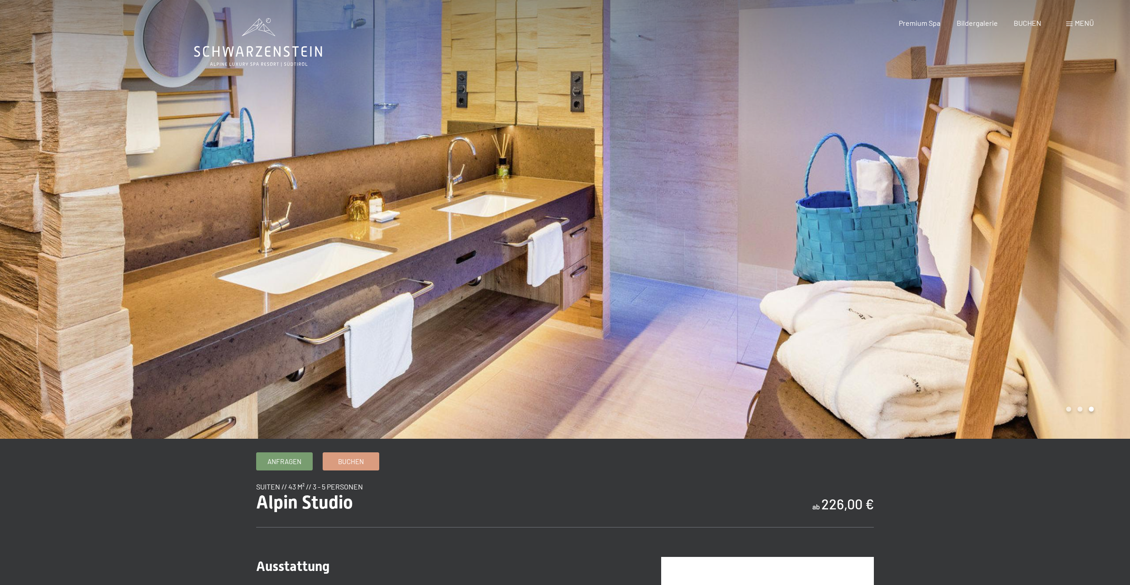
click at [901, 202] on div at bounding box center [847, 219] width 565 height 438
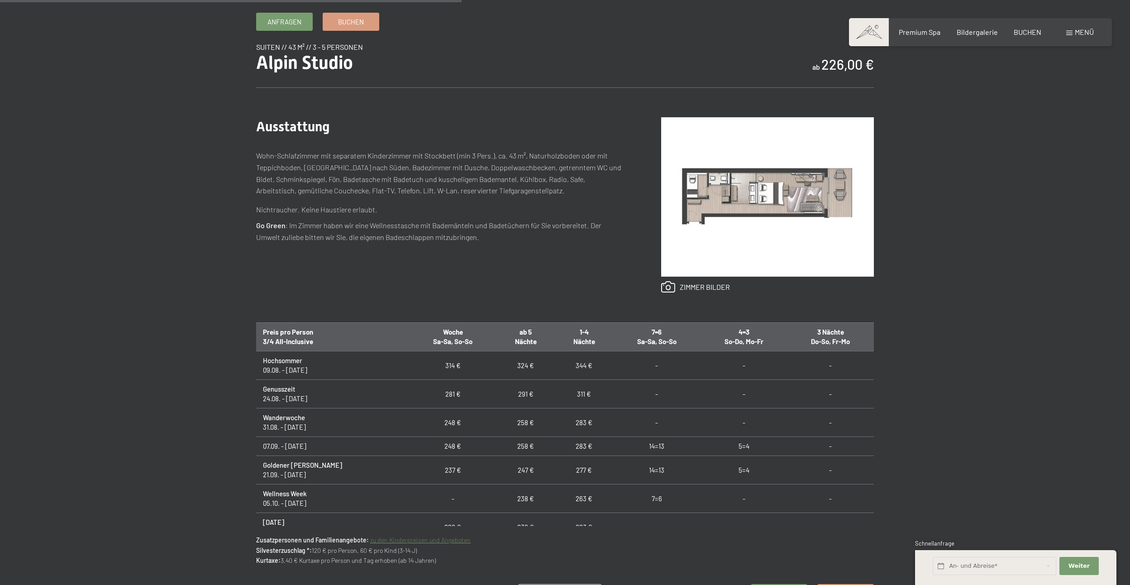
scroll to position [452, 0]
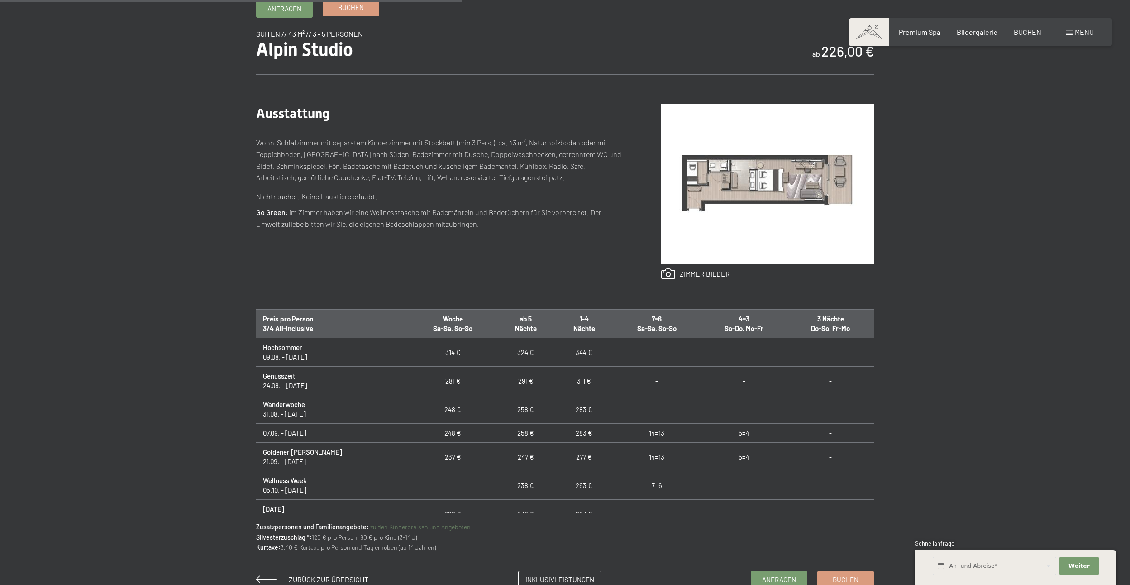
click at [336, 9] on link "Buchen" at bounding box center [351, 7] width 56 height 17
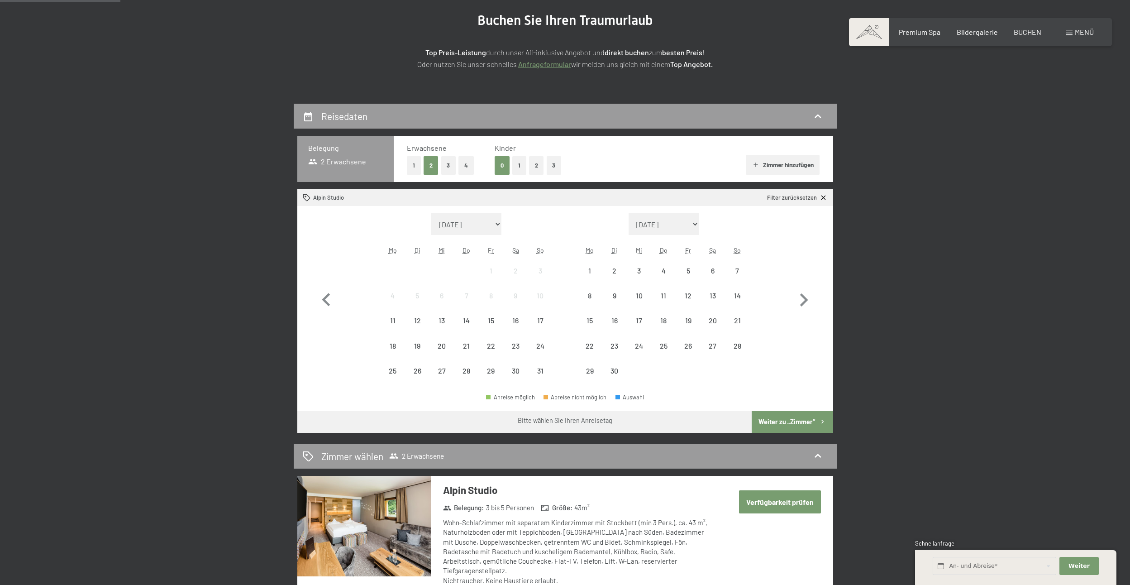
scroll to position [136, 0]
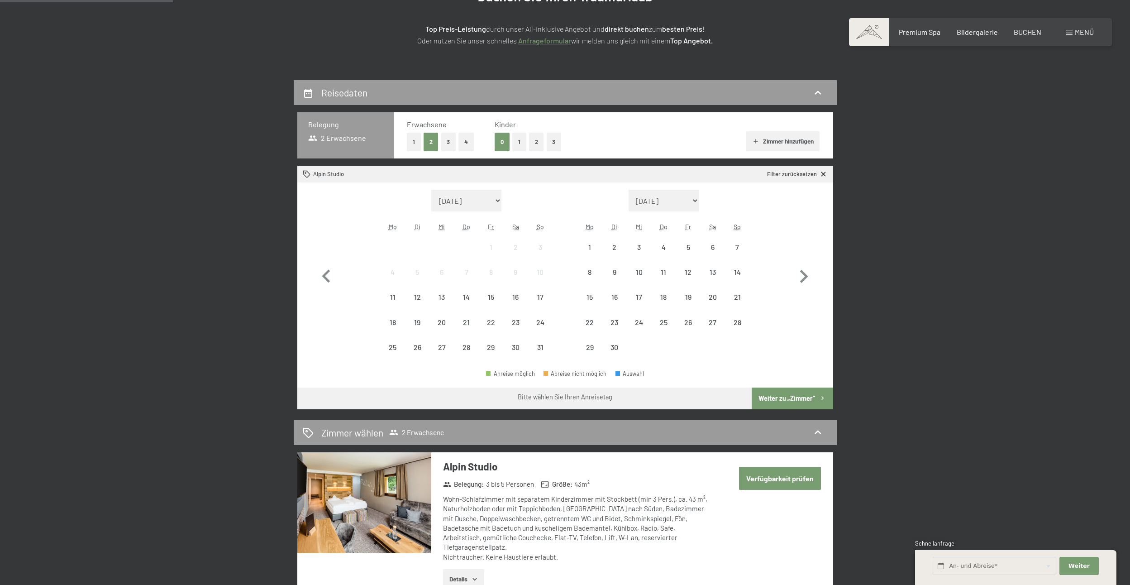
click at [536, 143] on button "2" at bounding box center [536, 142] width 15 height 19
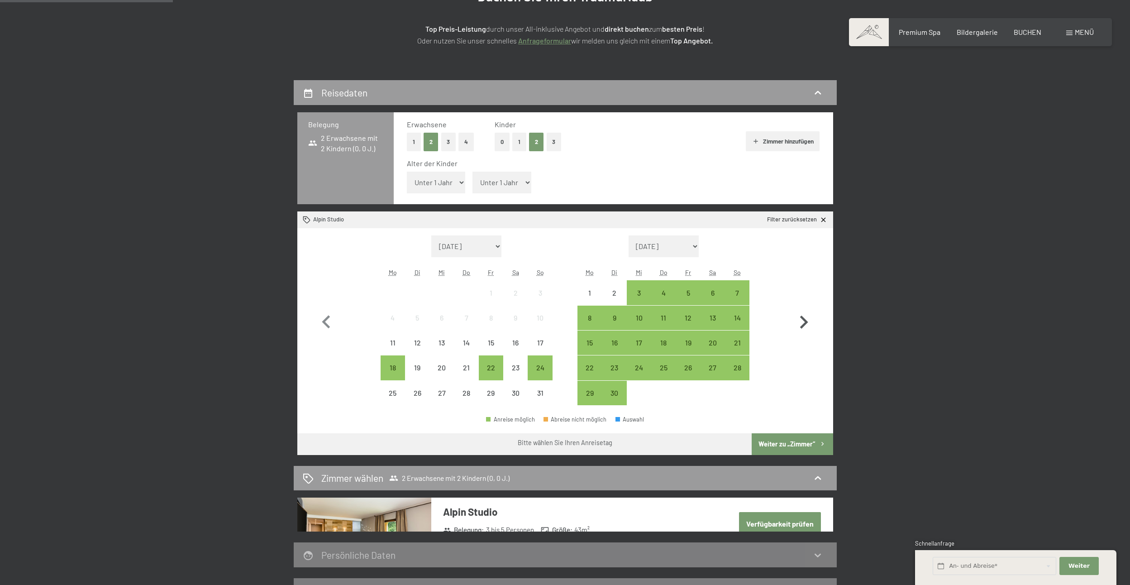
click at [799, 317] on icon "button" at bounding box center [803, 322] width 26 height 26
select select "2025-09-01"
select select "2025-10-01"
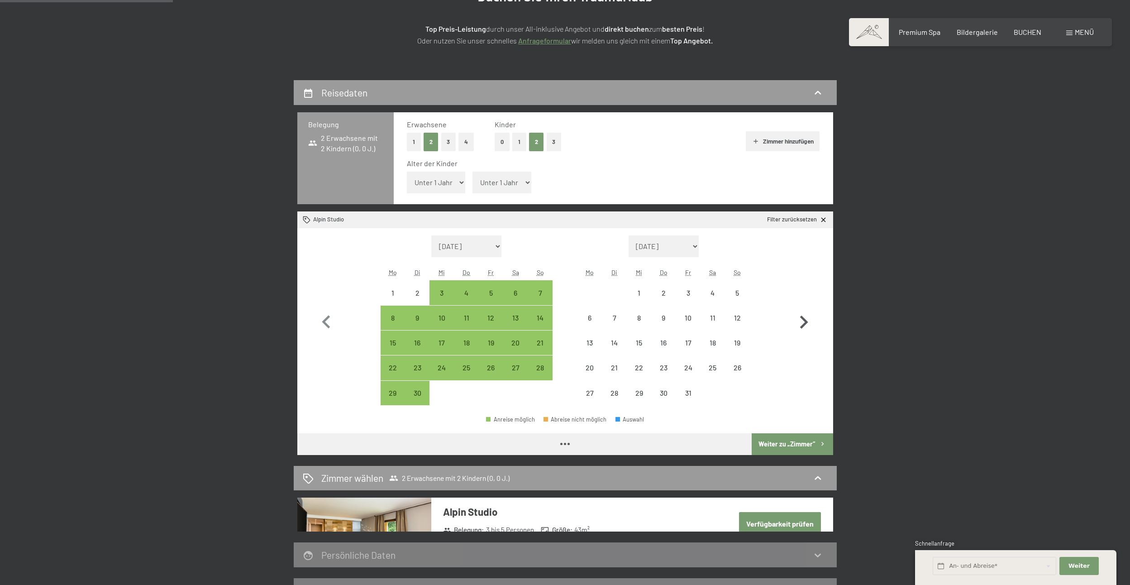
select select "2025-09-01"
select select "2025-10-01"
click at [715, 340] on div "18" at bounding box center [712, 350] width 23 height 23
select select "2025-09-01"
select select "2025-10-01"
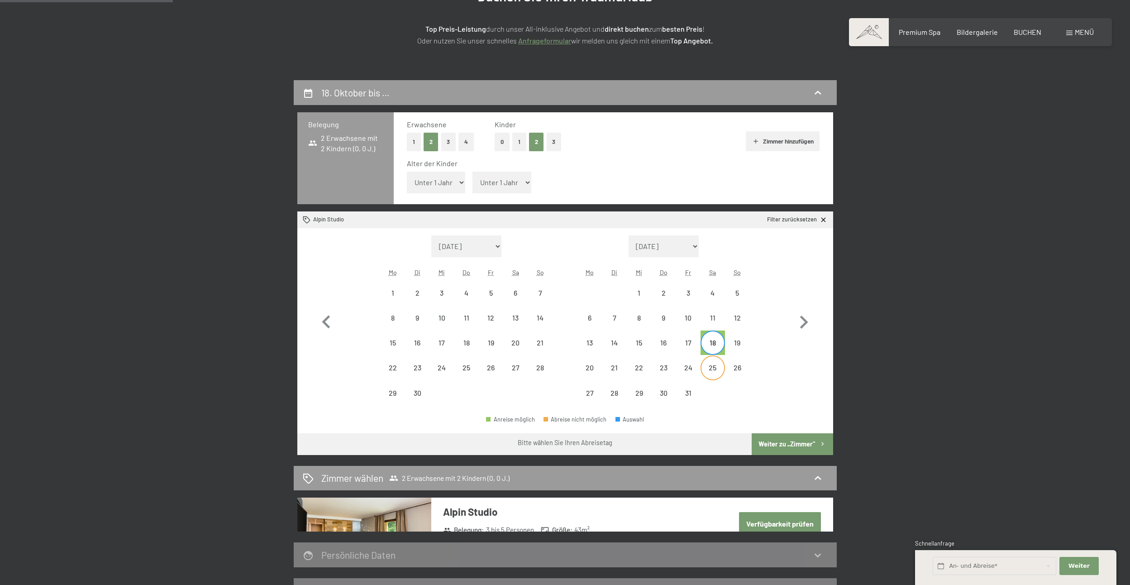
click at [712, 367] on div "25" at bounding box center [712, 375] width 23 height 23
select select "2025-09-01"
select select "2025-10-01"
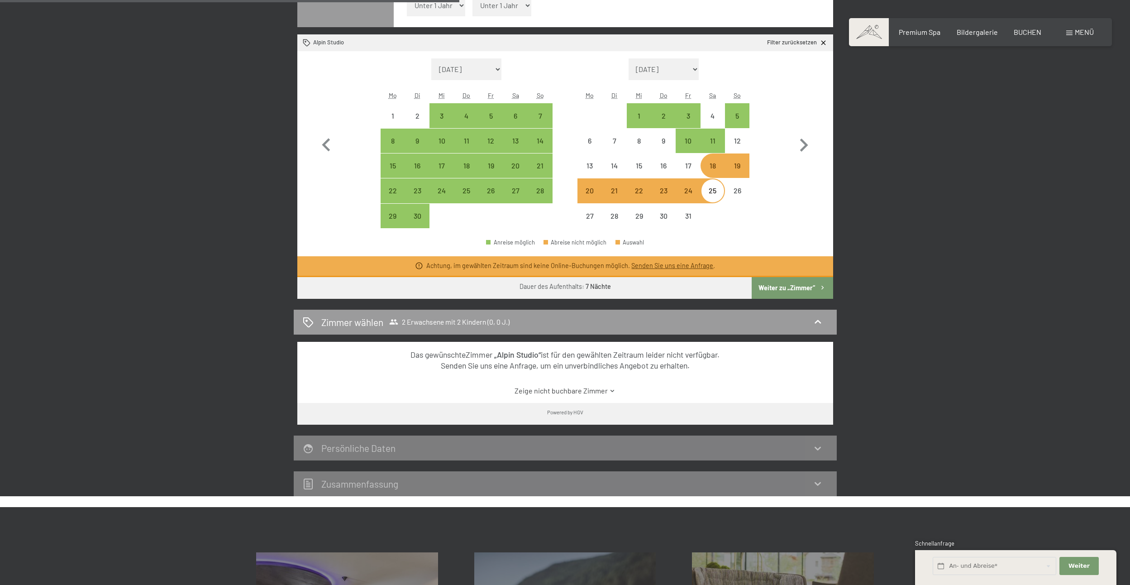
scroll to position [362, 0]
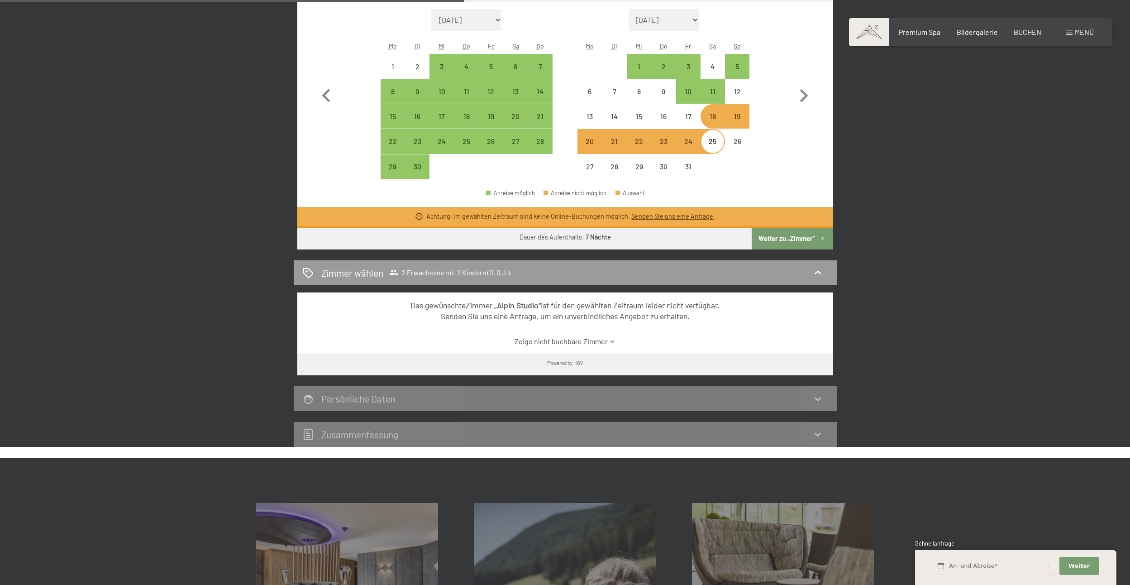
click at [780, 241] on button "Weiter zu „Zimmer“" at bounding box center [791, 239] width 81 height 22
select select "2025-09-01"
select select "2025-10-01"
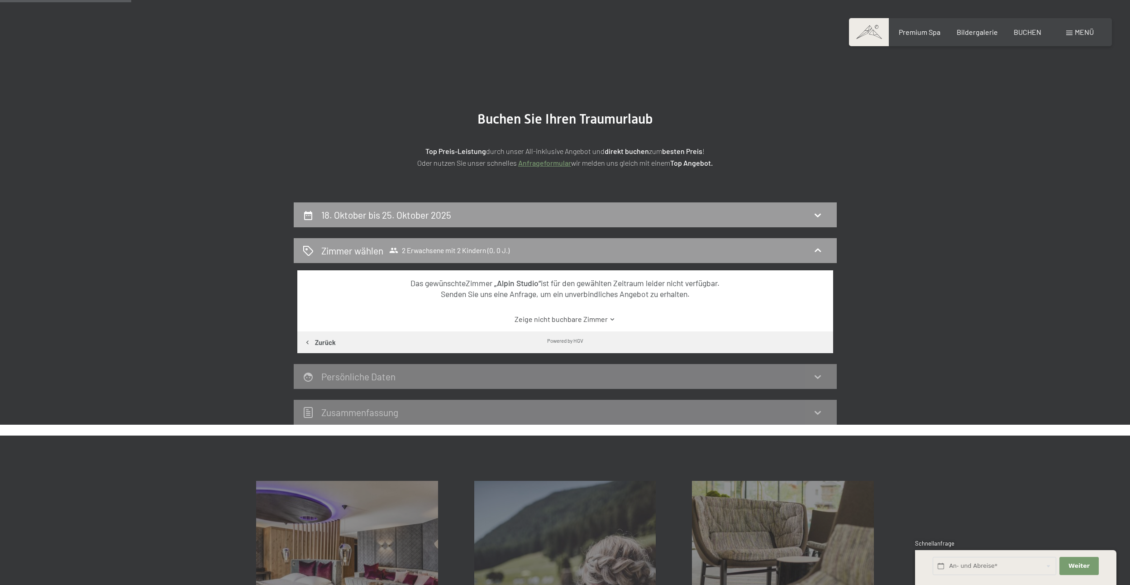
scroll to position [0, 0]
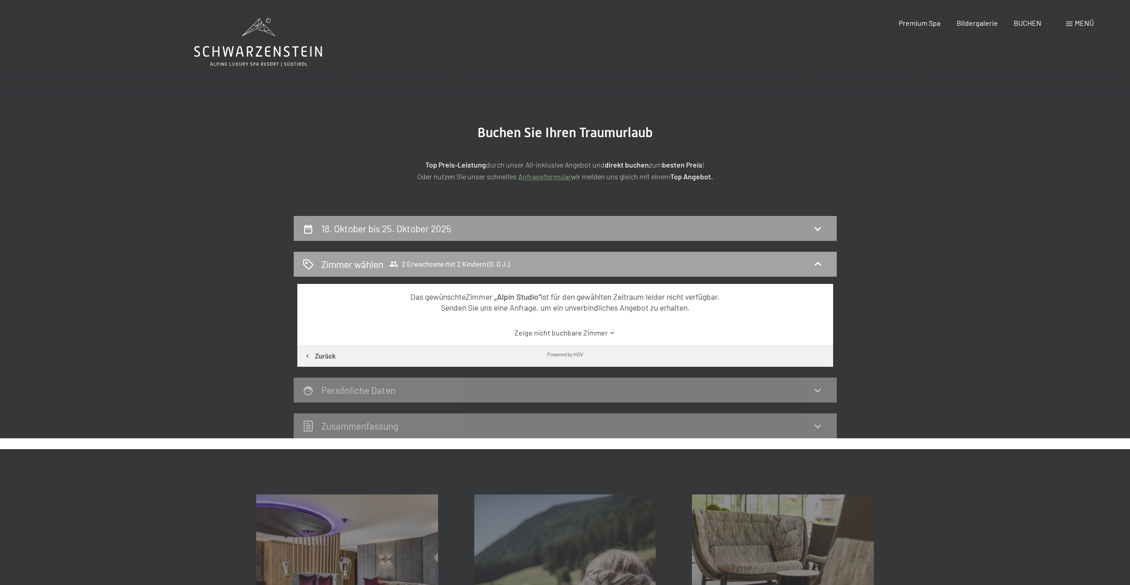
click at [341, 265] on h2 "Zimmer wählen" at bounding box center [352, 263] width 62 height 13
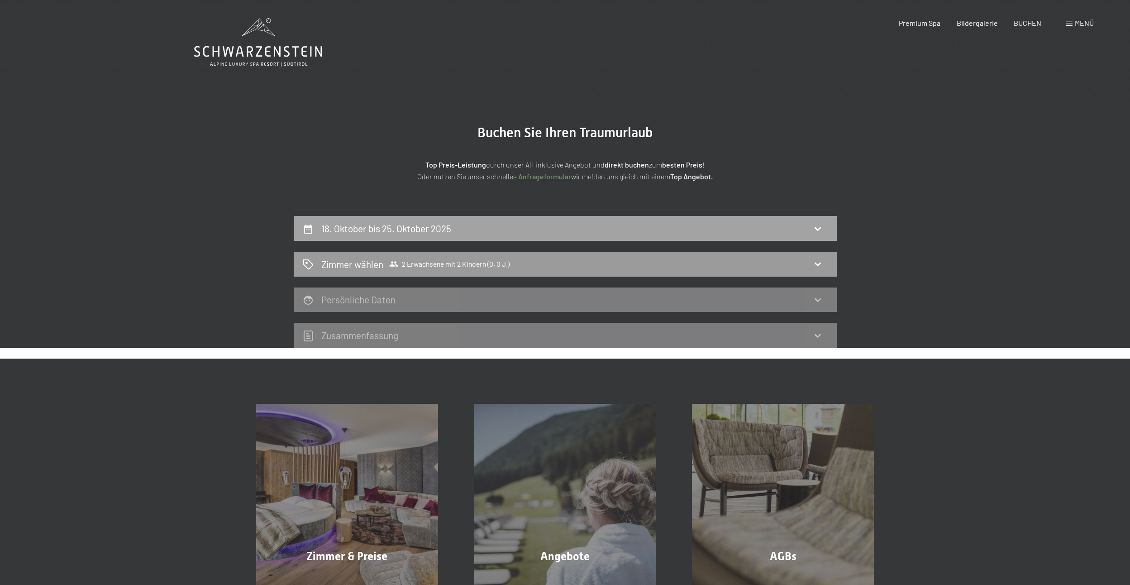
click at [359, 224] on h2 "18. Oktober bis 25. Oktober 2025" at bounding box center [386, 228] width 130 height 11
select select "2025-09-01"
select select "2025-10-01"
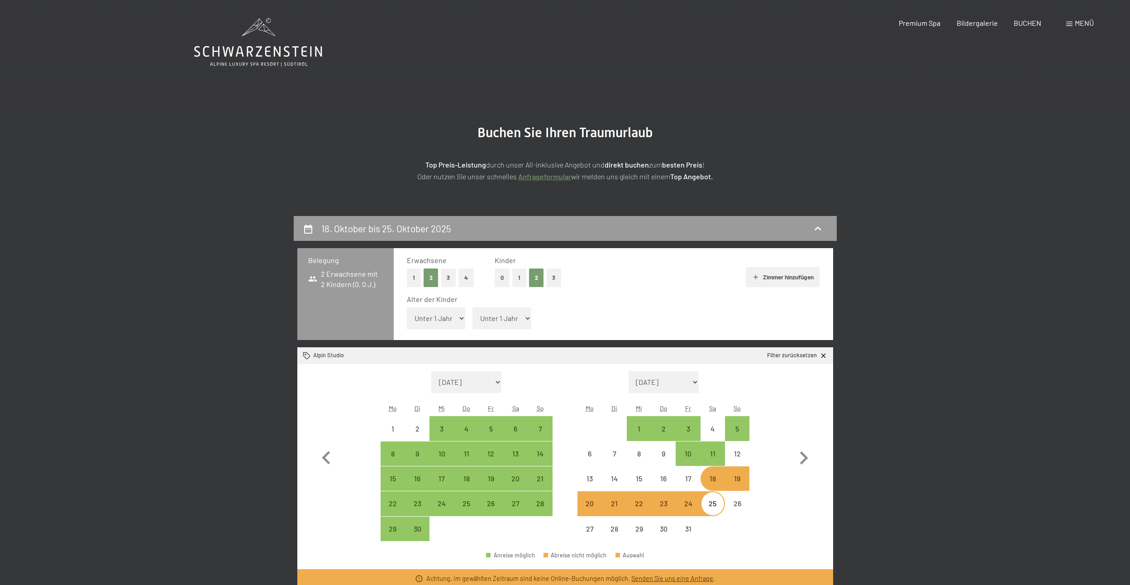
click at [251, 34] on icon at bounding box center [258, 42] width 128 height 48
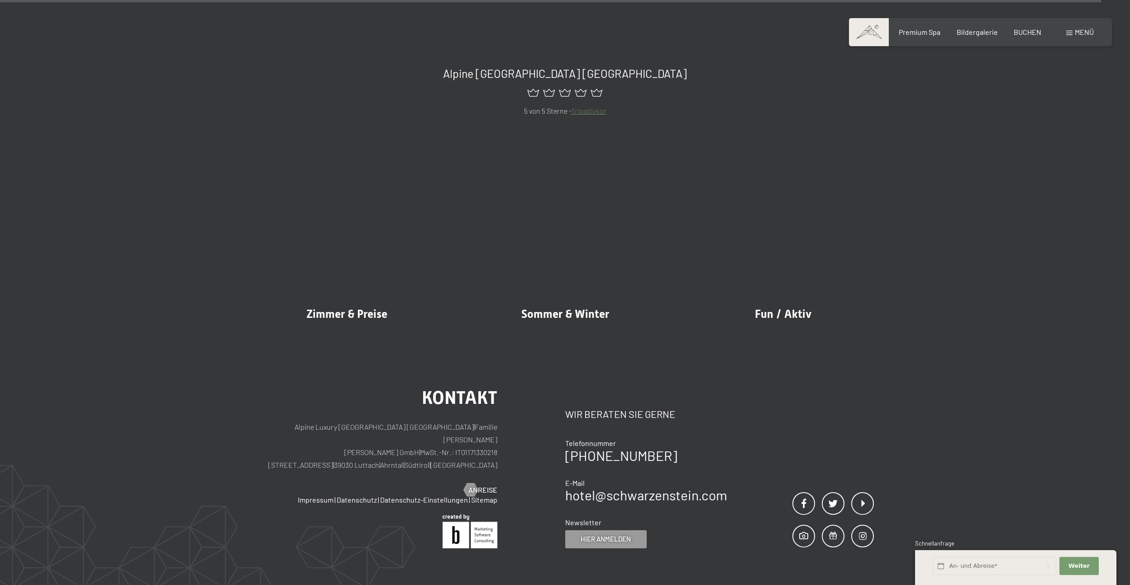
scroll to position [5164, 0]
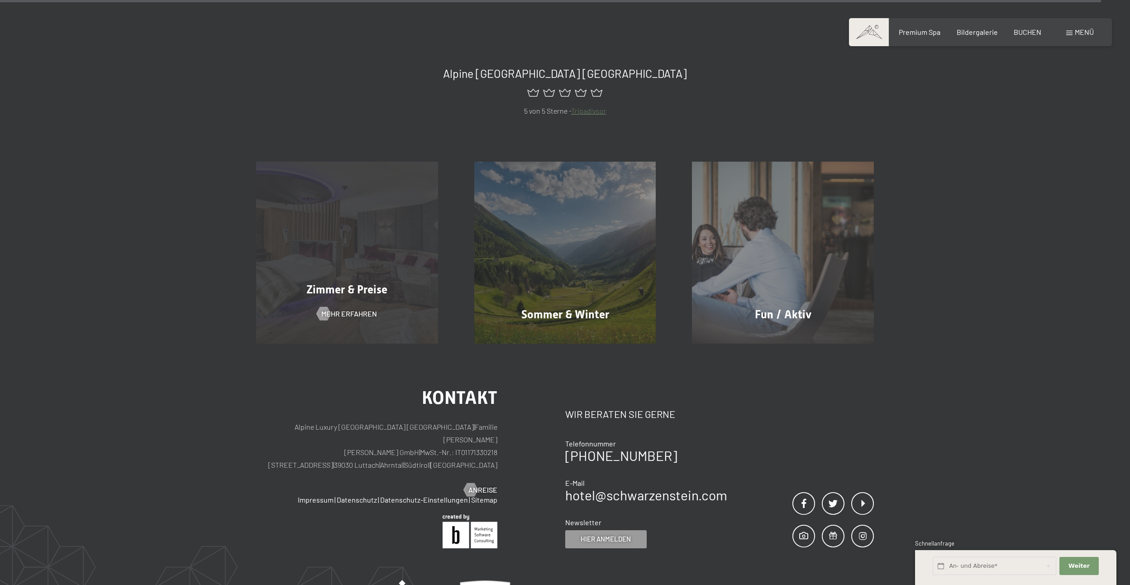
click at [335, 224] on div "Zimmer & Preise Mehr erfahren" at bounding box center [347, 253] width 218 height 182
